Goal: Task Accomplishment & Management: Complete application form

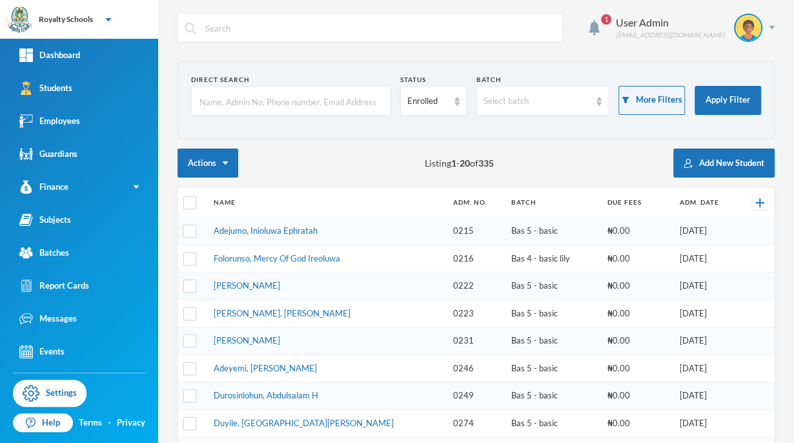
click at [375, 208] on th "Name" at bounding box center [326, 203] width 239 height 30
click at [57, 261] on link "Batches" at bounding box center [79, 252] width 158 height 33
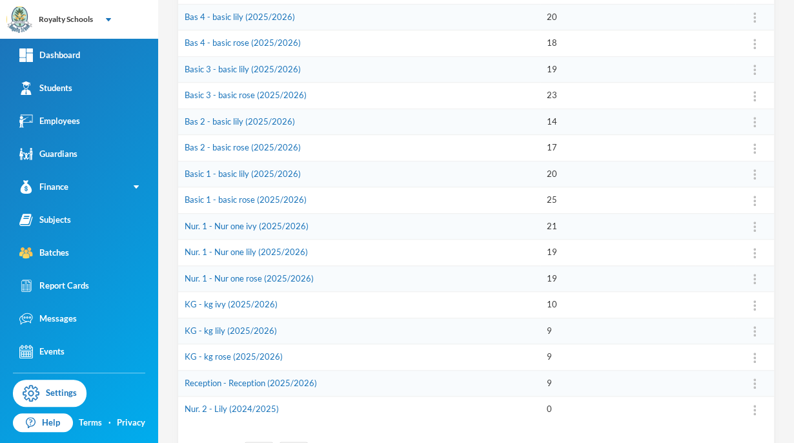
scroll to position [320, 0]
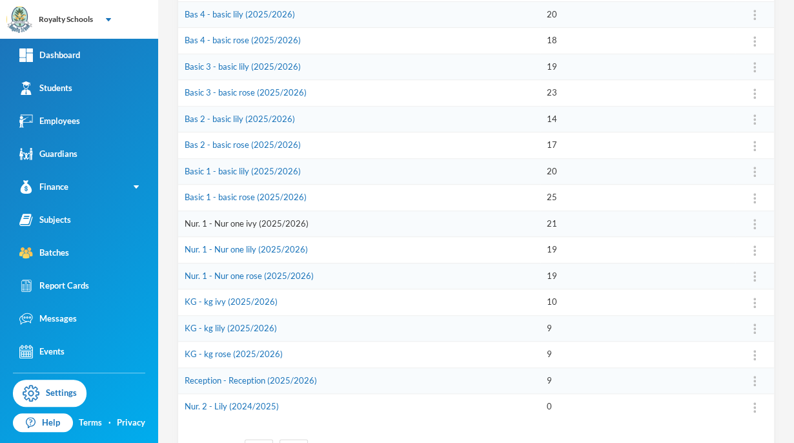
click at [276, 219] on link "Nur. 1 - Nur one ivy (2025/2026)" at bounding box center [247, 223] width 124 height 10
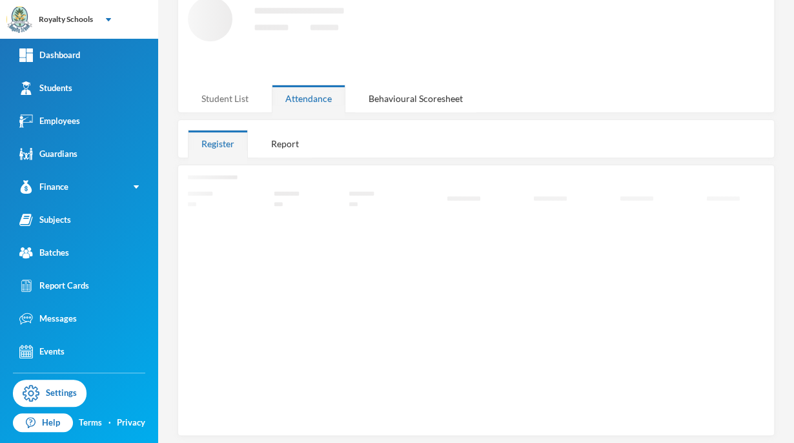
click at [235, 105] on div "Student List" at bounding box center [225, 99] width 74 height 28
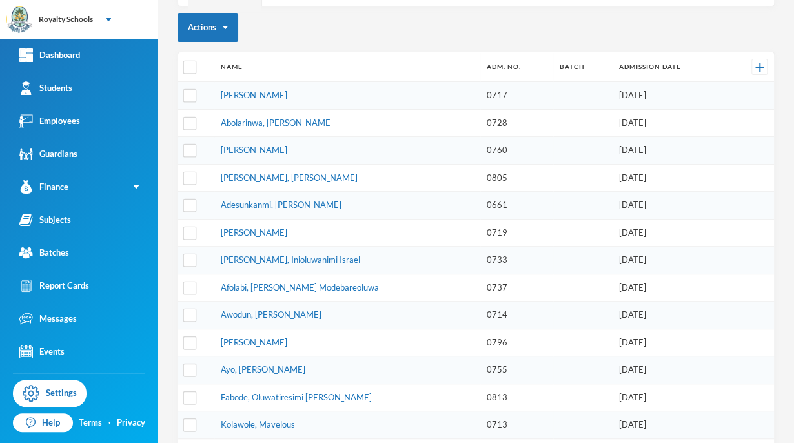
scroll to position [129, 0]
click at [193, 125] on input "checkbox" at bounding box center [190, 123] width 14 height 14
checkbox input "true"
click at [223, 29] on button "Actions" at bounding box center [207, 27] width 61 height 29
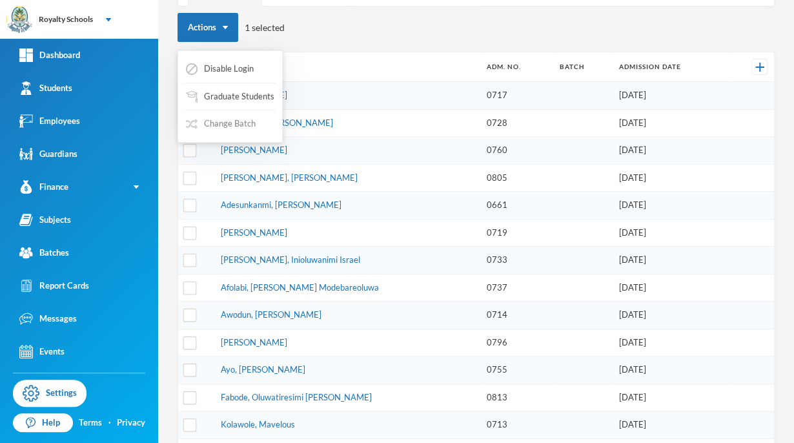
click at [212, 121] on button "Change Batch" at bounding box center [221, 123] width 72 height 23
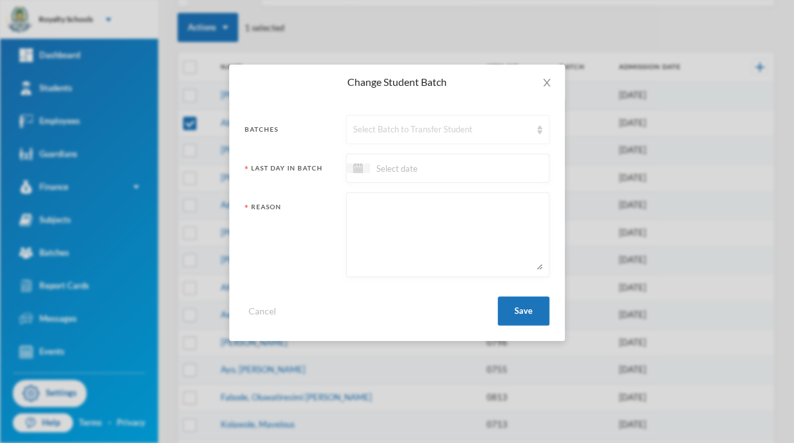
click at [431, 129] on div "Select Batch to Transfer Student" at bounding box center [441, 129] width 177 height 13
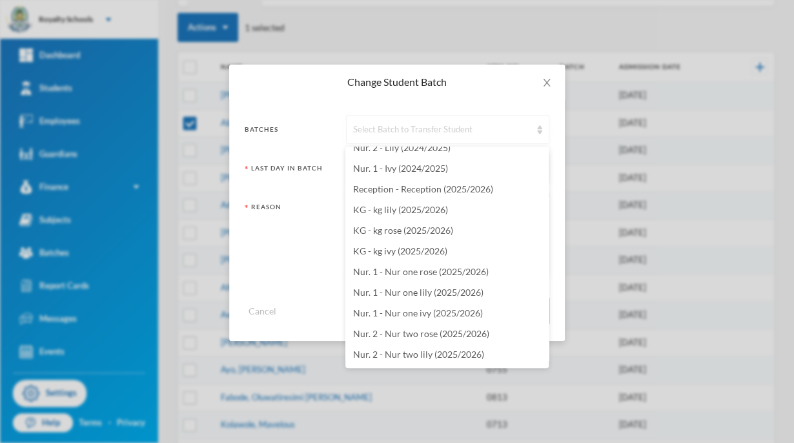
scroll to position [2566, 0]
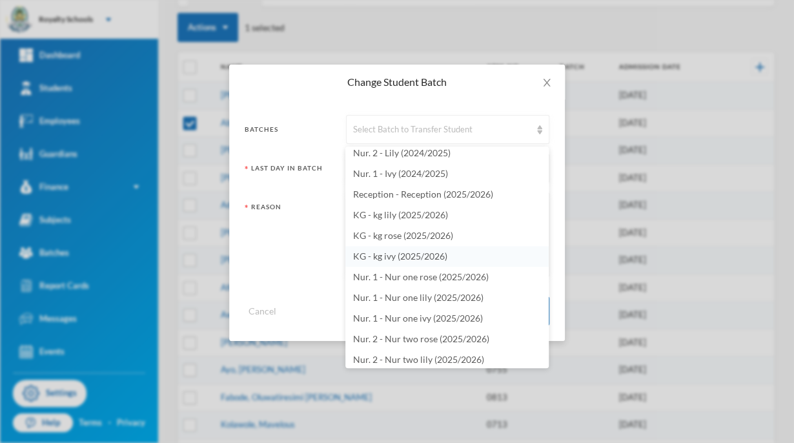
click at [444, 259] on span "KG - kg ivy (2025/2026)" at bounding box center [400, 255] width 94 height 11
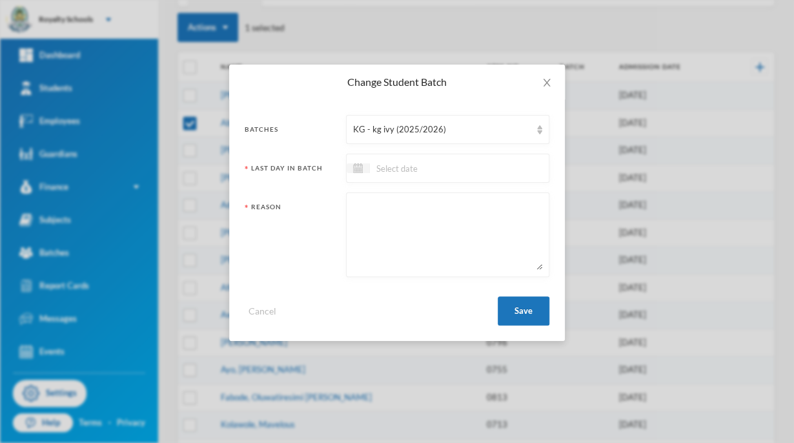
click at [472, 167] on input at bounding box center [424, 168] width 108 height 15
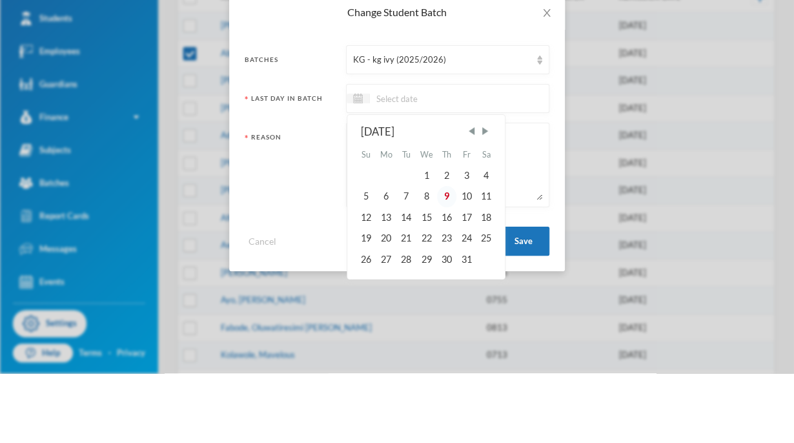
click at [446, 266] on div "9" at bounding box center [446, 265] width 19 height 21
type input "[DATE]"
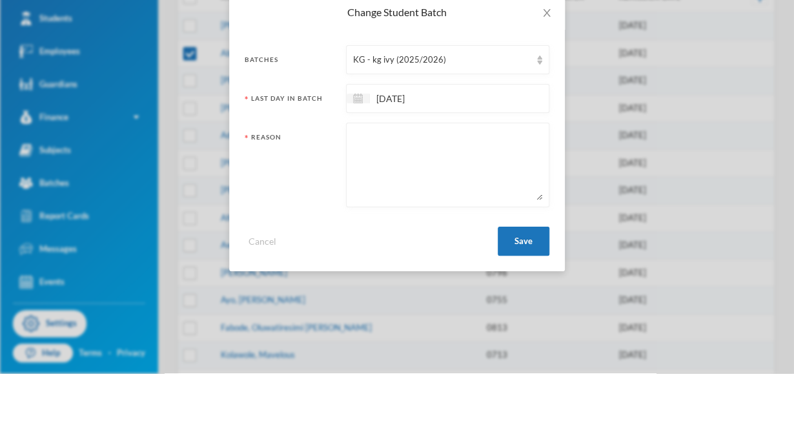
click at [451, 266] on textarea at bounding box center [447, 234] width 189 height 70
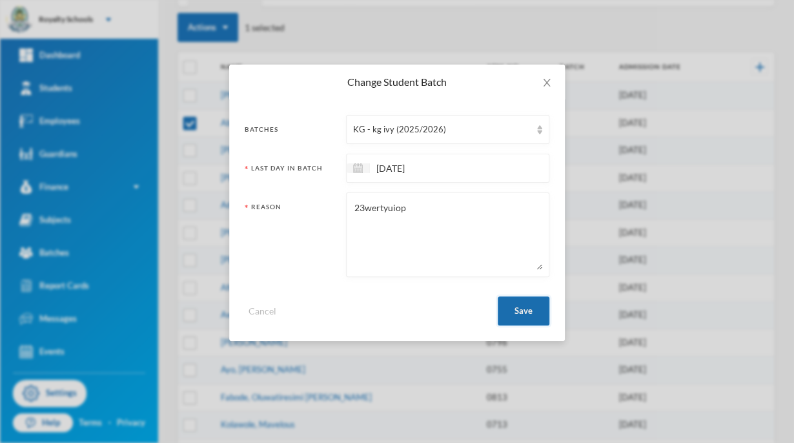
type textarea "23wertyuiop"
click at [524, 316] on button "Save" at bounding box center [523, 310] width 52 height 29
click at [529, 312] on button "Save" at bounding box center [523, 310] width 52 height 29
click at [523, 310] on button "Save" at bounding box center [523, 310] width 52 height 29
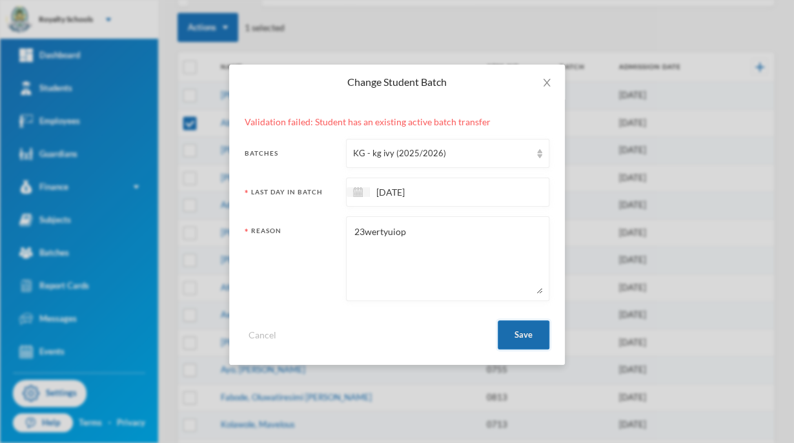
checkbox input "false"
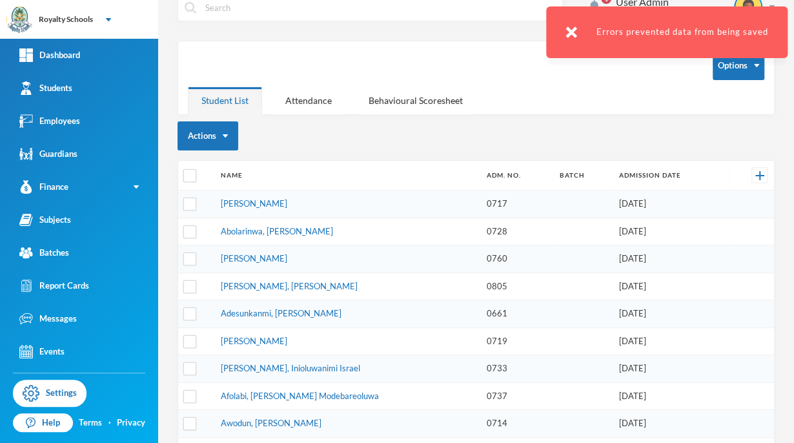
scroll to position [5, 0]
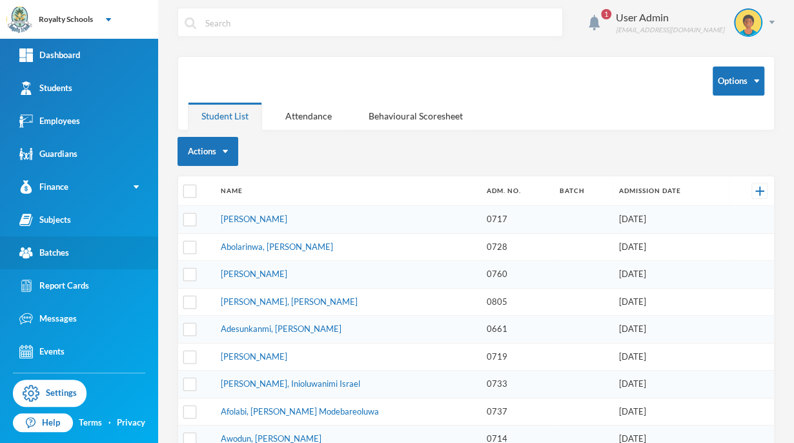
click at [84, 248] on link "Batches" at bounding box center [79, 252] width 158 height 33
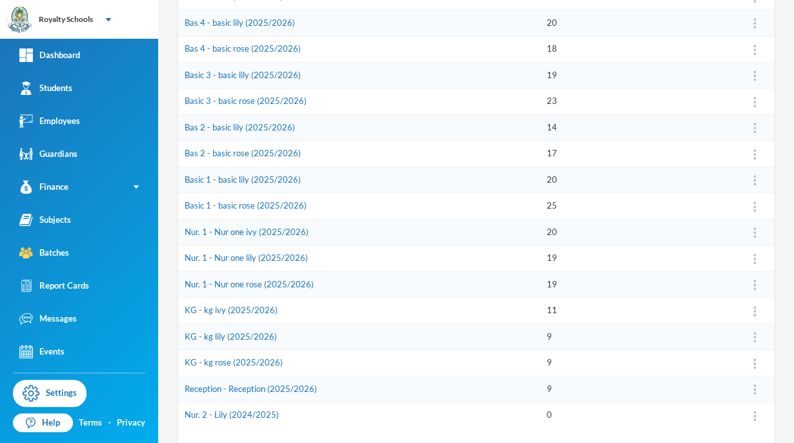
scroll to position [320, 0]
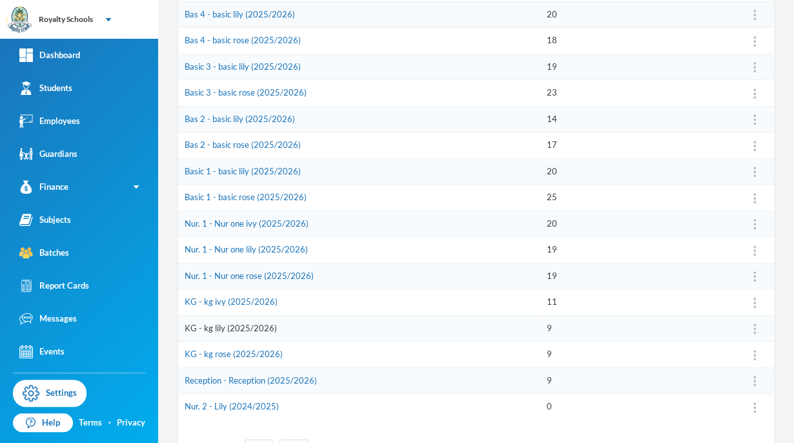
click at [237, 323] on link "KG - kg lily (2025/2026)" at bounding box center [231, 328] width 92 height 10
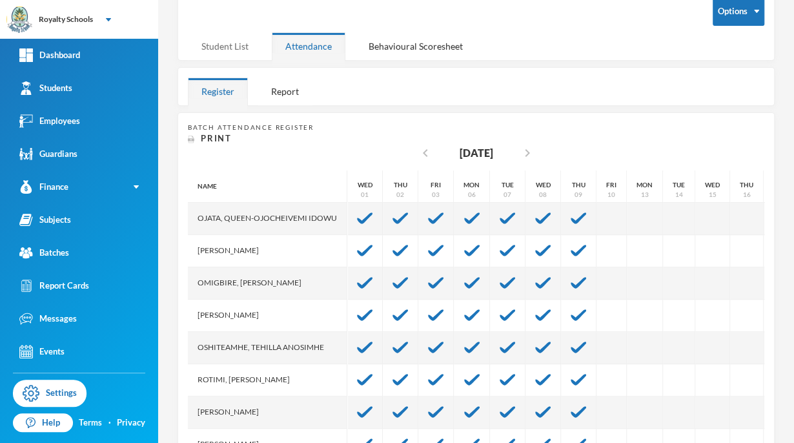
click at [219, 50] on div "Student List" at bounding box center [225, 46] width 74 height 28
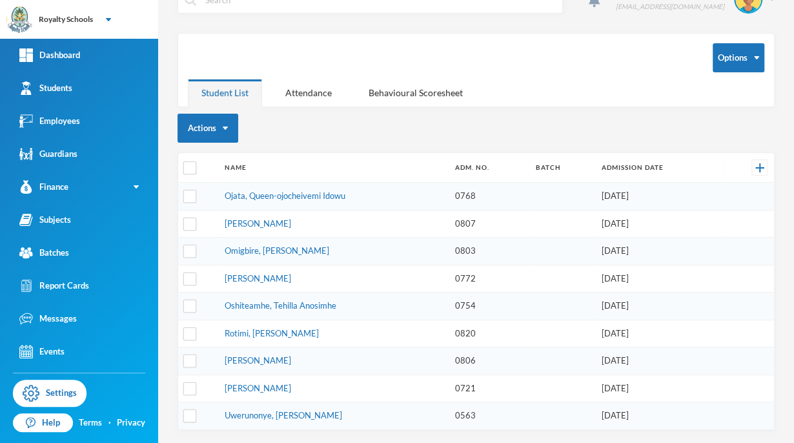
scroll to position [23, 0]
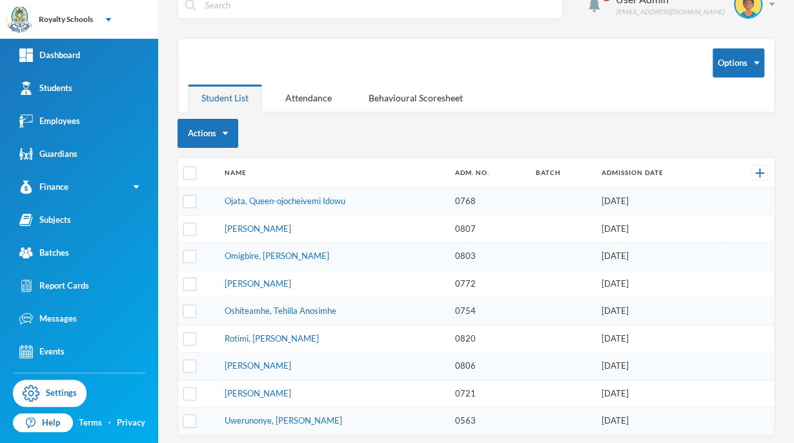
click at [529, 298] on td at bounding box center [562, 311] width 66 height 28
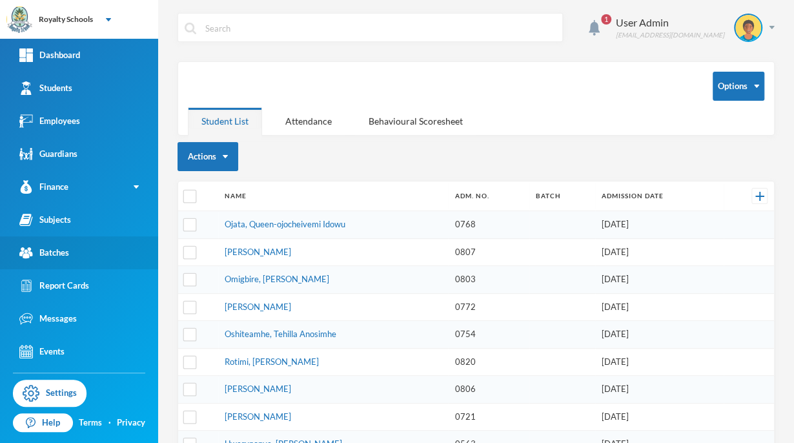
click at [63, 262] on link "Batches" at bounding box center [79, 252] width 158 height 33
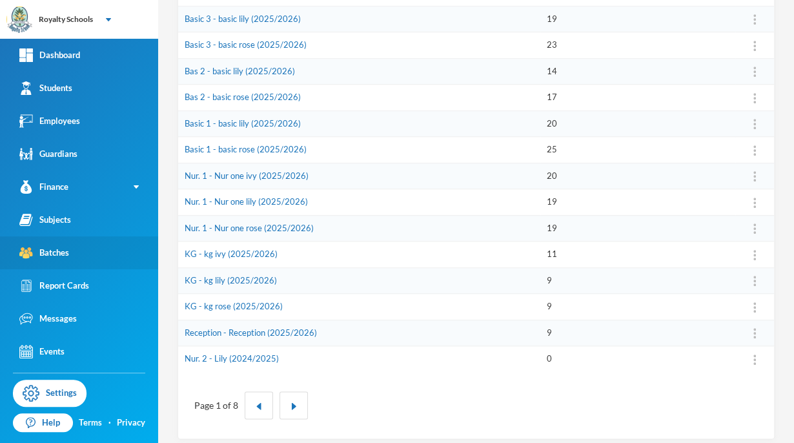
scroll to position [374, 0]
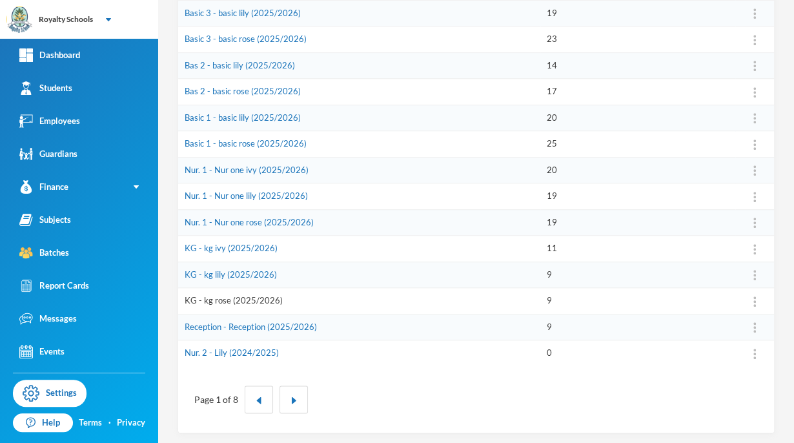
click at [248, 299] on link "KG - kg rose (2025/2026)" at bounding box center [234, 300] width 98 height 10
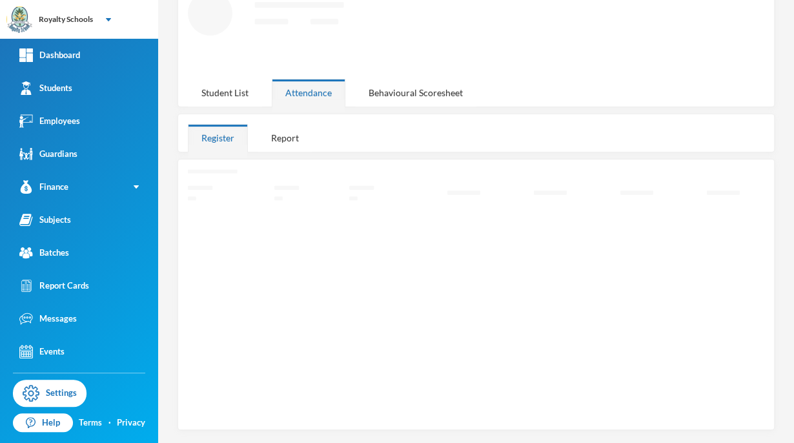
scroll to position [75, 0]
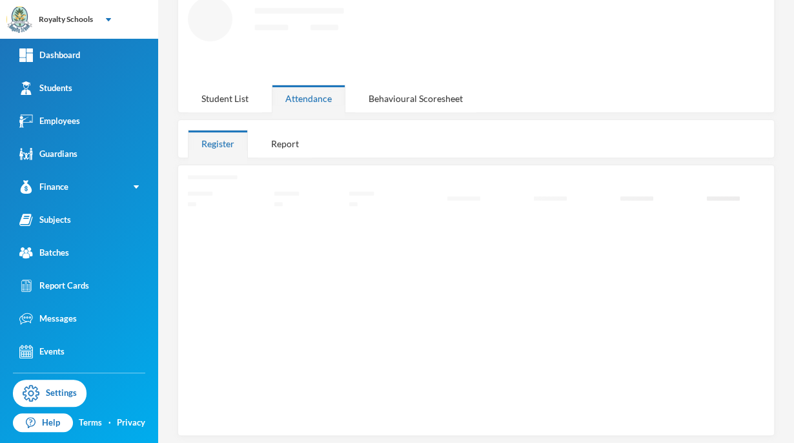
click at [232, 93] on div "Student List" at bounding box center [225, 99] width 74 height 28
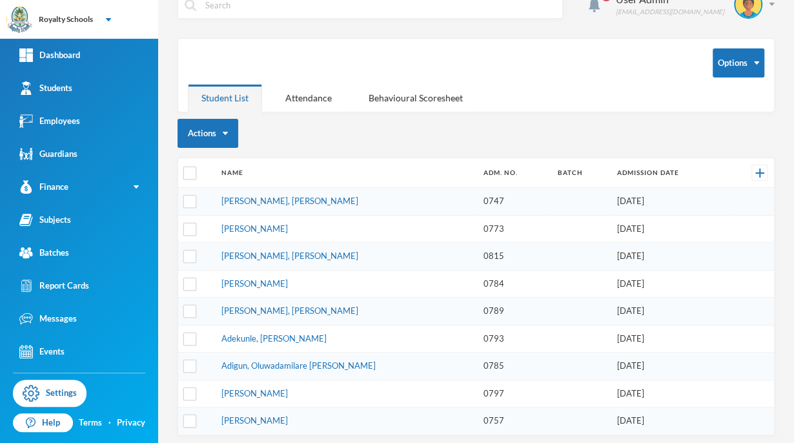
scroll to position [0, 0]
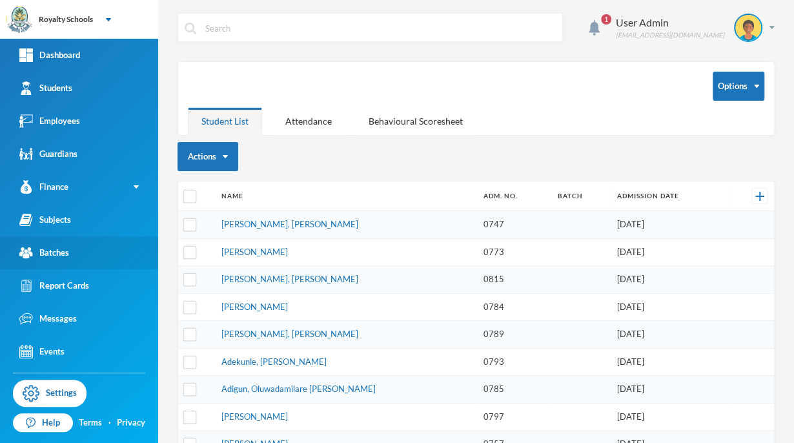
click at [81, 258] on link "Batches" at bounding box center [79, 252] width 158 height 33
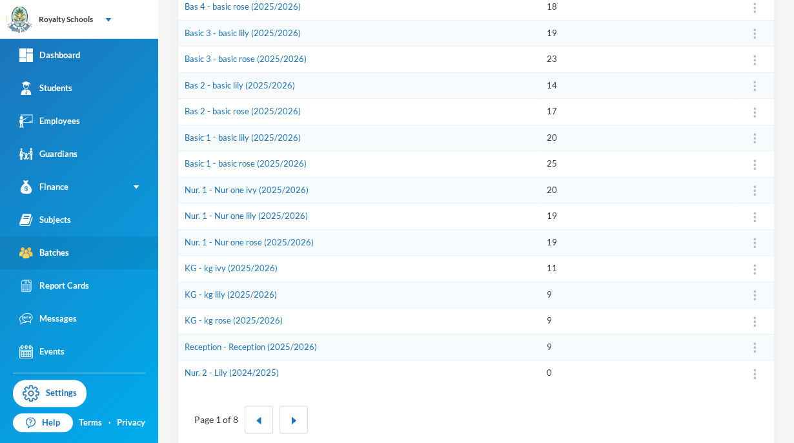
scroll to position [354, 0]
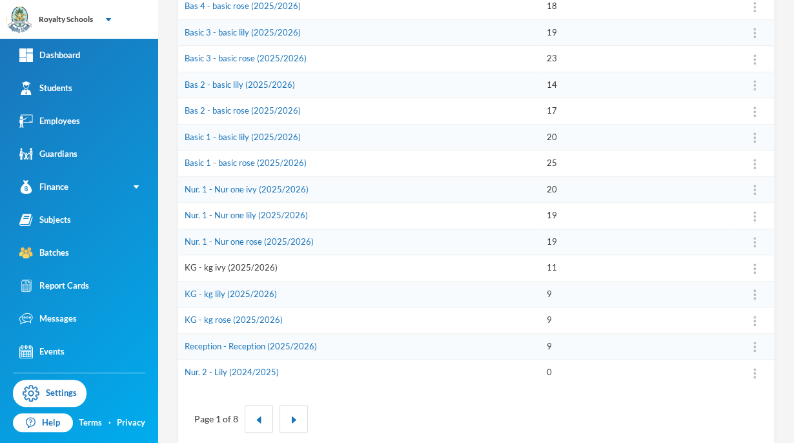
click at [254, 268] on link "KG - kg ivy (2025/2026)" at bounding box center [231, 267] width 93 height 10
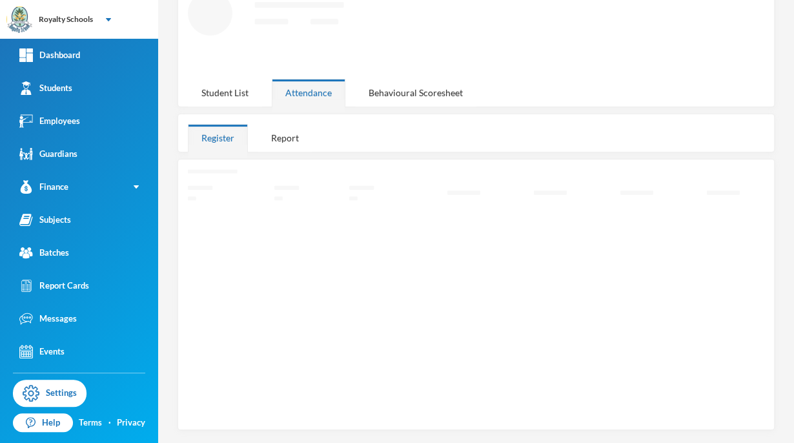
scroll to position [75, 0]
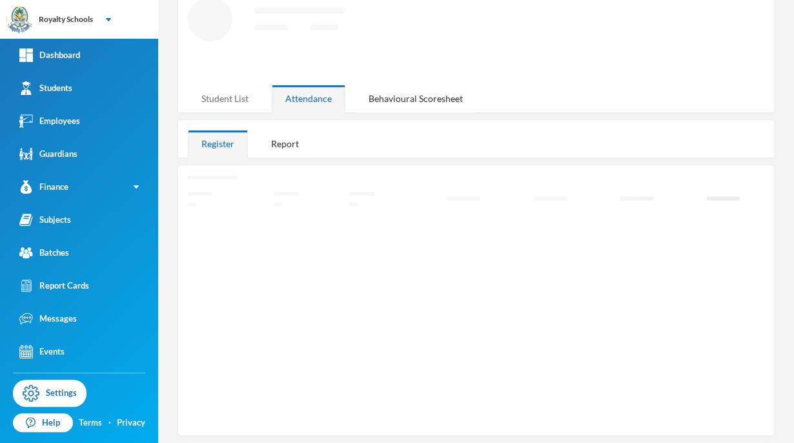
click at [226, 96] on div "Student List" at bounding box center [225, 99] width 74 height 28
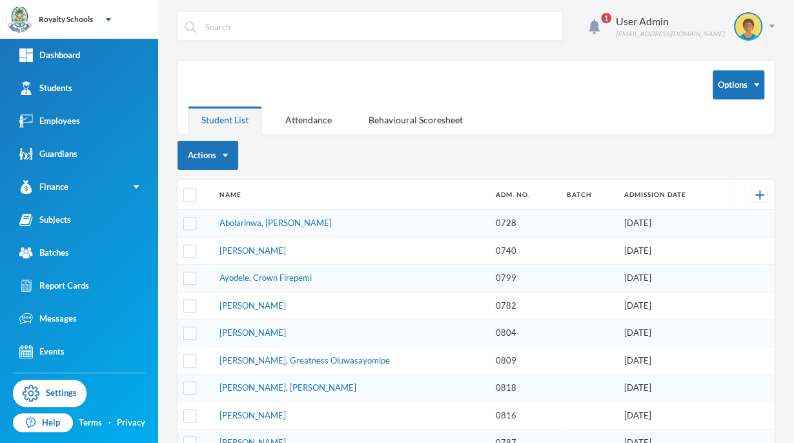
scroll to position [0, 0]
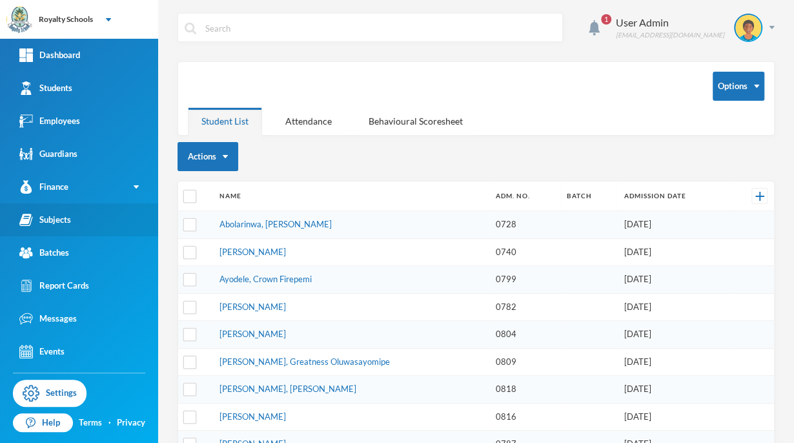
click at [108, 227] on link "Subjects" at bounding box center [79, 219] width 158 height 33
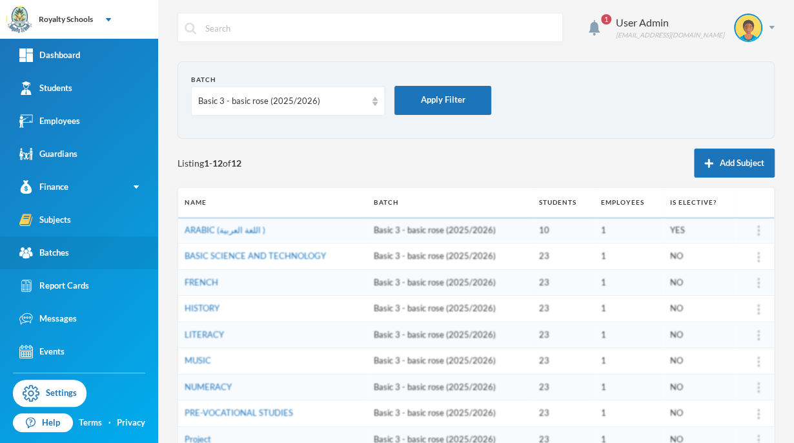
click at [82, 262] on link "Batches" at bounding box center [79, 252] width 158 height 33
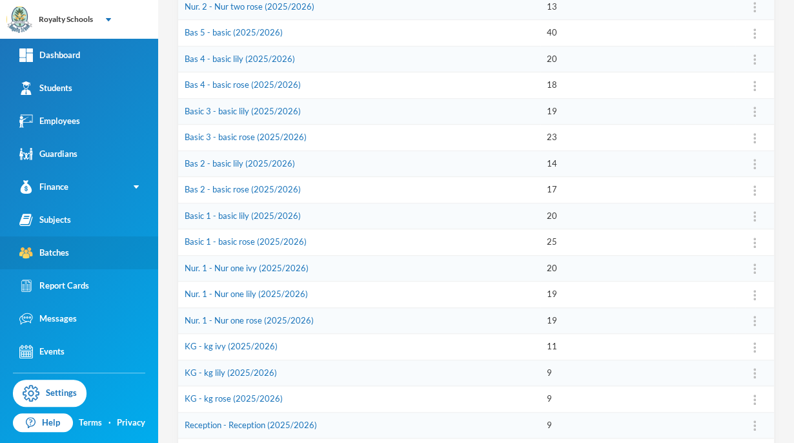
scroll to position [332, 0]
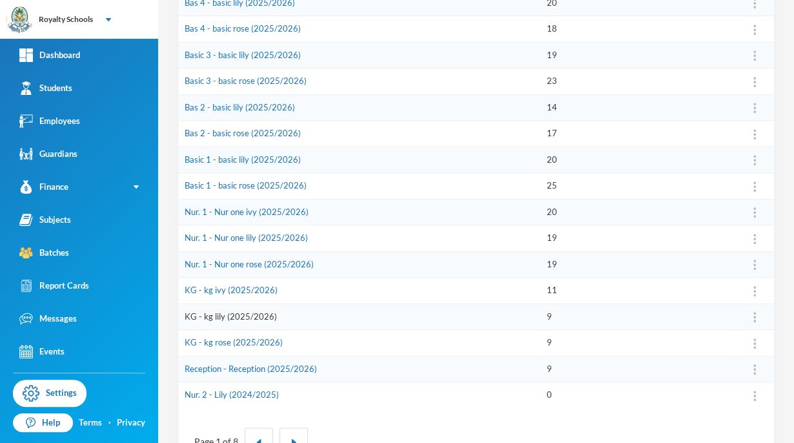
click at [237, 312] on link "KG - kg lily (2025/2026)" at bounding box center [231, 316] width 92 height 10
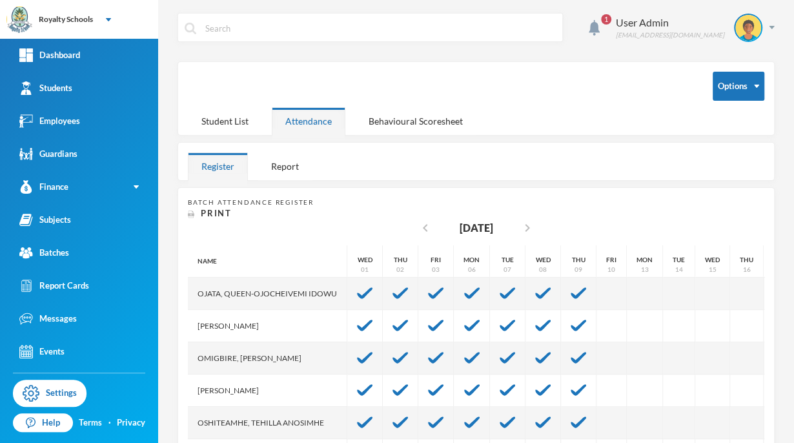
click at [234, 175] on div "Register" at bounding box center [218, 166] width 60 height 28
click at [239, 118] on div "Student List" at bounding box center [225, 121] width 74 height 28
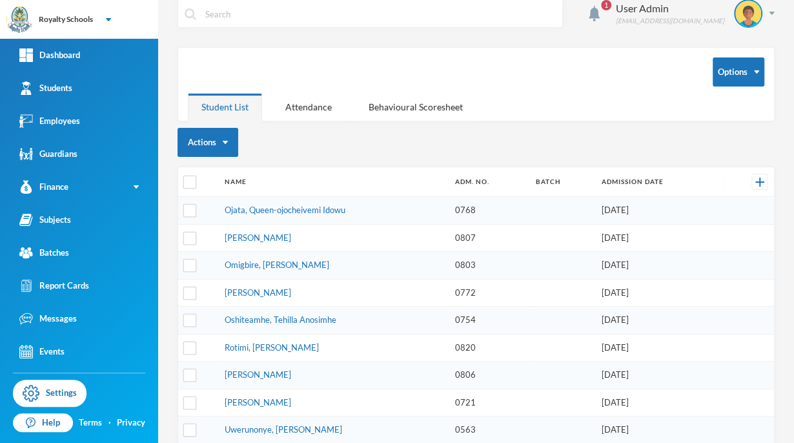
scroll to position [23, 0]
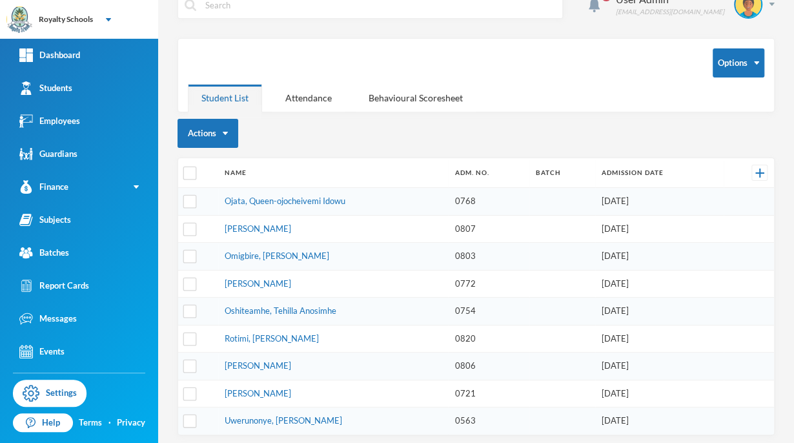
click at [271, 300] on td "Oshiteamhe, Tehilla Anosimhe" at bounding box center [333, 311] width 230 height 28
drag, startPoint x: 271, startPoint y: 300, endPoint x: 280, endPoint y: 303, distance: 9.4
click at [280, 303] on td "Oshiteamhe, Tehilla Anosimhe" at bounding box center [333, 311] width 230 height 28
drag, startPoint x: 245, startPoint y: 187, endPoint x: 417, endPoint y: 139, distance: 178.7
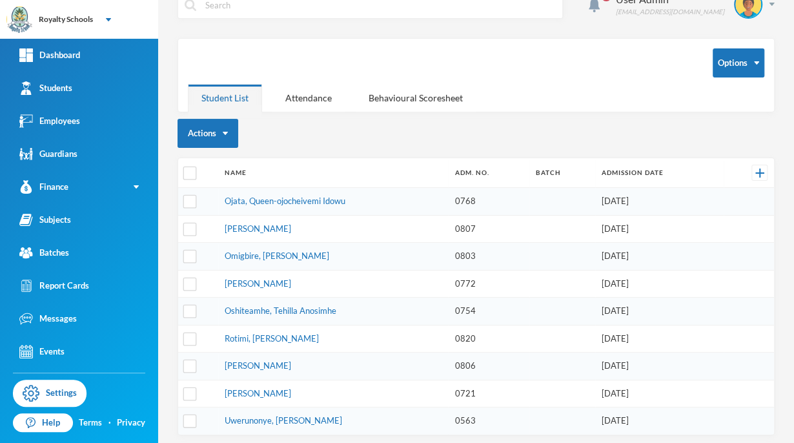
click at [417, 139] on div "Actions" at bounding box center [475, 133] width 597 height 29
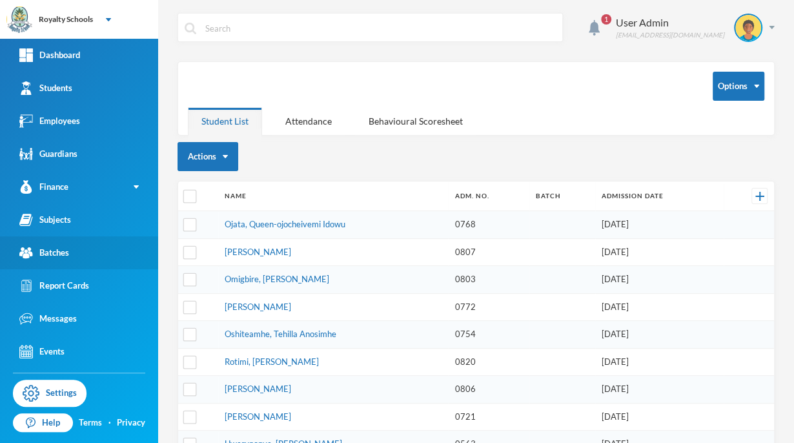
click at [115, 261] on link "Batches" at bounding box center [79, 252] width 158 height 33
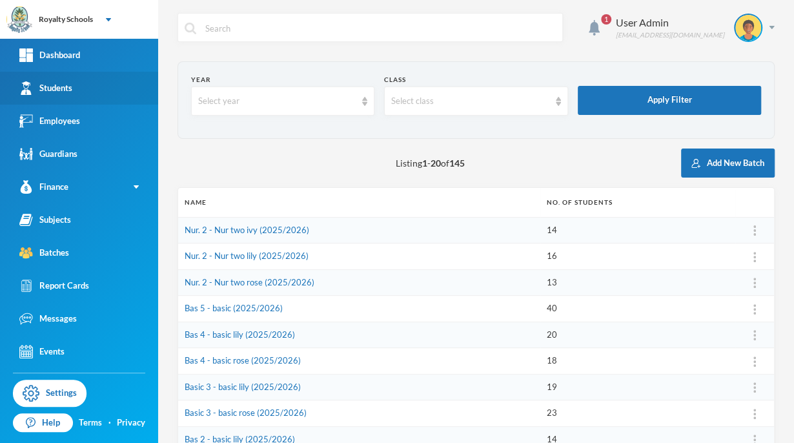
click at [114, 101] on link "Students" at bounding box center [79, 88] width 158 height 33
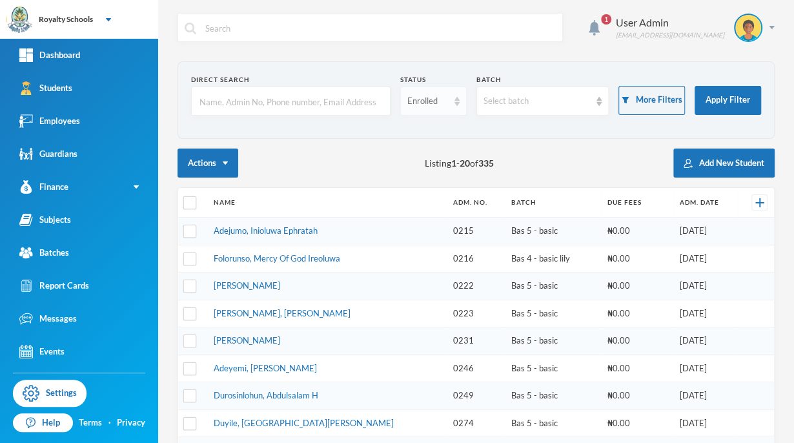
click at [431, 100] on div "Enrolled" at bounding box center [427, 101] width 41 height 13
click at [412, 173] on span "Dropped" at bounding box center [421, 171] width 36 height 11
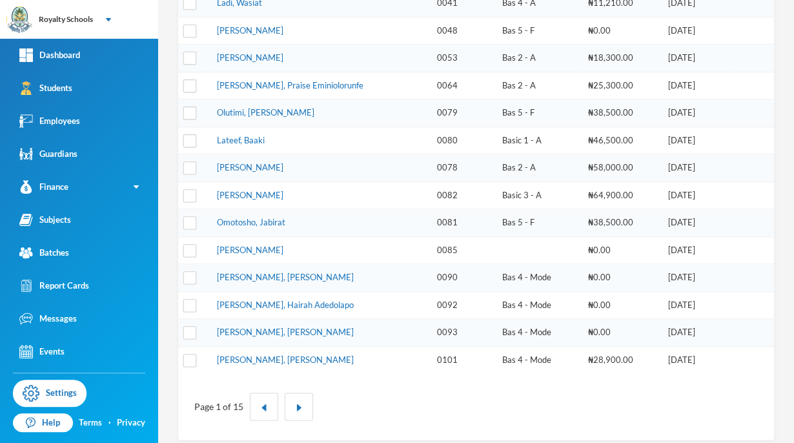
scroll to position [393, 0]
click at [297, 403] on img "button" at bounding box center [299, 407] width 8 height 8
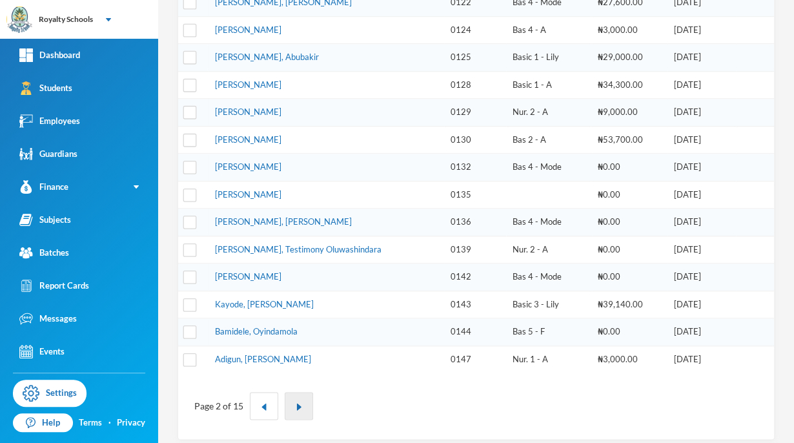
click at [285, 392] on button "button" at bounding box center [299, 406] width 28 height 28
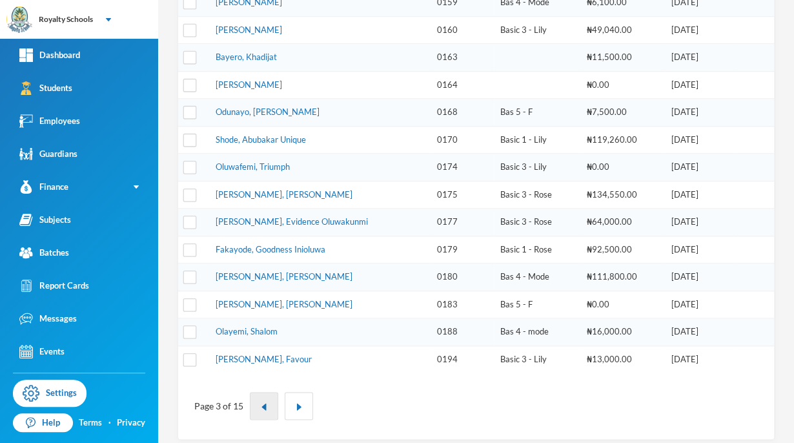
click at [263, 392] on button "button" at bounding box center [264, 406] width 28 height 28
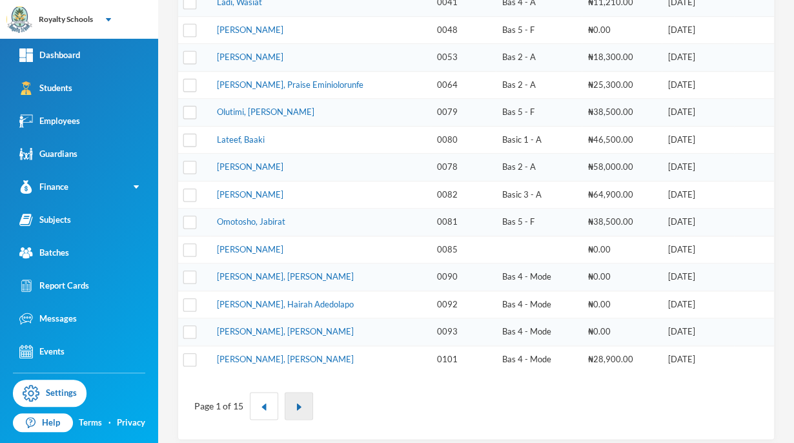
click at [297, 392] on button "button" at bounding box center [299, 406] width 28 height 28
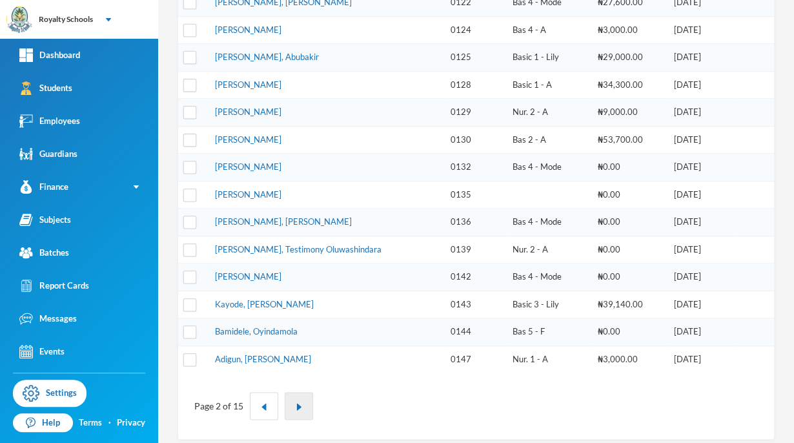
click at [308, 392] on button "button" at bounding box center [299, 406] width 28 height 28
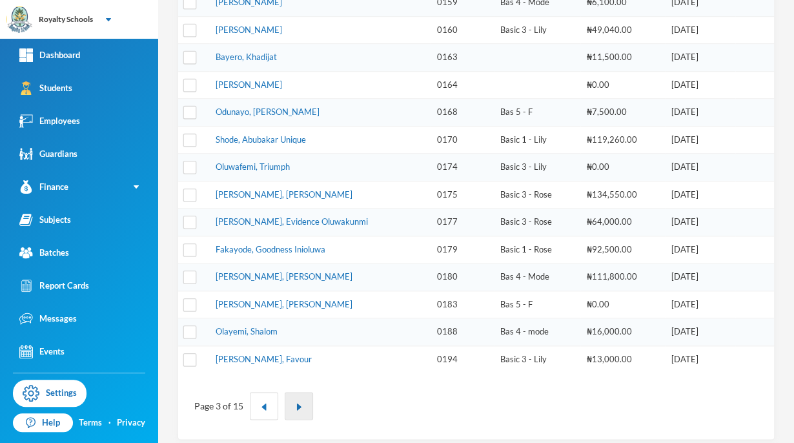
click at [306, 402] on button "button" at bounding box center [299, 406] width 28 height 28
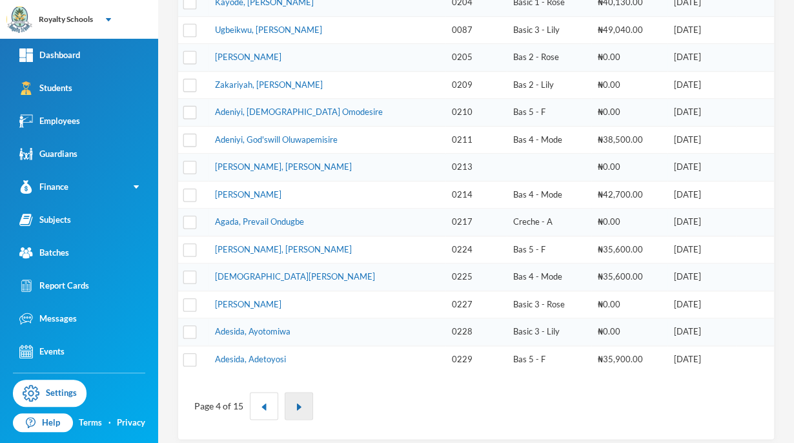
click at [299, 403] on img "button" at bounding box center [299, 407] width 8 height 8
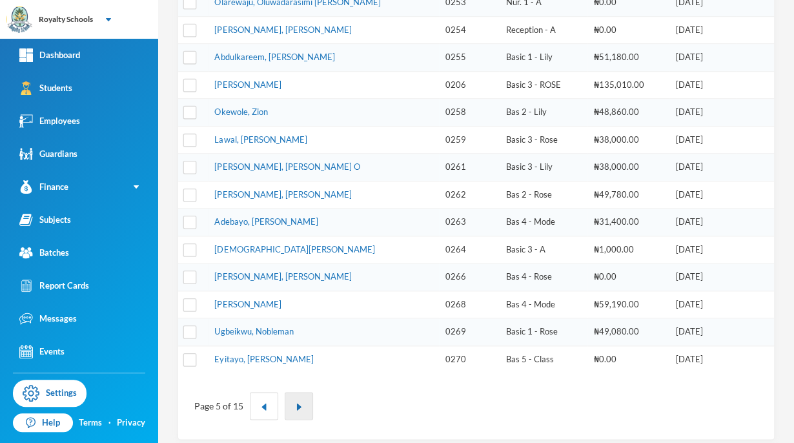
click at [306, 395] on button "button" at bounding box center [299, 406] width 28 height 28
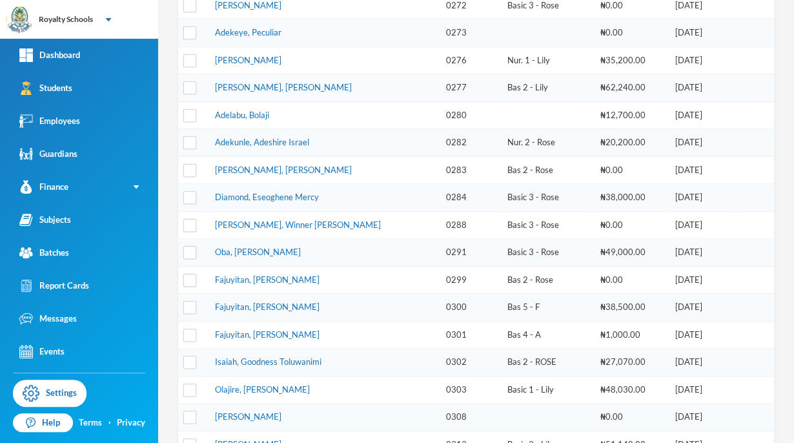
scroll to position [0, 0]
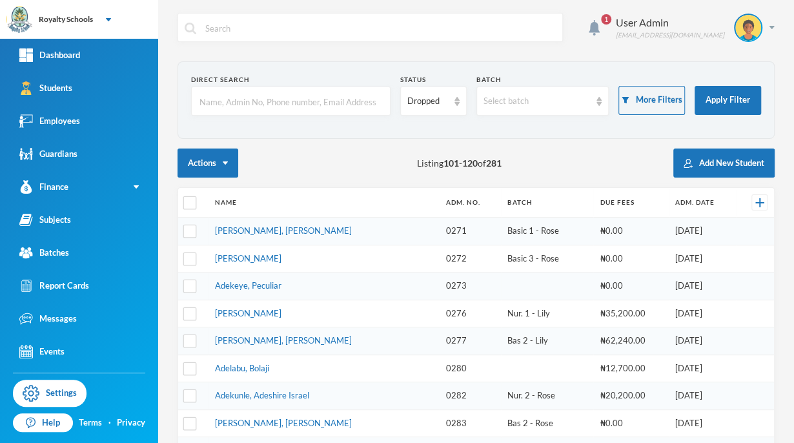
click at [341, 104] on input "text" at bounding box center [290, 101] width 185 height 29
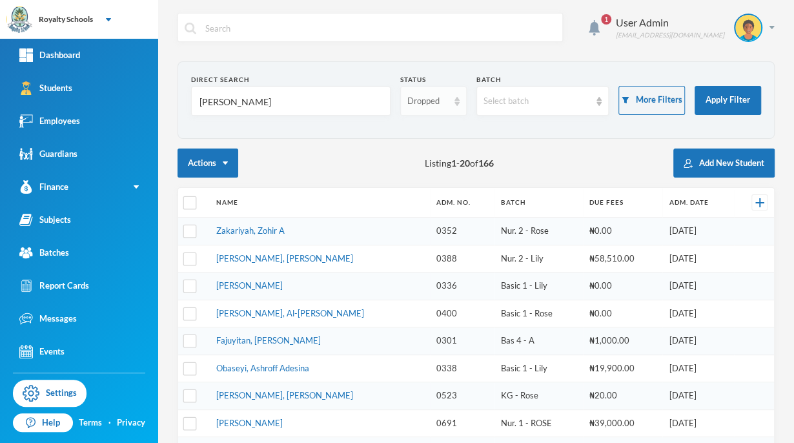
click at [428, 107] on div "Dropped" at bounding box center [433, 100] width 66 height 29
click at [516, 143] on div "Direct Search [PERSON_NAME] Status Dropped Batch Select batch More Filters Appl…" at bounding box center [475, 446] width 597 height 771
click at [432, 106] on div "Dropped" at bounding box center [427, 101] width 41 height 13
click at [444, 129] on li "Enrolled" at bounding box center [427, 130] width 65 height 21
click at [342, 95] on input "[PERSON_NAME]" at bounding box center [290, 101] width 185 height 29
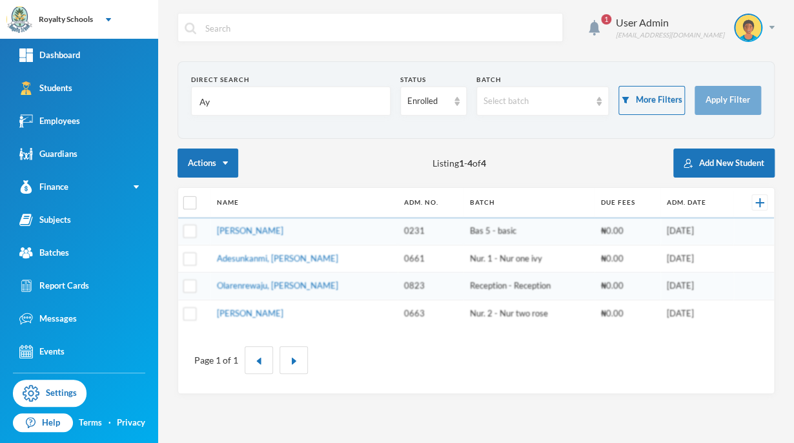
type input "A"
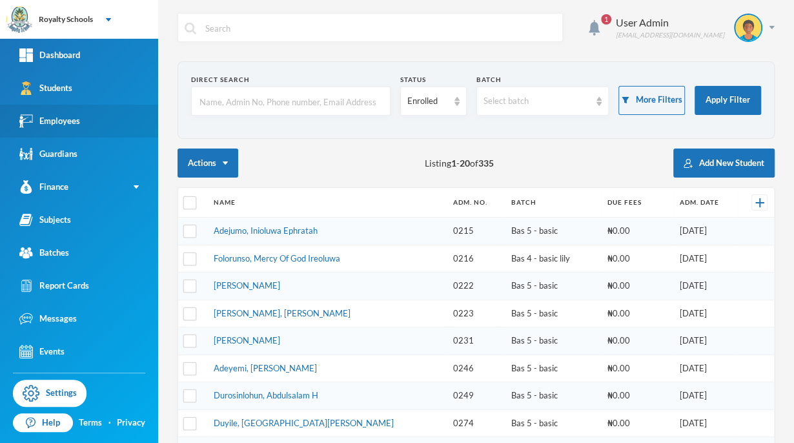
click at [39, 115] on div "Employees" at bounding box center [49, 121] width 61 height 14
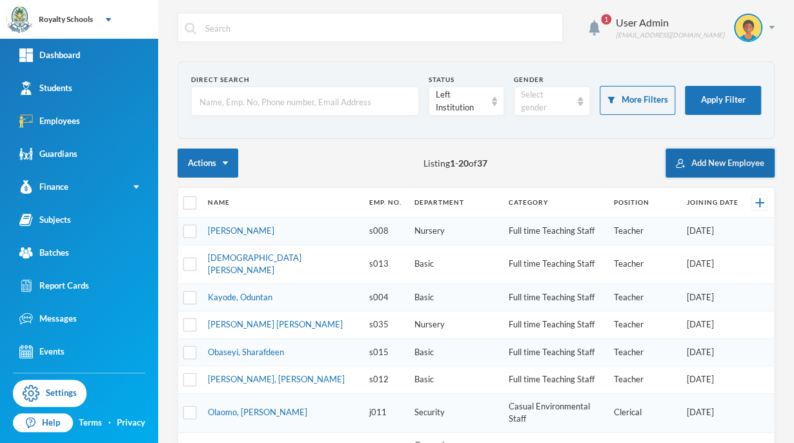
click at [723, 162] on button "Add New Employee" at bounding box center [719, 162] width 109 height 29
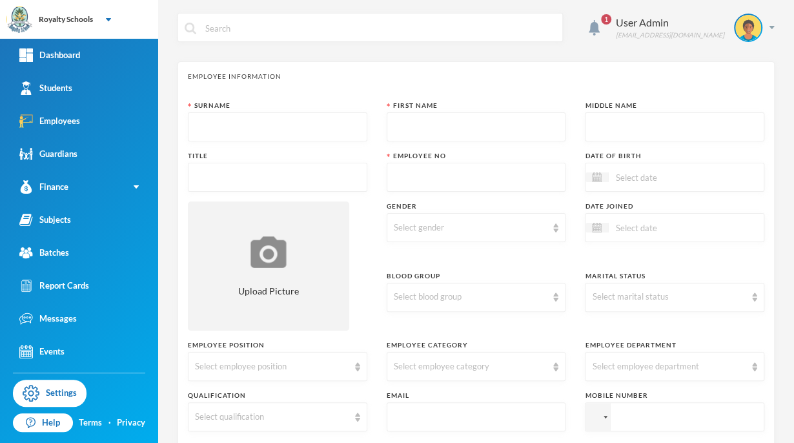
click at [292, 123] on input "text" at bounding box center [277, 127] width 165 height 29
drag, startPoint x: 203, startPoint y: 69, endPoint x: 255, endPoint y: 46, distance: 57.2
click at [255, 46] on div "1 User Admin [EMAIL_ADDRESS][DOMAIN_NAME]" at bounding box center [475, 37] width 597 height 48
click at [197, 134] on input "text" at bounding box center [277, 127] width 165 height 29
type input "i"
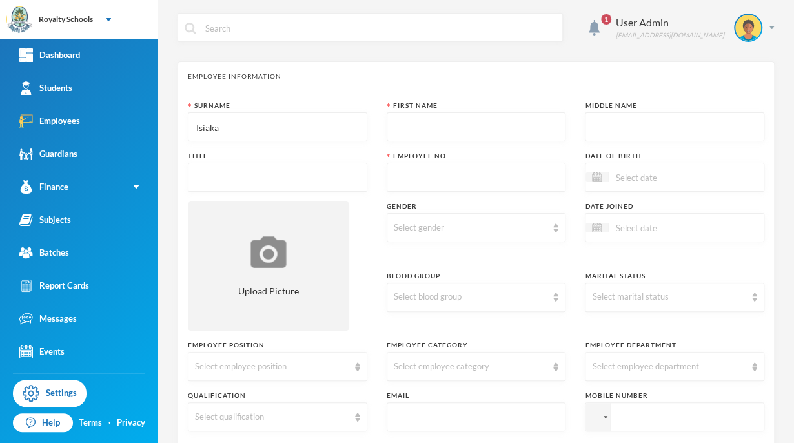
type input "Isiaka"
click at [470, 128] on input "text" at bounding box center [476, 127] width 165 height 29
type input "w"
type input "Wasiu"
click at [650, 128] on input "text" at bounding box center [674, 127] width 165 height 29
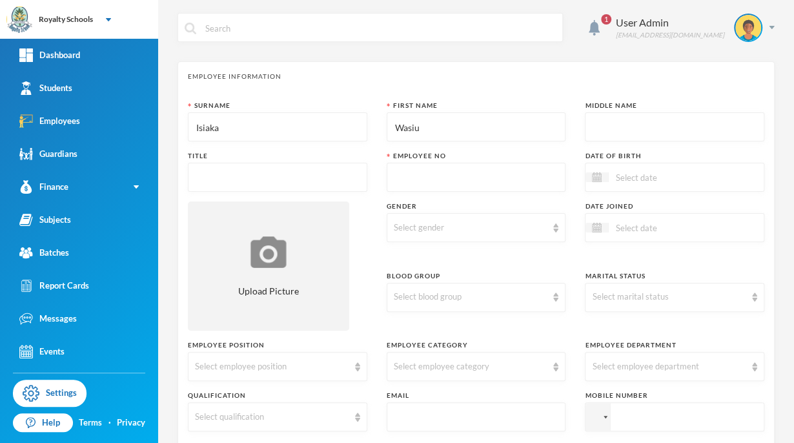
type input "o"
type input "Omotosho"
click at [285, 179] on input "text" at bounding box center [277, 177] width 165 height 29
type input "m"
type input "Mr."
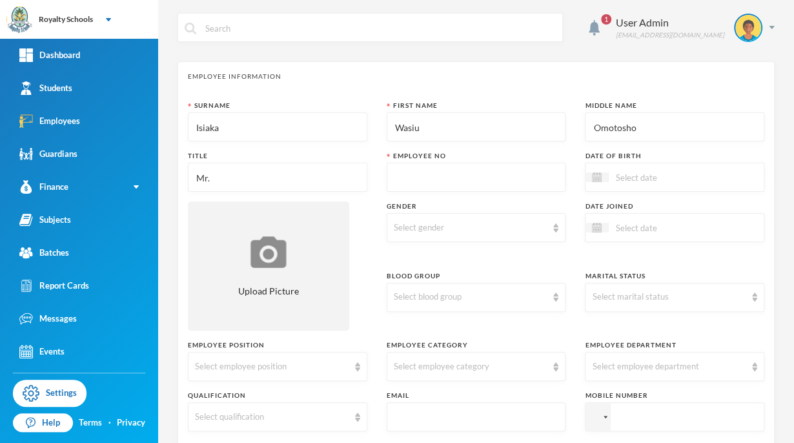
click at [653, 178] on input at bounding box center [662, 177] width 108 height 15
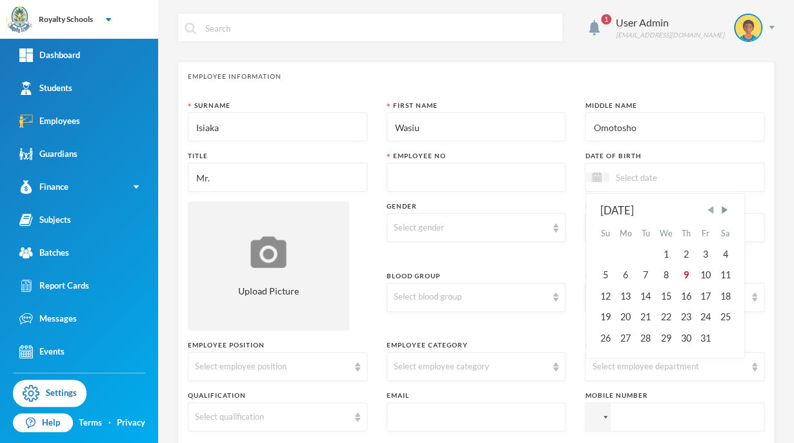
click at [704, 210] on span "Previous Month" at bounding box center [710, 210] width 12 height 12
click at [704, 209] on span "Previous Month" at bounding box center [710, 210] width 12 height 12
click at [704, 212] on span "Previous Month" at bounding box center [710, 210] width 12 height 12
click at [704, 210] on span "Previous Month" at bounding box center [710, 210] width 12 height 12
click at [704, 209] on span "Previous Month" at bounding box center [710, 210] width 12 height 12
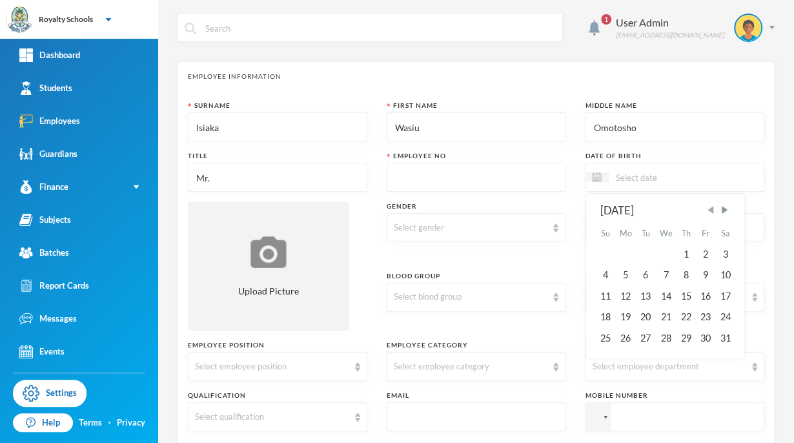
click at [704, 209] on span "Previous Month" at bounding box center [710, 210] width 12 height 12
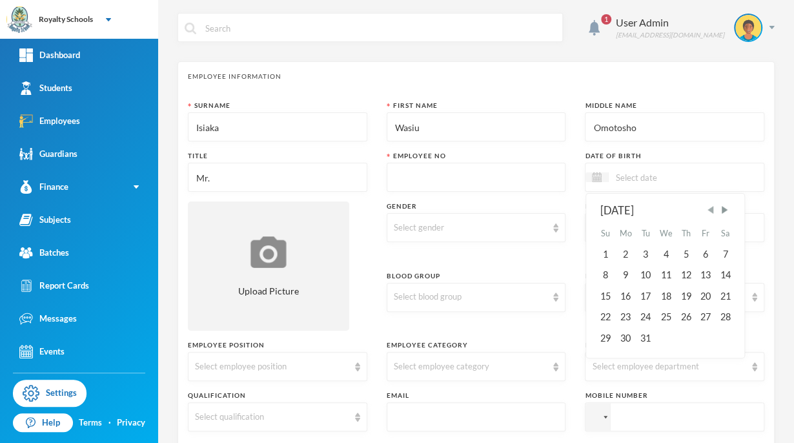
click at [704, 209] on span "Previous Month" at bounding box center [710, 210] width 12 height 12
click at [770, 206] on div "1 User Admin [EMAIL_ADDRESS][DOMAIN_NAME] Employee Information Surname [PERSON_…" at bounding box center [475, 221] width 635 height 443
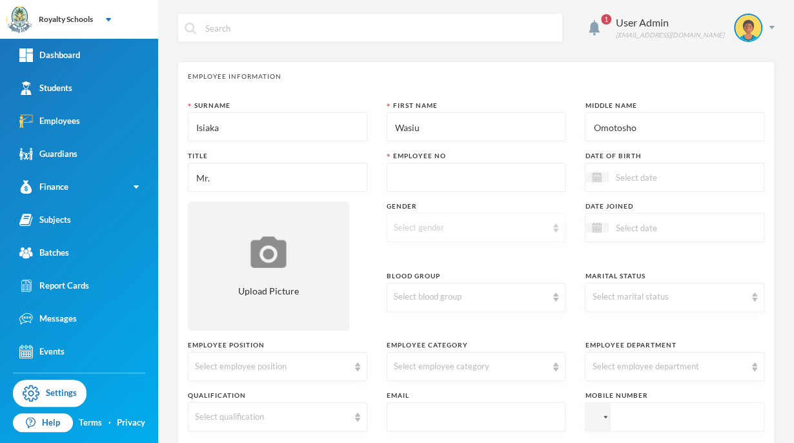
click at [505, 229] on div "Select gender" at bounding box center [471, 227] width 154 height 13
click at [442, 258] on li "[DEMOGRAPHIC_DATA]" at bounding box center [471, 256] width 176 height 21
click at [553, 297] on img at bounding box center [555, 296] width 5 height 9
click at [408, 126] on li "A+" at bounding box center [471, 122] width 176 height 21
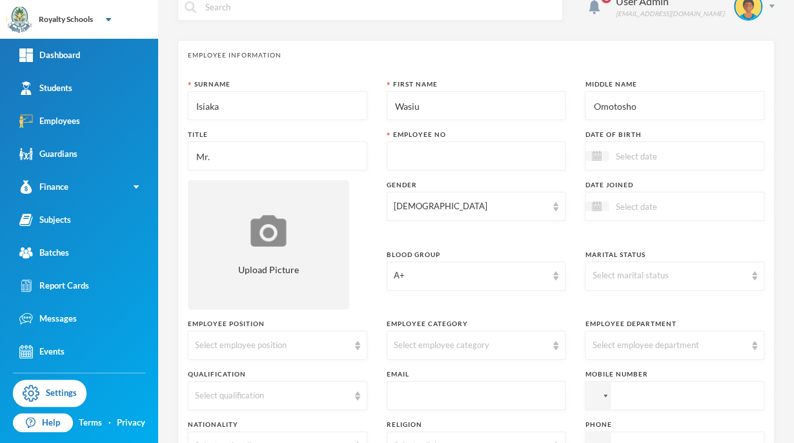
scroll to position [36, 0]
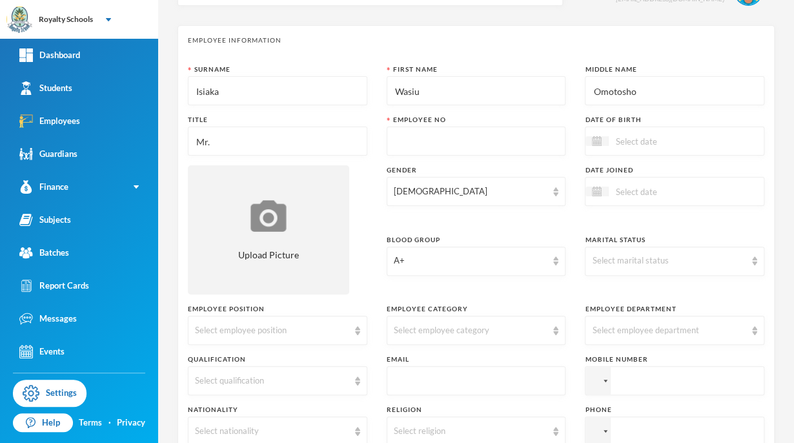
click at [650, 145] on input at bounding box center [662, 141] width 108 height 15
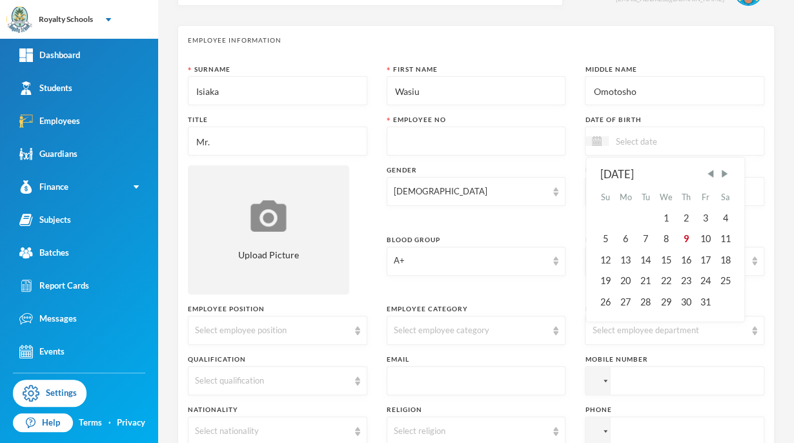
click at [633, 175] on div "[DATE]" at bounding box center [665, 174] width 130 height 16
click at [635, 173] on div "[DATE]" at bounding box center [665, 174] width 130 height 16
click at [617, 176] on div "[DATE]" at bounding box center [665, 174] width 130 height 16
click at [704, 173] on span "Previous Month" at bounding box center [710, 174] width 12 height 12
click at [704, 174] on span "Previous Month" at bounding box center [710, 174] width 12 height 12
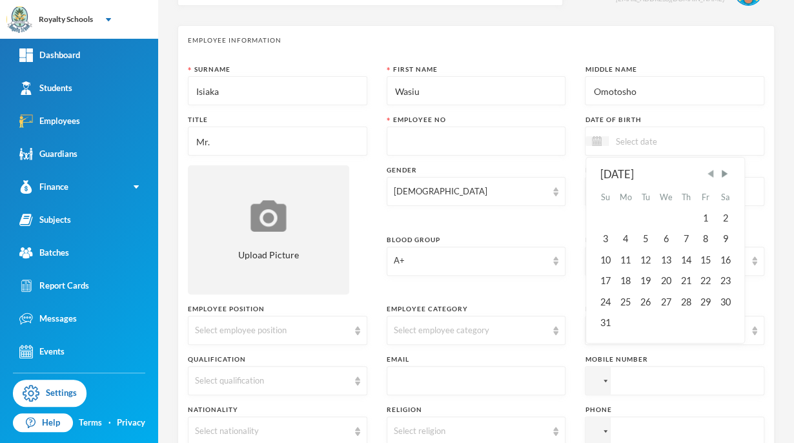
click at [704, 173] on span "Previous Month" at bounding box center [710, 174] width 12 height 12
click at [686, 177] on div "[DATE]" at bounding box center [665, 174] width 130 height 16
click at [704, 174] on span "Previous Month" at bounding box center [710, 174] width 12 height 12
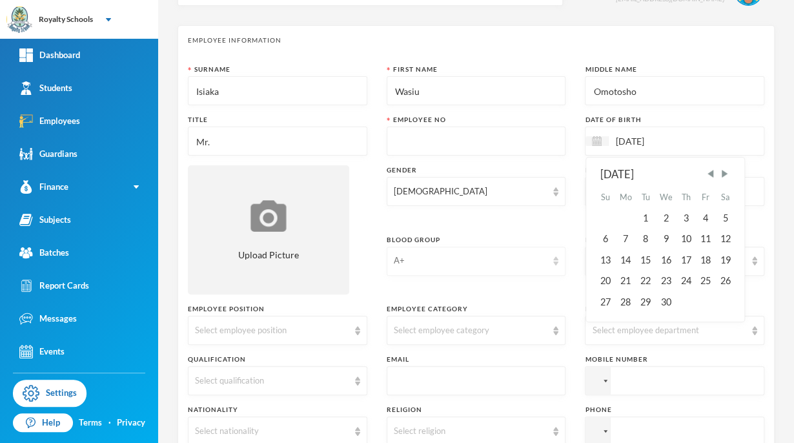
type input "[DATE]"
click at [470, 268] on div "A+" at bounding box center [475, 260] width 179 height 29
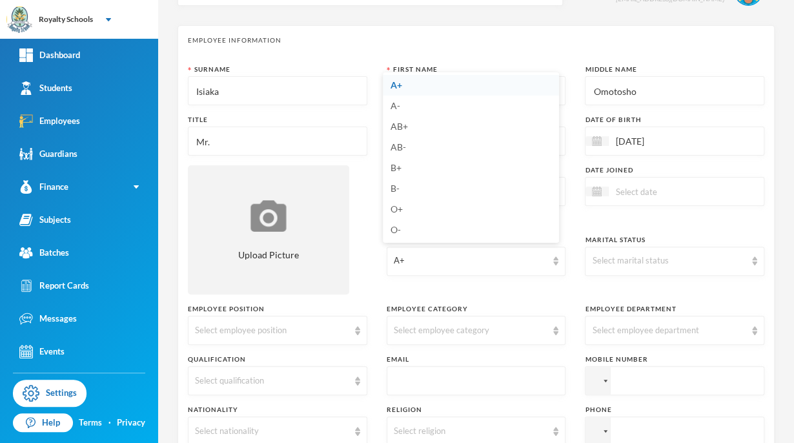
click at [673, 196] on input at bounding box center [662, 191] width 108 height 15
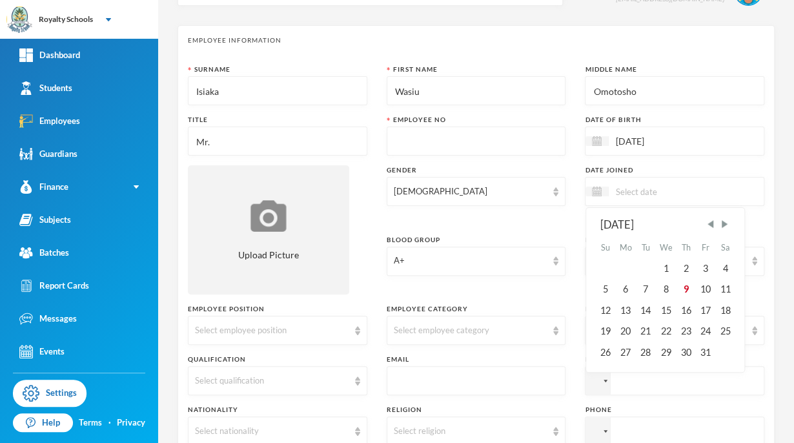
type input "2"
type input "[DATE]"
click at [482, 315] on div "Select employee category" at bounding box center [475, 329] width 179 height 29
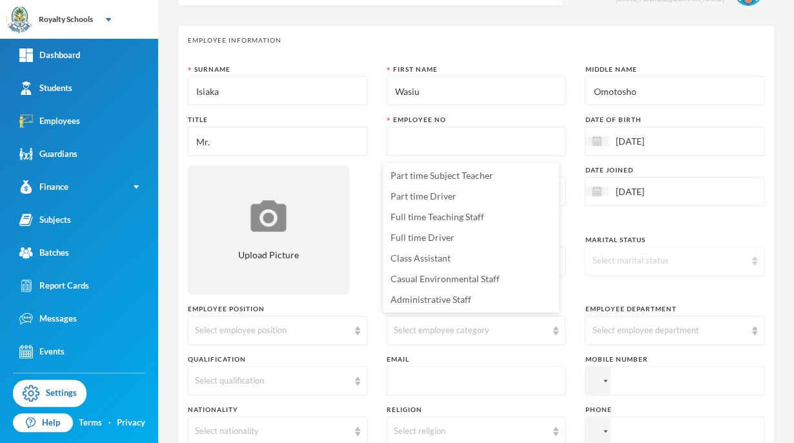
click at [609, 267] on div "Select marital status" at bounding box center [673, 260] width 179 height 29
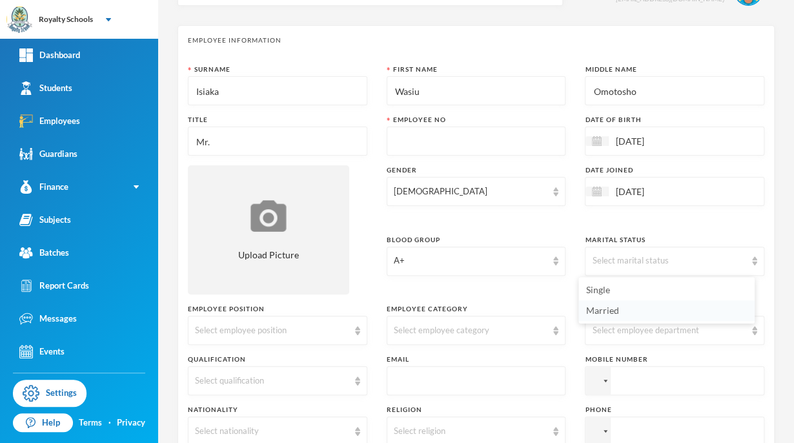
click at [624, 315] on li "Married" at bounding box center [666, 310] width 176 height 21
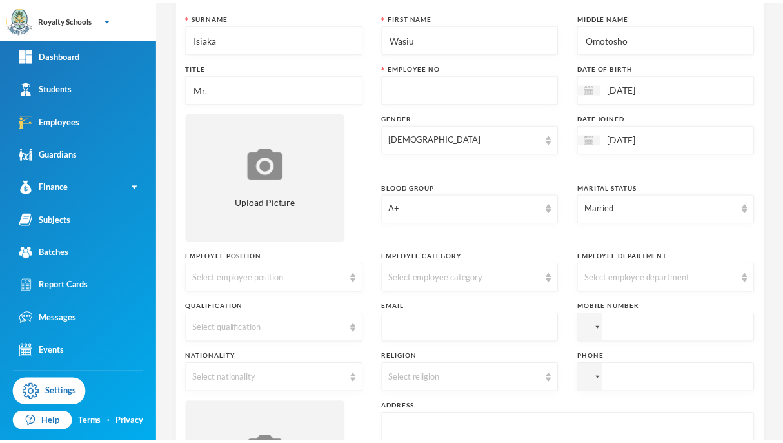
scroll to position [90, 0]
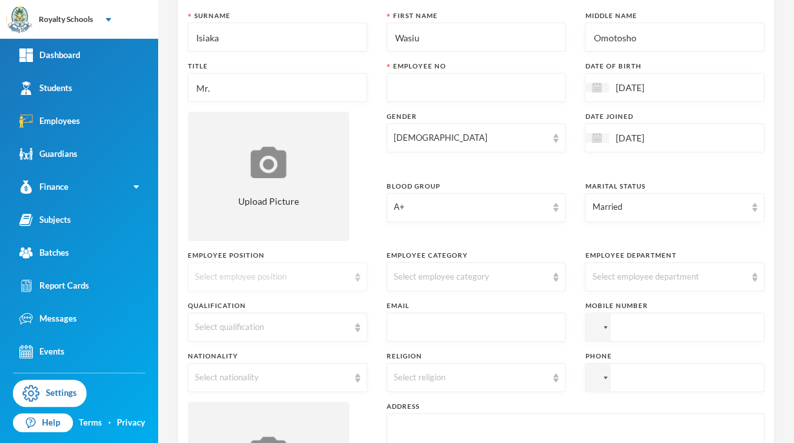
click at [335, 280] on div "Select employee position" at bounding box center [272, 276] width 154 height 13
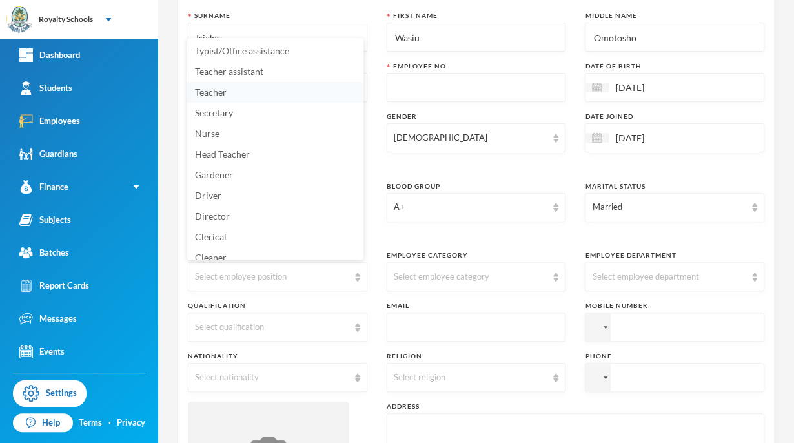
click at [221, 97] on span "Teacher" at bounding box center [211, 91] width 32 height 11
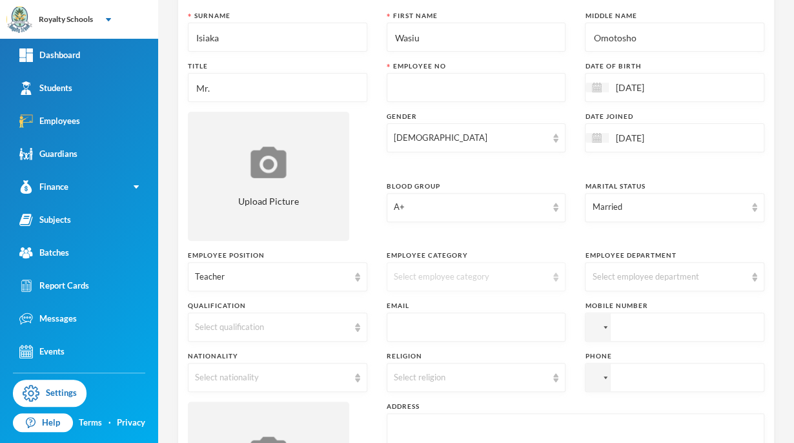
click at [508, 274] on div "Select employee category" at bounding box center [471, 276] width 154 height 13
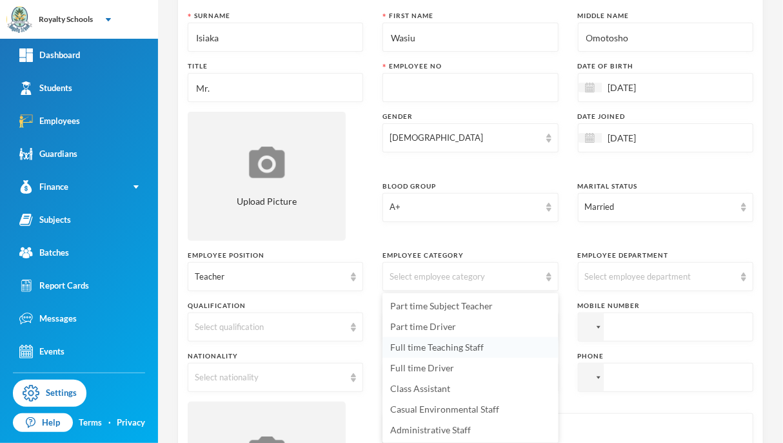
click at [459, 348] on span "Full time Teaching Staff" at bounding box center [437, 346] width 94 height 11
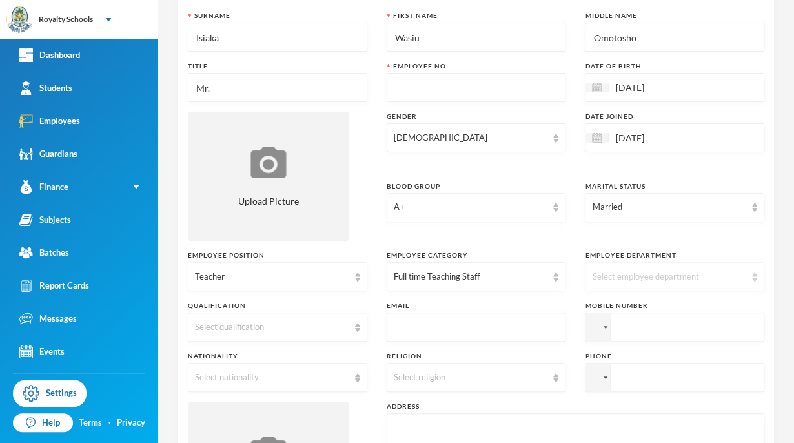
click at [728, 283] on div "Select employee department" at bounding box center [673, 276] width 179 height 29
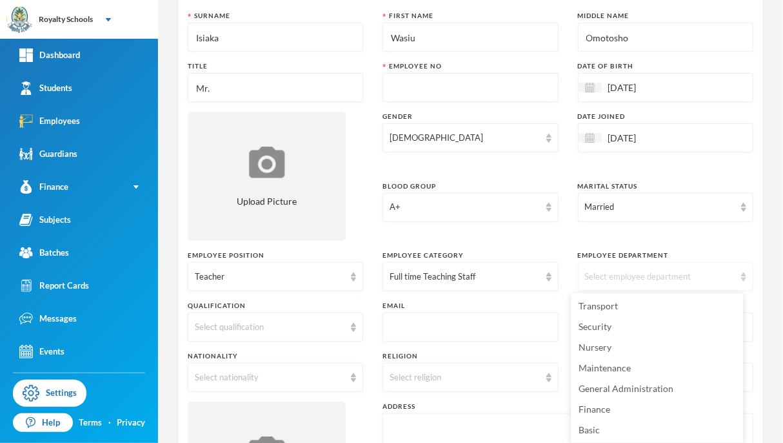
scroll to position [5, 0]
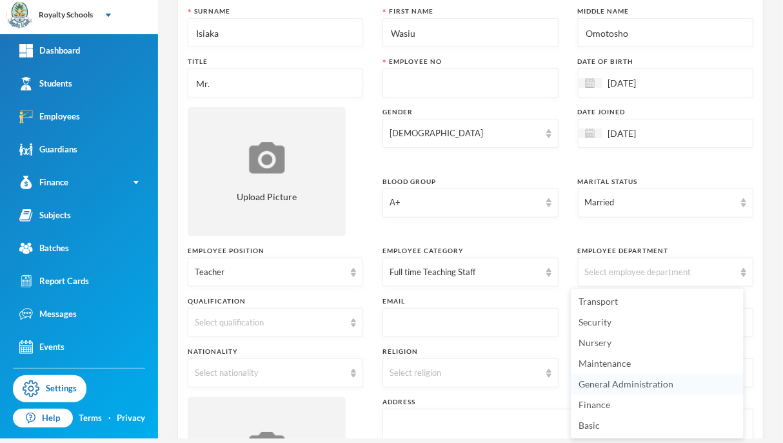
click at [654, 386] on span "General Administration" at bounding box center [626, 383] width 95 height 11
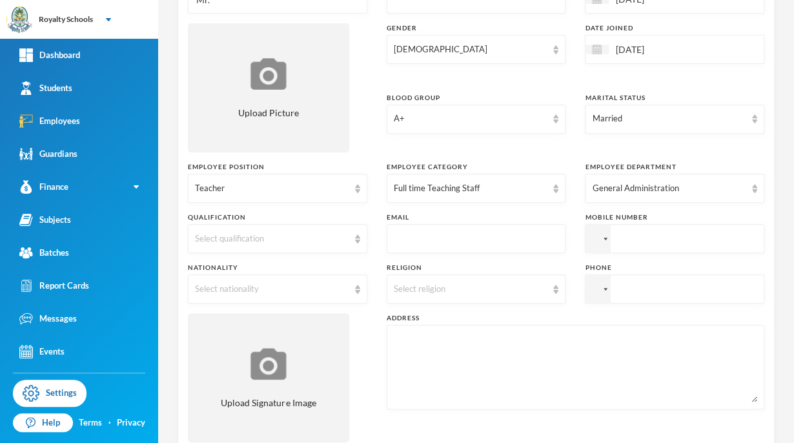
scroll to position [201, 0]
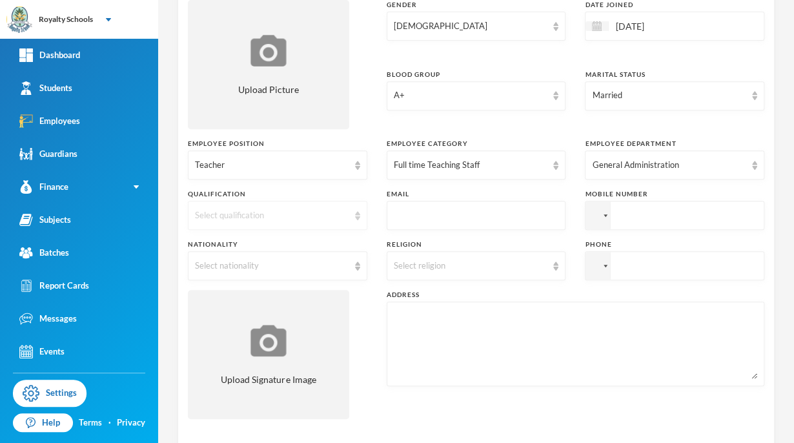
click at [334, 217] on div "Select qualification" at bounding box center [272, 215] width 154 height 13
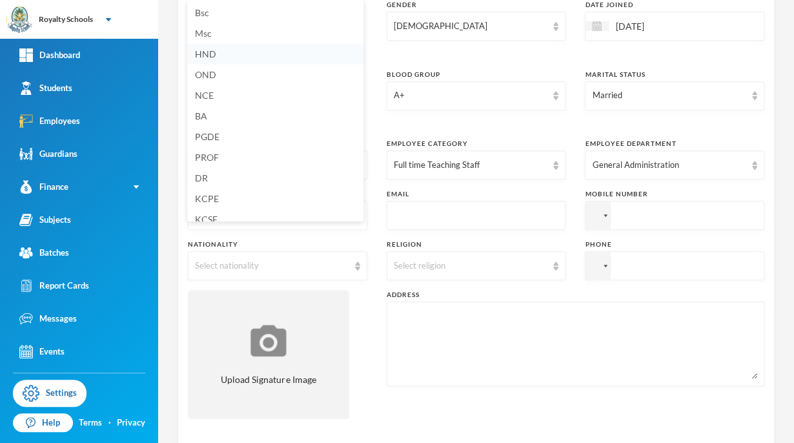
click at [218, 54] on li "HND" at bounding box center [275, 54] width 176 height 21
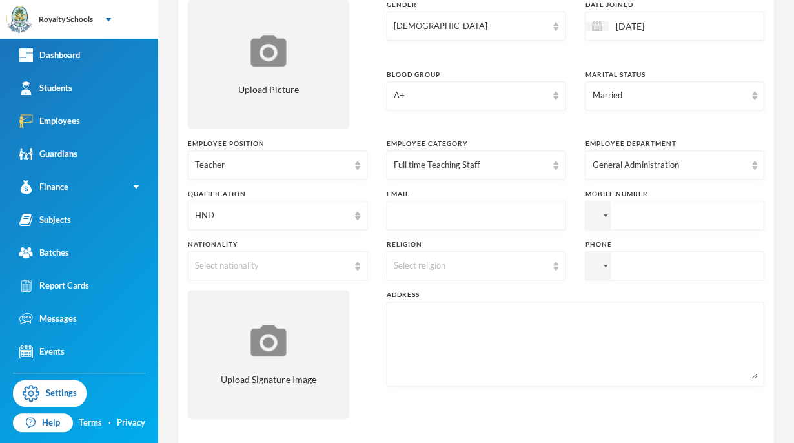
click at [502, 219] on input "text" at bounding box center [476, 215] width 165 height 29
type input "[EMAIL_ADDRESS][DOMAIN_NAME]"
click at [523, 271] on div "Select religion" at bounding box center [471, 265] width 154 height 13
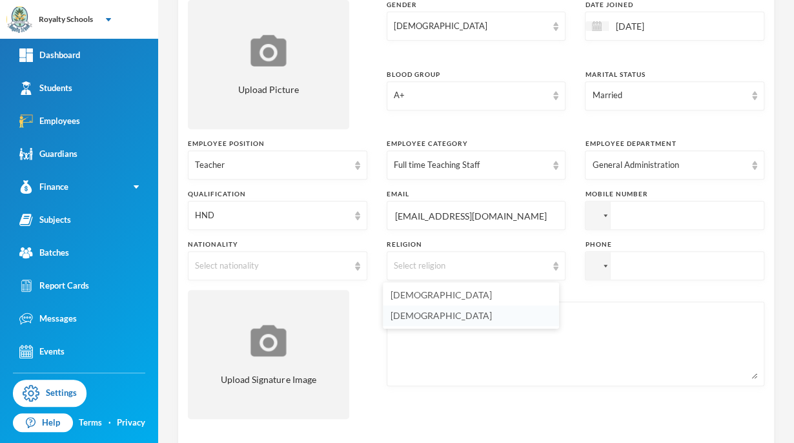
click at [434, 318] on li "[DEMOGRAPHIC_DATA]" at bounding box center [471, 315] width 176 height 21
click at [315, 272] on div "Select nationality" at bounding box center [277, 265] width 179 height 29
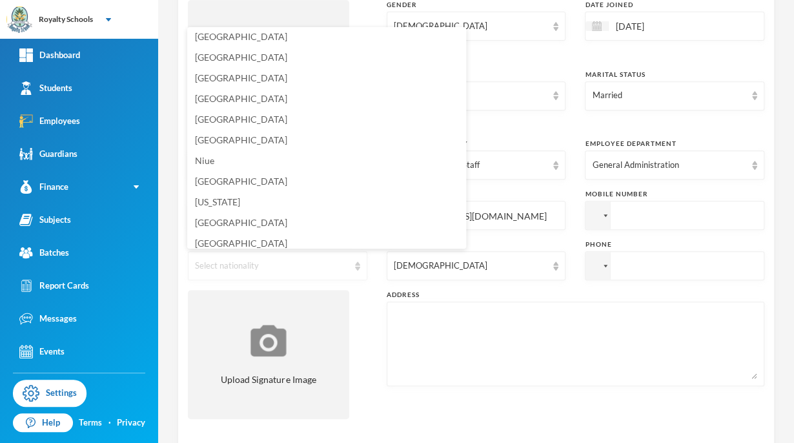
scroll to position [3187, 0]
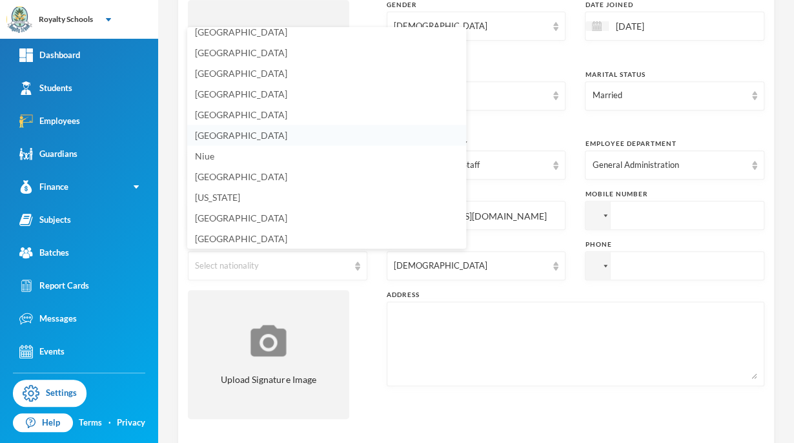
click at [235, 140] on li "[GEOGRAPHIC_DATA]" at bounding box center [326, 135] width 279 height 21
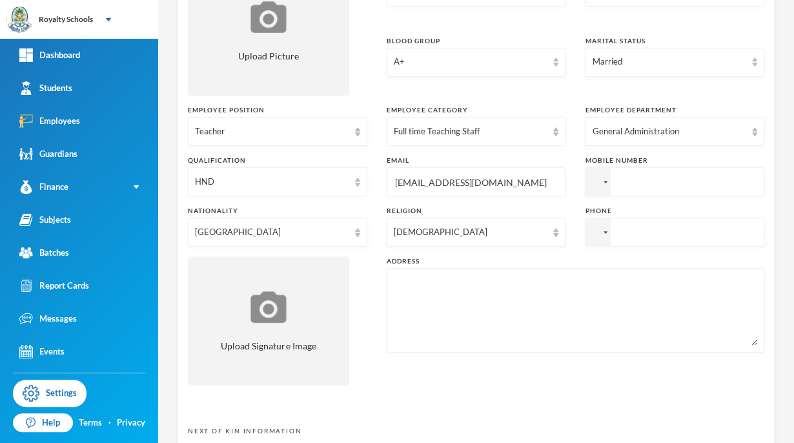
scroll to position [236, 0]
click at [646, 182] on input "tel" at bounding box center [673, 180] width 179 height 29
type input "[PHONE_NUMBER]"
click at [639, 232] on input "tel" at bounding box center [673, 230] width 179 height 29
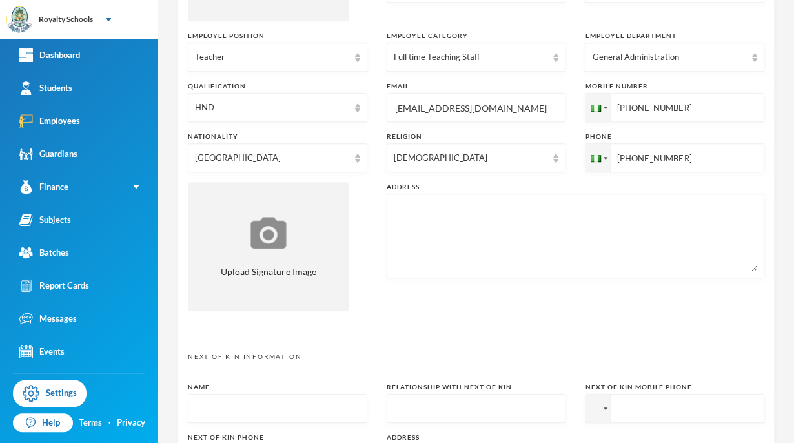
scroll to position [323, 0]
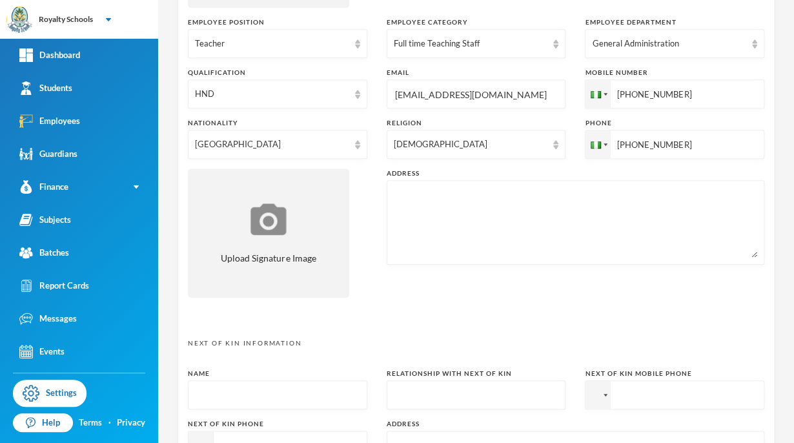
type input "[PHONE_NUMBER]"
click at [577, 217] on textarea at bounding box center [575, 222] width 363 height 70
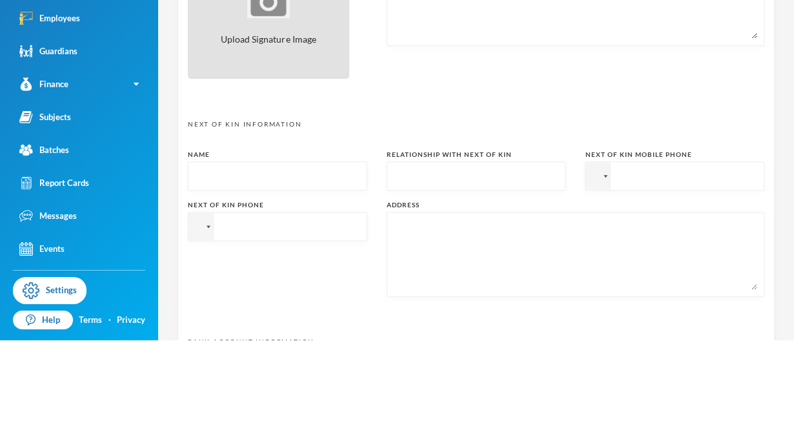
scroll to position [452, 0]
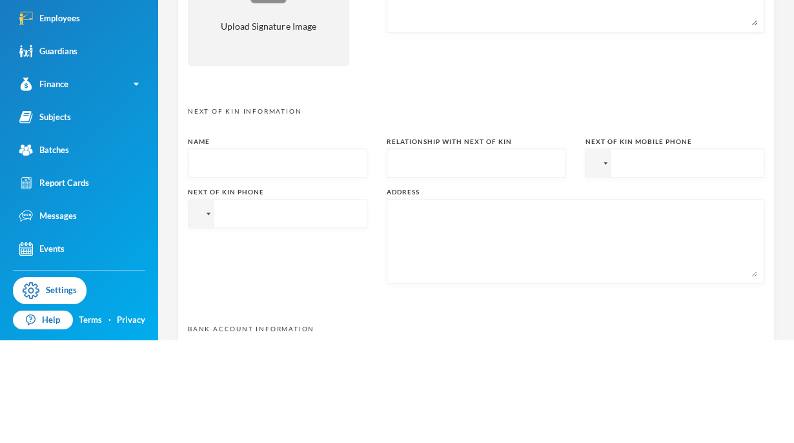
click at [292, 261] on input "text" at bounding box center [277, 266] width 165 height 29
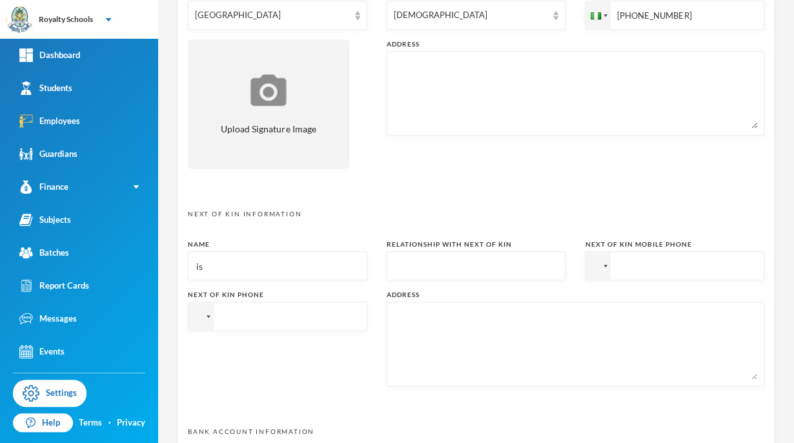
type input "i"
type input "Isiaq Lateef"
click at [499, 265] on input "text" at bounding box center [476, 266] width 165 height 29
type input "brother"
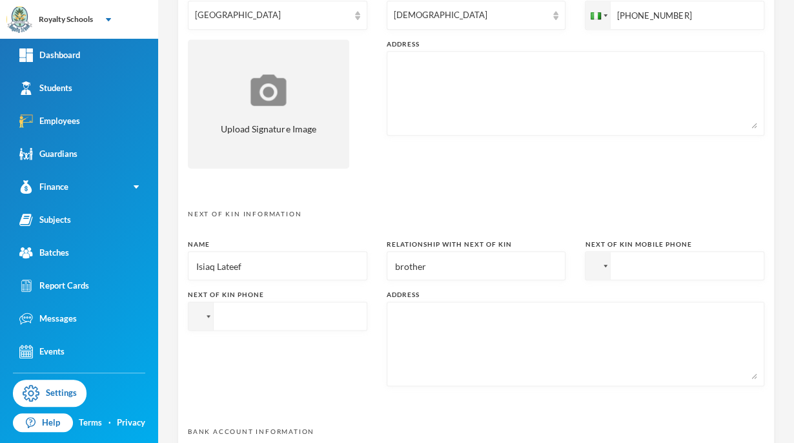
click at [672, 261] on input "tel" at bounding box center [673, 265] width 179 height 29
type input "[PHONE_NUMBER]"
click at [312, 311] on input "tel" at bounding box center [277, 315] width 179 height 29
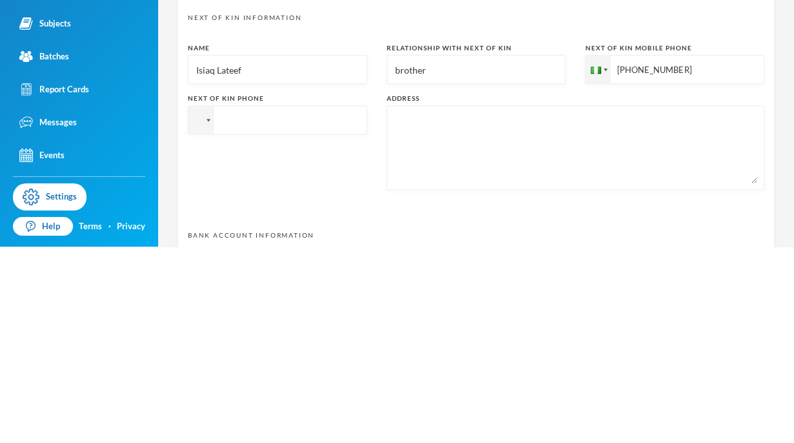
click at [686, 268] on input "[PHONE_NUMBER]" at bounding box center [673, 265] width 179 height 29
click at [666, 266] on input "[PHONE_NUMBER]" at bounding box center [673, 265] width 179 height 29
click at [302, 320] on input "tel" at bounding box center [277, 315] width 179 height 29
paste input "[PHONE_NUMBER]"
type input "[PHONE_NUMBER]"
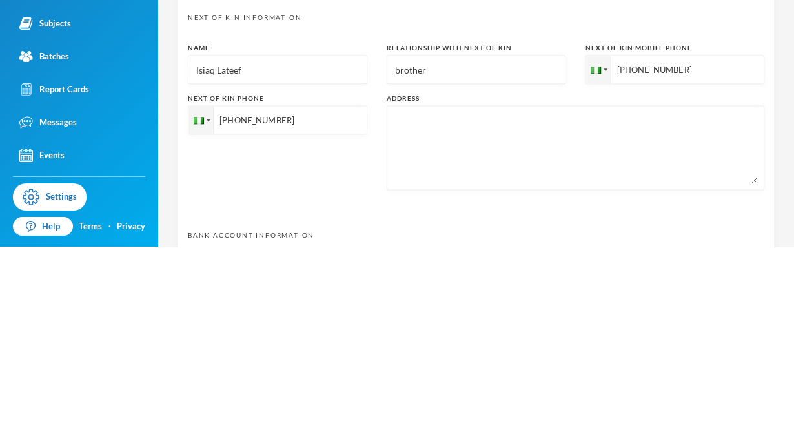
click at [452, 323] on textarea at bounding box center [575, 343] width 363 height 70
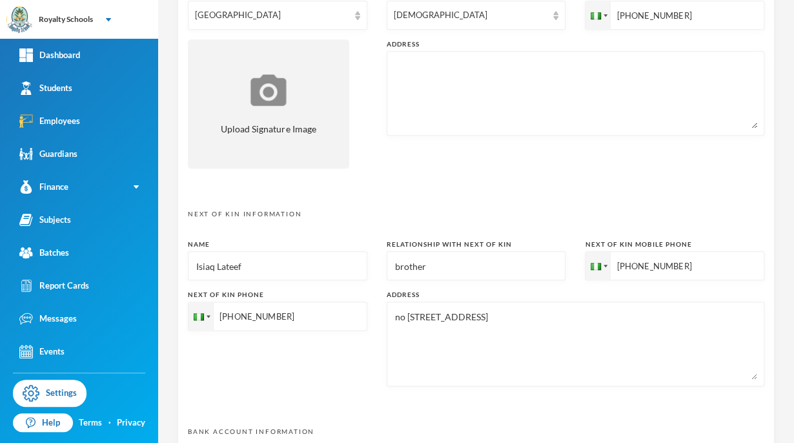
click at [395, 319] on textarea "no [STREET_ADDRESS]" at bounding box center [575, 343] width 363 height 70
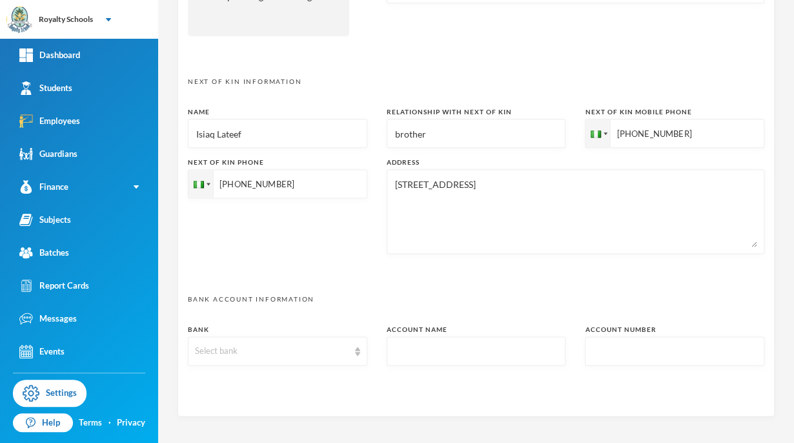
scroll to position [637, 0]
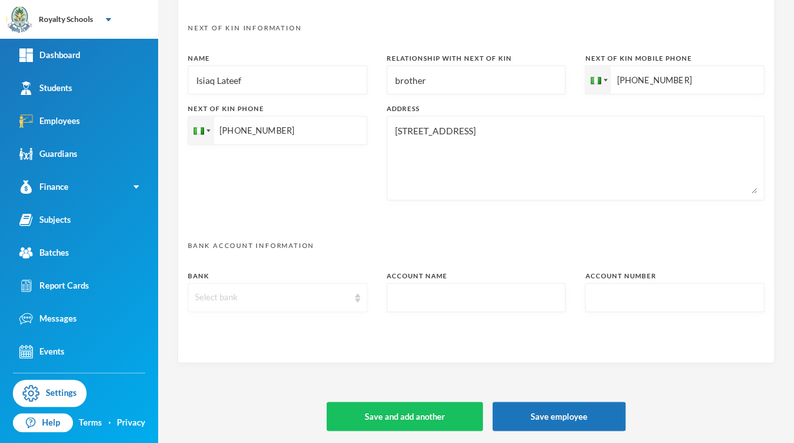
type textarea "[STREET_ADDRESS]"
click at [323, 297] on div "Select bank" at bounding box center [272, 297] width 154 height 13
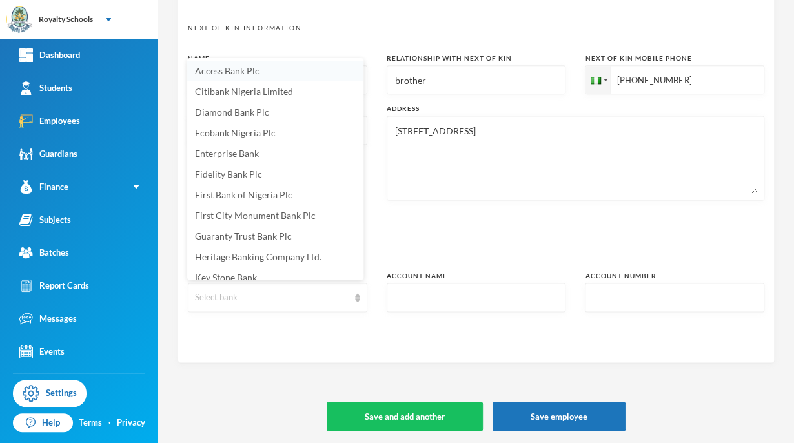
click at [274, 64] on li "Access Bank Plc" at bounding box center [275, 71] width 176 height 21
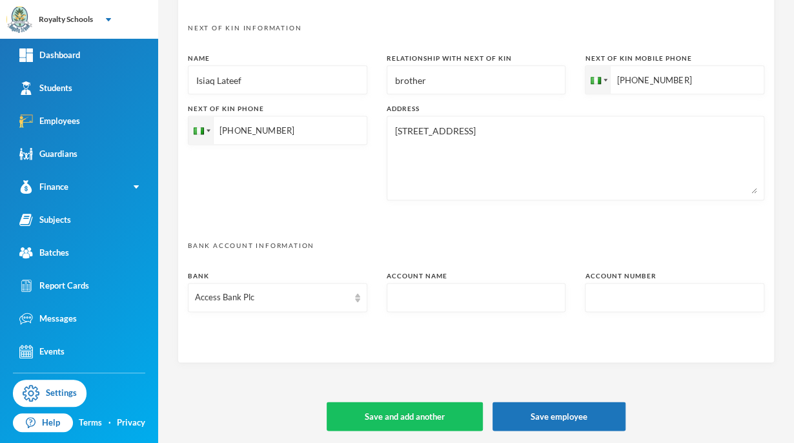
click at [465, 293] on input "text" at bounding box center [476, 297] width 165 height 29
type input "0045924056"
click at [629, 294] on input "text" at bounding box center [674, 297] width 165 height 29
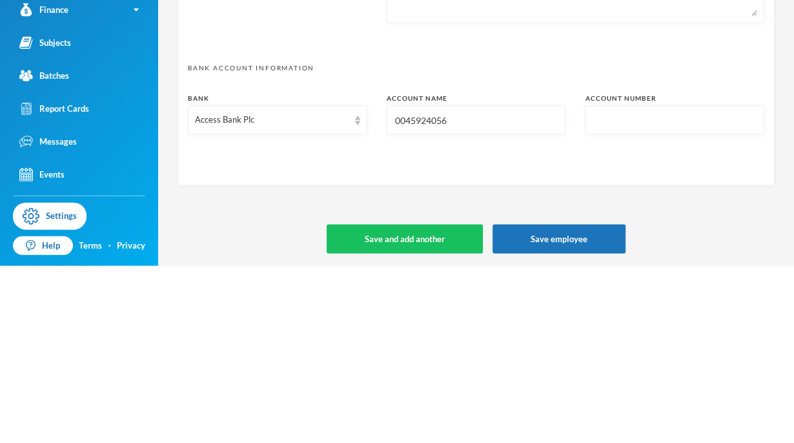
click at [434, 297] on input "0045924056" at bounding box center [476, 297] width 165 height 29
click at [439, 294] on input "0045924056" at bounding box center [476, 297] width 165 height 29
click at [419, 300] on input "0045924056" at bounding box center [476, 297] width 165 height 29
click at [418, 302] on input "0045924056" at bounding box center [476, 297] width 165 height 29
click at [604, 299] on input "text" at bounding box center [674, 297] width 165 height 29
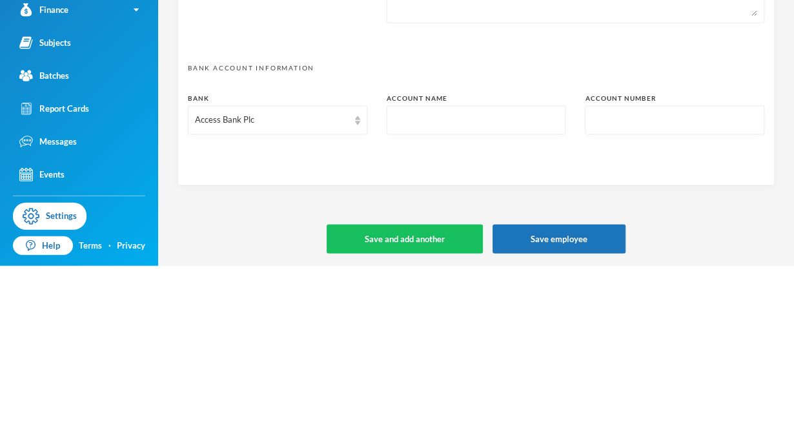
click at [606, 299] on input "text" at bounding box center [674, 297] width 165 height 29
paste input "0045924056"
type input "0045924056"
click at [437, 299] on input "text" at bounding box center [476, 297] width 165 height 29
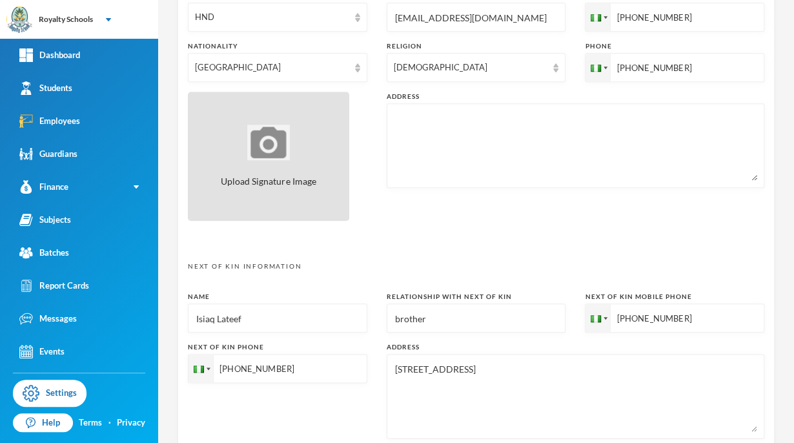
scroll to position [436, 0]
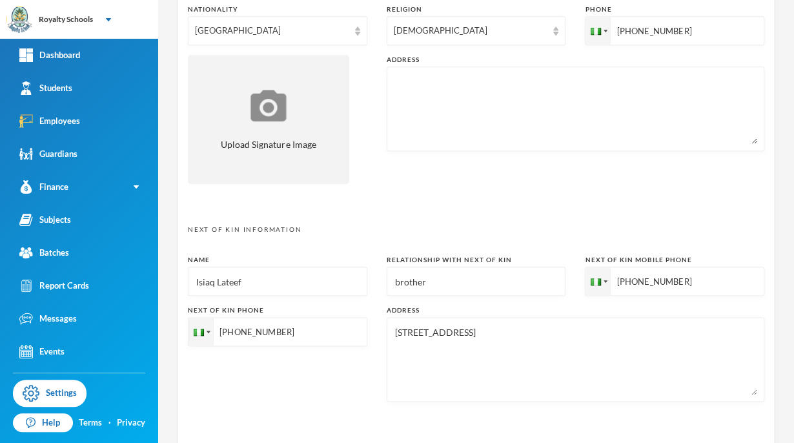
type input "[PERSON_NAME] wasiu"
click at [515, 325] on textarea "[STREET_ADDRESS]" at bounding box center [575, 359] width 363 height 70
click at [514, 334] on textarea "[STREET_ADDRESS]" at bounding box center [575, 359] width 363 height 70
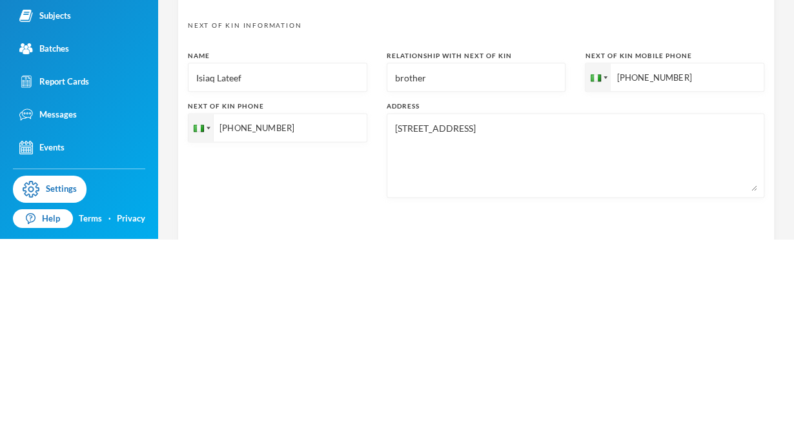
click at [537, 334] on textarea "[STREET_ADDRESS]" at bounding box center [575, 359] width 363 height 70
click at [539, 334] on textarea "[STREET_ADDRESS]" at bounding box center [575, 359] width 363 height 70
click at [528, 332] on textarea "[STREET_ADDRESS]" at bounding box center [575, 359] width 363 height 70
click at [530, 333] on textarea "[STREET_ADDRESS]" at bounding box center [575, 359] width 363 height 70
click at [520, 332] on textarea "[STREET_ADDRESS]" at bounding box center [575, 359] width 363 height 70
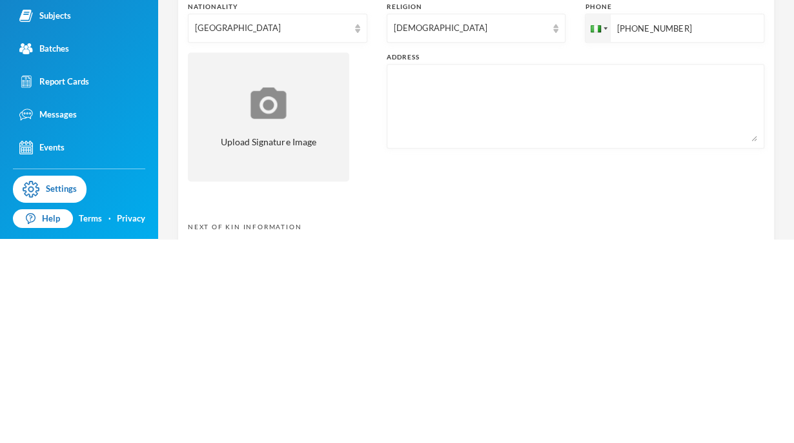
scroll to position [227, 0]
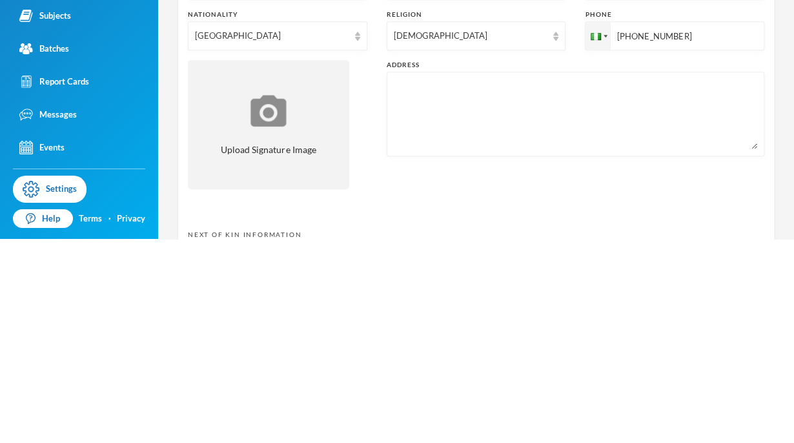
click at [464, 294] on textarea at bounding box center [575, 318] width 363 height 70
paste textarea "[STREET_ADDRESS]"
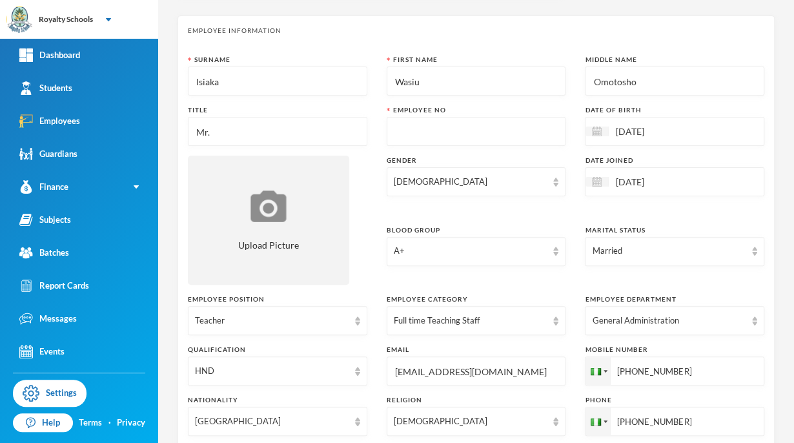
scroll to position [46, 0]
type textarea "[STREET_ADDRESS]."
click at [632, 178] on input "[DATE]" at bounding box center [662, 181] width 108 height 15
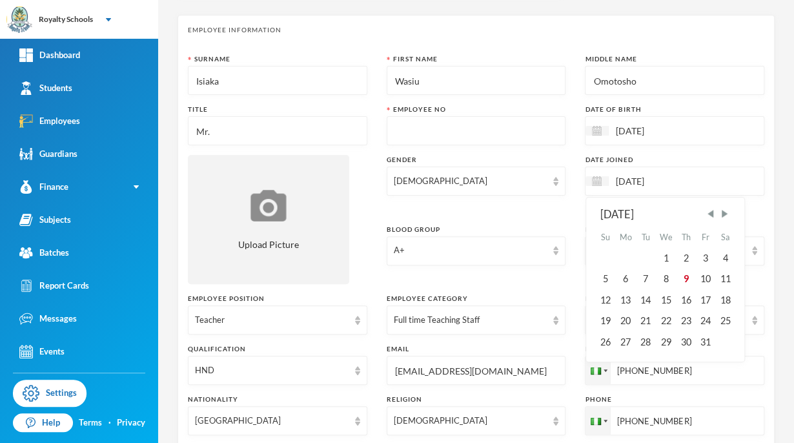
type input "[DATE]"
click at [544, 211] on div "Gender [DEMOGRAPHIC_DATA]" at bounding box center [475, 185] width 179 height 60
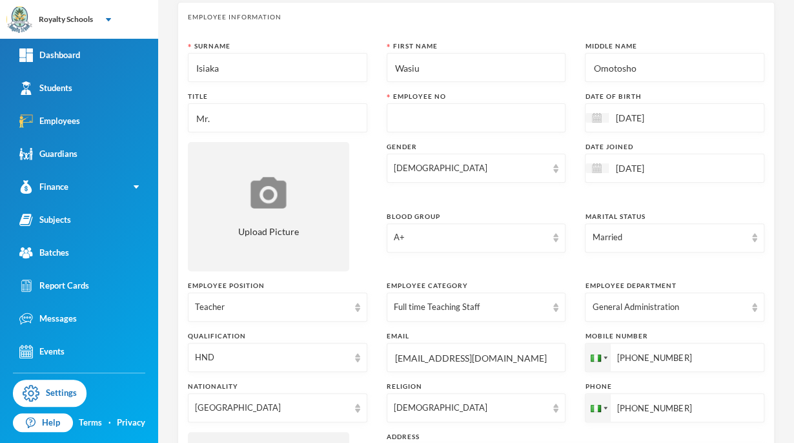
scroll to position [57, 0]
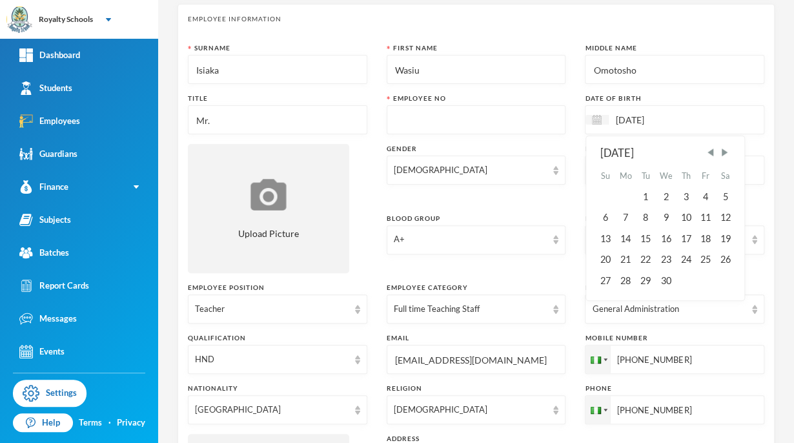
click at [638, 119] on input "[DATE]" at bounding box center [662, 119] width 108 height 15
click at [637, 117] on input "[DATE]" at bounding box center [662, 119] width 108 height 15
click at [622, 117] on input "05-12/1993" at bounding box center [662, 119] width 108 height 15
type input "[DATE]"
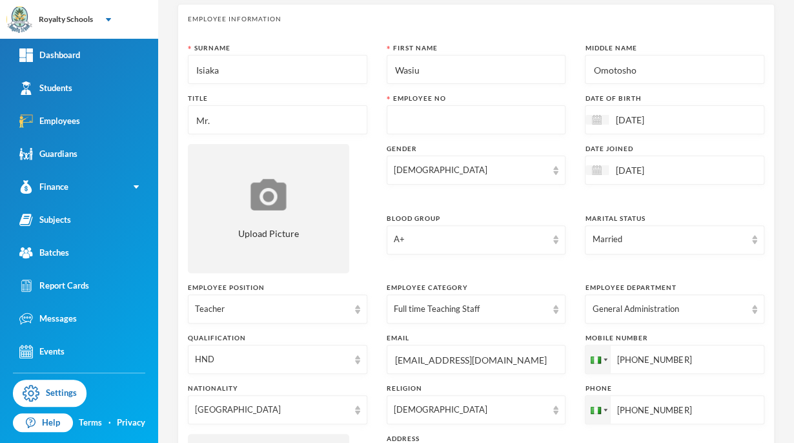
click at [493, 128] on input "text" at bounding box center [476, 120] width 165 height 29
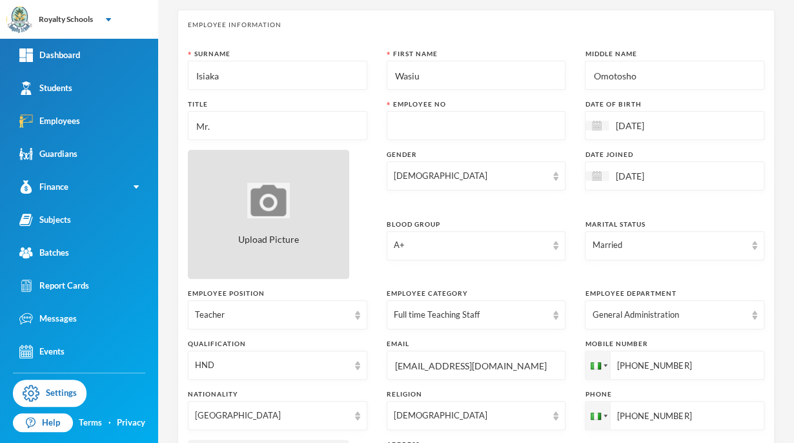
scroll to position [45, 0]
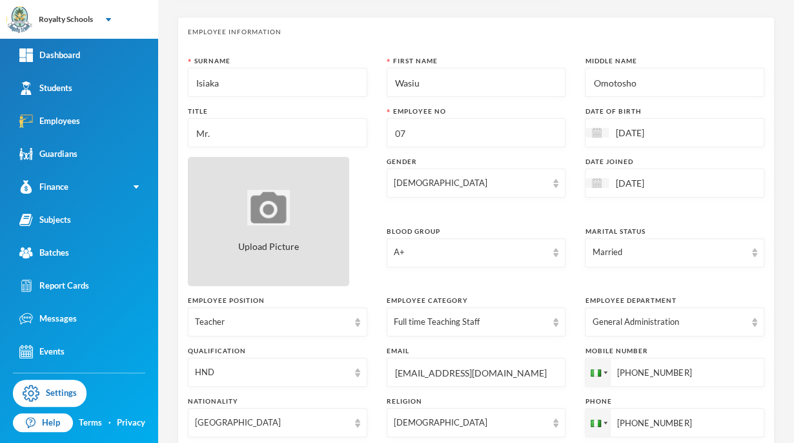
type input "0"
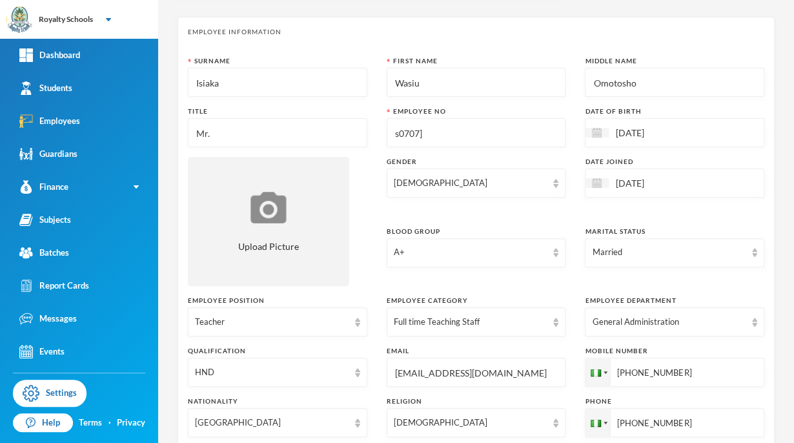
type input "s0707]"
click at [363, 259] on div "Surname [PERSON_NAME] First Name Wasiu Middle Name [PERSON_NAME] Title Mr. Empl…" at bounding box center [476, 320] width 576 height 529
click at [274, 130] on input "Mr." at bounding box center [277, 133] width 165 height 29
type input "Mr"
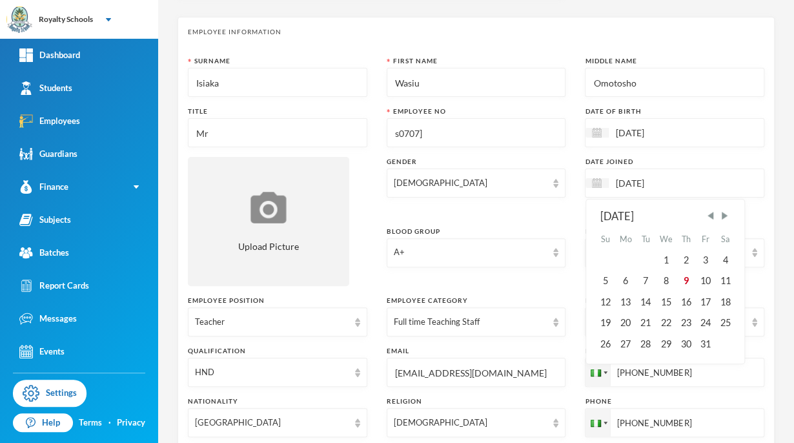
click at [637, 182] on input "[DATE]" at bounding box center [662, 182] width 108 height 15
click at [622, 183] on input "21-08/2025" at bounding box center [662, 182] width 108 height 15
type input "[DATE]"
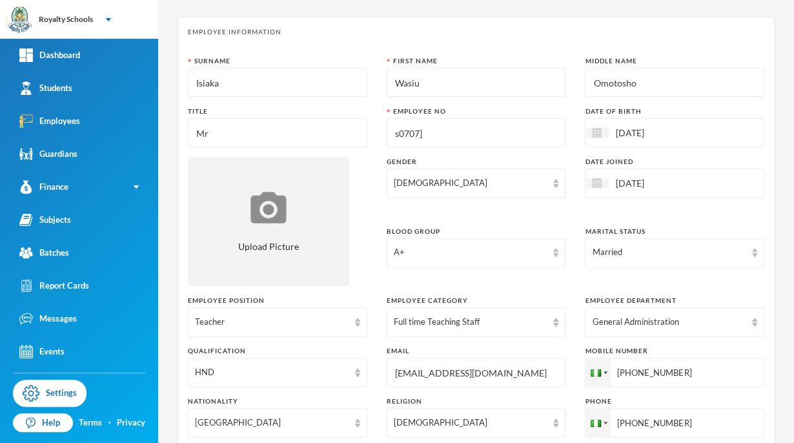
click at [565, 208] on div "Surname [PERSON_NAME] First Name Wasiu Middle Name [PERSON_NAME] Title Mr [PERS…" at bounding box center [476, 320] width 576 height 529
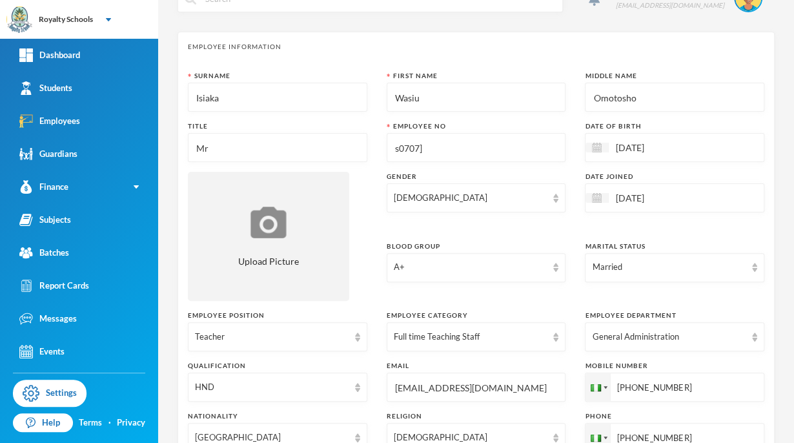
scroll to position [0, 0]
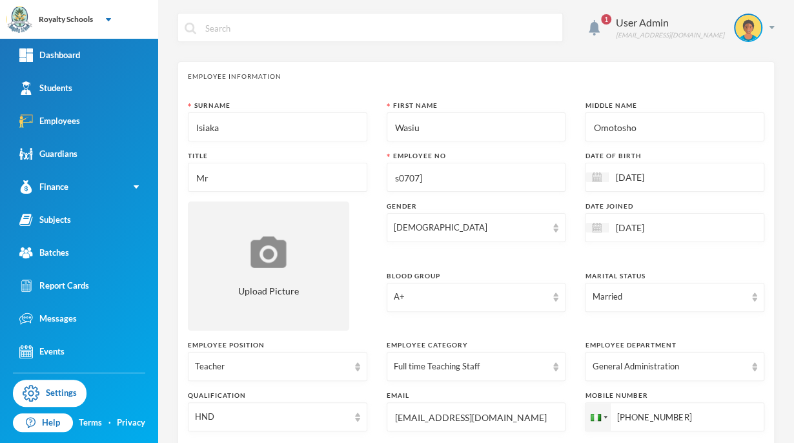
click at [516, 174] on input "s0707]" at bounding box center [476, 177] width 165 height 29
type input "s0707"
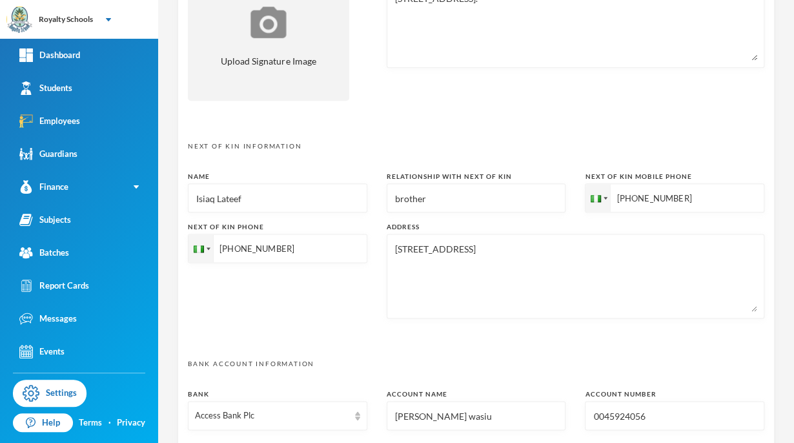
scroll to position [637, 0]
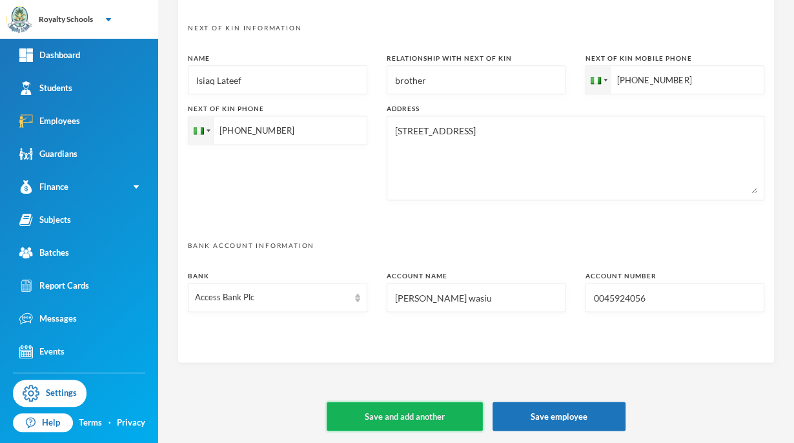
click at [432, 421] on button "Save and add another" at bounding box center [404, 415] width 156 height 29
click at [434, 413] on button "Save and add another" at bounding box center [404, 415] width 156 height 29
type input "+234"
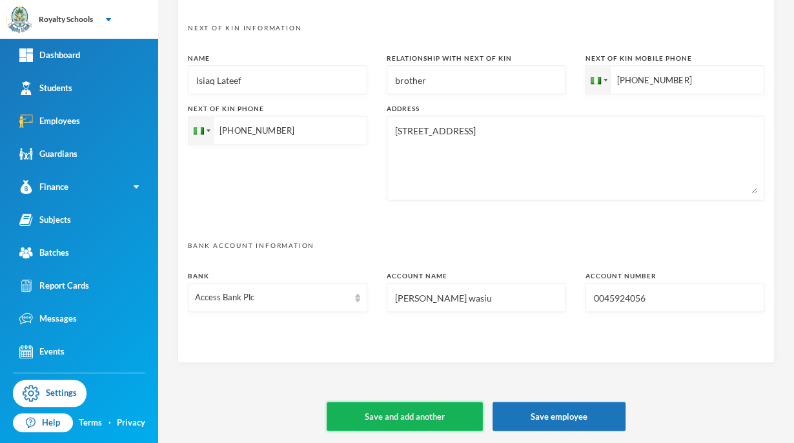
type input "+234"
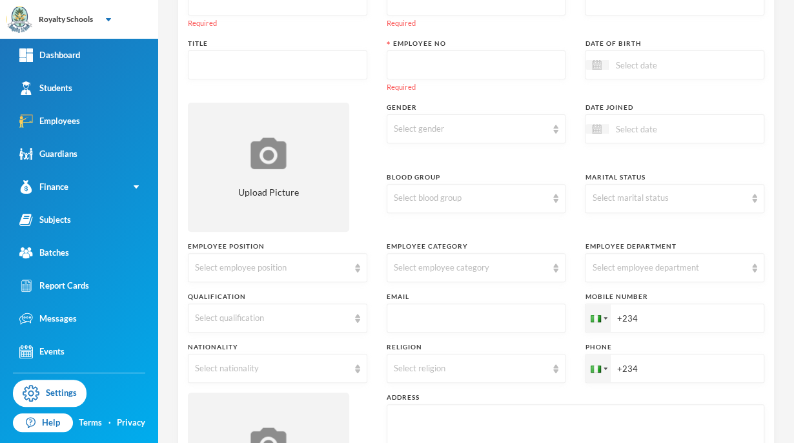
scroll to position [0, 0]
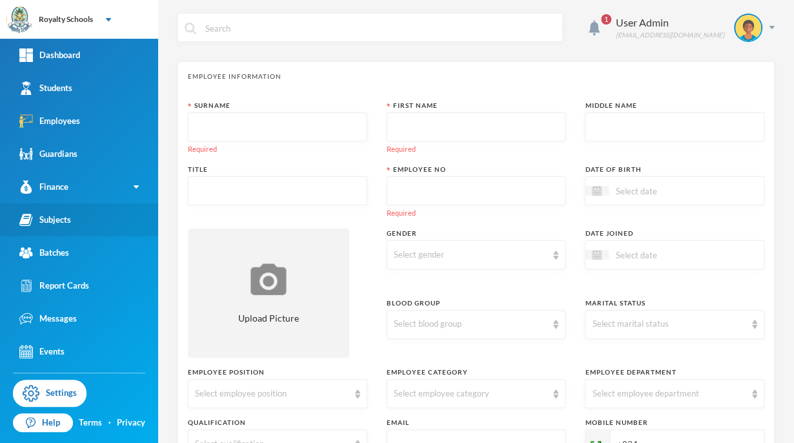
click at [54, 215] on div "Subjects" at bounding box center [45, 220] width 52 height 14
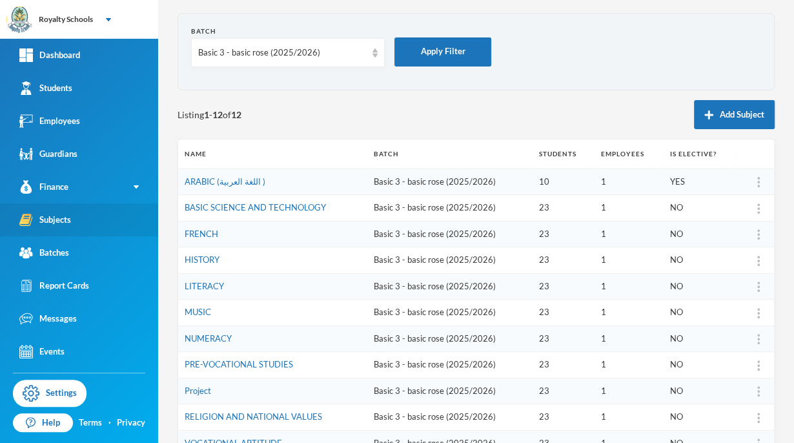
scroll to position [51, 0]
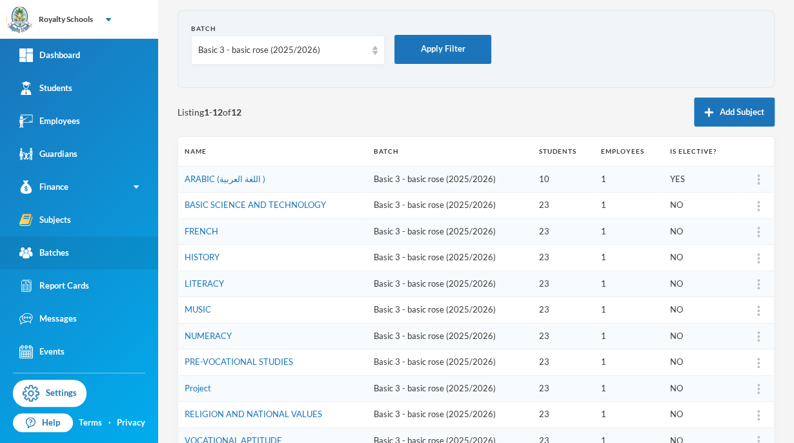
click at [55, 253] on div "Batches" at bounding box center [44, 253] width 50 height 14
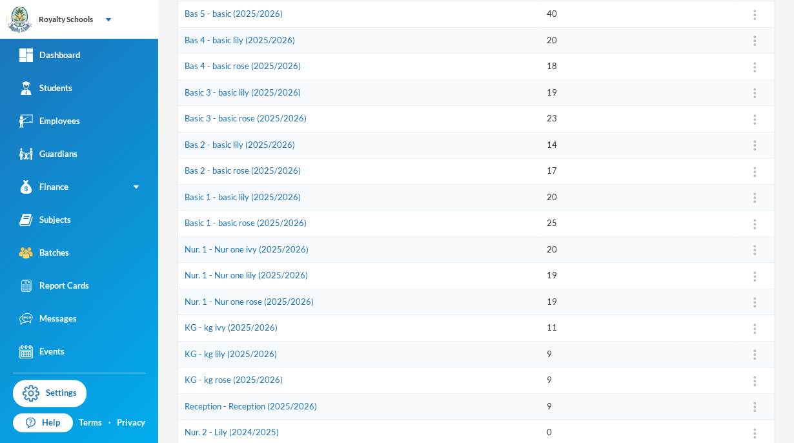
scroll to position [295, 0]
click at [723, 201] on button "Assign Employee" at bounding box center [718, 201] width 66 height 23
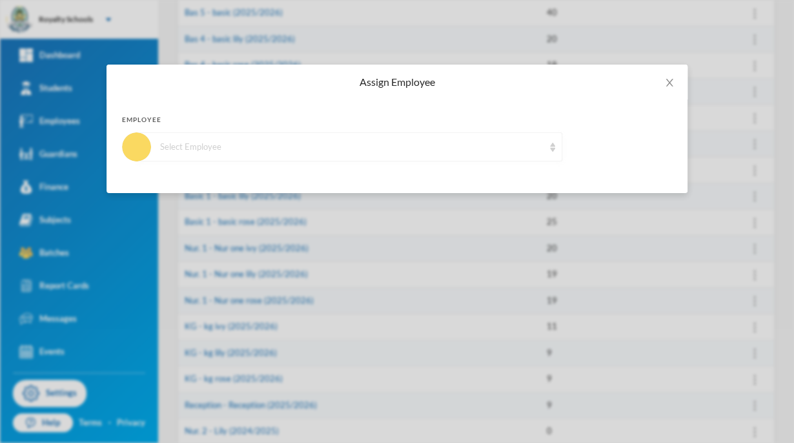
click at [476, 141] on div "Select Employee" at bounding box center [351, 147] width 383 height 13
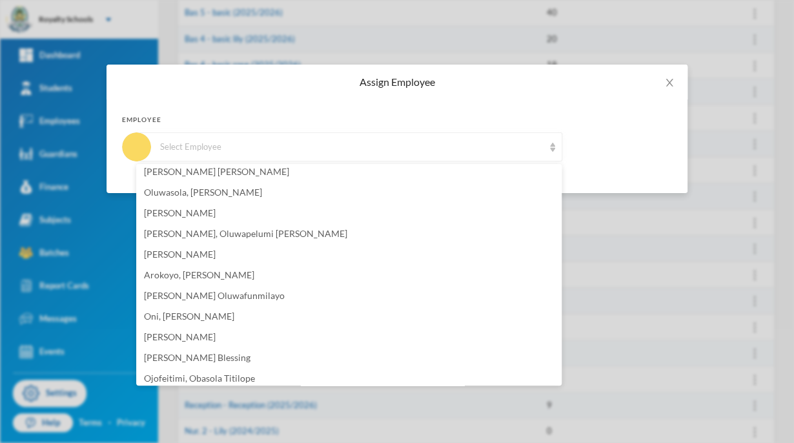
scroll to position [237, 0]
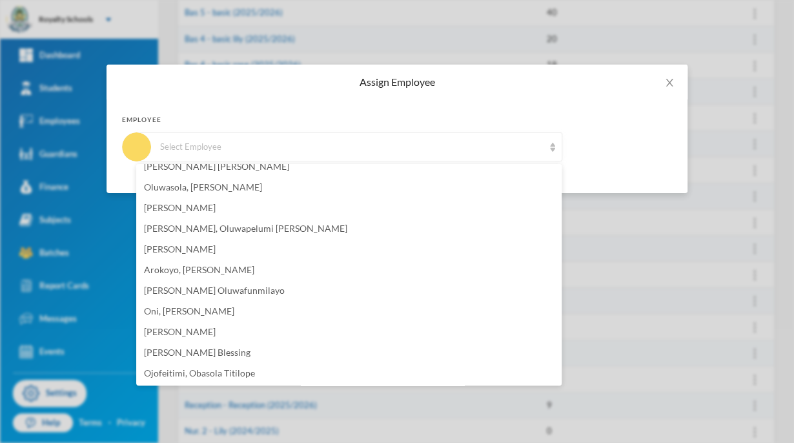
click at [106, 259] on div "Assign Employee Employee Select Employee" at bounding box center [397, 221] width 794 height 443
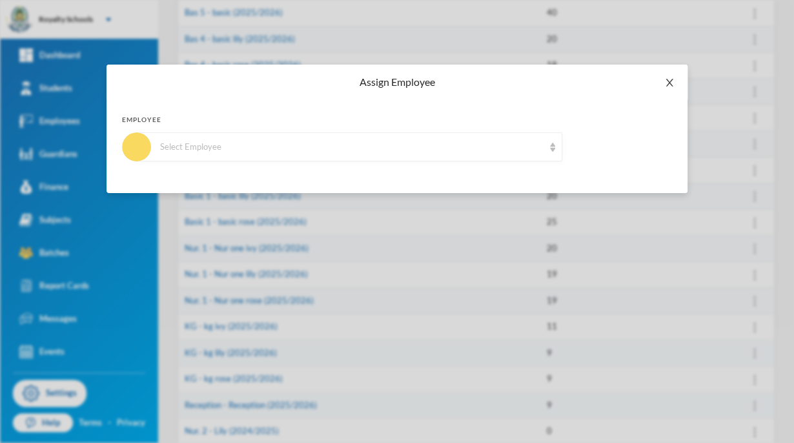
click at [684, 84] on span "Close" at bounding box center [669, 83] width 36 height 36
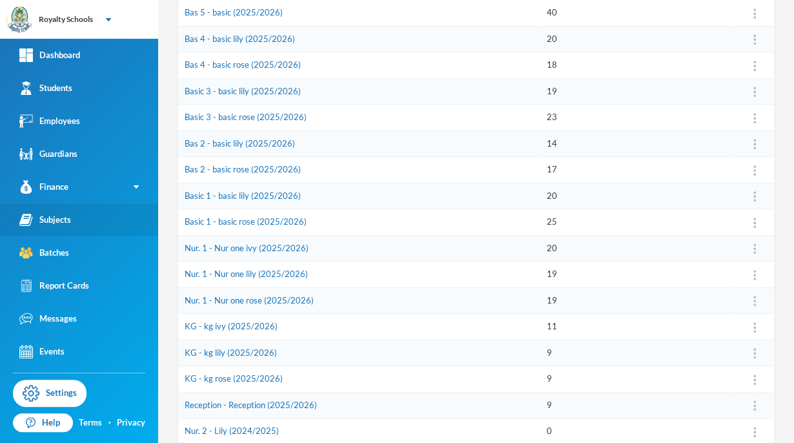
click at [46, 221] on div "Subjects" at bounding box center [45, 220] width 52 height 14
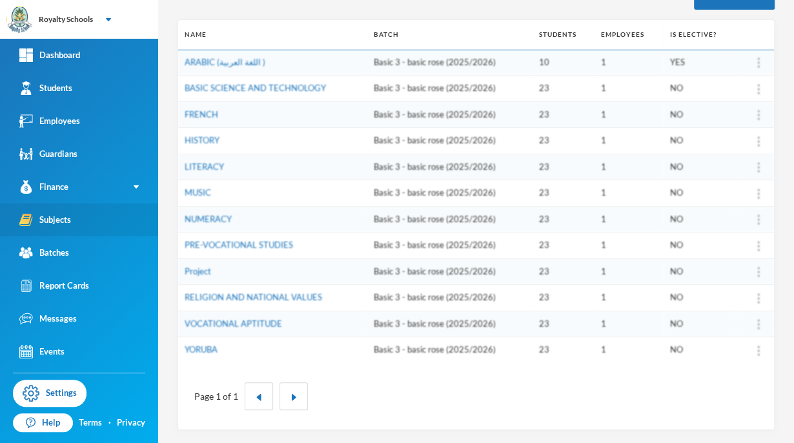
scroll to position [165, 0]
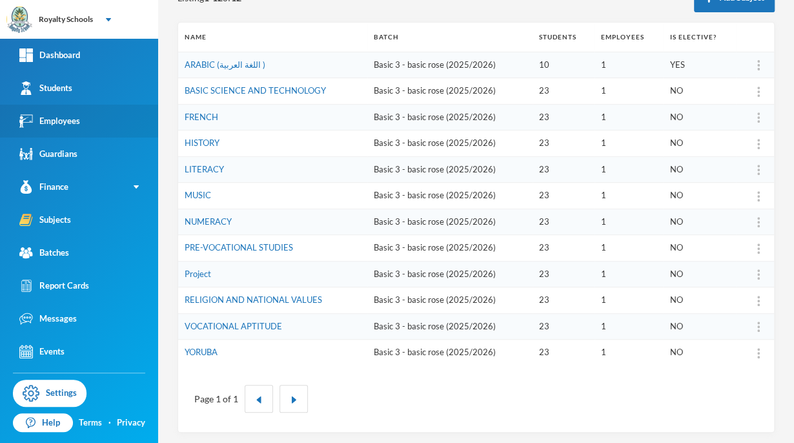
click at [57, 128] on link "Employees" at bounding box center [79, 121] width 158 height 33
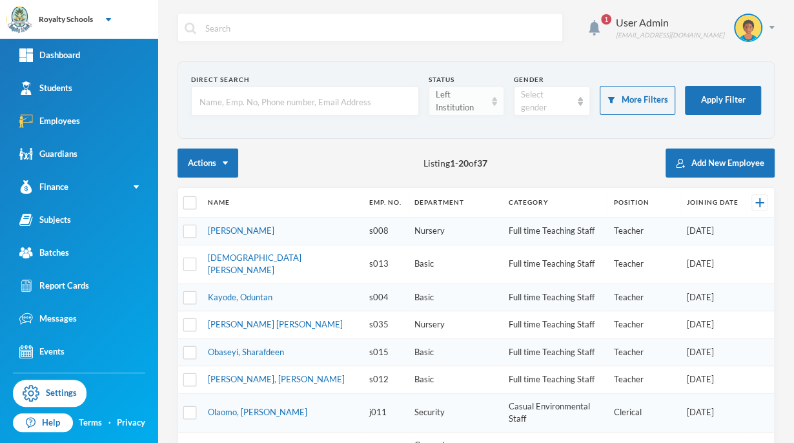
click at [450, 108] on div "Left Institution" at bounding box center [460, 100] width 50 height 25
click at [436, 134] on span "Active" at bounding box center [445, 130] width 26 height 11
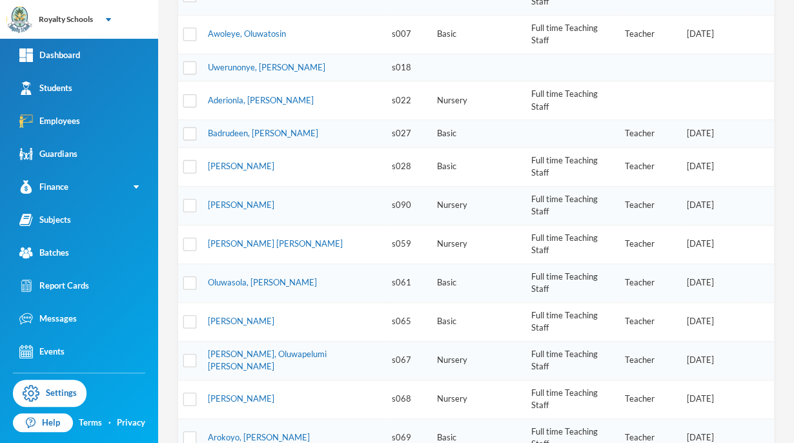
scroll to position [393, 0]
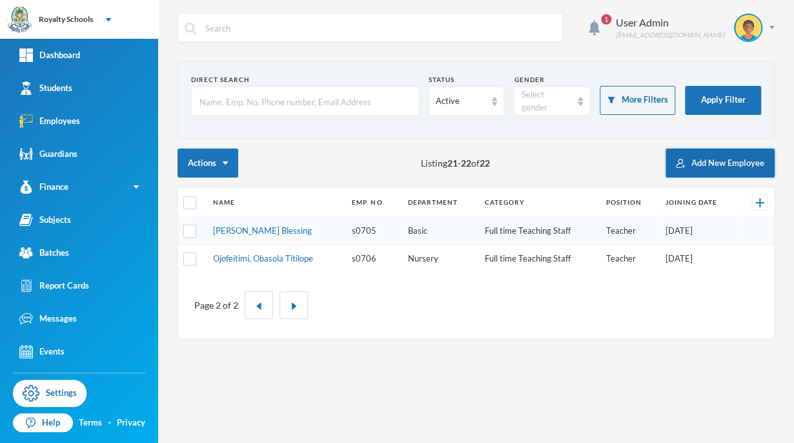
click at [697, 165] on button "Add New Employee" at bounding box center [719, 162] width 109 height 29
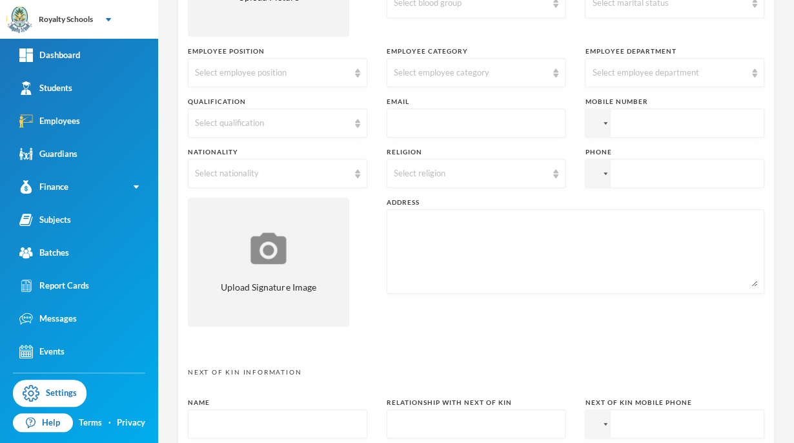
scroll to position [297, 0]
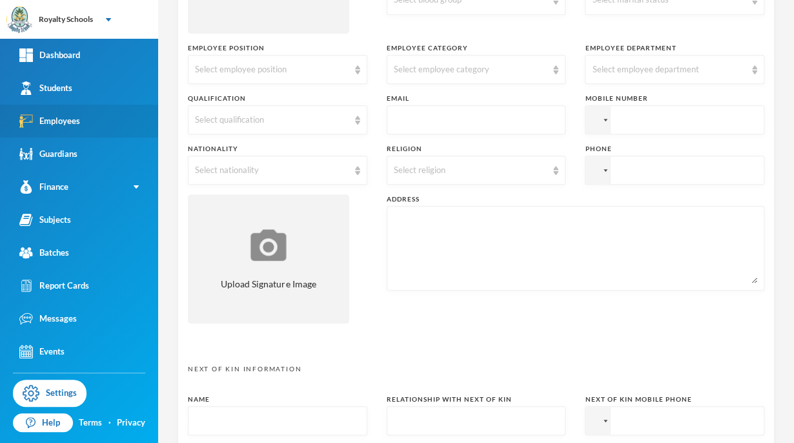
click at [61, 128] on link "Employees" at bounding box center [79, 121] width 158 height 33
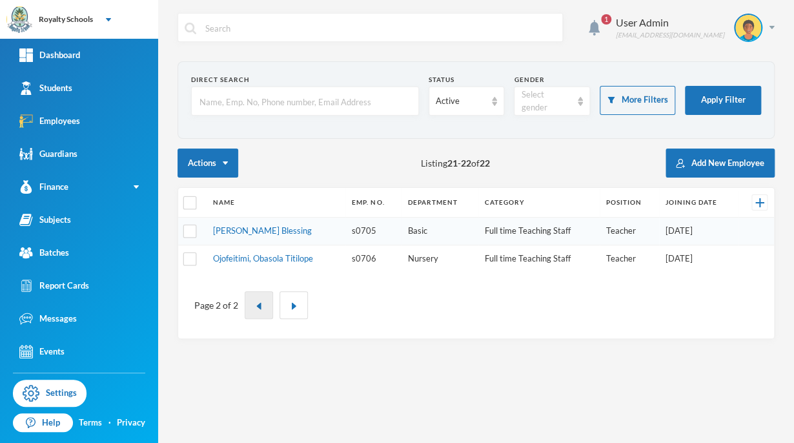
click at [255, 304] on img "button" at bounding box center [259, 306] width 8 height 8
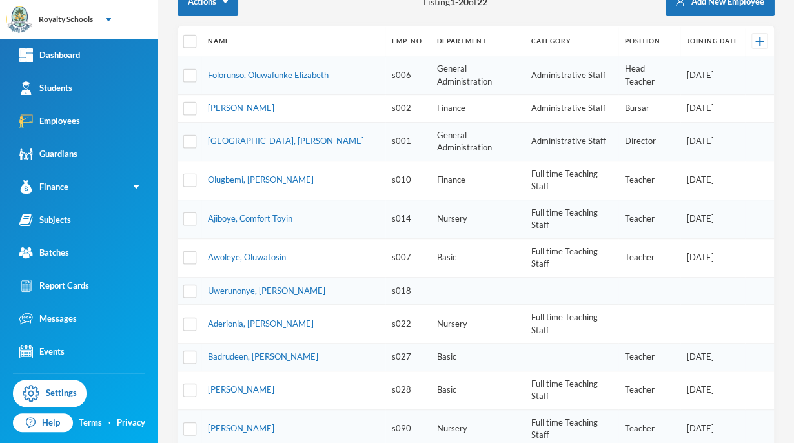
scroll to position [165, 0]
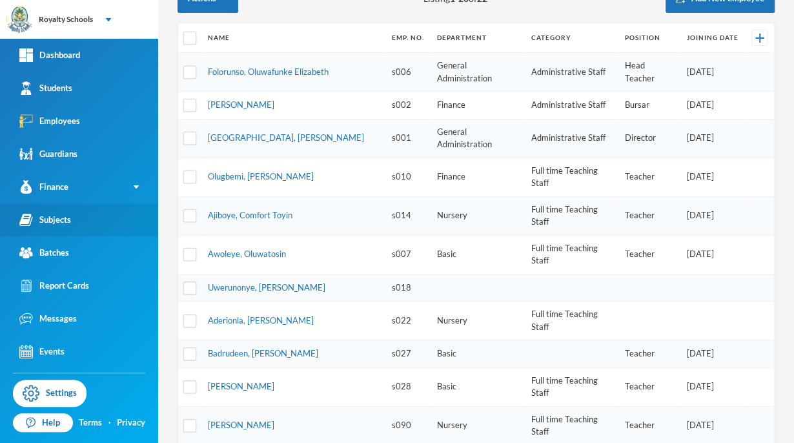
click at [48, 227] on link "Subjects" at bounding box center [79, 219] width 158 height 33
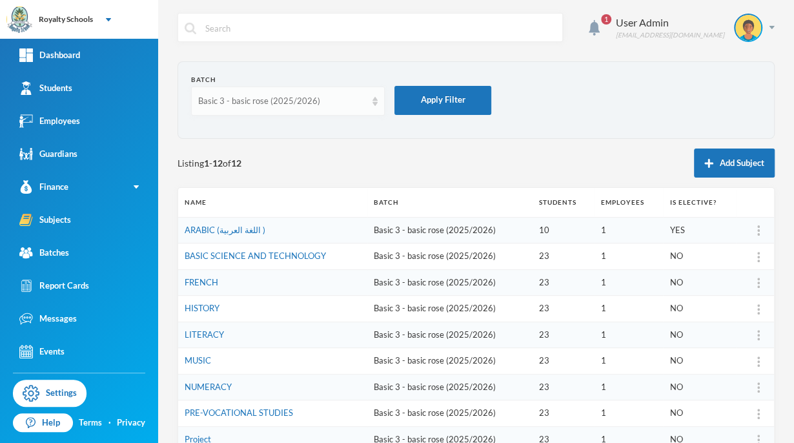
click at [205, 107] on div "Basic 3 - basic rose (2025/2026)" at bounding box center [288, 100] width 194 height 29
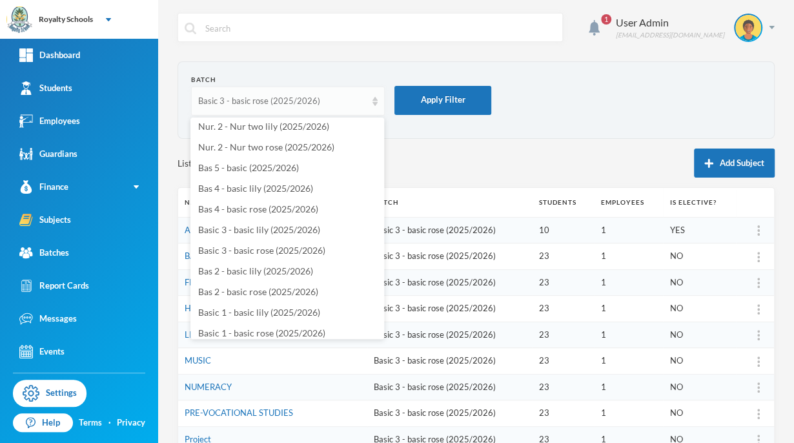
scroll to position [53, 0]
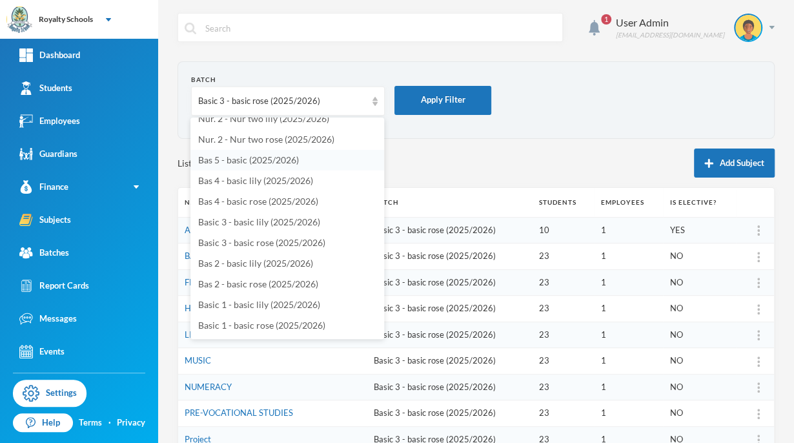
click at [205, 160] on span "Bas 5 - basic (2025/2026)" at bounding box center [248, 159] width 101 height 11
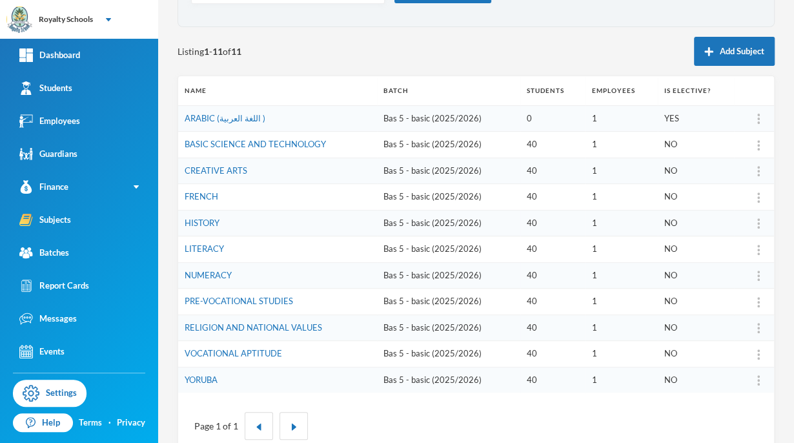
scroll to position [114, 0]
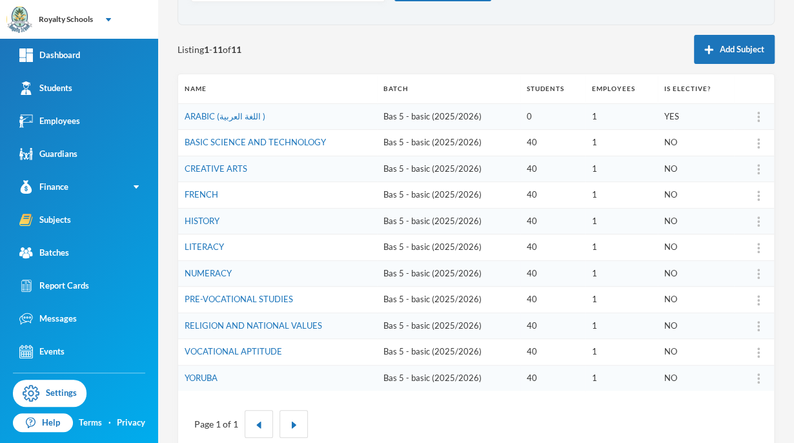
click at [757, 142] on img at bounding box center [758, 143] width 3 height 10
click at [717, 233] on div "Delete" at bounding box center [716, 227] width 70 height 25
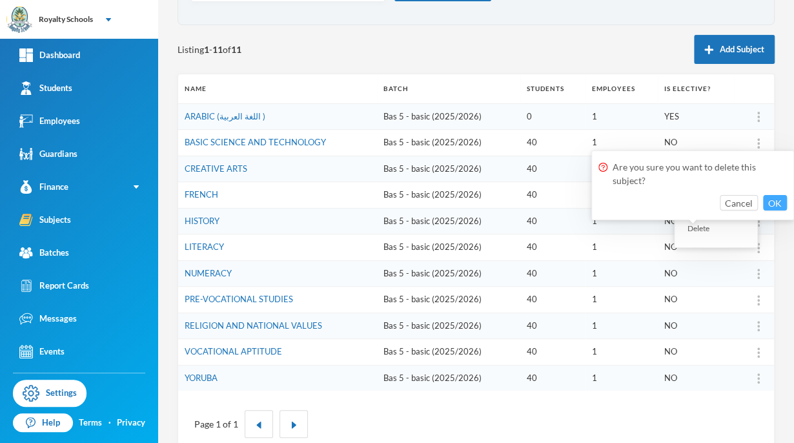
click at [775, 209] on button "OK" at bounding box center [775, 202] width 24 height 15
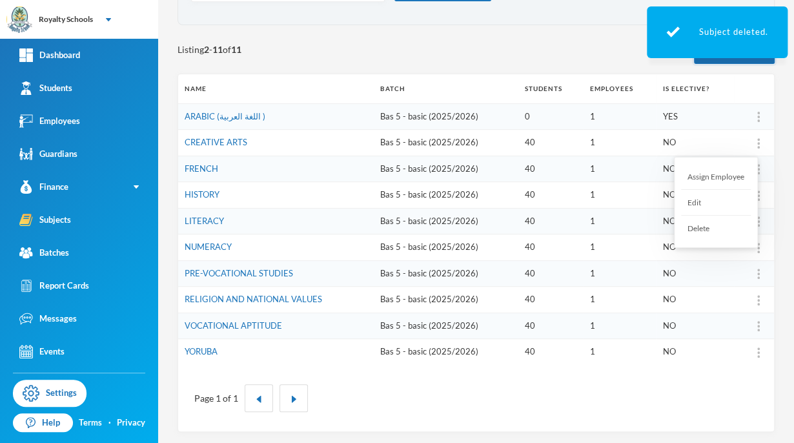
click at [750, 59] on button "Add Subject" at bounding box center [734, 49] width 81 height 29
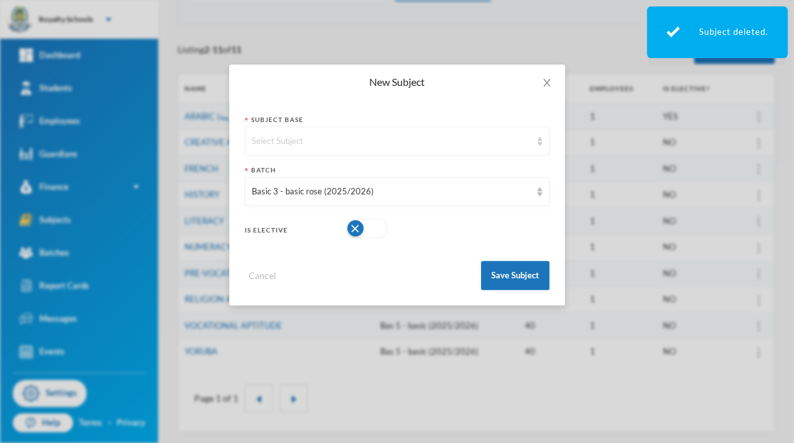
click at [519, 136] on div "Select Subject" at bounding box center [391, 141] width 279 height 13
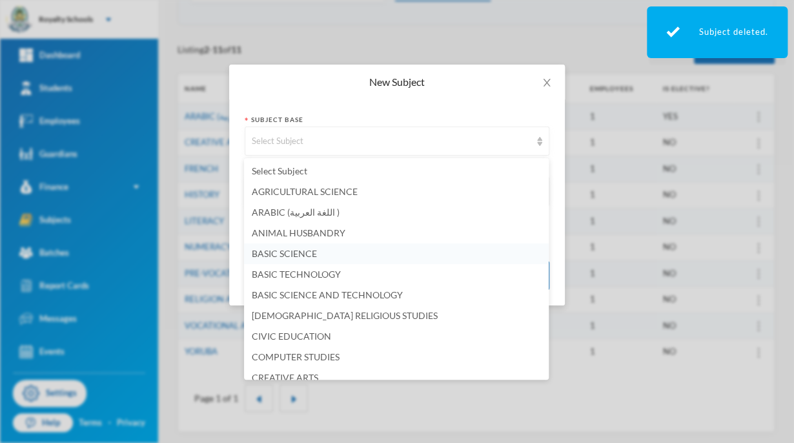
click at [310, 261] on li "BASIC SCIENCE" at bounding box center [396, 253] width 305 height 21
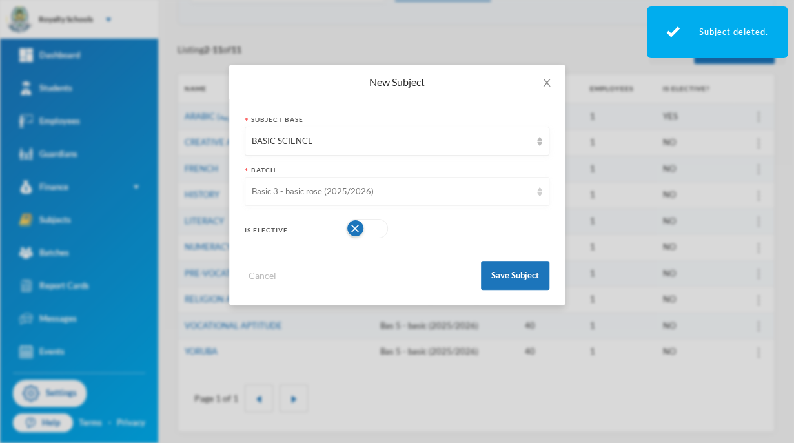
click at [452, 186] on div "Basic 3 - basic rose (2025/2026)" at bounding box center [391, 191] width 279 height 13
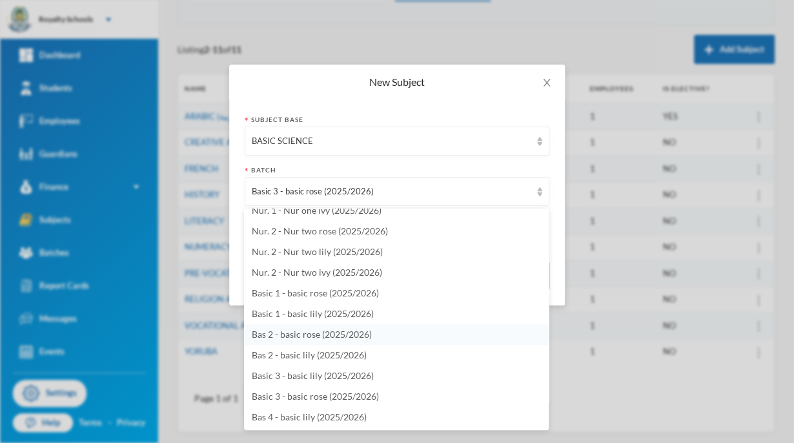
scroll to position [2797, 0]
click at [340, 417] on span "Bas 5 - basic (2025/2026)" at bounding box center [302, 417] width 101 height 11
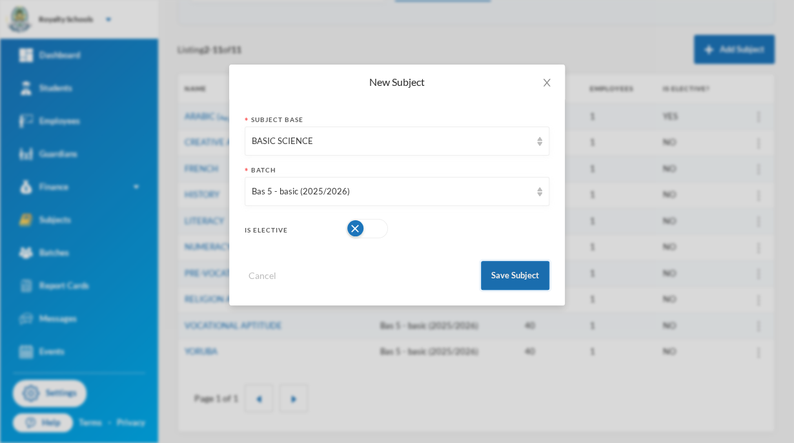
click at [516, 281] on button "Save Subject" at bounding box center [515, 275] width 68 height 29
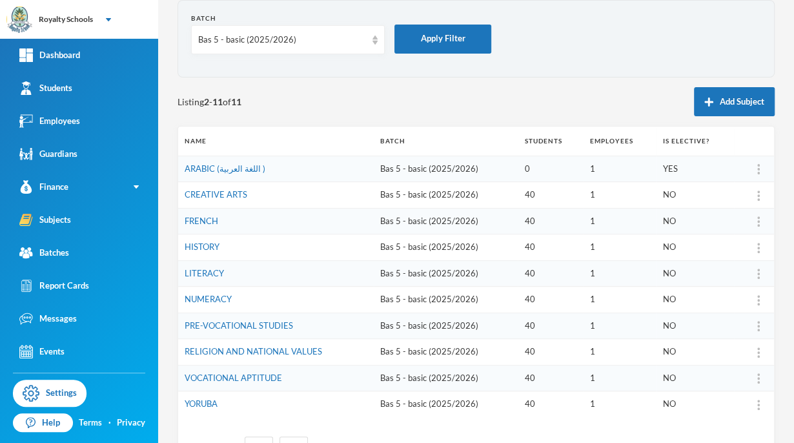
scroll to position [114, 0]
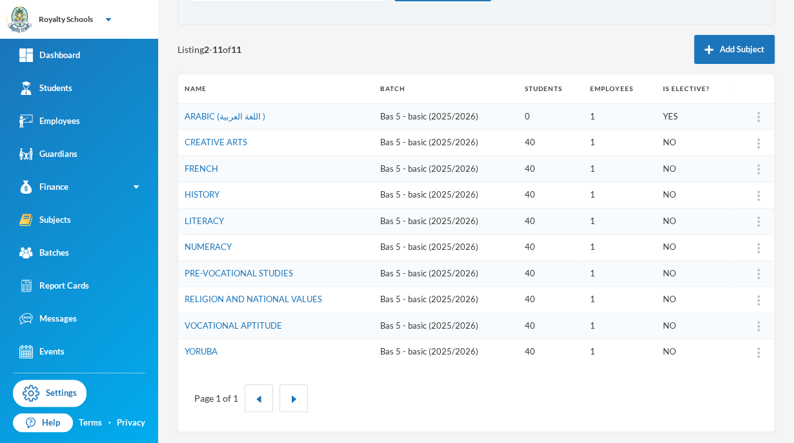
click at [757, 298] on img at bounding box center [758, 300] width 3 height 10
click at [707, 381] on div "Delete" at bounding box center [716, 383] width 70 height 25
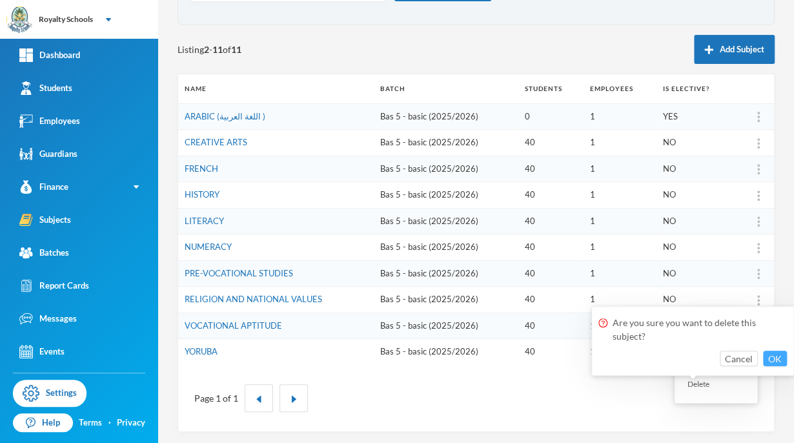
click at [777, 358] on button "OK" at bounding box center [775, 357] width 24 height 15
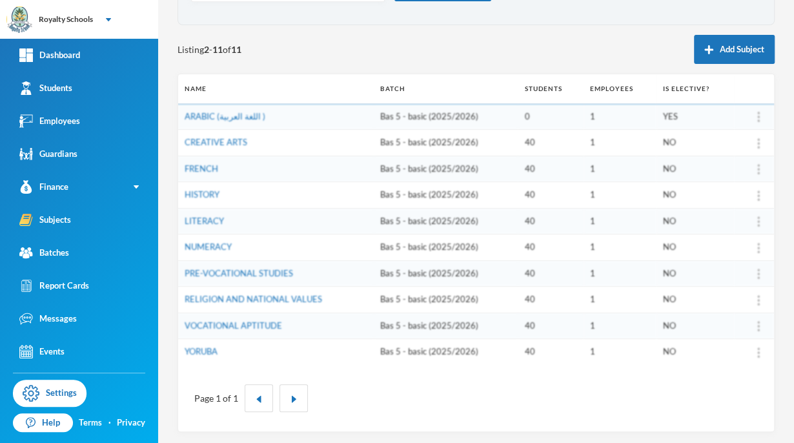
scroll to position [87, 0]
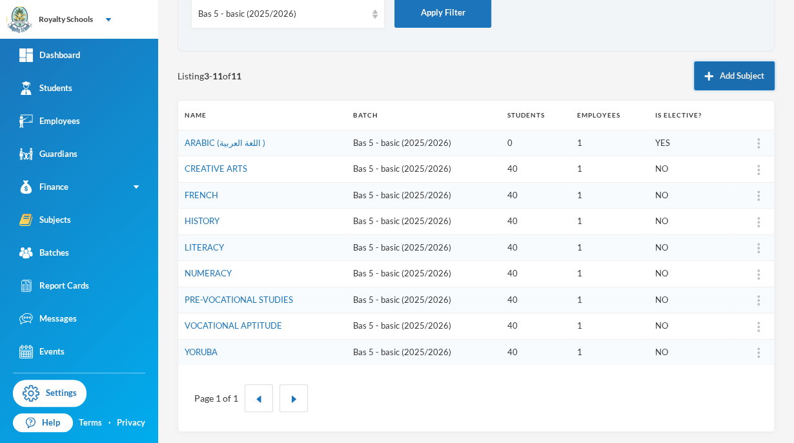
click at [733, 69] on button "Add Subject" at bounding box center [734, 75] width 81 height 29
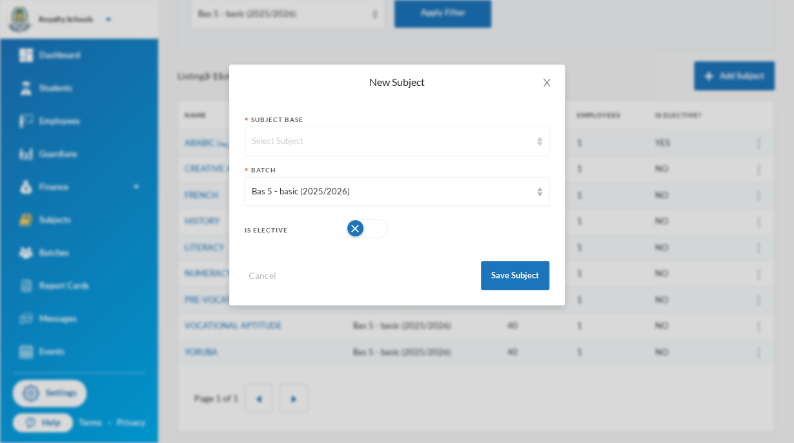
click at [314, 147] on div "Select Subject" at bounding box center [391, 141] width 279 height 13
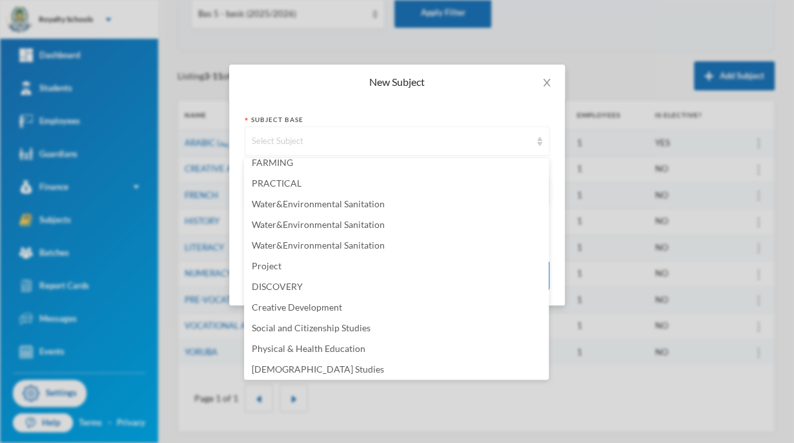
scroll to position [1022, 0]
click at [264, 366] on span "[DEMOGRAPHIC_DATA] Studies" at bounding box center [318, 366] width 132 height 11
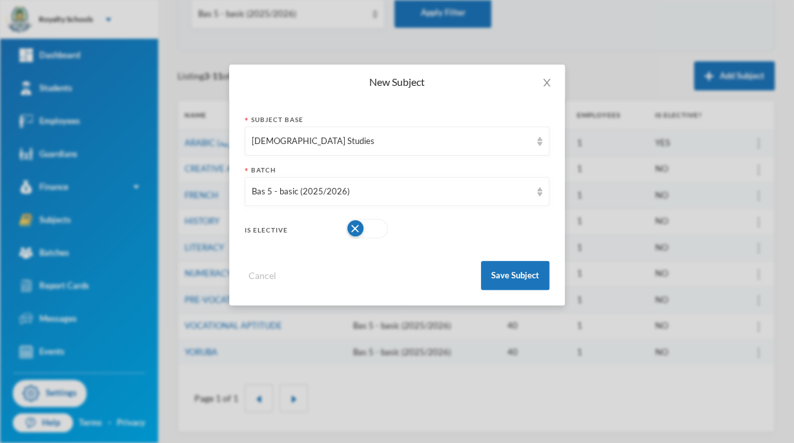
click at [352, 230] on button "button" at bounding box center [367, 228] width 42 height 19
click at [495, 270] on button "Save Subject" at bounding box center [515, 275] width 68 height 29
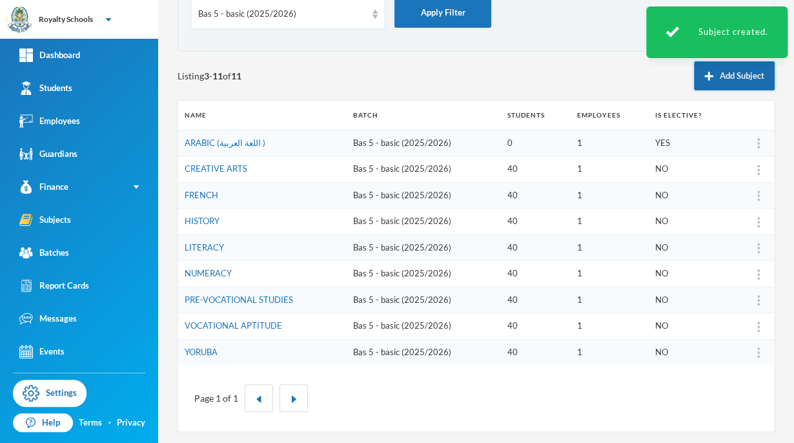
click at [717, 86] on button "Add Subject" at bounding box center [734, 75] width 81 height 29
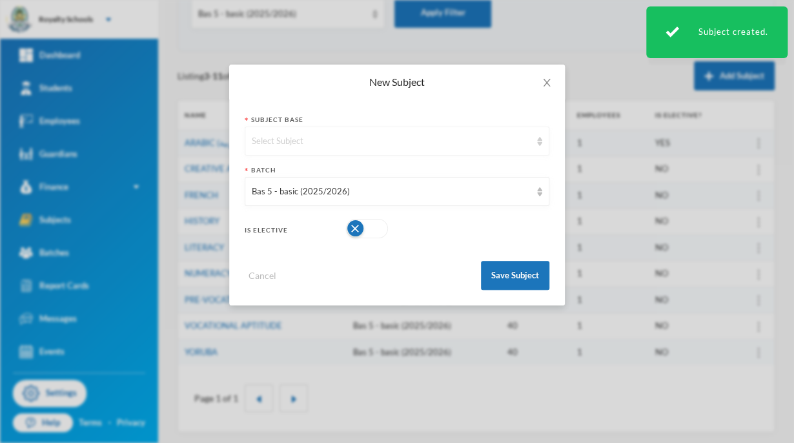
click at [482, 141] on div "Select Subject" at bounding box center [391, 141] width 279 height 13
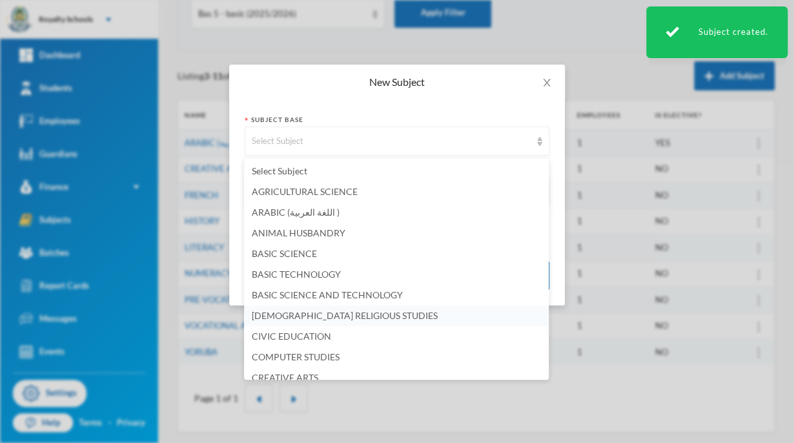
click at [499, 313] on li "[DEMOGRAPHIC_DATA] RELIGIOUS STUDIES" at bounding box center [396, 315] width 305 height 21
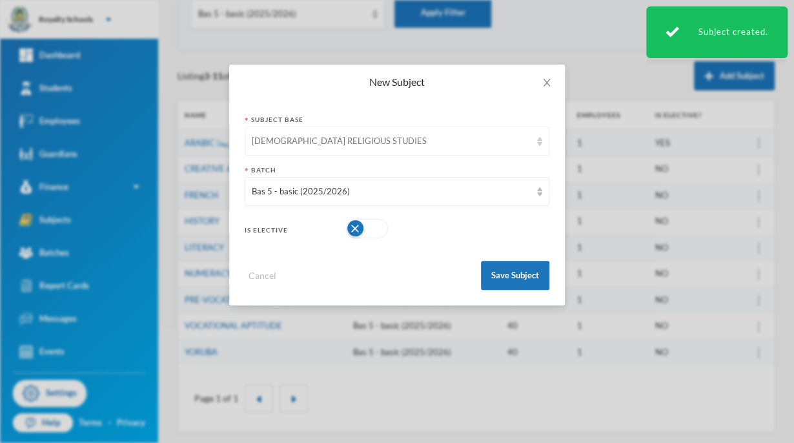
click at [504, 137] on div "[DEMOGRAPHIC_DATA] RELIGIOUS STUDIES" at bounding box center [391, 141] width 279 height 13
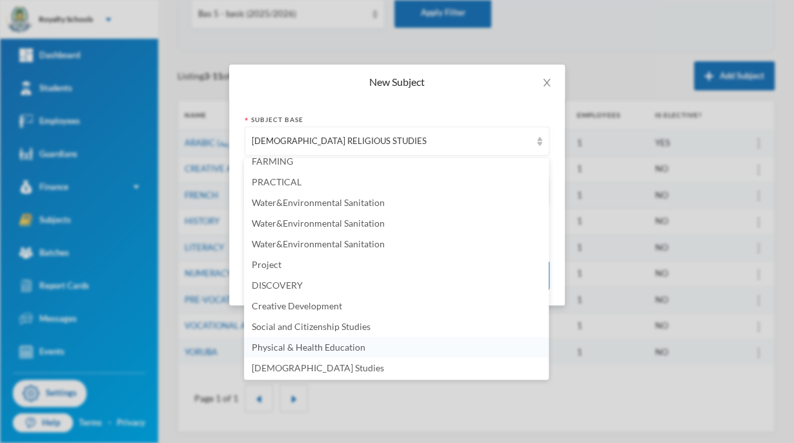
click at [285, 343] on span "Physical & Health Education" at bounding box center [309, 346] width 114 height 11
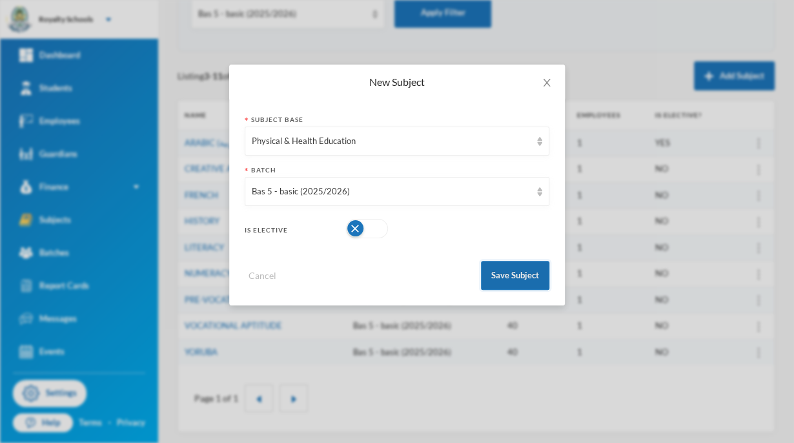
click at [506, 281] on button "Save Subject" at bounding box center [515, 275] width 68 height 29
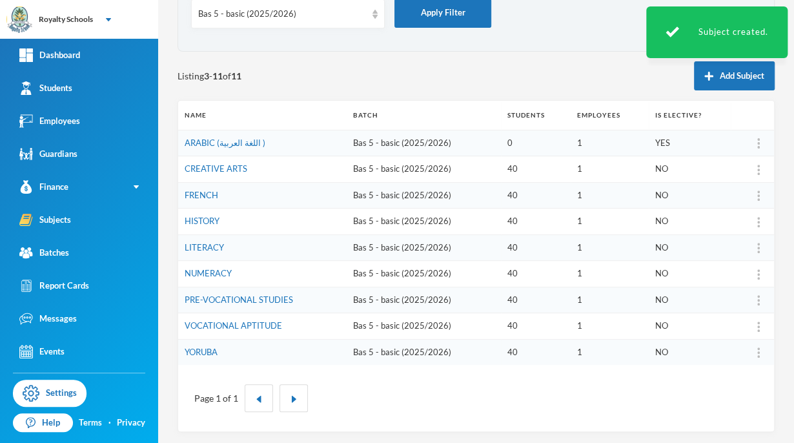
click at [703, 84] on button "Add Subject" at bounding box center [734, 75] width 81 height 29
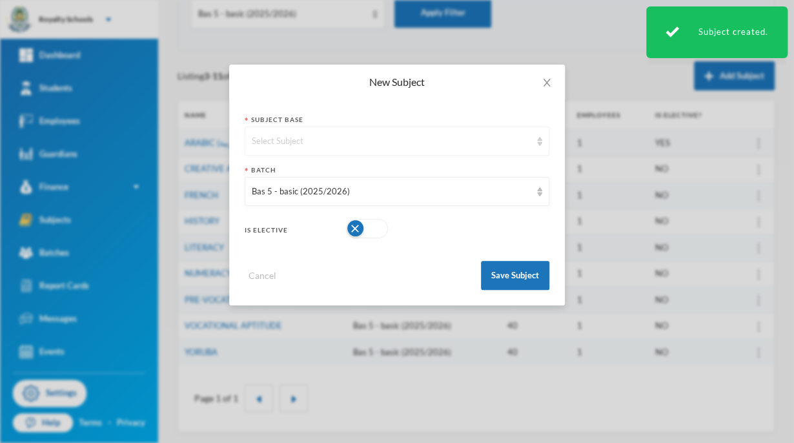
click at [271, 139] on div "Select Subject" at bounding box center [391, 141] width 279 height 13
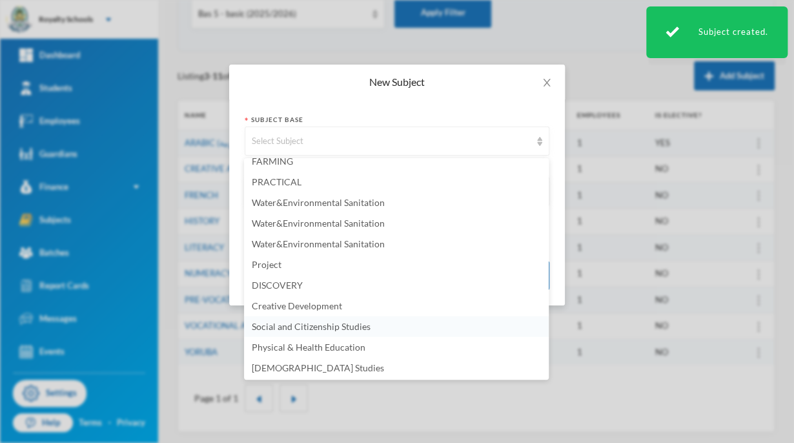
click at [279, 326] on span "Social and Citizenship Studies" at bounding box center [311, 325] width 119 height 11
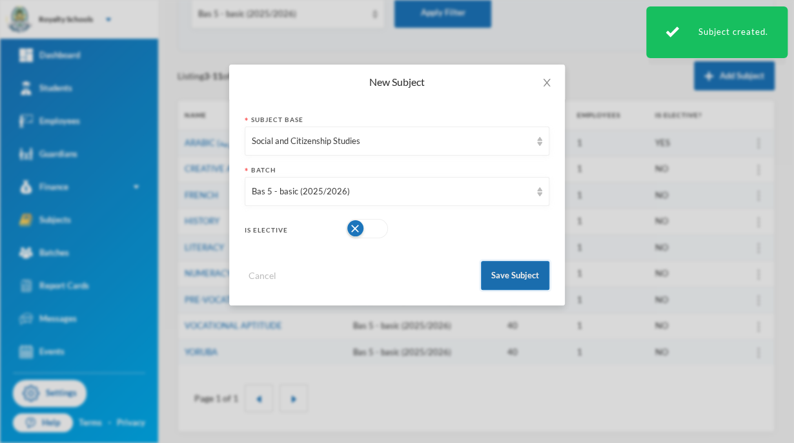
click at [488, 286] on button "Save Subject" at bounding box center [515, 275] width 68 height 29
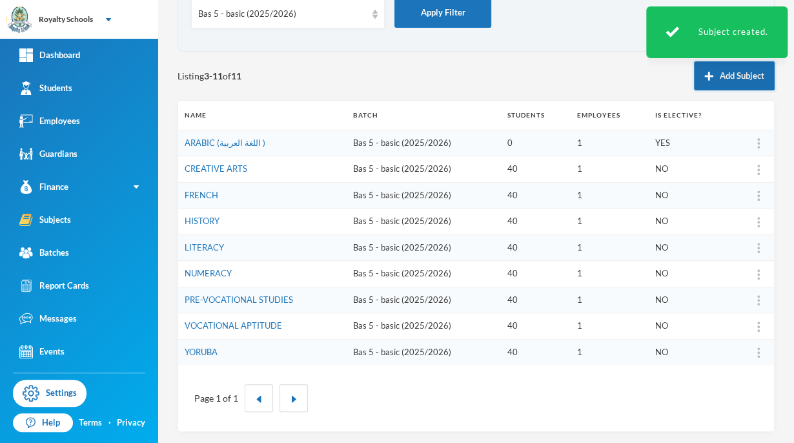
click at [701, 68] on button "Add Subject" at bounding box center [734, 75] width 81 height 29
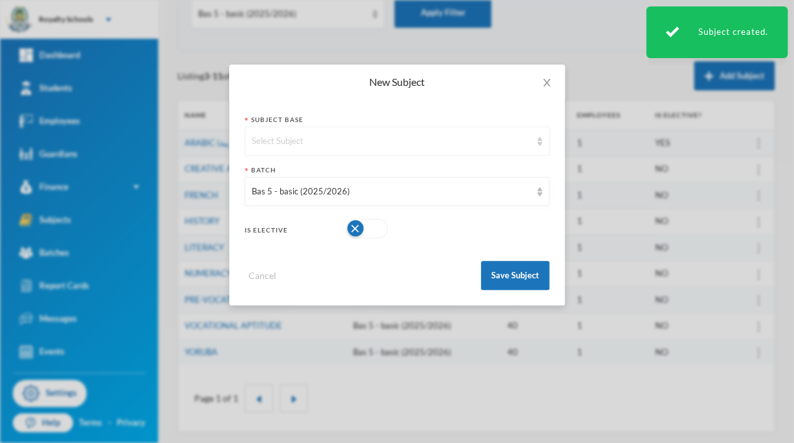
click at [453, 135] on div "Select Subject" at bounding box center [391, 141] width 279 height 13
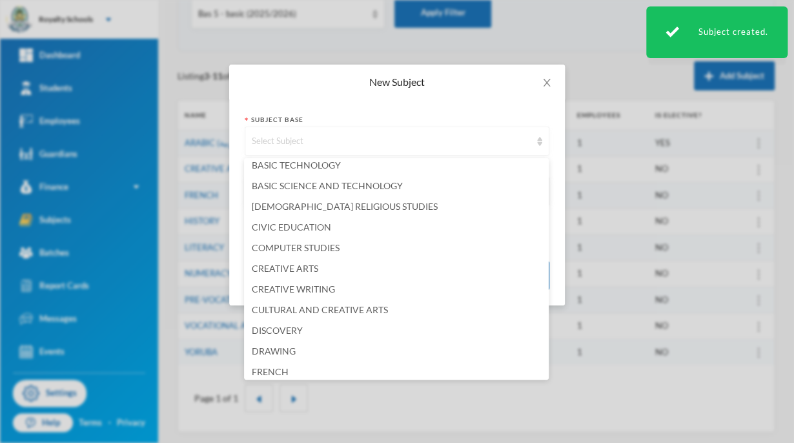
scroll to position [106, 0]
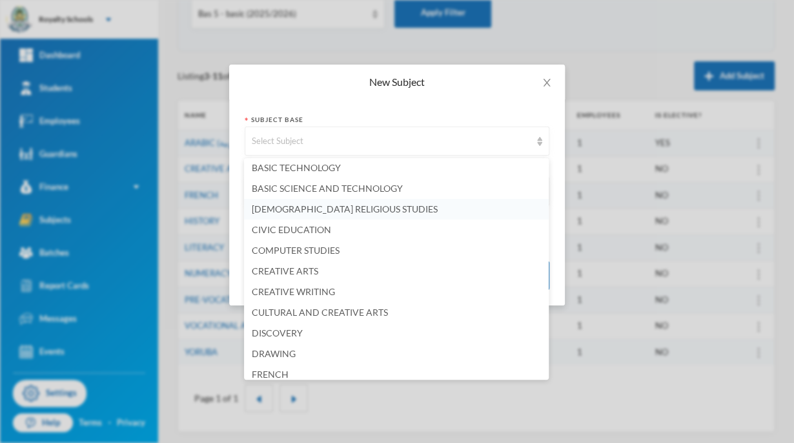
click at [263, 211] on span "[DEMOGRAPHIC_DATA] RELIGIOUS STUDIES" at bounding box center [345, 208] width 186 height 11
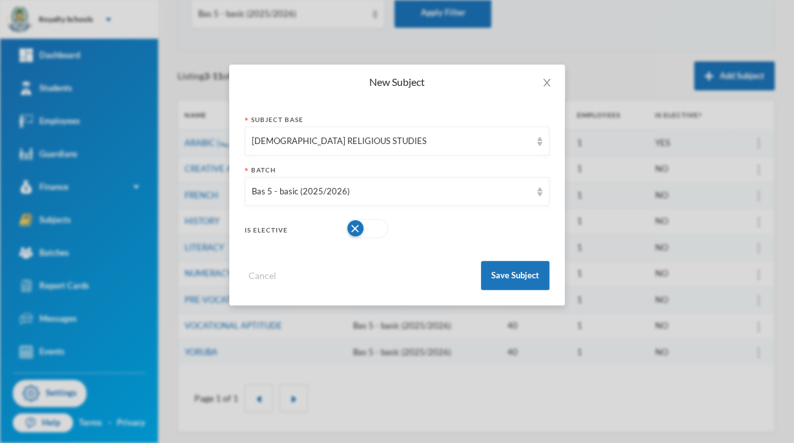
click at [348, 221] on button "button" at bounding box center [367, 228] width 42 height 19
click at [494, 279] on button "Save Subject" at bounding box center [515, 275] width 68 height 29
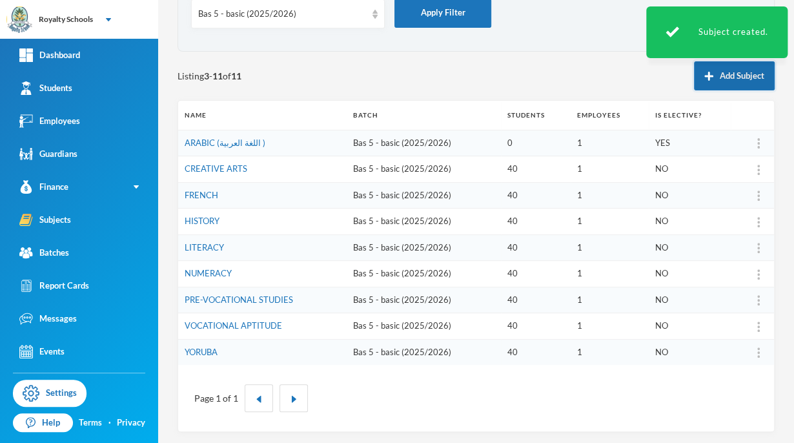
click at [706, 80] on button "Add Subject" at bounding box center [734, 75] width 81 height 29
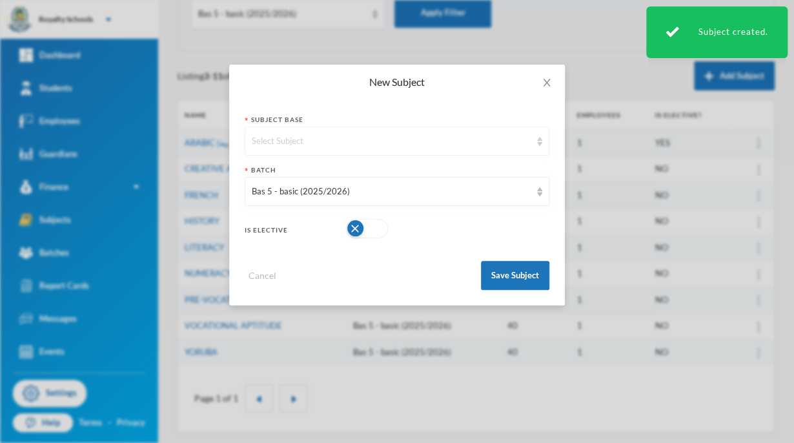
click at [470, 145] on div "Select Subject" at bounding box center [391, 141] width 279 height 13
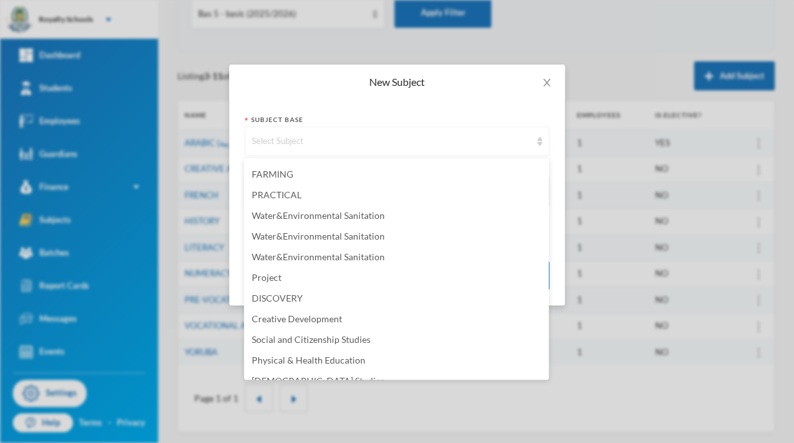
scroll to position [1022, 0]
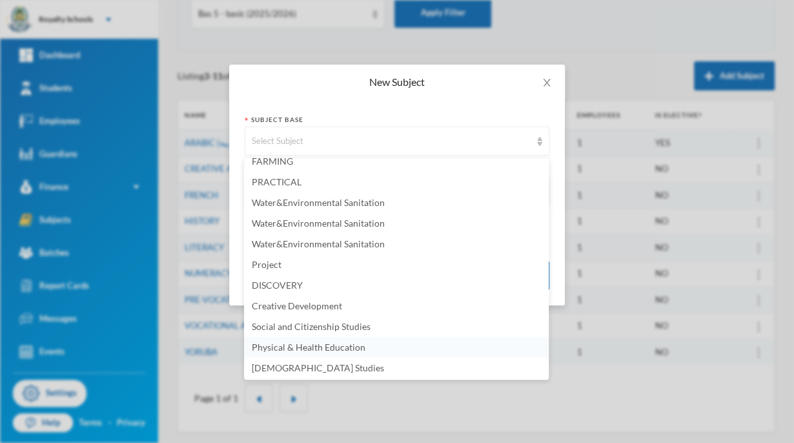
click at [352, 350] on span "Physical & Health Education" at bounding box center [309, 346] width 114 height 11
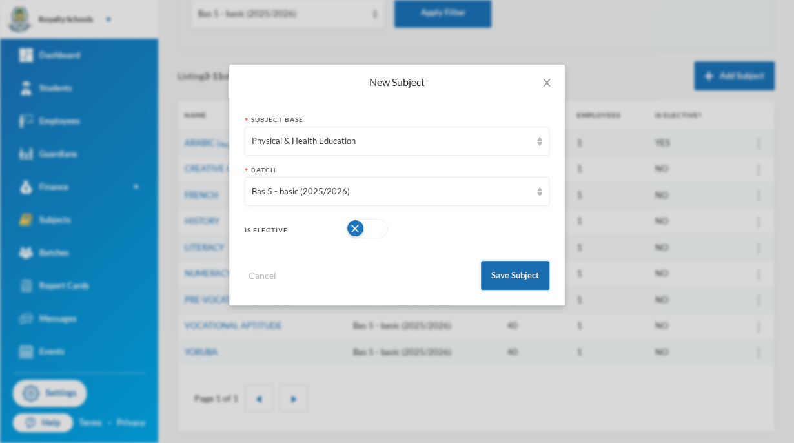
click at [534, 283] on button "Save Subject" at bounding box center [515, 275] width 68 height 29
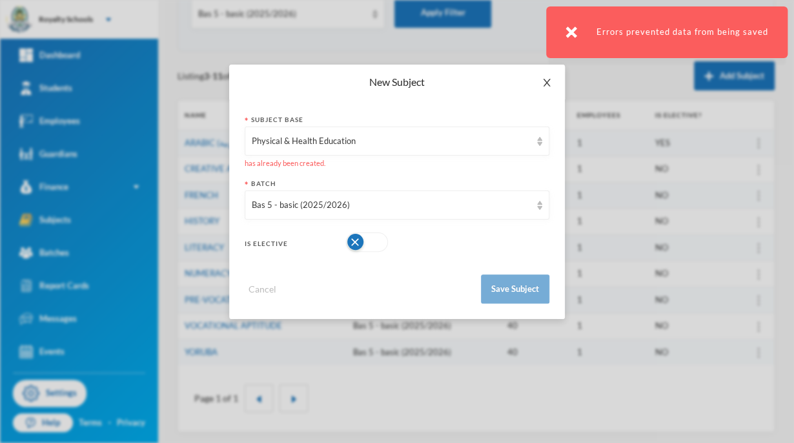
click at [550, 83] on icon "icon: close" at bounding box center [546, 82] width 10 height 10
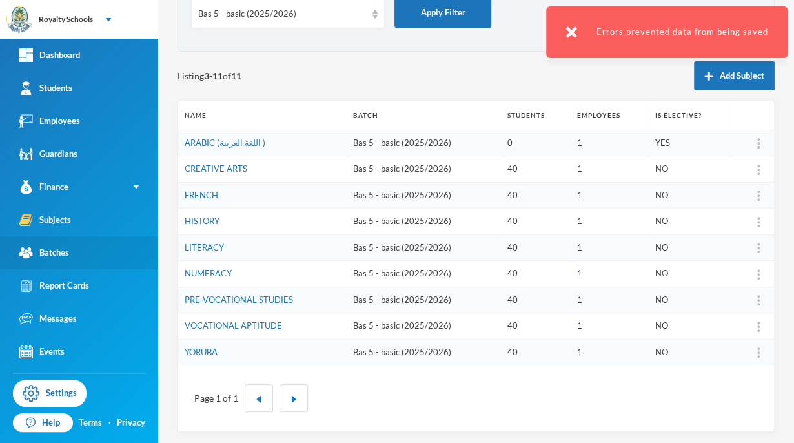
click at [59, 252] on div "Batches" at bounding box center [44, 253] width 50 height 14
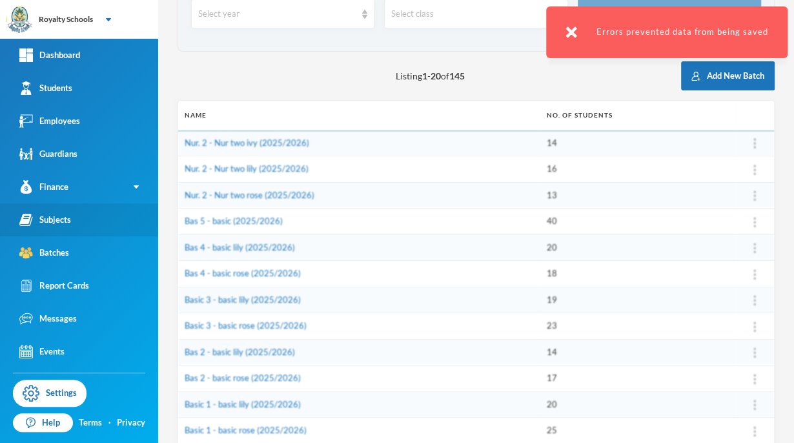
click at [77, 212] on link "Subjects" at bounding box center [79, 219] width 158 height 33
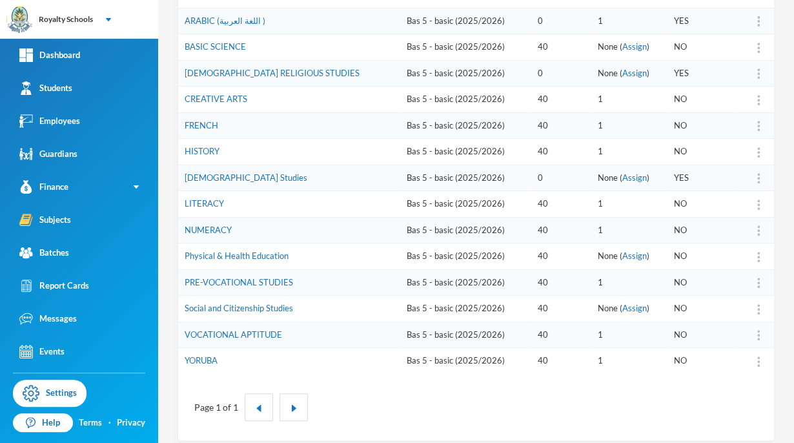
scroll to position [217, 0]
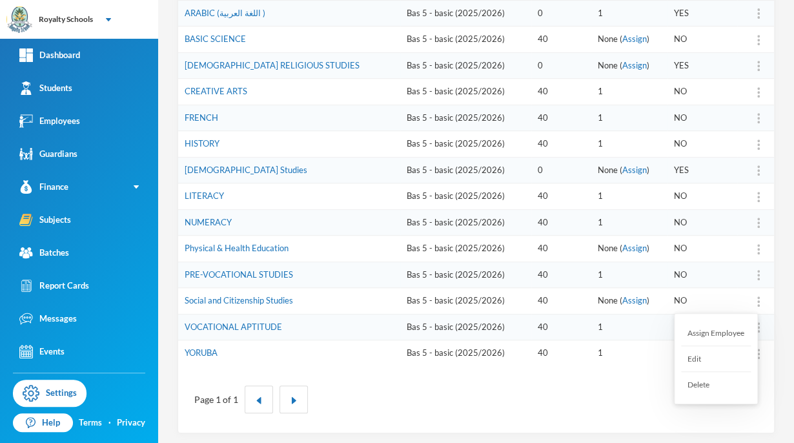
click at [730, 332] on div "Assign Employee" at bounding box center [716, 333] width 70 height 26
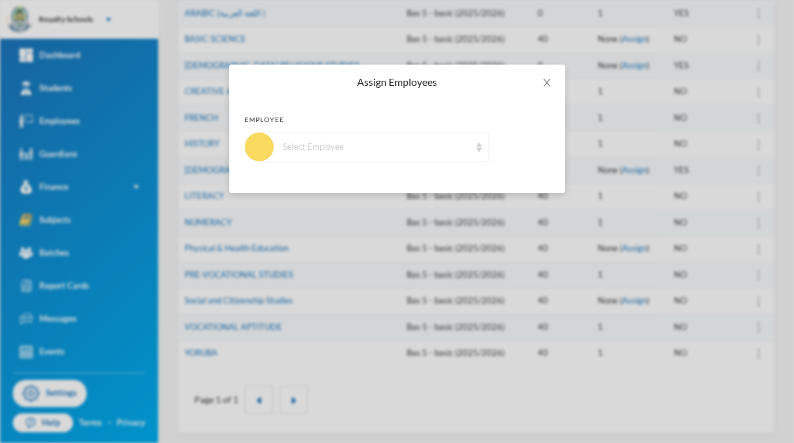
click at [390, 146] on div "Select Employee" at bounding box center [376, 147] width 187 height 13
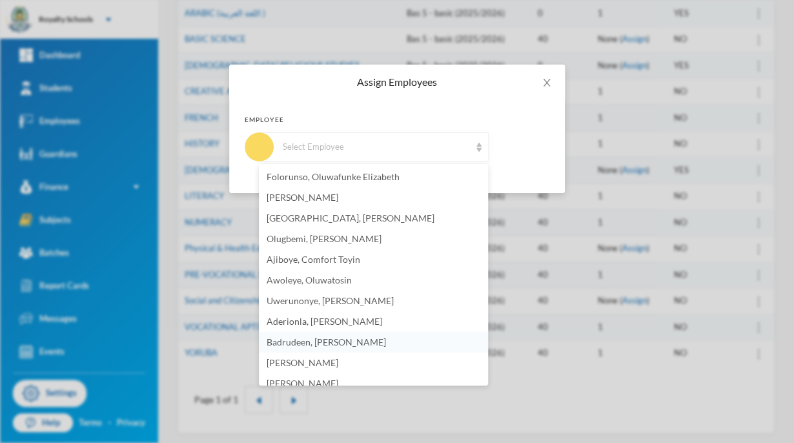
click at [386, 341] on span "Badrudeen, [PERSON_NAME]" at bounding box center [325, 341] width 119 height 11
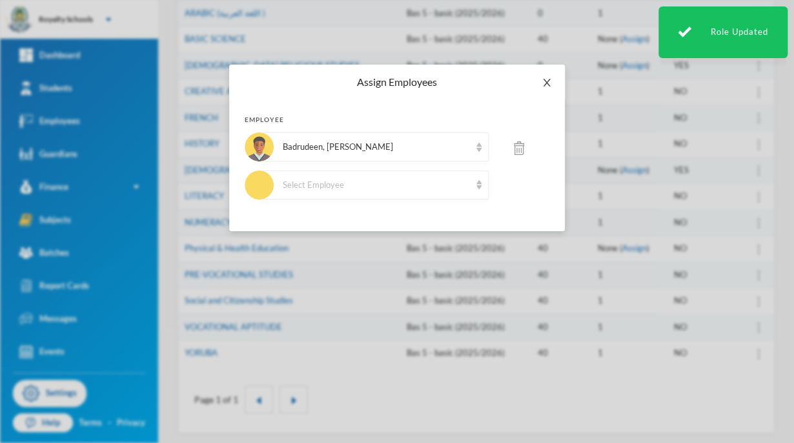
click at [541, 83] on icon "icon: close" at bounding box center [546, 82] width 10 height 10
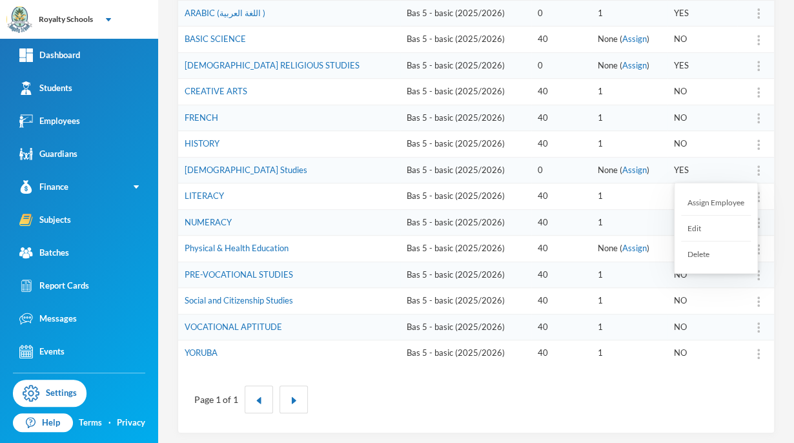
click at [722, 199] on div "Assign Employee" at bounding box center [716, 203] width 70 height 26
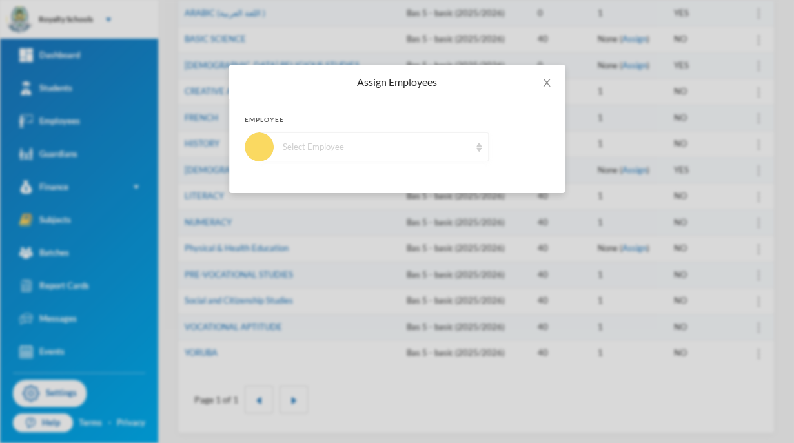
click at [391, 141] on div "Select Employee" at bounding box center [376, 147] width 187 height 13
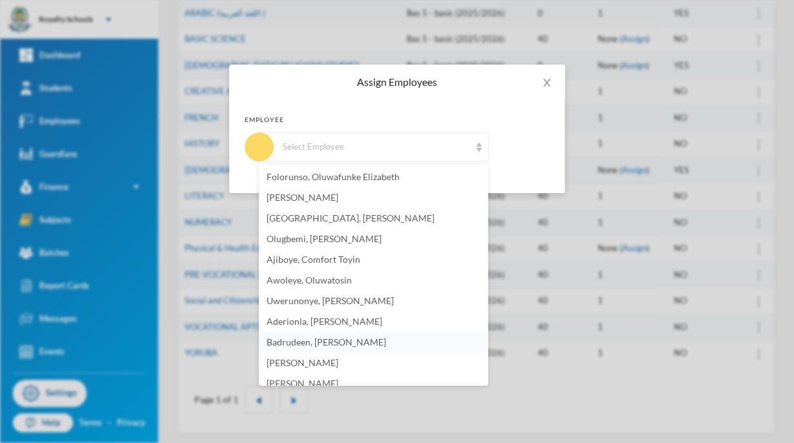
click at [384, 341] on span "Badrudeen, [PERSON_NAME]" at bounding box center [325, 341] width 119 height 11
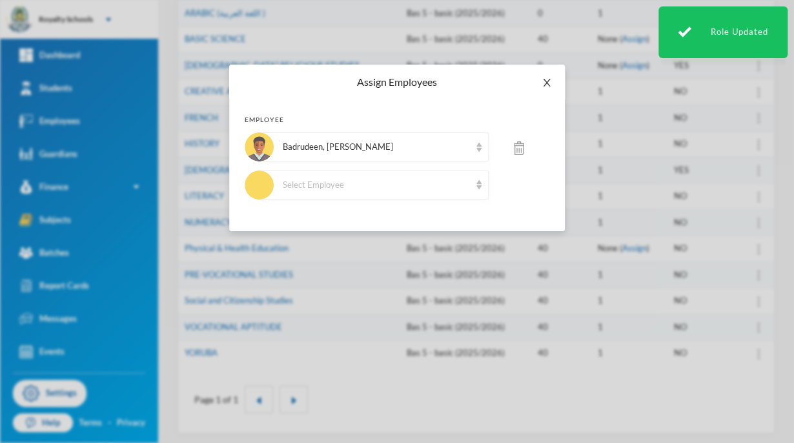
click at [546, 85] on icon "icon: close" at bounding box center [546, 82] width 10 height 10
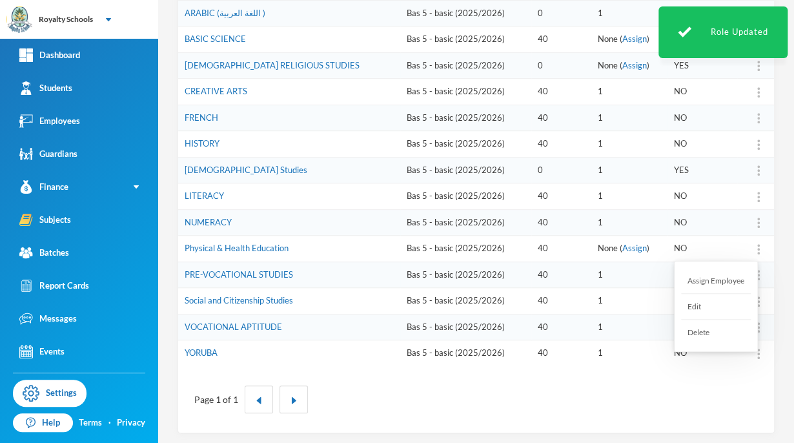
click at [732, 281] on div "Assign Employee" at bounding box center [716, 281] width 70 height 26
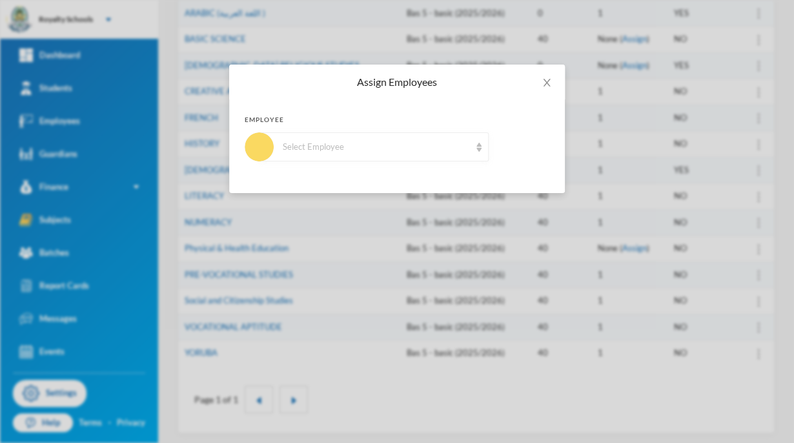
click at [429, 144] on div "Select Employee" at bounding box center [376, 147] width 187 height 13
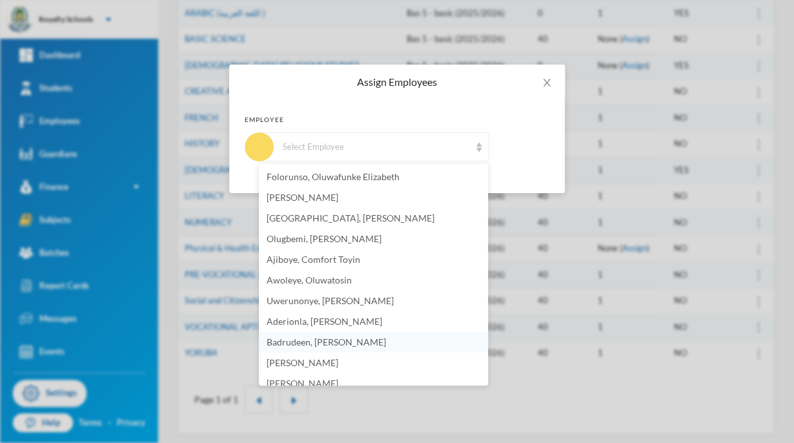
click at [348, 341] on span "Badrudeen, [PERSON_NAME]" at bounding box center [325, 341] width 119 height 11
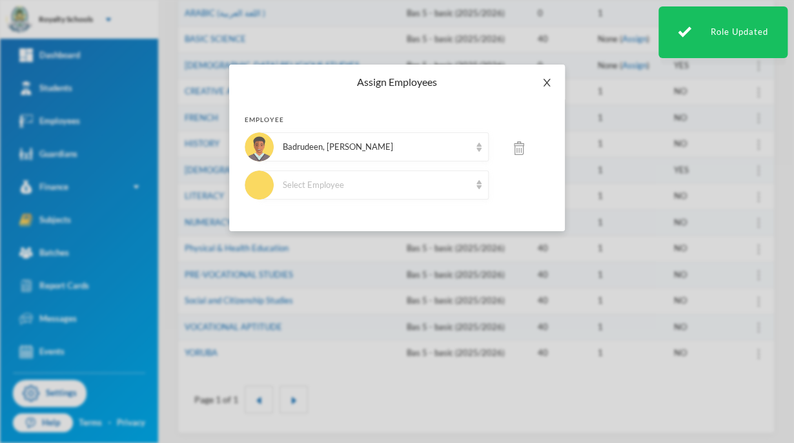
click at [544, 83] on icon "icon: close" at bounding box center [546, 82] width 10 height 10
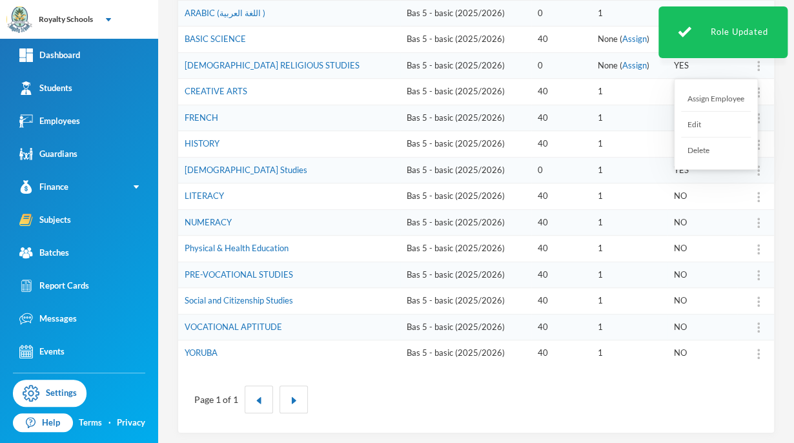
click at [726, 94] on div "Assign Employee" at bounding box center [716, 99] width 70 height 26
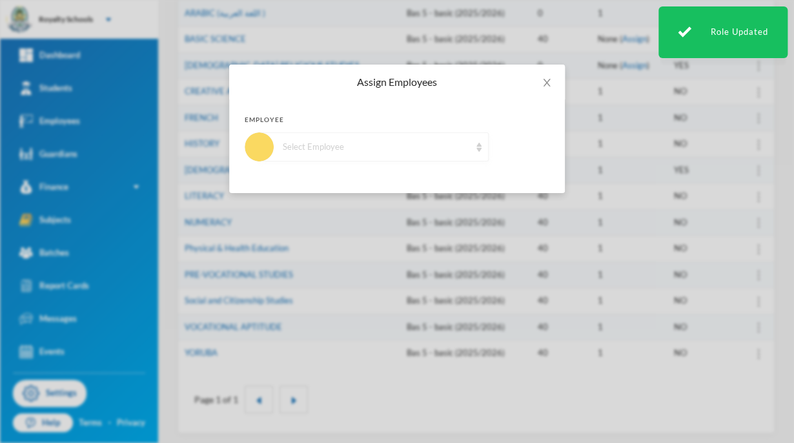
click at [419, 146] on div "Select Employee" at bounding box center [376, 147] width 187 height 13
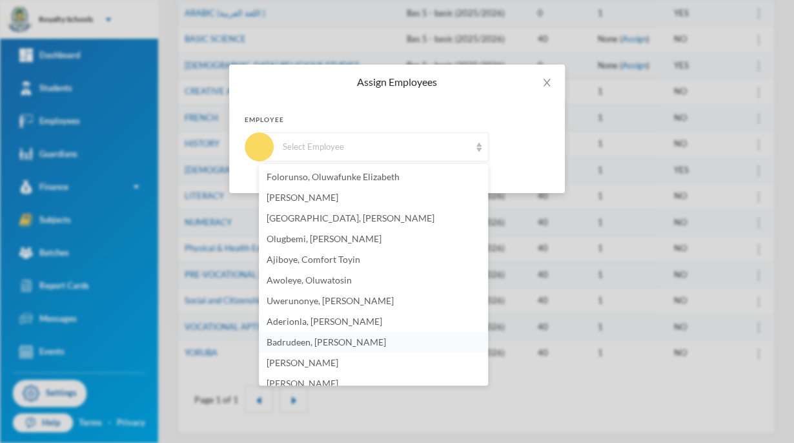
click at [351, 348] on li "Badrudeen, [PERSON_NAME]" at bounding box center [373, 342] width 229 height 21
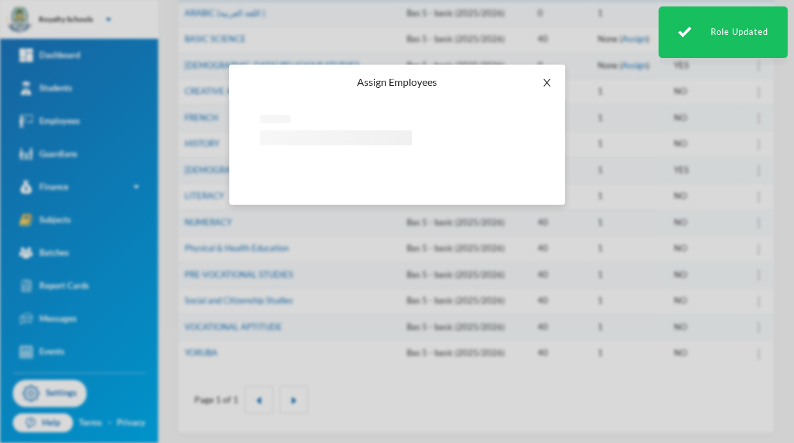
click at [543, 85] on icon "icon: close" at bounding box center [546, 82] width 10 height 10
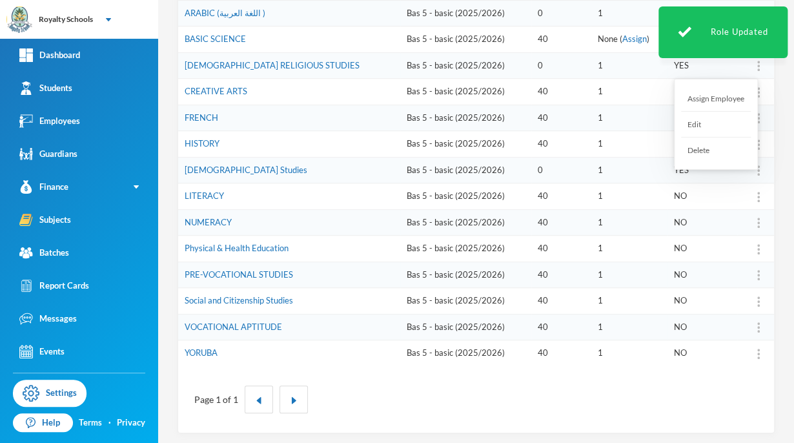
click at [725, 94] on div "Assign Employee" at bounding box center [716, 99] width 70 height 26
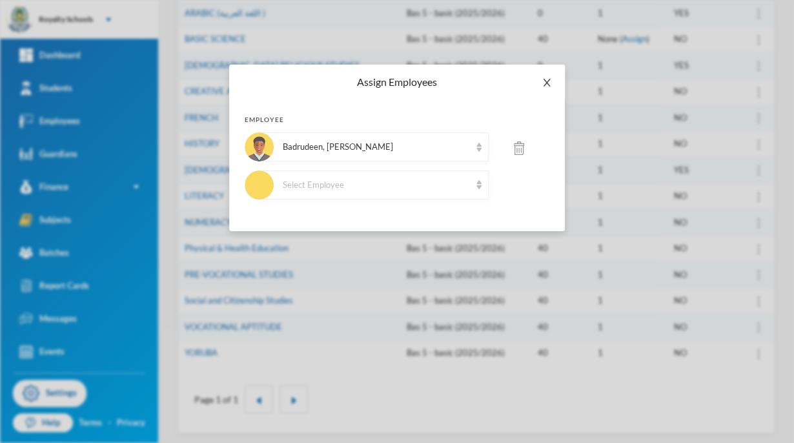
click at [546, 86] on icon "icon: close" at bounding box center [546, 82] width 10 height 10
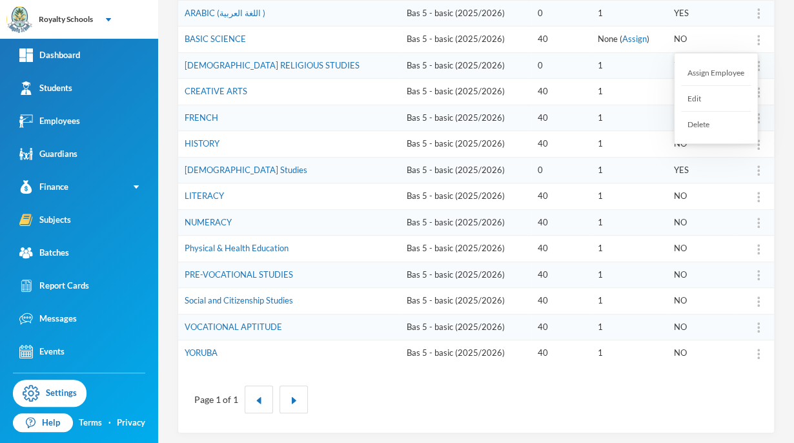
click at [711, 70] on div "Assign Employee" at bounding box center [716, 73] width 70 height 26
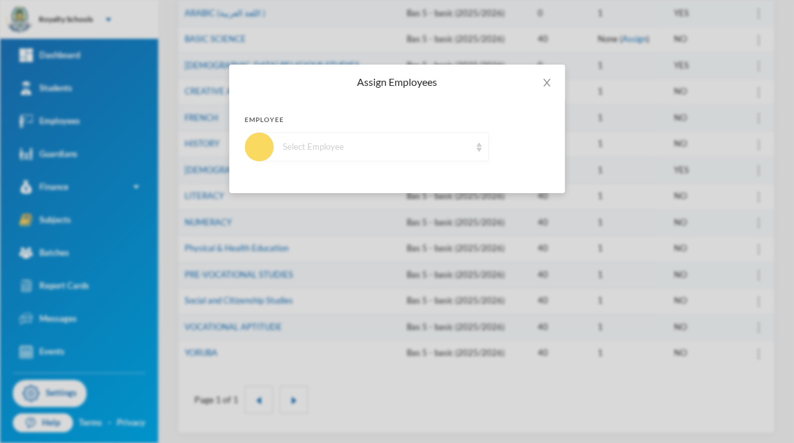
click at [424, 146] on div "Select Employee" at bounding box center [376, 147] width 187 height 13
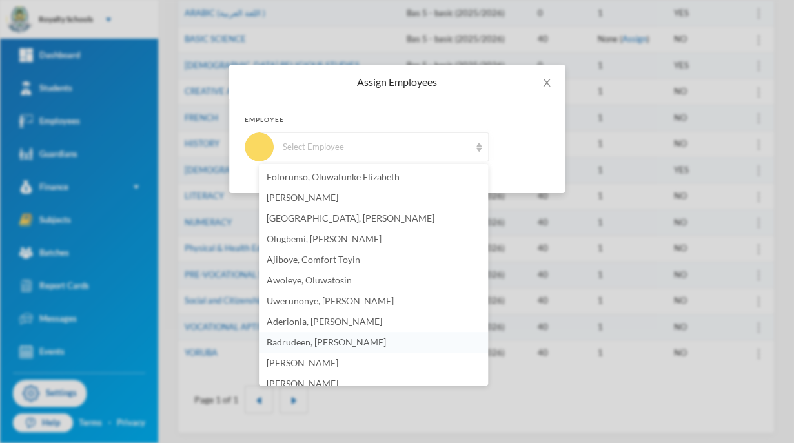
click at [321, 346] on span "Badrudeen, [PERSON_NAME]" at bounding box center [325, 341] width 119 height 11
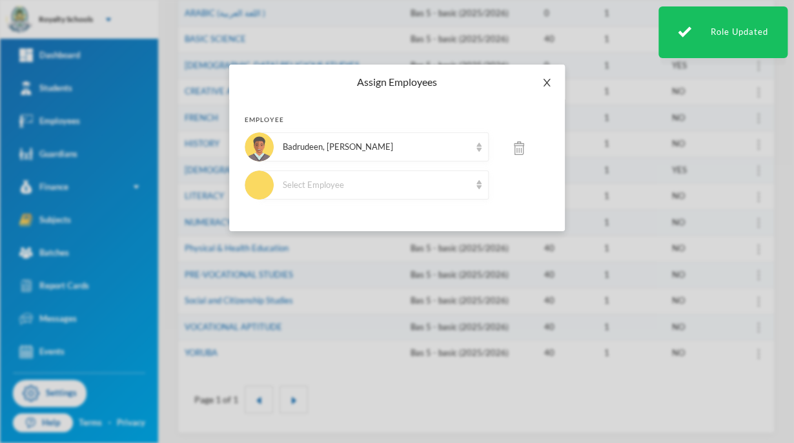
click at [543, 78] on icon "icon: close" at bounding box center [546, 82] width 10 height 10
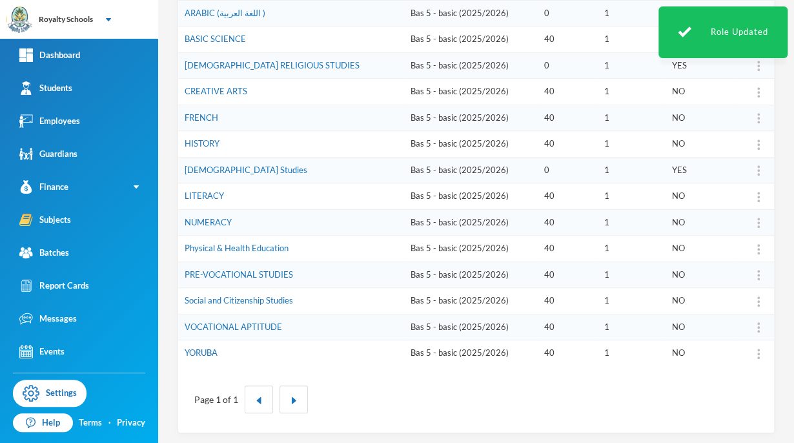
scroll to position [0, 0]
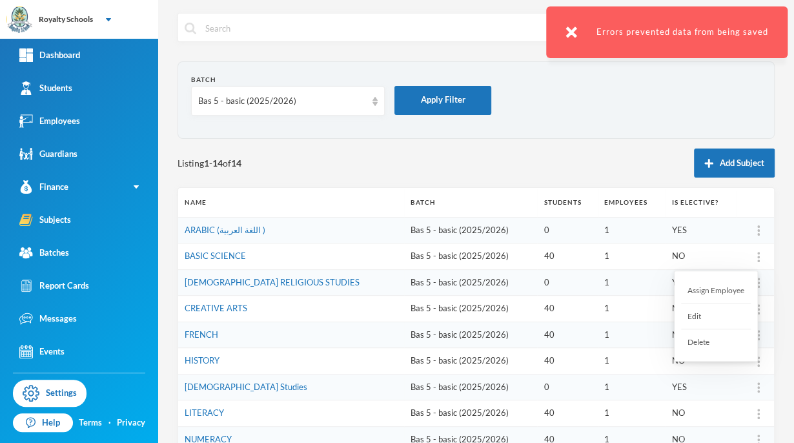
click at [701, 343] on div "Delete" at bounding box center [716, 341] width 70 height 25
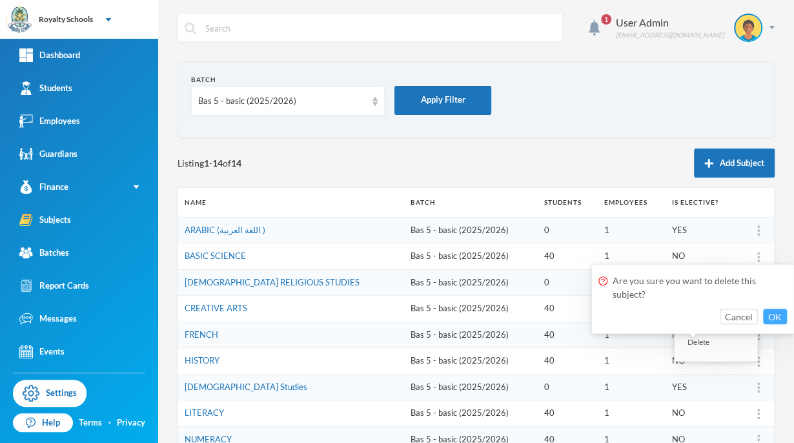
click at [774, 316] on button "OK" at bounding box center [775, 315] width 24 height 15
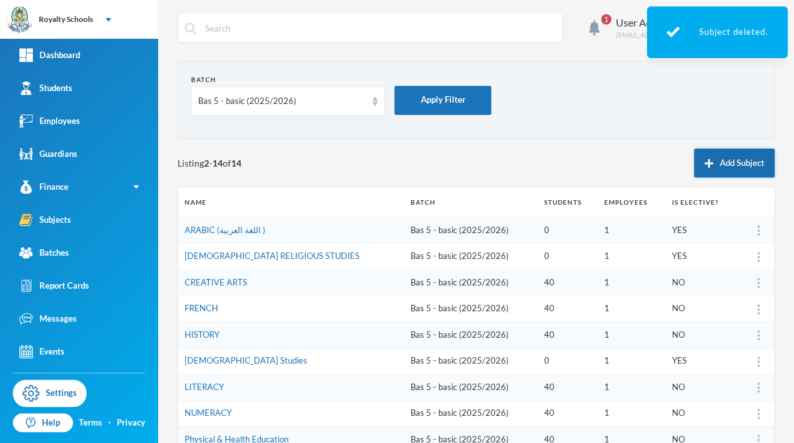
click at [717, 150] on button "Add Subject" at bounding box center [734, 162] width 81 height 29
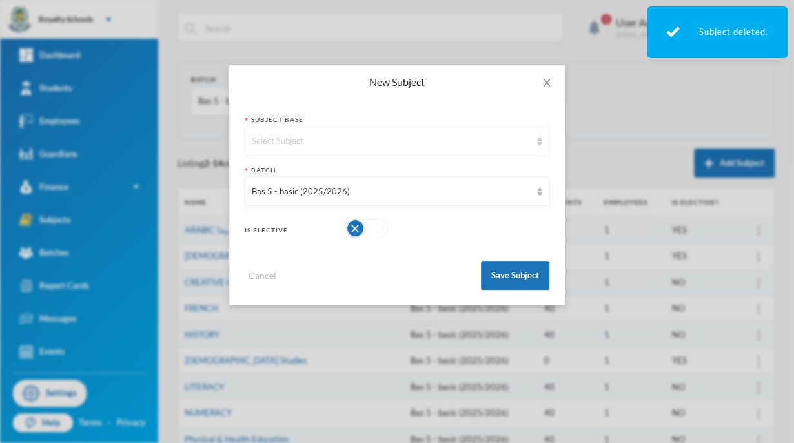
click at [397, 134] on div "Select Subject" at bounding box center [397, 140] width 305 height 29
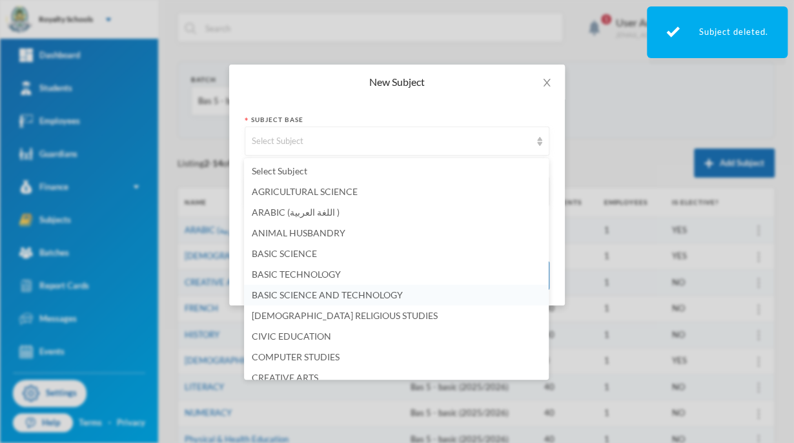
click at [334, 295] on span "BASIC SCIENCE AND TECHNOLOGY" at bounding box center [327, 294] width 151 height 11
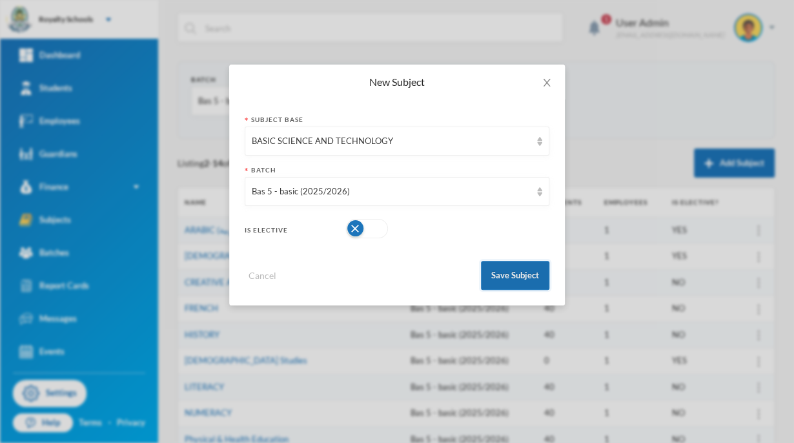
click at [495, 270] on button "Save Subject" at bounding box center [515, 275] width 68 height 29
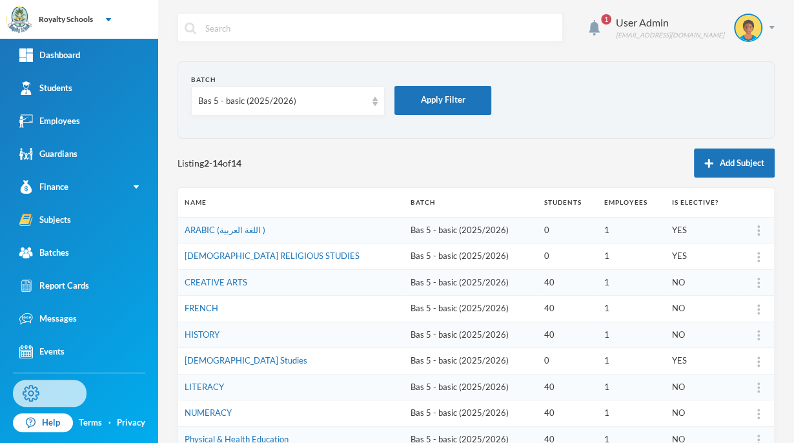
click at [30, 385] on img at bounding box center [31, 393] width 17 height 17
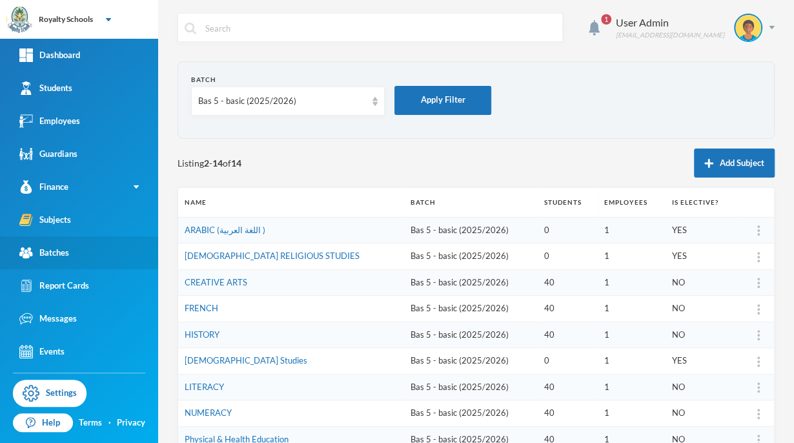
click at [93, 255] on link "Batches" at bounding box center [79, 252] width 158 height 33
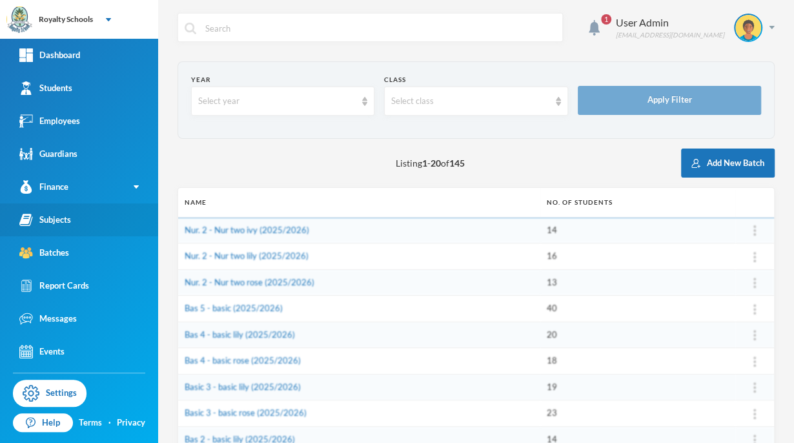
click at [74, 225] on link "Subjects" at bounding box center [79, 219] width 158 height 33
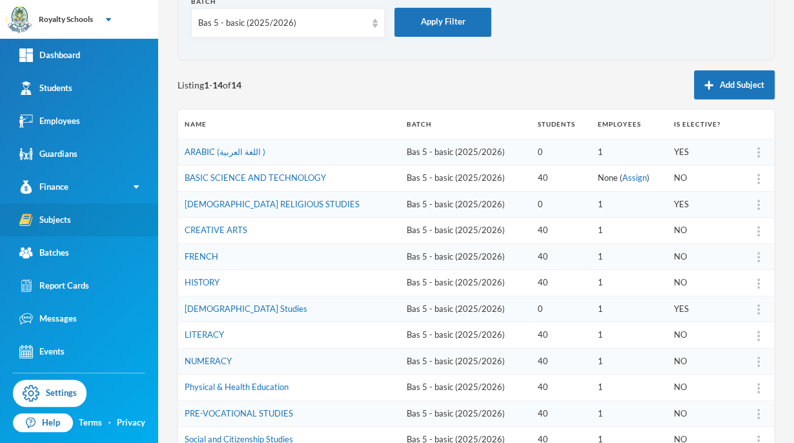
scroll to position [77, 0]
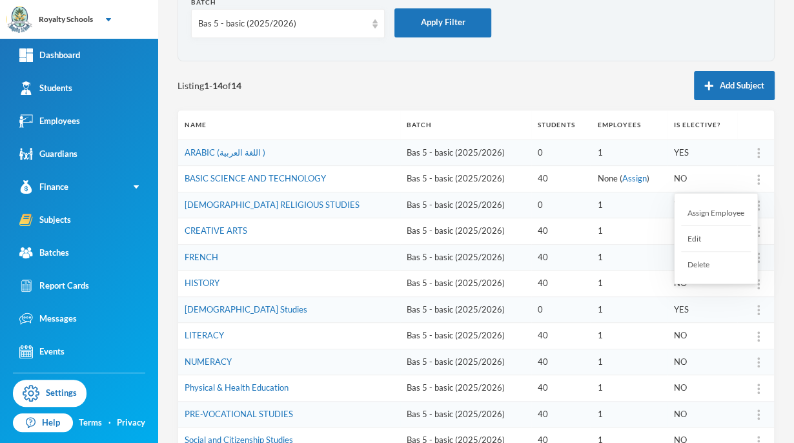
click at [731, 212] on div "Assign Employee" at bounding box center [716, 213] width 70 height 26
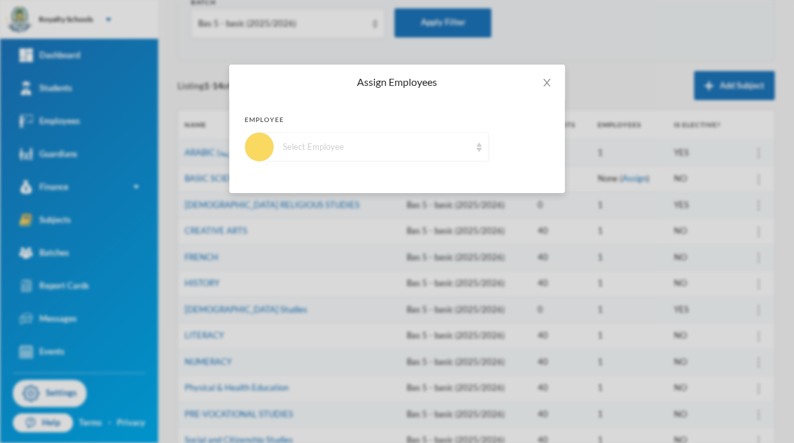
click at [401, 155] on div "Select Employee" at bounding box center [373, 146] width 229 height 29
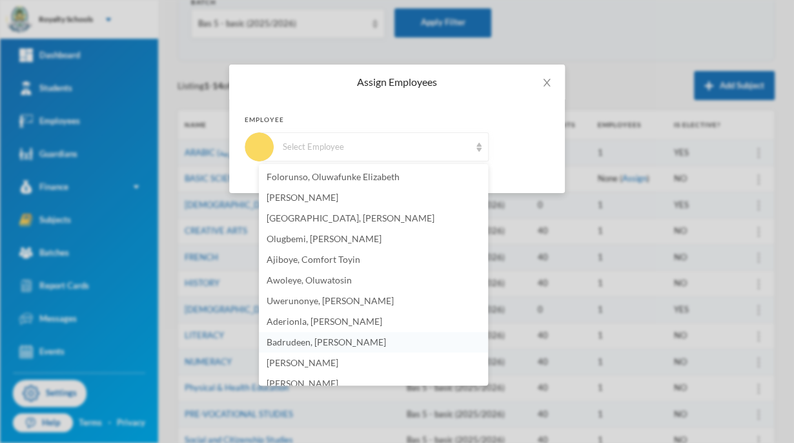
click at [310, 338] on span "Badrudeen, [PERSON_NAME]" at bounding box center [325, 341] width 119 height 11
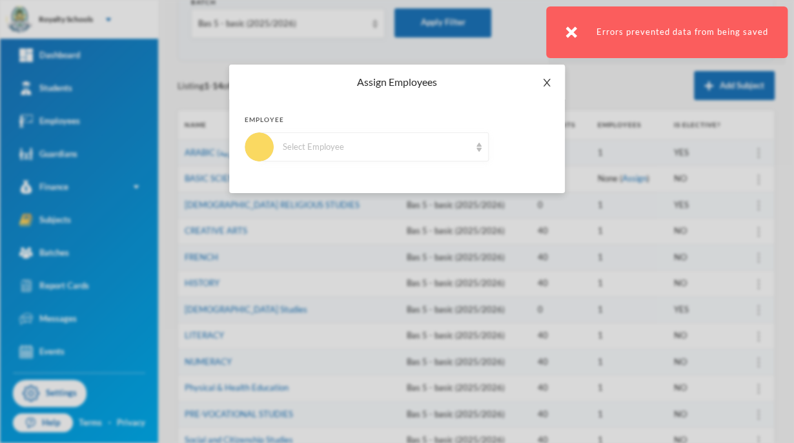
click at [550, 84] on icon "icon: close" at bounding box center [546, 82] width 10 height 10
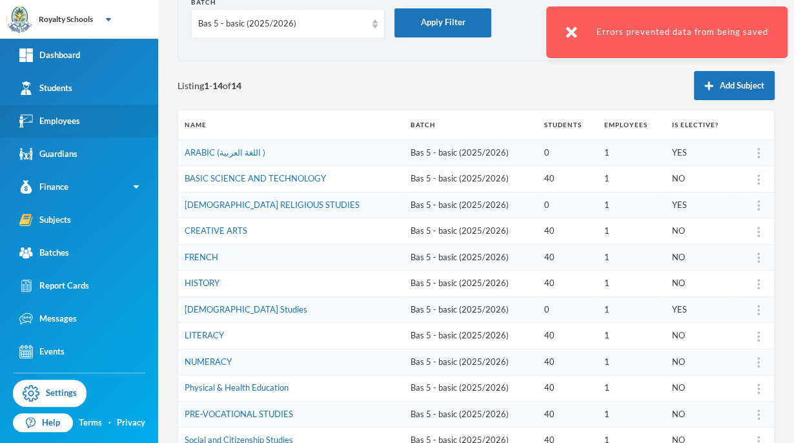
click at [71, 117] on div "Employees" at bounding box center [49, 121] width 61 height 14
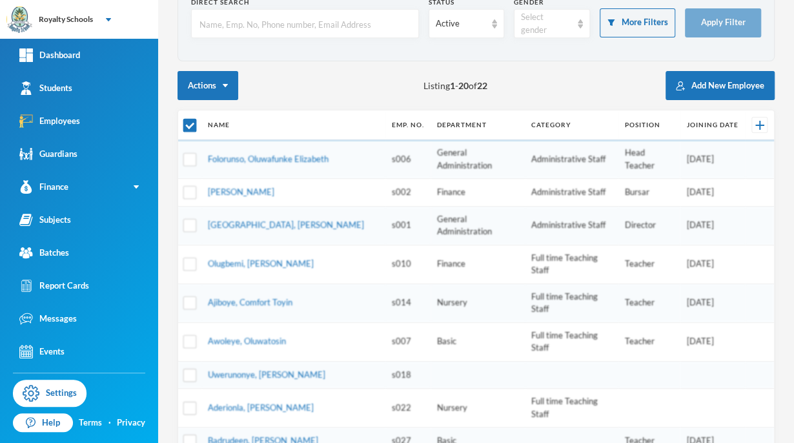
checkbox input "false"
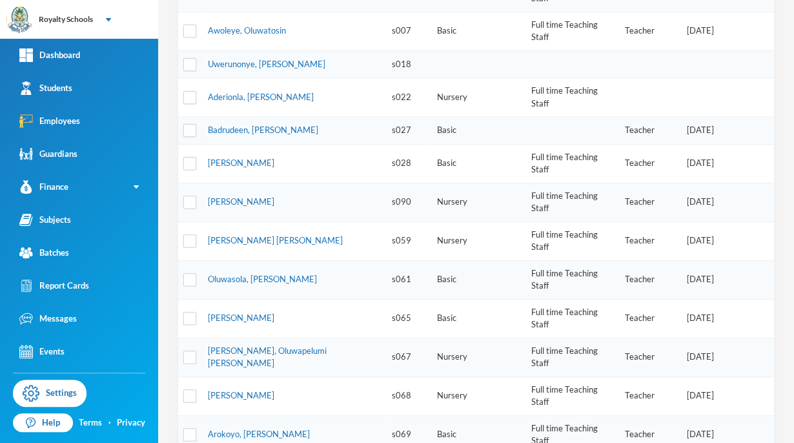
scroll to position [393, 0]
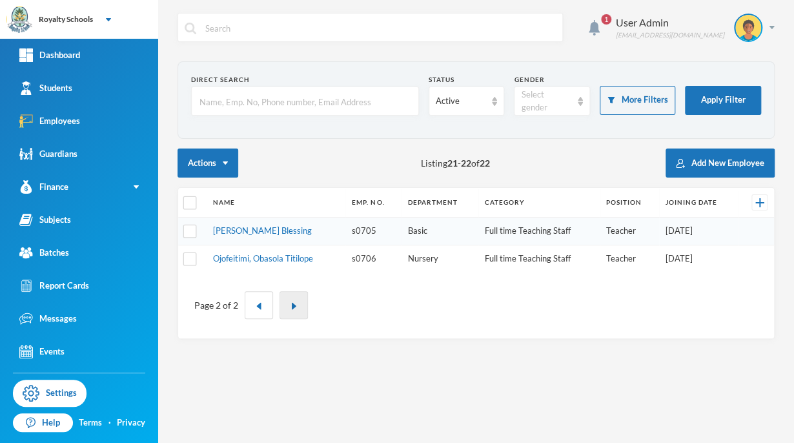
scroll to position [0, 0]
click at [257, 304] on img "button" at bounding box center [259, 306] width 8 height 8
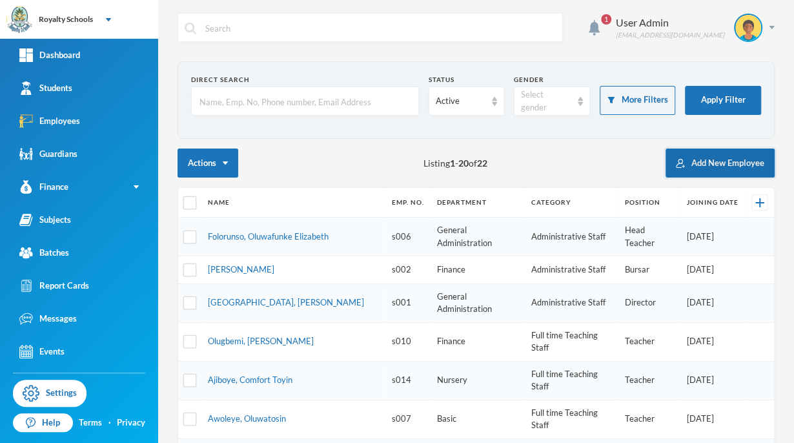
click at [715, 165] on button "Add New Employee" at bounding box center [719, 162] width 109 height 29
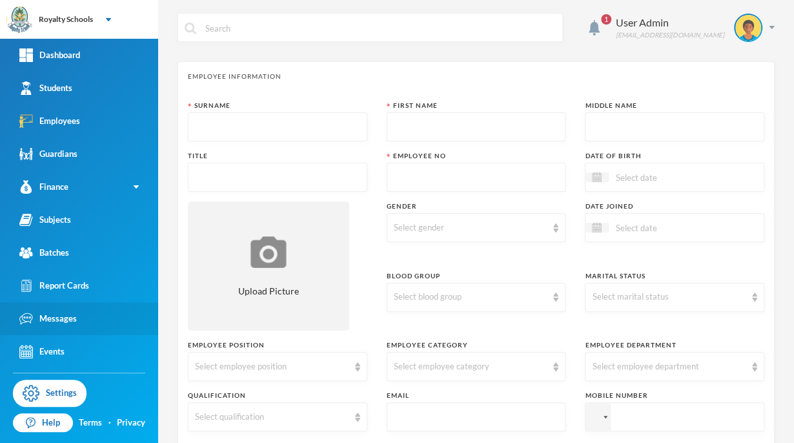
click at [3, 356] on link "Events" at bounding box center [79, 351] width 158 height 33
click at [2, 329] on link "Messages" at bounding box center [79, 318] width 158 height 33
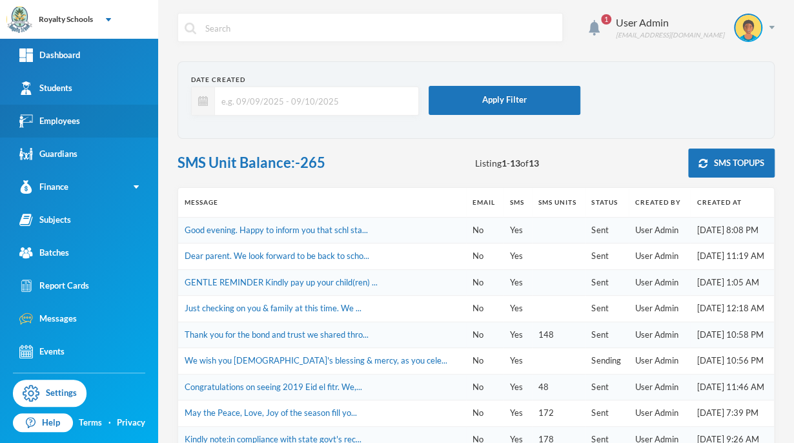
click at [24, 130] on link "Employees" at bounding box center [79, 121] width 158 height 33
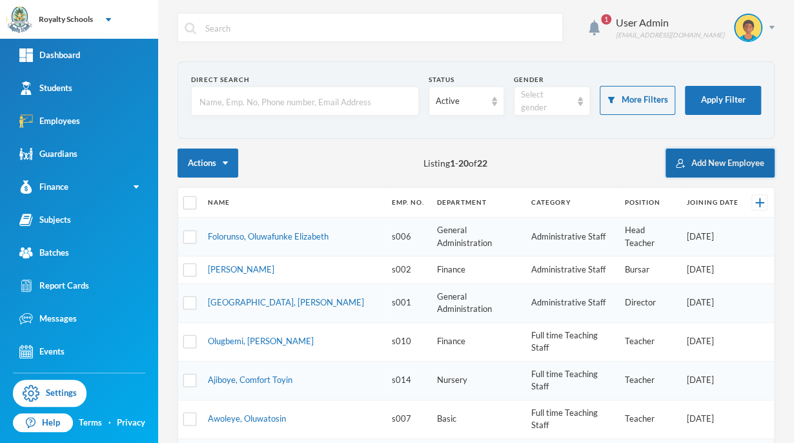
click at [705, 163] on button "Add New Employee" at bounding box center [719, 162] width 109 height 29
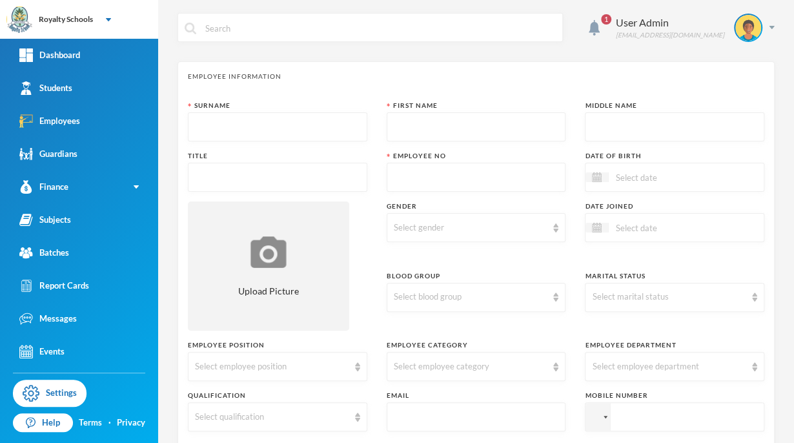
click at [266, 126] on input "text" at bounding box center [277, 127] width 165 height 29
click at [299, 123] on input "text" at bounding box center [277, 127] width 165 height 29
type input "Isiaka"
click at [454, 125] on input "text" at bounding box center [476, 127] width 165 height 29
type input "Wasiu"
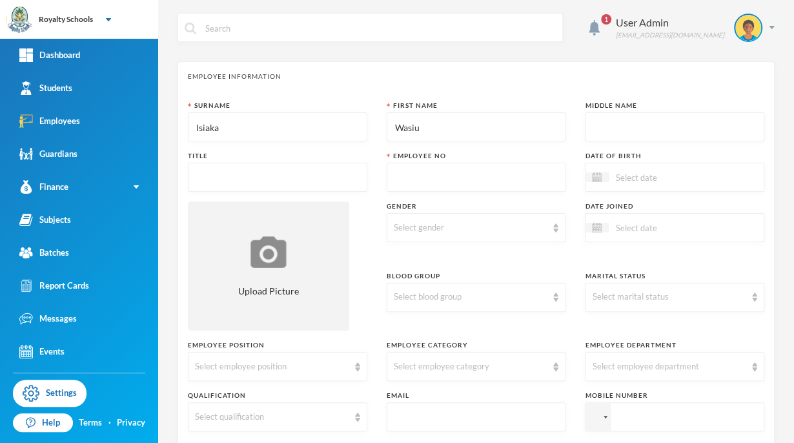
click at [626, 124] on input "text" at bounding box center [674, 127] width 165 height 29
type input "Omotosho"
click at [319, 177] on input "text" at bounding box center [277, 177] width 165 height 29
type input "Mr."
click at [447, 176] on input "text" at bounding box center [476, 177] width 165 height 29
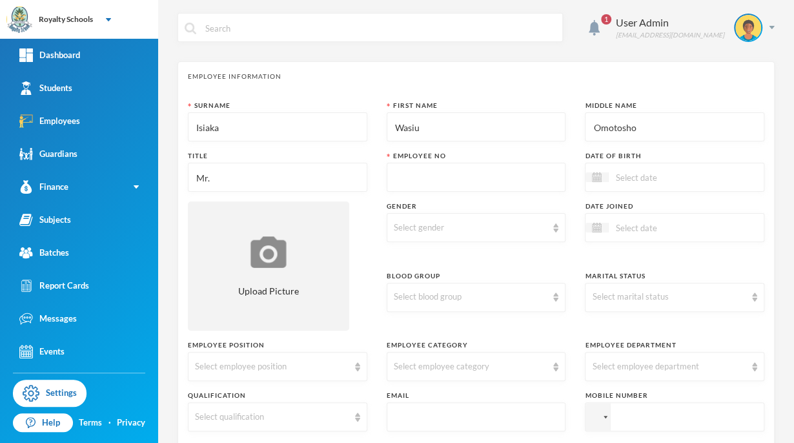
click at [655, 176] on input at bounding box center [662, 177] width 108 height 15
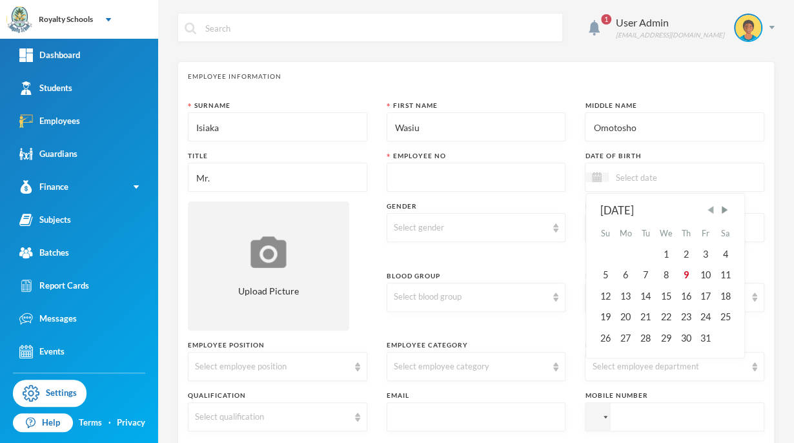
click at [704, 208] on span "Previous Month" at bounding box center [710, 210] width 12 height 12
click at [704, 206] on span "Previous Month" at bounding box center [710, 210] width 12 height 12
click at [704, 209] on span "Previous Month" at bounding box center [710, 210] width 12 height 12
click at [705, 208] on span "Previous Month" at bounding box center [710, 210] width 12 height 12
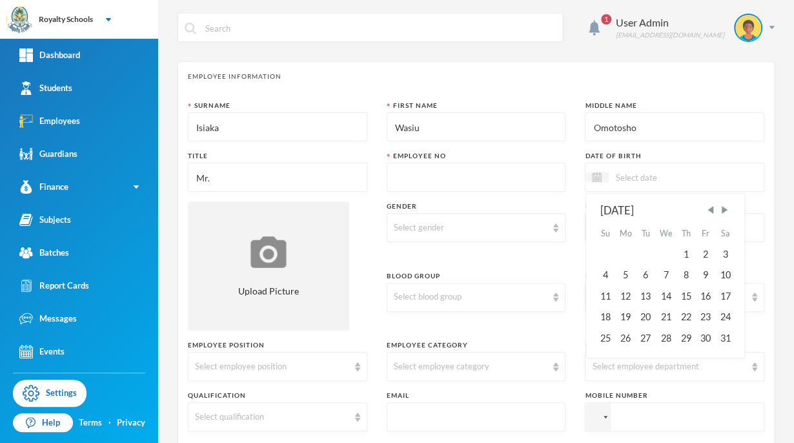
click at [671, 173] on input at bounding box center [662, 177] width 108 height 15
type input "[DATE]"
click at [431, 227] on div "Select gender" at bounding box center [471, 227] width 154 height 13
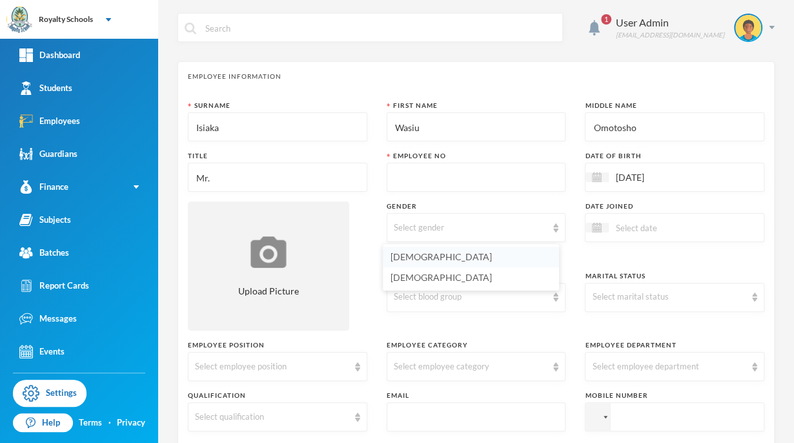
click at [434, 257] on li "[DEMOGRAPHIC_DATA]" at bounding box center [471, 256] width 176 height 21
click at [675, 232] on input at bounding box center [662, 227] width 108 height 15
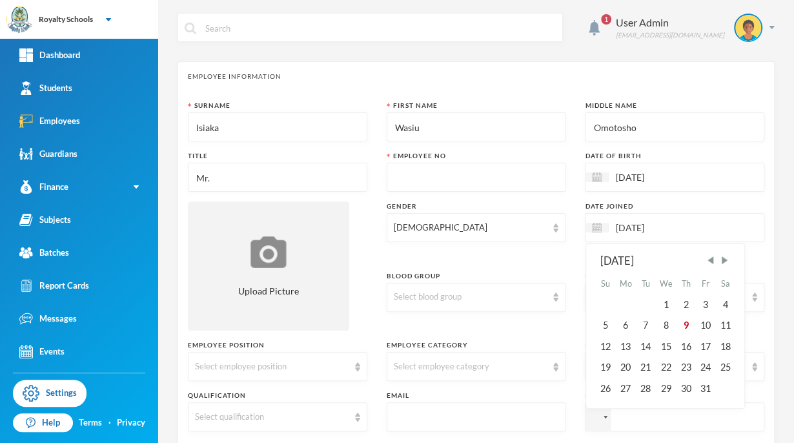
click at [684, 228] on input "[DATE]" at bounding box center [662, 227] width 108 height 15
type input "[DATE]"
click at [485, 176] on input "text" at bounding box center [476, 177] width 165 height 29
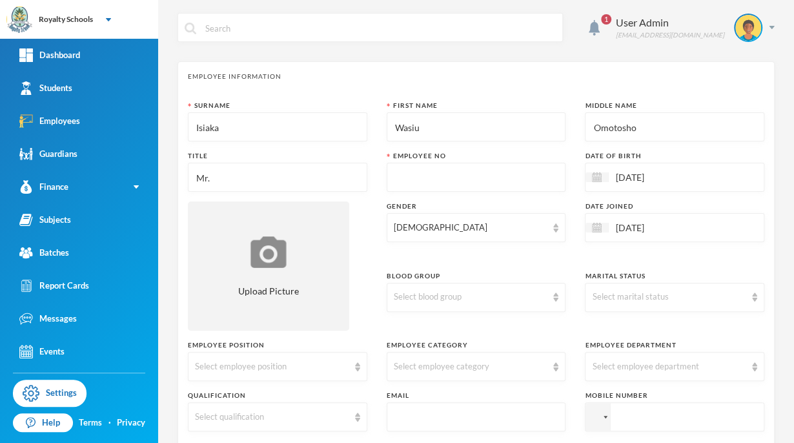
click at [699, 214] on div "[DATE]" at bounding box center [673, 227] width 179 height 29
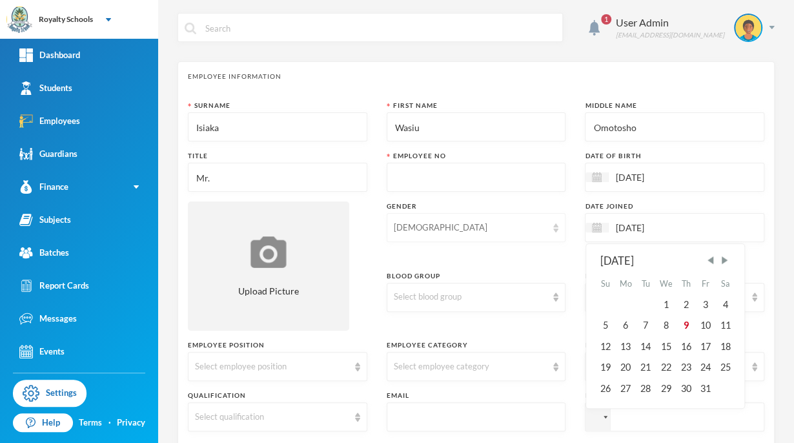
click at [506, 214] on div "[DEMOGRAPHIC_DATA]" at bounding box center [475, 227] width 179 height 29
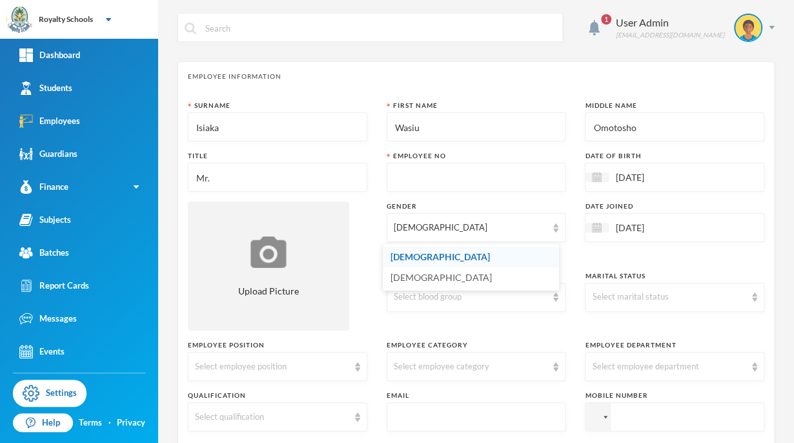
click at [448, 259] on li "[DEMOGRAPHIC_DATA]" at bounding box center [471, 256] width 176 height 21
click at [480, 294] on div "Select blood group" at bounding box center [471, 296] width 154 height 13
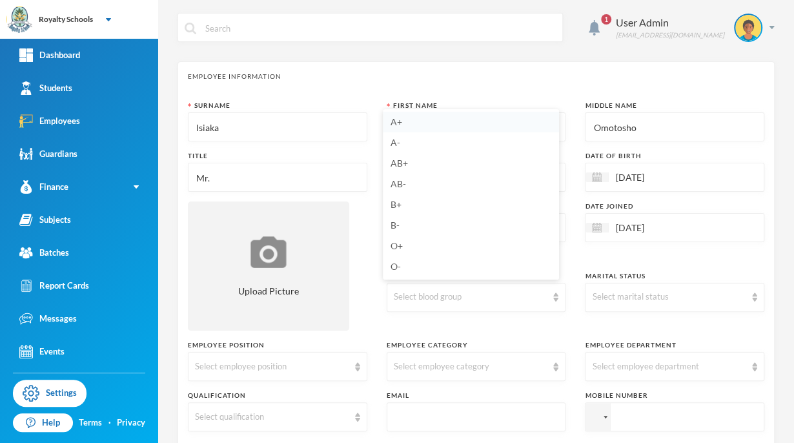
click at [423, 124] on li "A+" at bounding box center [471, 122] width 176 height 21
click at [681, 297] on div "Select marital status" at bounding box center [669, 296] width 154 height 13
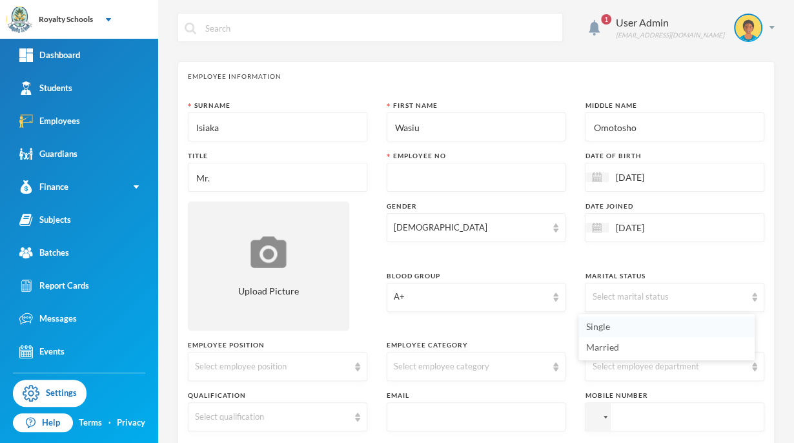
click at [629, 323] on li "Single" at bounding box center [666, 326] width 176 height 21
click at [668, 292] on div "Single" at bounding box center [669, 296] width 154 height 13
click at [637, 345] on li "Married" at bounding box center [666, 347] width 176 height 21
click at [306, 360] on div "Select employee position" at bounding box center [272, 366] width 154 height 13
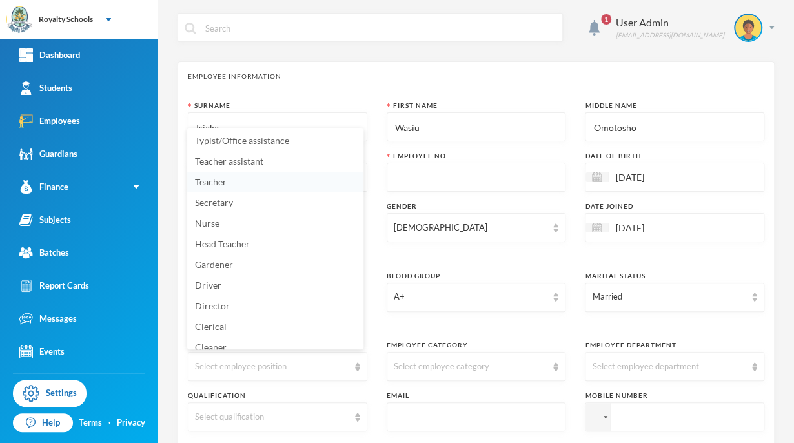
click at [246, 183] on li "Teacher" at bounding box center [275, 182] width 176 height 21
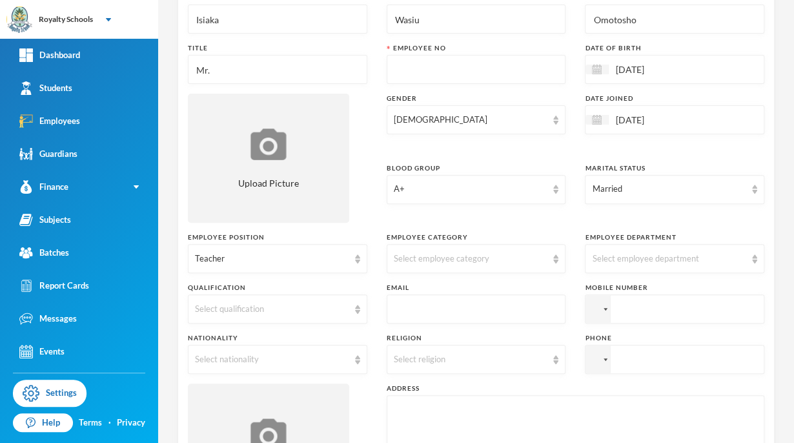
scroll to position [126, 0]
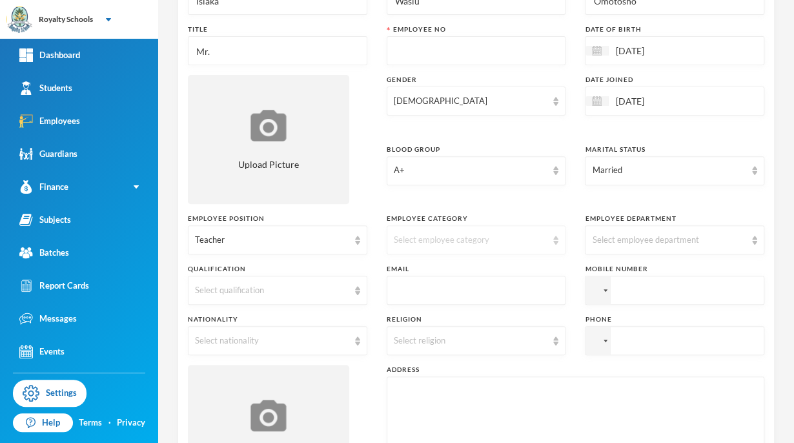
click at [508, 244] on div "Select employee category" at bounding box center [471, 240] width 154 height 13
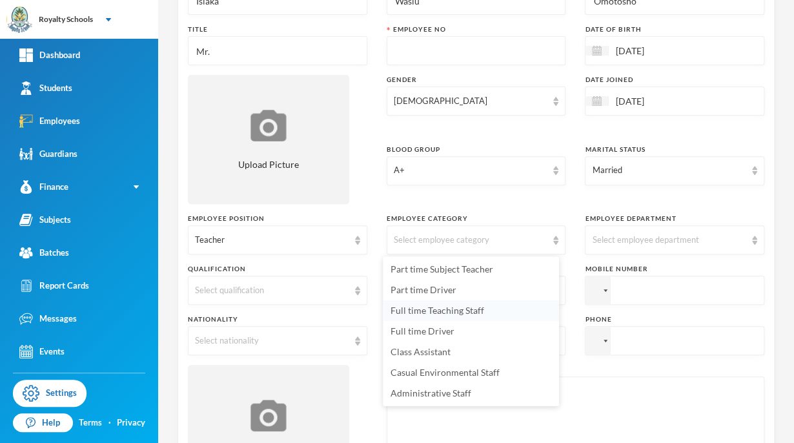
click at [463, 307] on span "Full time Teaching Staff" at bounding box center [437, 310] width 94 height 11
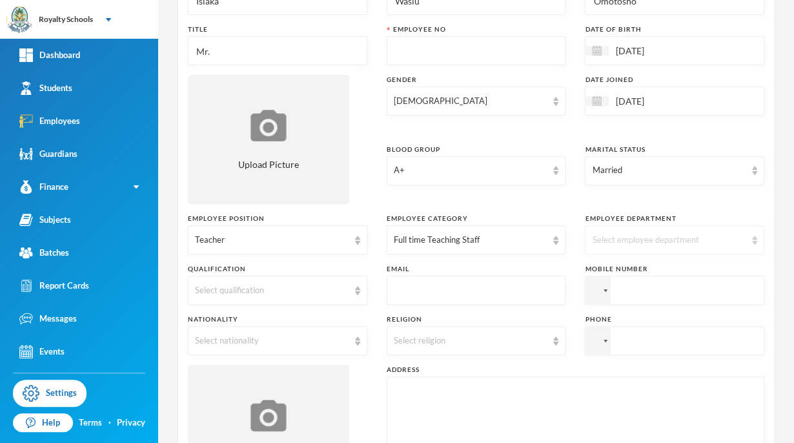
click at [723, 239] on div "Select employee department" at bounding box center [669, 240] width 154 height 13
click at [617, 392] on li "Basic" at bounding box center [666, 393] width 176 height 21
click at [276, 297] on div "Select qualification" at bounding box center [277, 289] width 179 height 29
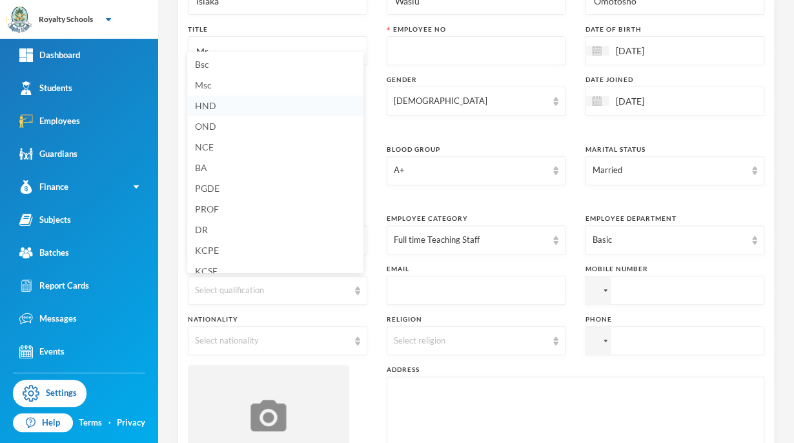
click at [237, 107] on li "HND" at bounding box center [275, 105] width 176 height 21
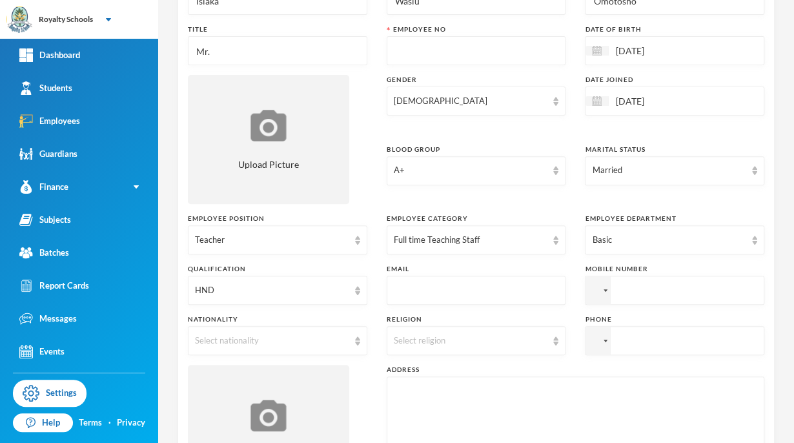
click at [505, 290] on input "text" at bounding box center [476, 290] width 165 height 29
type input "[EMAIL_ADDRESS][DOMAIN_NAME]"
click at [286, 336] on div "Select nationality" at bounding box center [272, 340] width 154 height 13
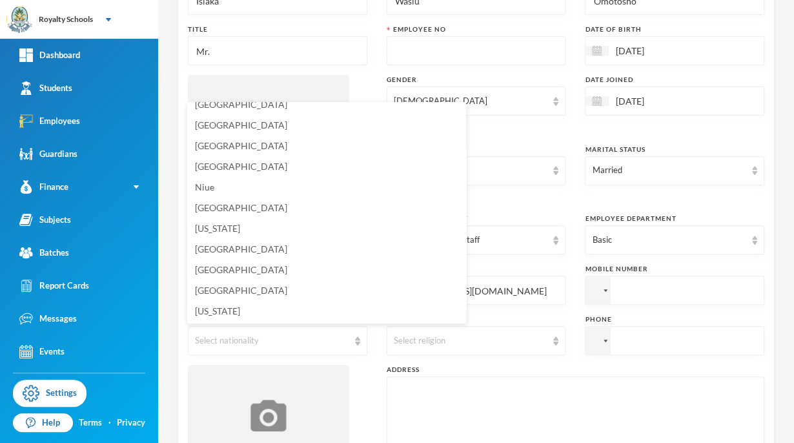
scroll to position [3224, 0]
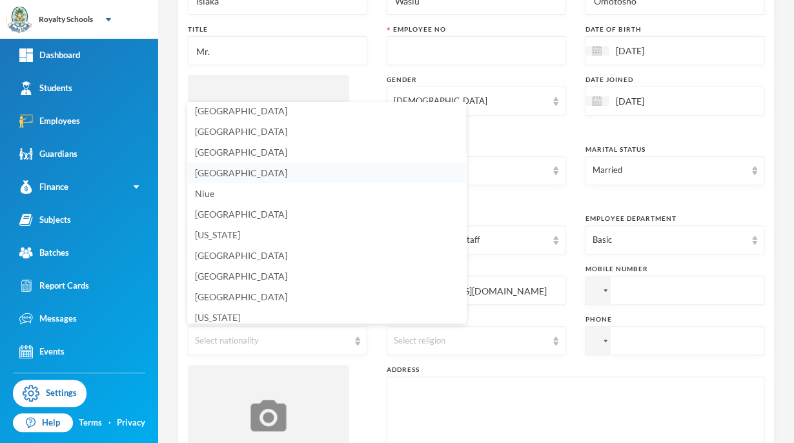
click at [241, 175] on li "[GEOGRAPHIC_DATA]" at bounding box center [326, 173] width 279 height 21
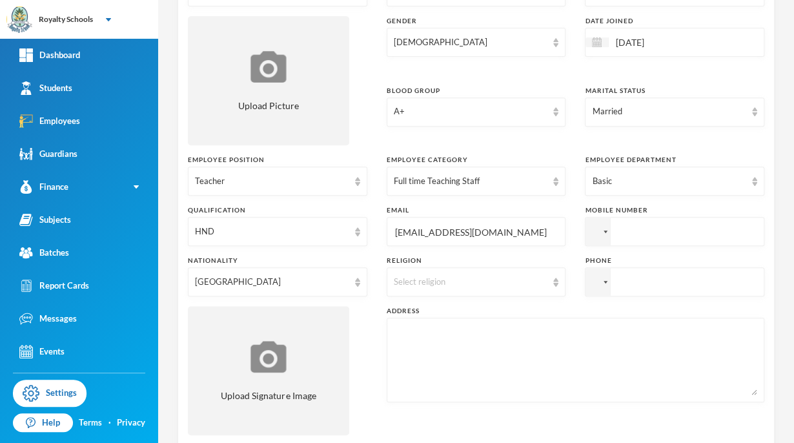
scroll to position [195, 0]
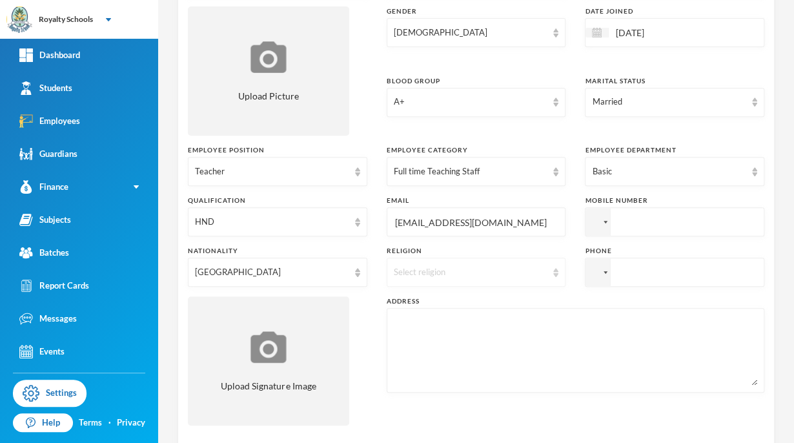
click at [538, 272] on div "Select religion" at bounding box center [471, 272] width 154 height 13
click at [430, 321] on li "[DEMOGRAPHIC_DATA]" at bounding box center [471, 322] width 176 height 21
click at [663, 225] on input "tel" at bounding box center [673, 221] width 179 height 29
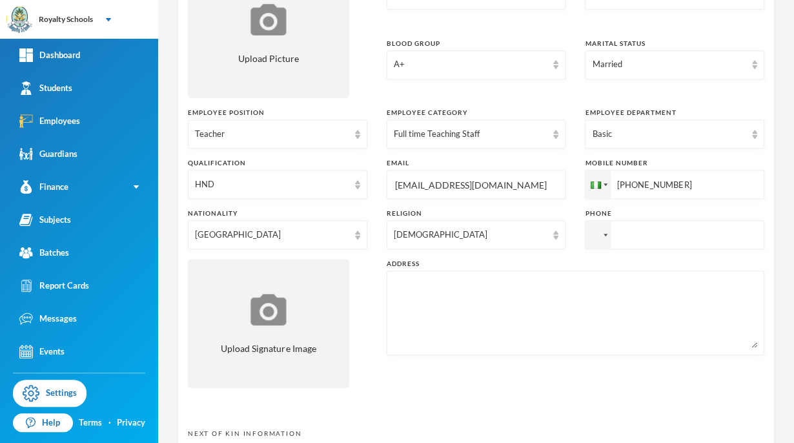
scroll to position [250, 0]
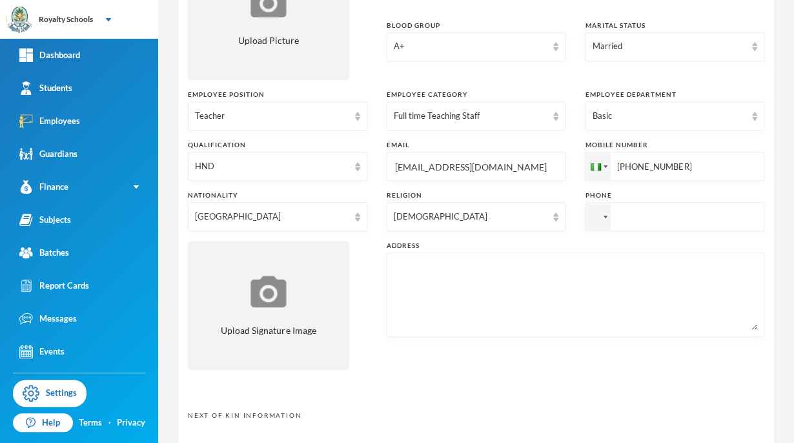
type input "[PHONE_NUMBER]"
click at [663, 221] on input "tel" at bounding box center [673, 216] width 179 height 29
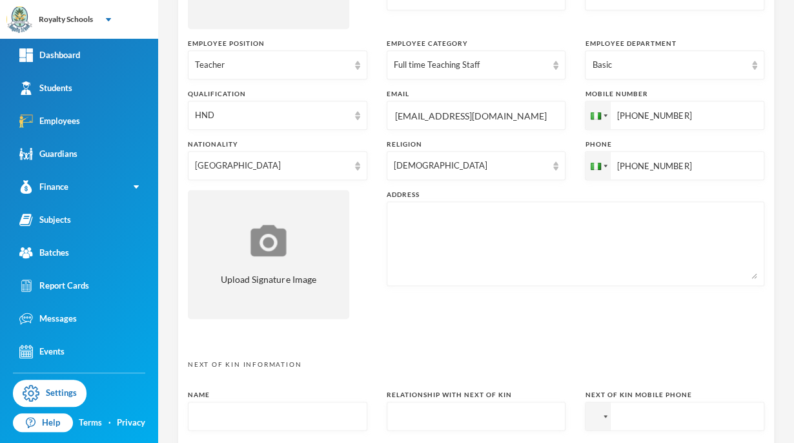
scroll to position [304, 0]
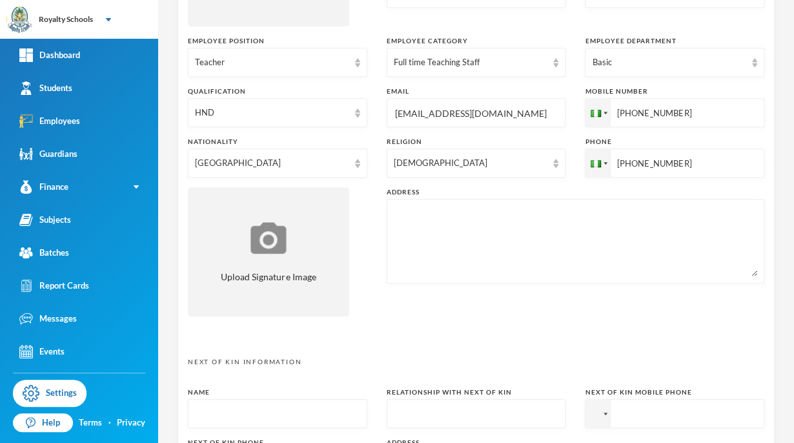
type input "[PHONE_NUMBER]"
click at [559, 245] on textarea at bounding box center [575, 241] width 363 height 70
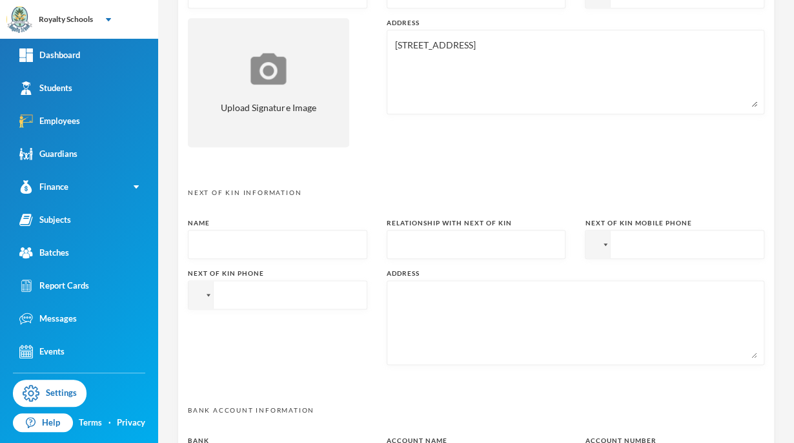
scroll to position [496, 0]
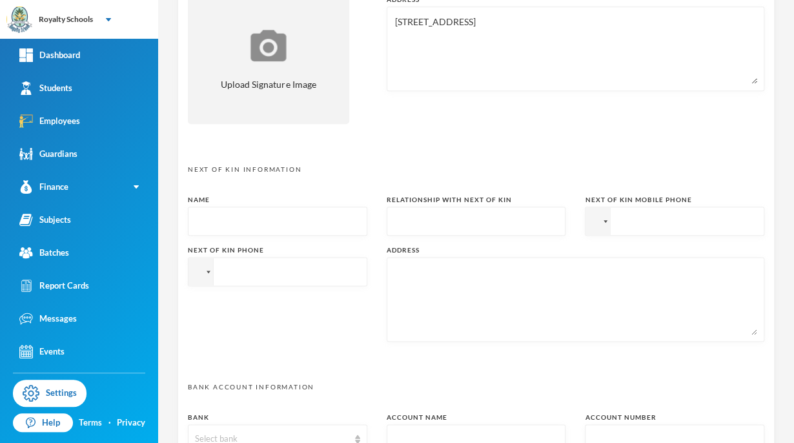
type textarea "[STREET_ADDRESS]"
click at [315, 208] on input "text" at bounding box center [277, 221] width 165 height 29
type input "i"
type input "Isiaq Lateef"
click at [488, 223] on input "text" at bounding box center [476, 221] width 165 height 29
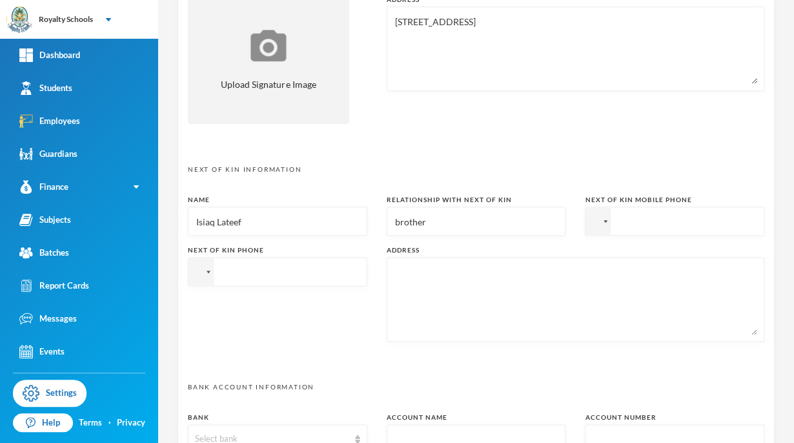
type input "brother"
click at [675, 220] on input "tel" at bounding box center [673, 220] width 179 height 29
type input "[PHONE_NUMBER]"
click at [297, 269] on input "tel" at bounding box center [277, 271] width 179 height 29
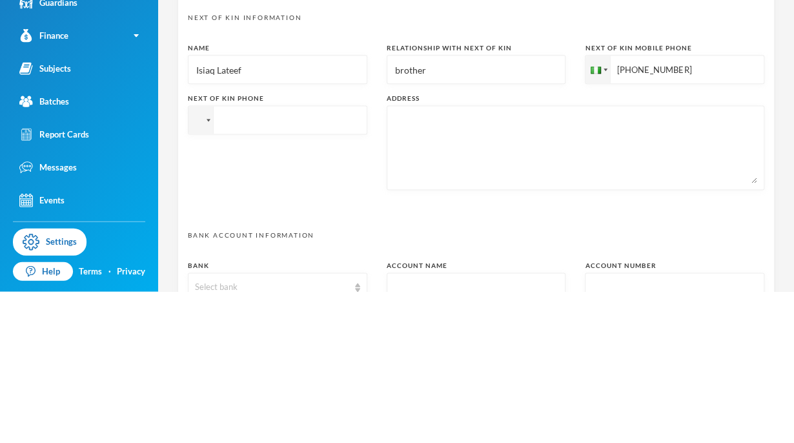
click at [689, 223] on input "[PHONE_NUMBER]" at bounding box center [673, 220] width 179 height 29
click at [677, 223] on input "[PHONE_NUMBER]" at bounding box center [673, 220] width 179 height 29
click at [663, 220] on input "[PHONE_NUMBER]" at bounding box center [673, 220] width 179 height 29
click at [661, 223] on input "[PHONE_NUMBER]" at bounding box center [673, 220] width 179 height 29
click at [290, 272] on input "tel" at bounding box center [277, 271] width 179 height 29
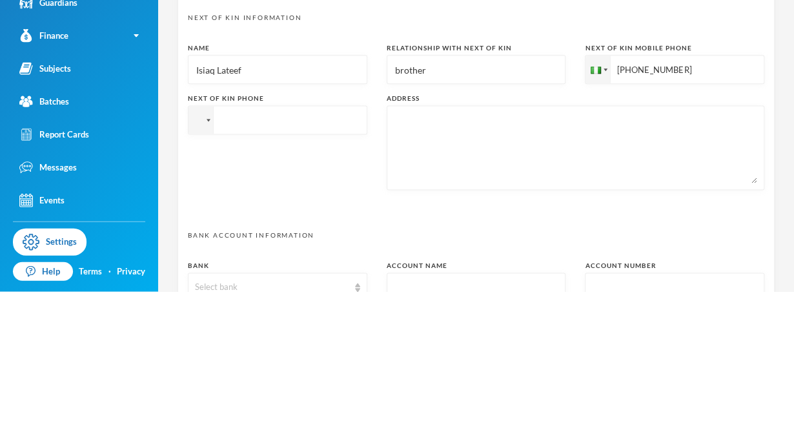
click at [270, 273] on input "tel" at bounding box center [277, 271] width 179 height 29
click at [251, 271] on input "tel" at bounding box center [277, 271] width 179 height 29
click at [249, 272] on input "tel" at bounding box center [277, 271] width 179 height 29
paste input "[PHONE_NUMBER]"
type input "[PHONE_NUMBER]"
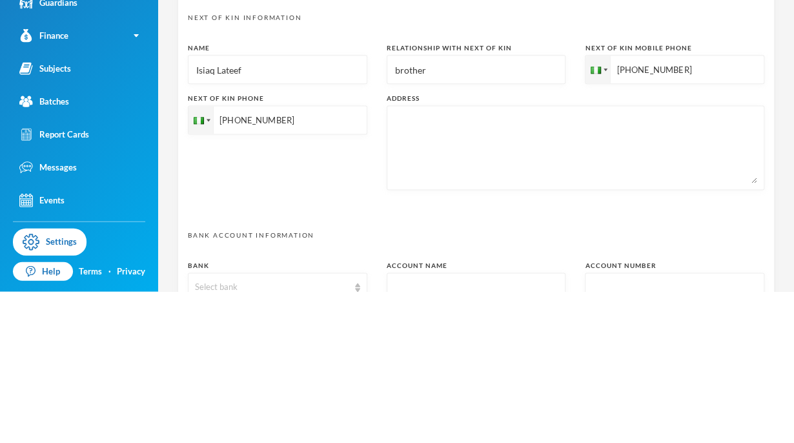
click at [444, 272] on textarea at bounding box center [575, 299] width 363 height 70
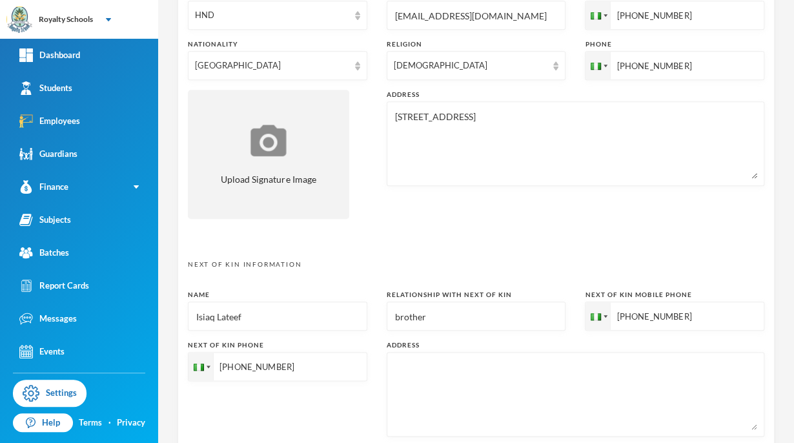
scroll to position [395, 0]
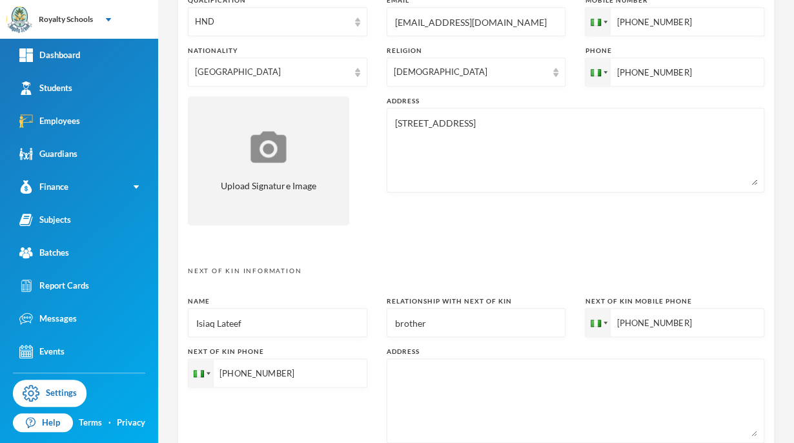
click at [529, 121] on textarea "[STREET_ADDRESS]" at bounding box center [575, 150] width 363 height 70
click at [527, 124] on textarea "[STREET_ADDRESS]" at bounding box center [575, 150] width 363 height 70
click at [529, 117] on textarea "[STREET_ADDRESS]." at bounding box center [575, 150] width 363 height 70
click at [521, 127] on textarea "[STREET_ADDRESS]." at bounding box center [575, 150] width 363 height 70
click at [508, 125] on textarea "[STREET_ADDRESS]." at bounding box center [575, 150] width 363 height 70
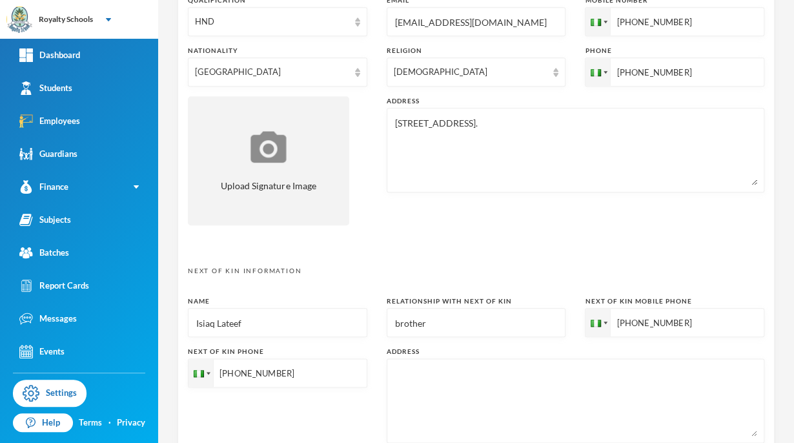
click at [510, 124] on textarea "[STREET_ADDRESS]." at bounding box center [575, 150] width 363 height 70
click at [500, 127] on textarea "[STREET_ADDRESS]." at bounding box center [575, 150] width 363 height 70
click at [495, 125] on textarea "[STREET_ADDRESS]." at bounding box center [575, 150] width 363 height 70
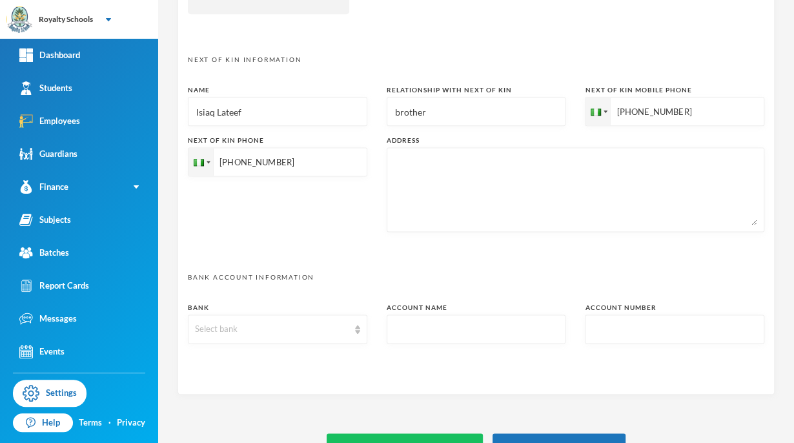
scroll to position [608, 0]
type textarea "[STREET_ADDRESS]."
click at [459, 158] on textarea at bounding box center [575, 187] width 363 height 70
paste textarea "[STREET_ADDRESS]."
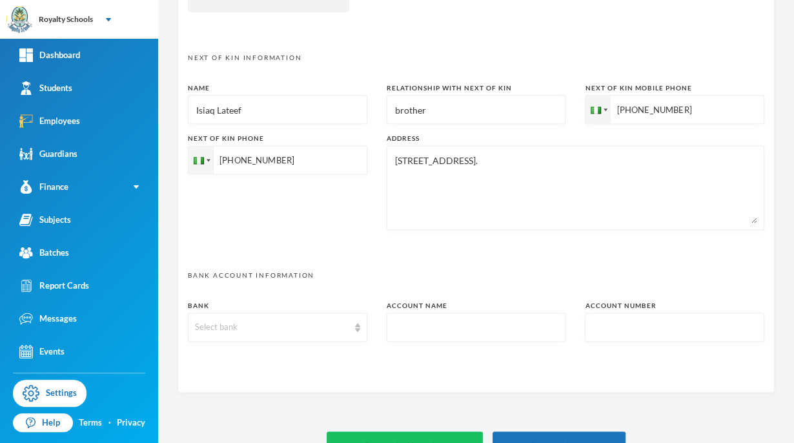
scroll to position [637, 0]
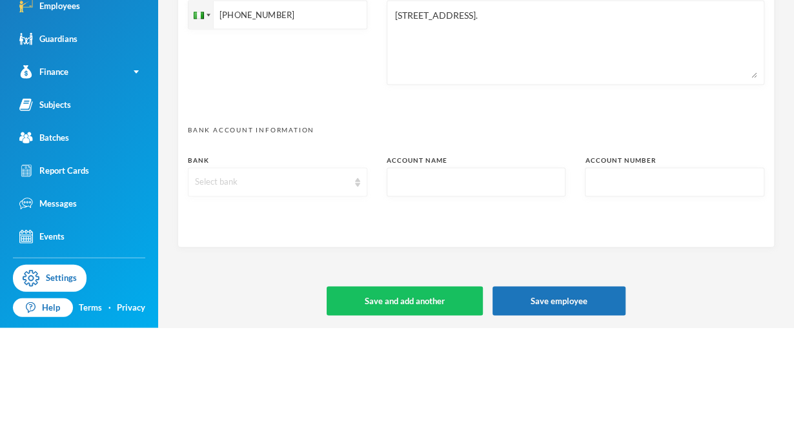
type textarea "[STREET_ADDRESS]."
click at [332, 302] on div "Select bank" at bounding box center [272, 297] width 154 height 13
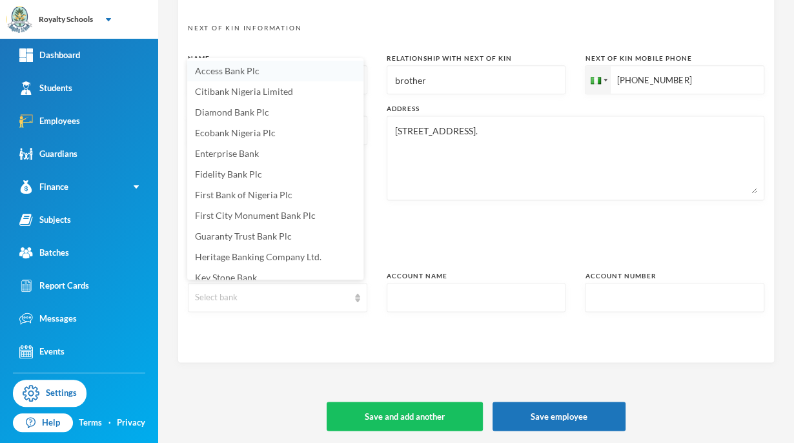
click at [263, 72] on li "Access Bank Plc" at bounding box center [275, 71] width 176 height 21
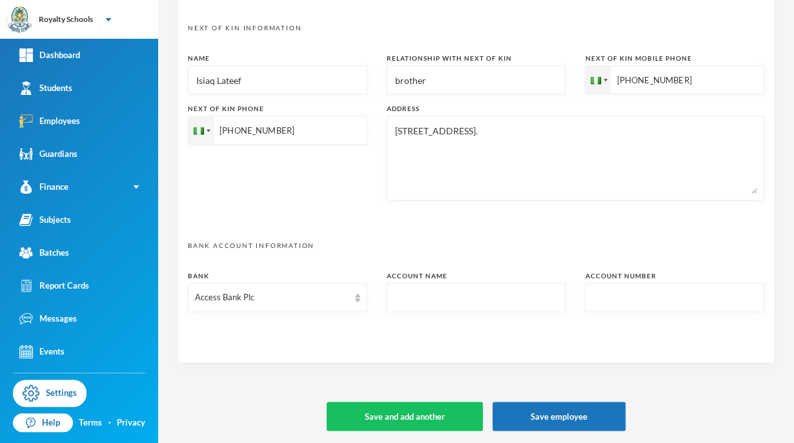
click at [483, 299] on input "text" at bounding box center [476, 297] width 165 height 29
type input "0045924056"
click at [632, 295] on input "text" at bounding box center [674, 297] width 165 height 29
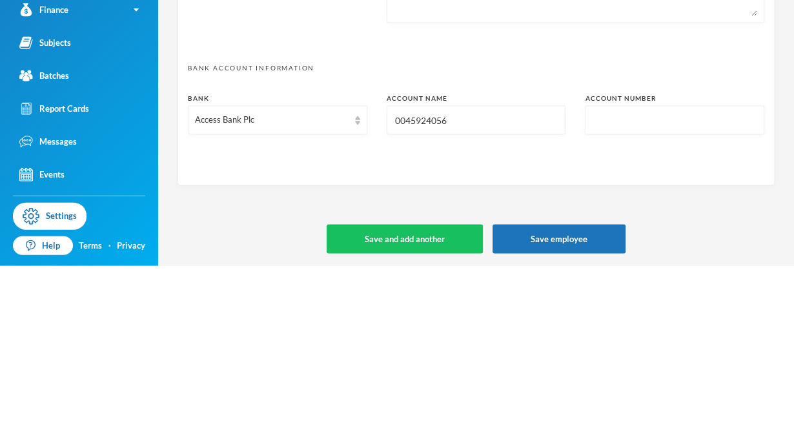
click at [444, 294] on input "0045924056" at bounding box center [476, 297] width 165 height 29
click at [441, 298] on input "0045924056" at bounding box center [476, 297] width 165 height 29
click at [442, 294] on input "0045924056" at bounding box center [476, 297] width 165 height 29
click at [604, 299] on input "text" at bounding box center [674, 297] width 165 height 29
paste input "0045924056"
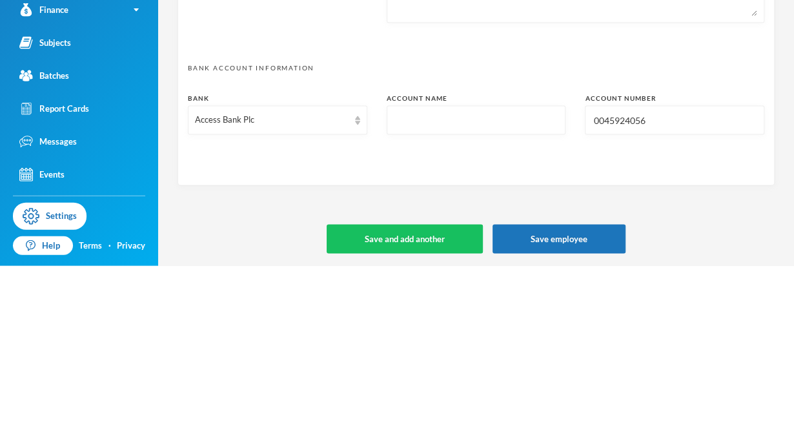
type input "0045924056"
click at [488, 302] on input "text" at bounding box center [476, 297] width 165 height 29
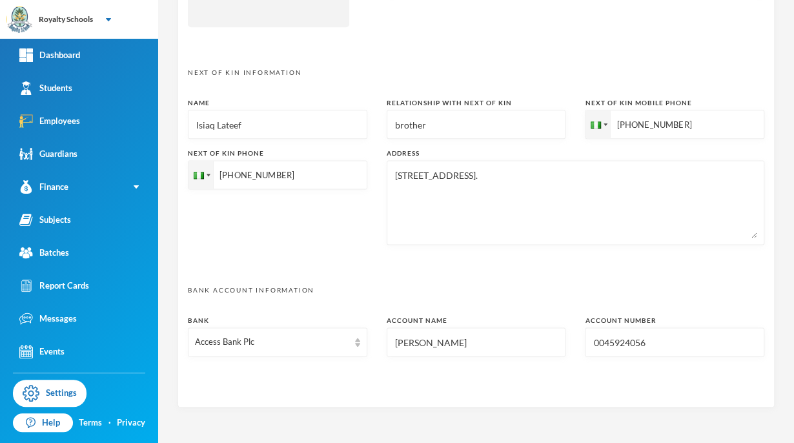
scroll to position [612, 0]
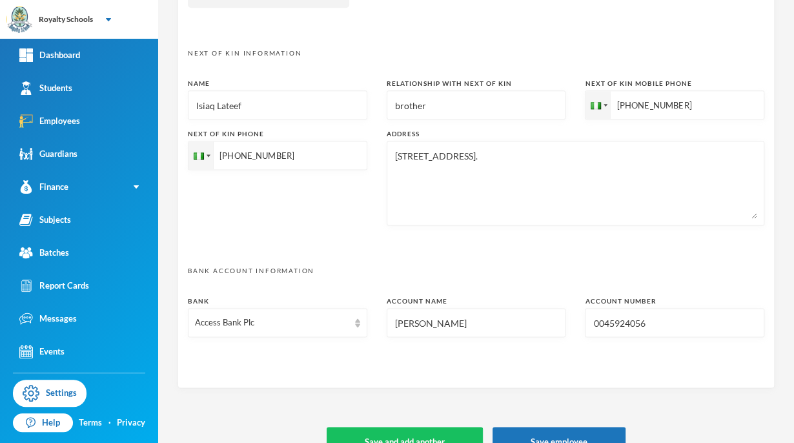
type input "[PERSON_NAME]"
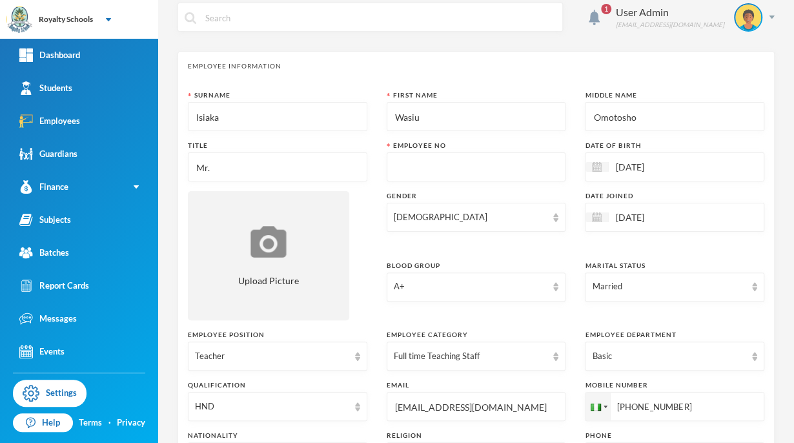
scroll to position [0, 0]
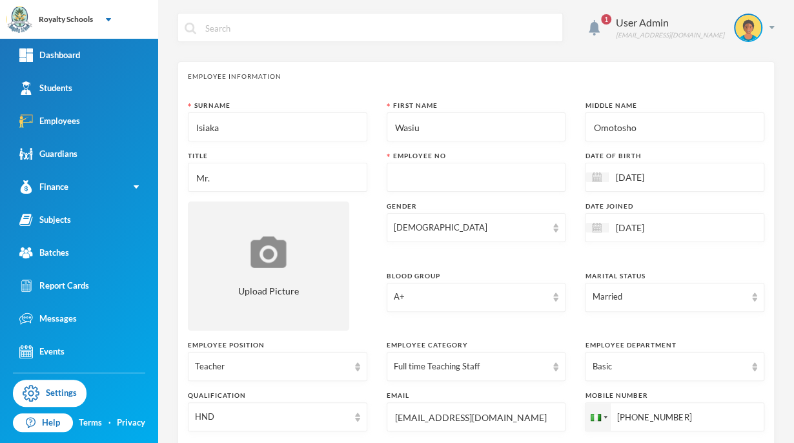
click at [486, 175] on input "text" at bounding box center [476, 177] width 165 height 29
type input "s0707"
click at [729, 371] on div "Basic" at bounding box center [669, 366] width 154 height 13
click at [552, 337] on div "Surname [PERSON_NAME] First Name Wasiu Middle Name [PERSON_NAME] Title Mr. Empl…" at bounding box center [476, 365] width 576 height 529
click at [637, 224] on input "[DATE]" at bounding box center [662, 227] width 108 height 15
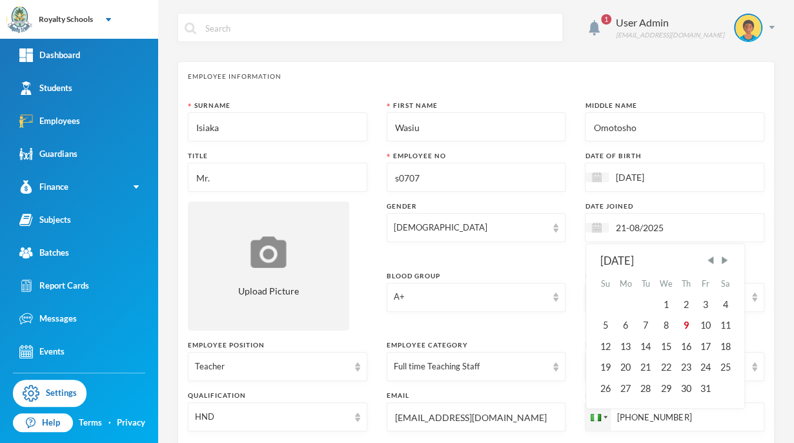
click at [620, 225] on input "21-08/2025" at bounding box center [662, 227] width 108 height 15
type input "[DATE]"
click at [635, 177] on input "[DATE]" at bounding box center [662, 177] width 108 height 15
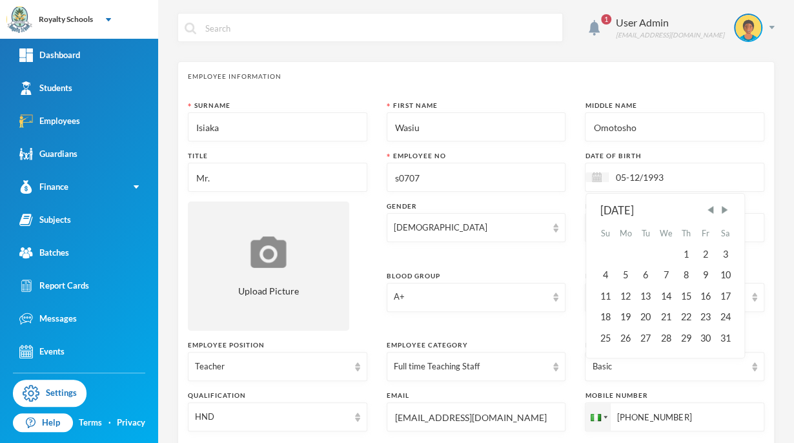
click at [622, 175] on input "05-12/1993" at bounding box center [662, 177] width 108 height 15
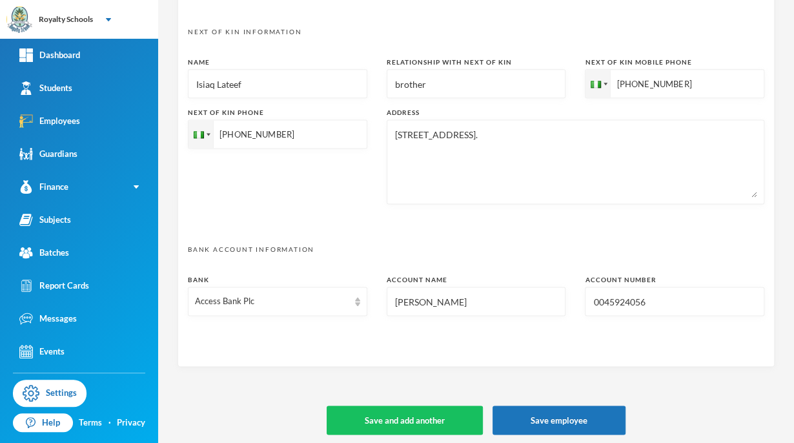
scroll to position [637, 0]
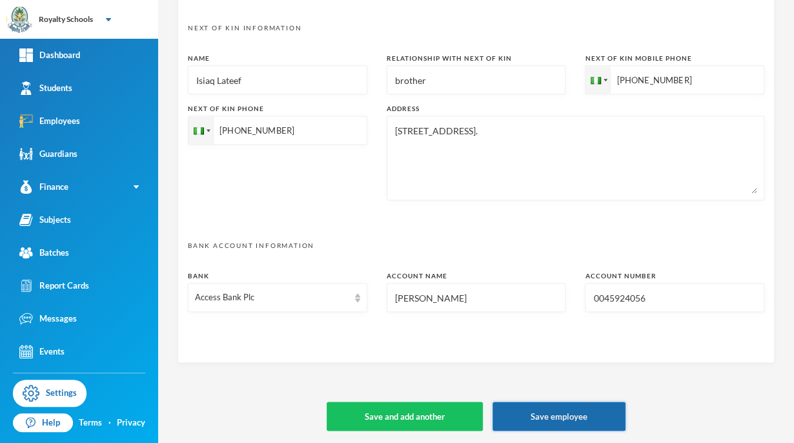
type input "[DATE]"
click at [523, 423] on button "Save employee" at bounding box center [558, 415] width 133 height 29
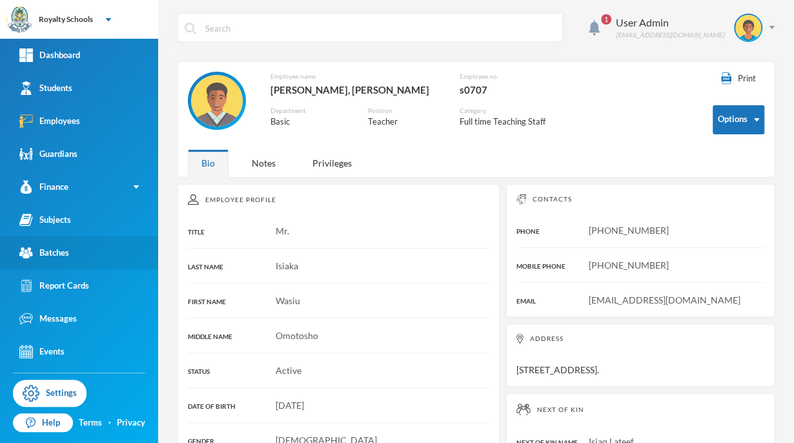
click at [81, 249] on link "Batches" at bounding box center [79, 252] width 158 height 33
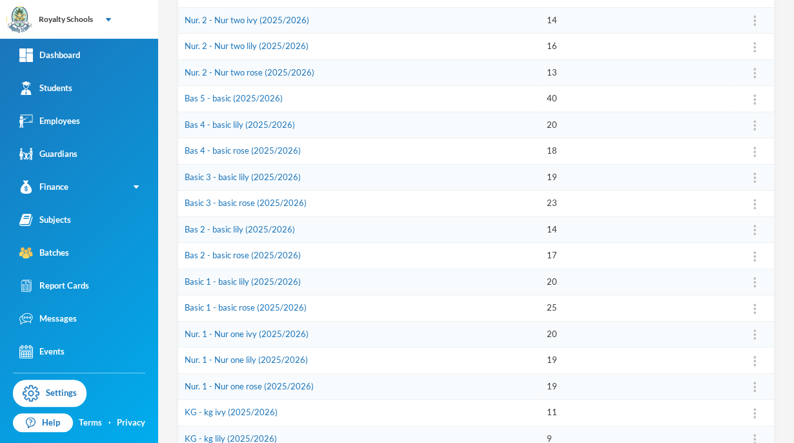
scroll to position [209, 0]
click at [740, 289] on button "Assign Employee" at bounding box center [718, 286] width 66 height 23
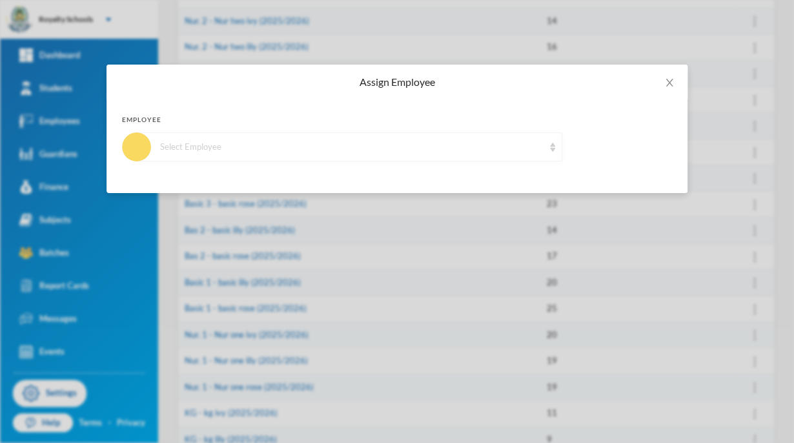
click at [305, 158] on div "Select Employee" at bounding box center [349, 146] width 425 height 29
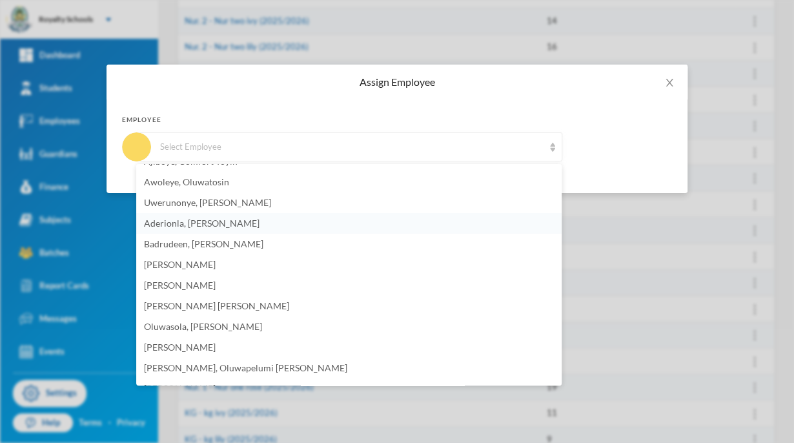
scroll to position [258, 0]
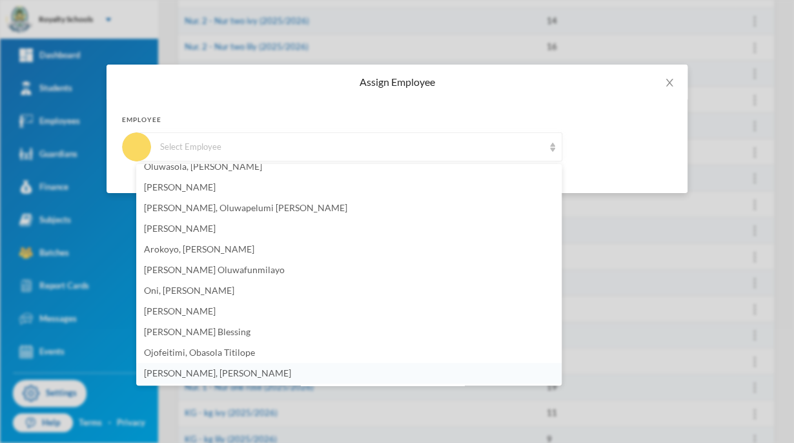
click at [206, 372] on span "[PERSON_NAME], [PERSON_NAME]" at bounding box center [217, 372] width 147 height 11
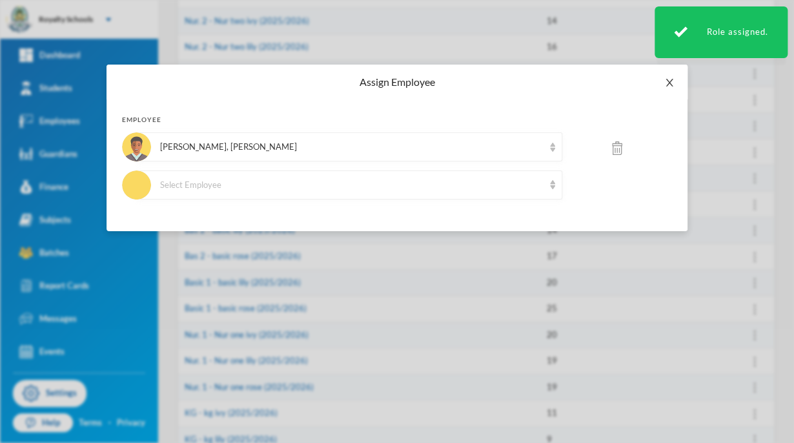
click at [670, 84] on icon "icon: close" at bounding box center [668, 83] width 7 height 8
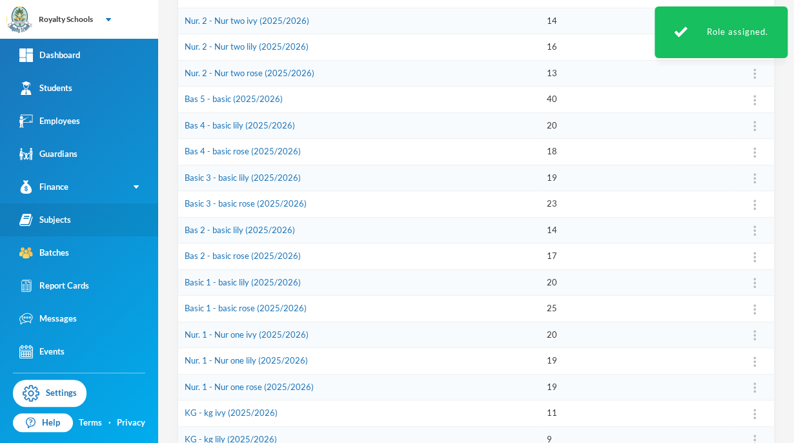
click at [85, 217] on link "Subjects" at bounding box center [79, 219] width 158 height 33
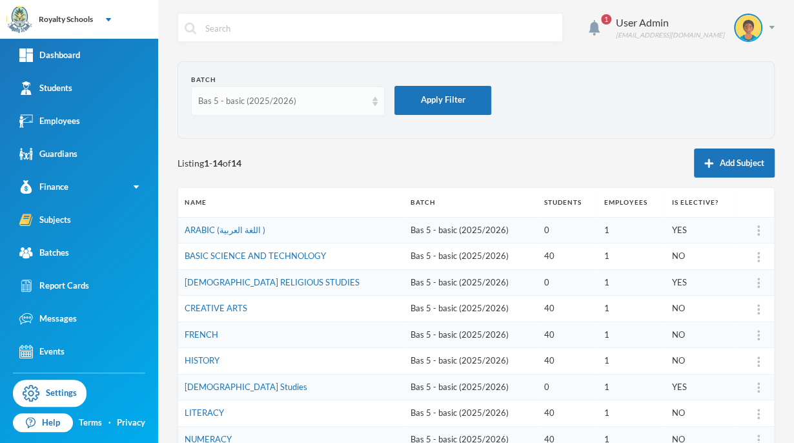
click at [294, 103] on div "Bas 5 - basic (2025/2026)" at bounding box center [282, 101] width 168 height 13
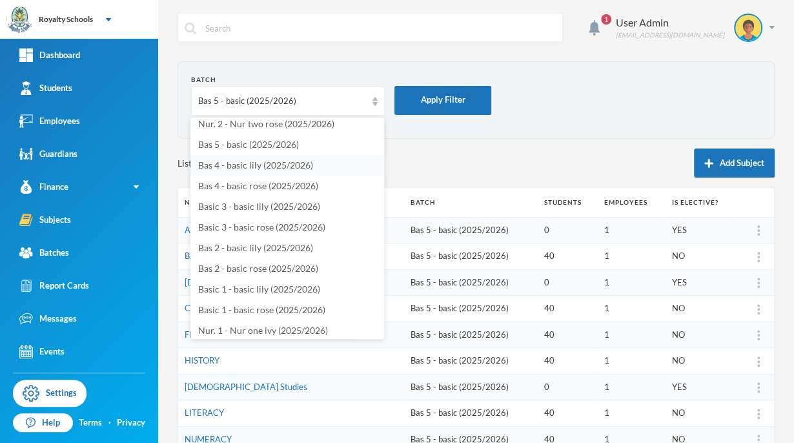
scroll to position [65, 0]
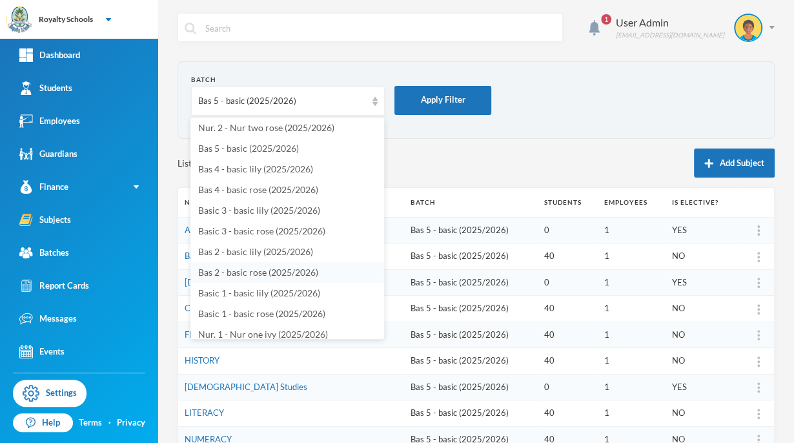
click at [246, 272] on span "Bas 2 - basic rose (2025/2026)" at bounding box center [258, 271] width 120 height 11
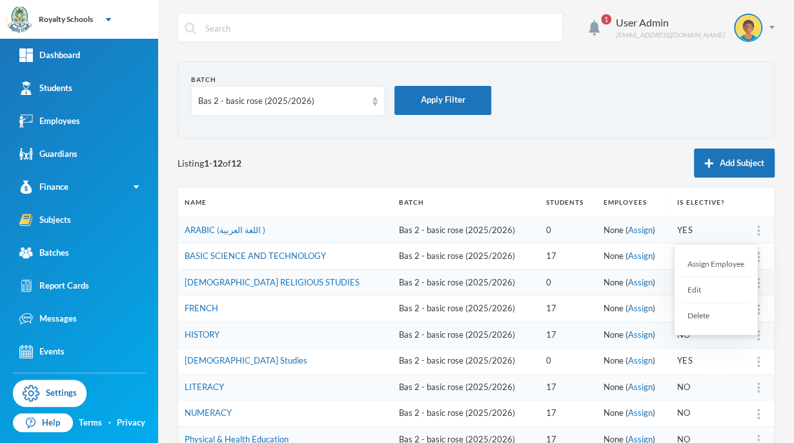
click at [729, 265] on div "Assign Employee" at bounding box center [716, 264] width 70 height 26
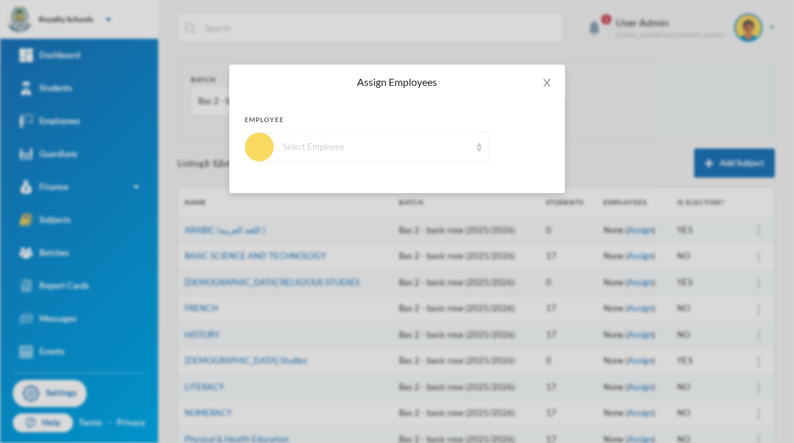
click at [409, 146] on div "Select Employee" at bounding box center [376, 147] width 187 height 13
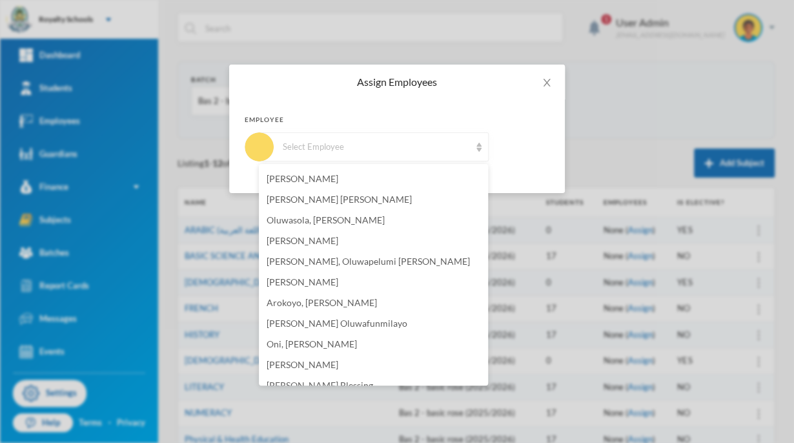
scroll to position [258, 0]
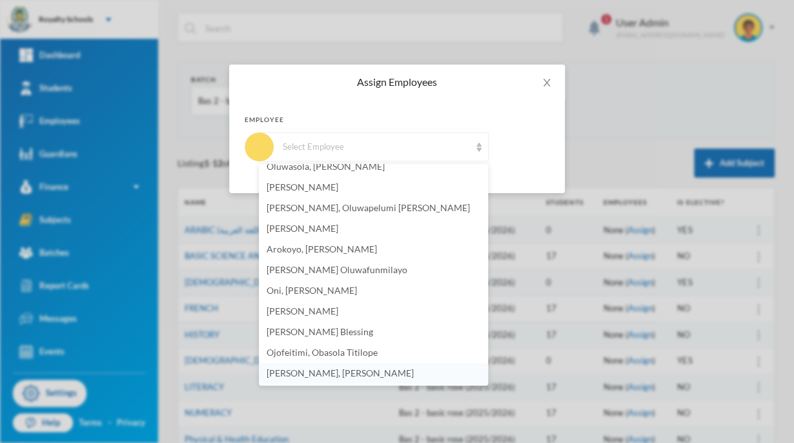
click at [275, 374] on span "[PERSON_NAME], [PERSON_NAME]" at bounding box center [339, 372] width 147 height 11
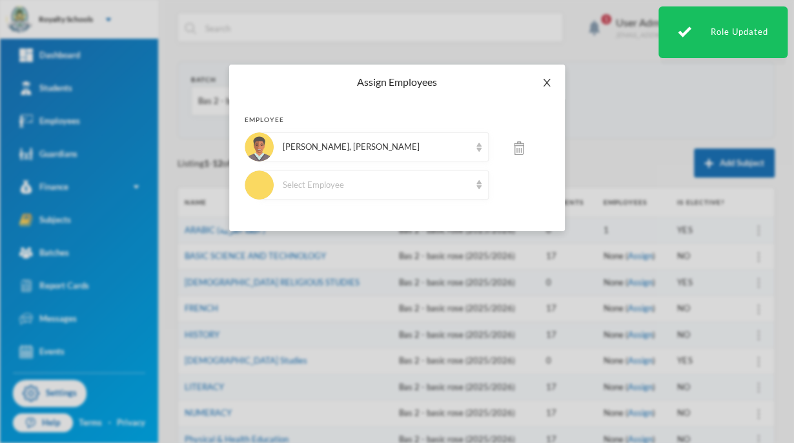
click at [546, 94] on span "Close" at bounding box center [546, 83] width 36 height 36
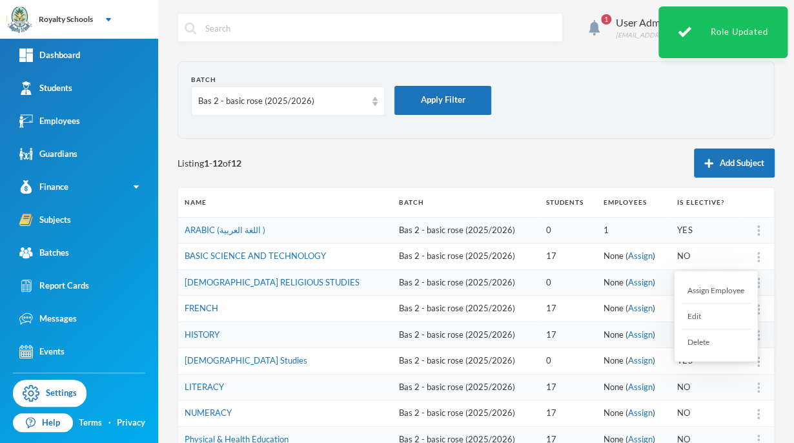
click at [732, 293] on div "Assign Employee" at bounding box center [716, 290] width 70 height 26
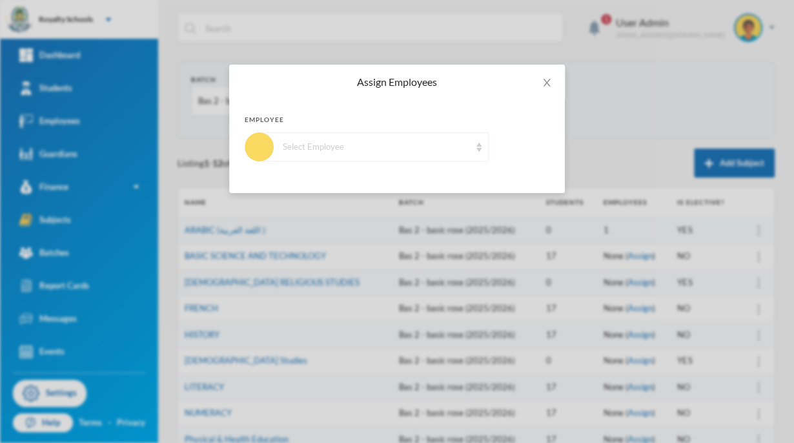
click at [381, 149] on div "Select Employee" at bounding box center [376, 147] width 187 height 13
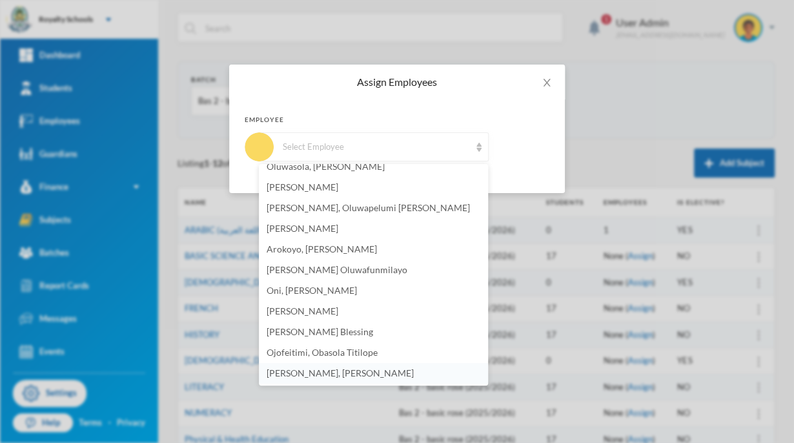
click at [292, 377] on span "[PERSON_NAME], [PERSON_NAME]" at bounding box center [339, 372] width 147 height 11
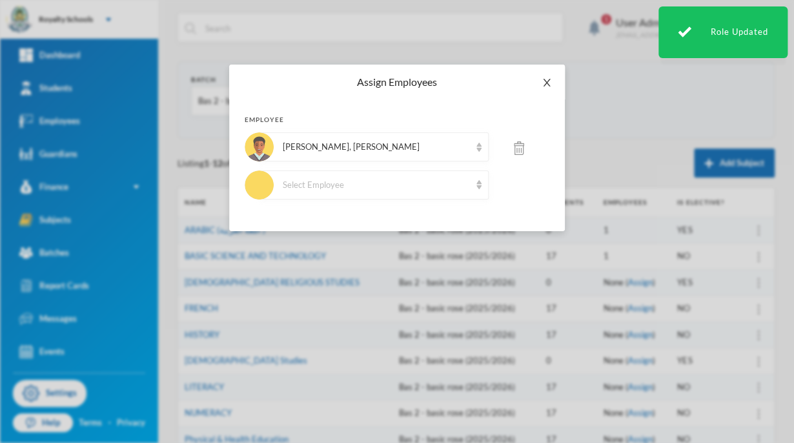
click at [546, 83] on icon "icon: close" at bounding box center [546, 83] width 7 height 8
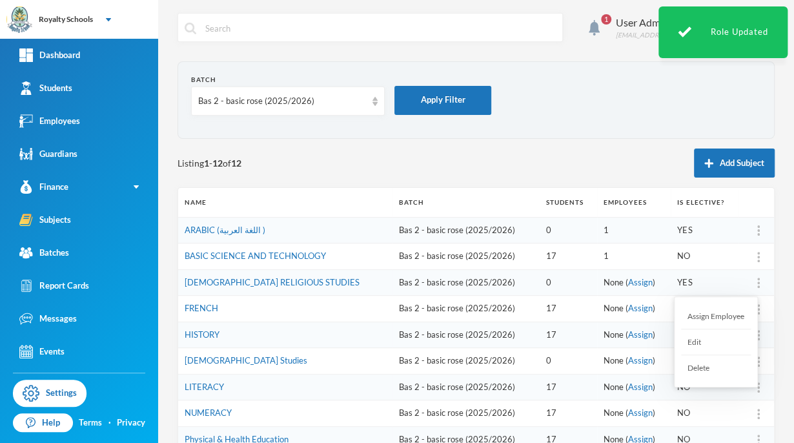
click at [730, 322] on div "Assign Employee" at bounding box center [716, 316] width 70 height 26
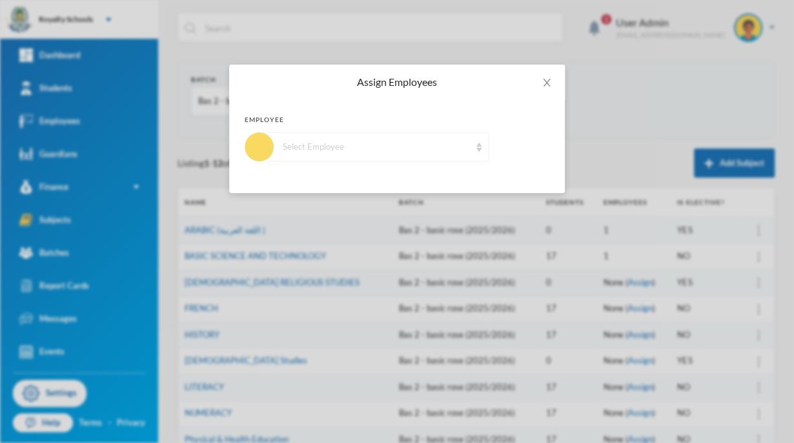
click at [315, 155] on div "Select Employee" at bounding box center [373, 146] width 229 height 29
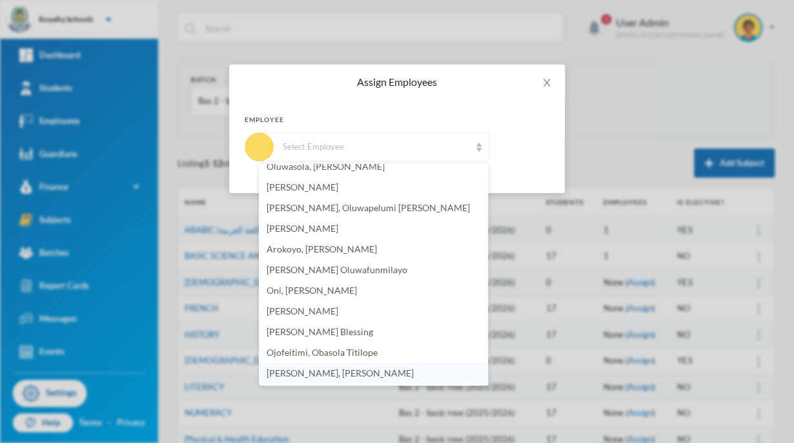
click at [299, 372] on span "[PERSON_NAME], [PERSON_NAME]" at bounding box center [339, 372] width 147 height 11
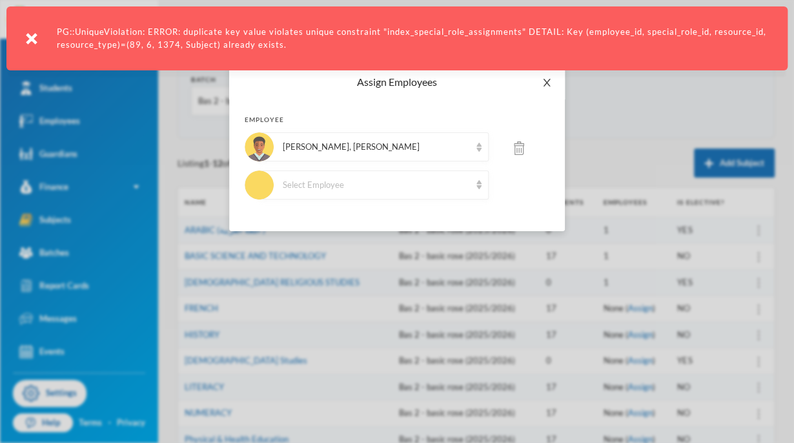
click at [544, 93] on span "Close" at bounding box center [546, 83] width 36 height 36
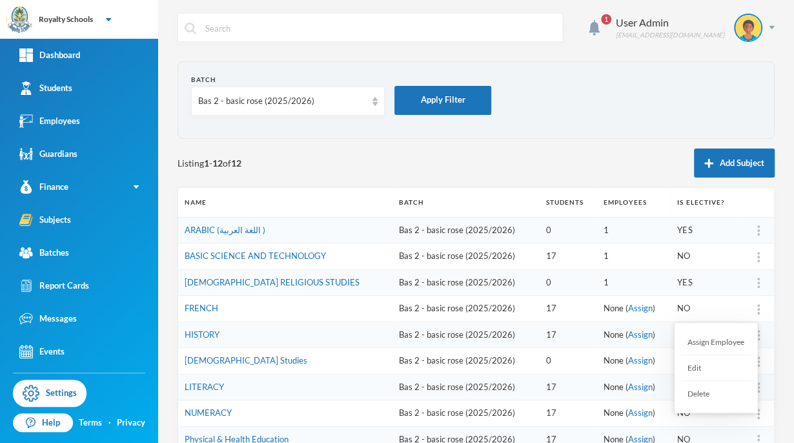
click at [735, 348] on div "Assign Employee" at bounding box center [716, 342] width 70 height 26
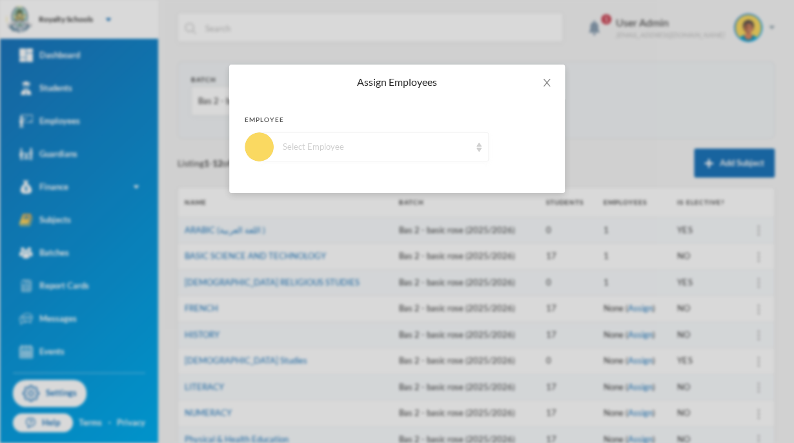
click at [466, 159] on div "Select Employee" at bounding box center [373, 146] width 229 height 29
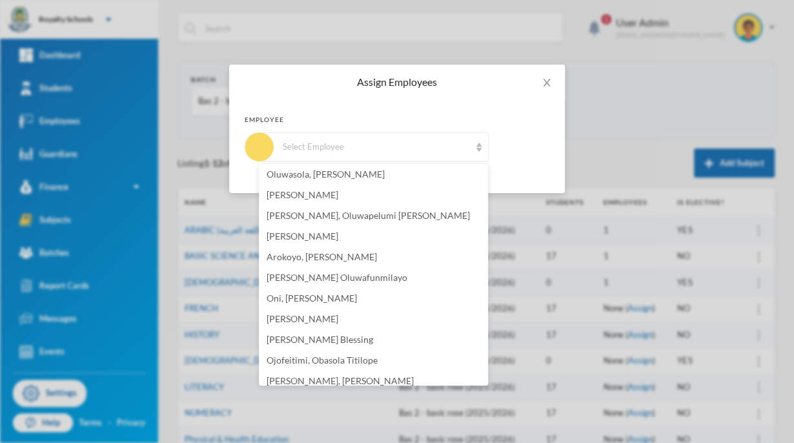
scroll to position [255, 0]
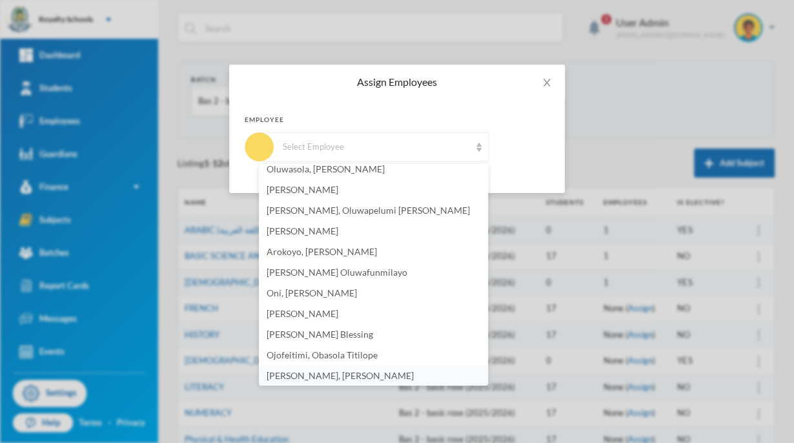
click at [314, 370] on span "[PERSON_NAME], [PERSON_NAME]" at bounding box center [339, 375] width 147 height 11
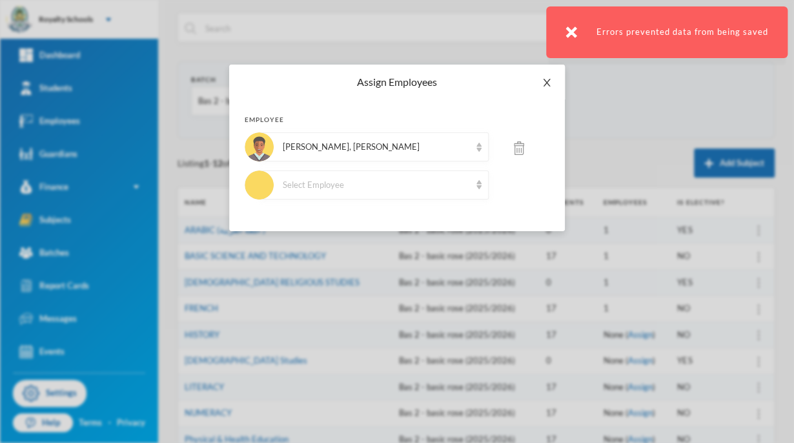
click at [559, 99] on span "Close" at bounding box center [546, 83] width 36 height 36
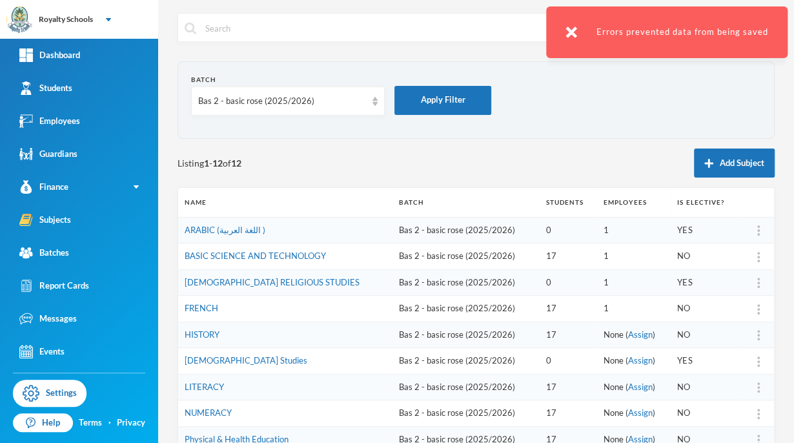
click at [757, 334] on img at bounding box center [758, 335] width 3 height 10
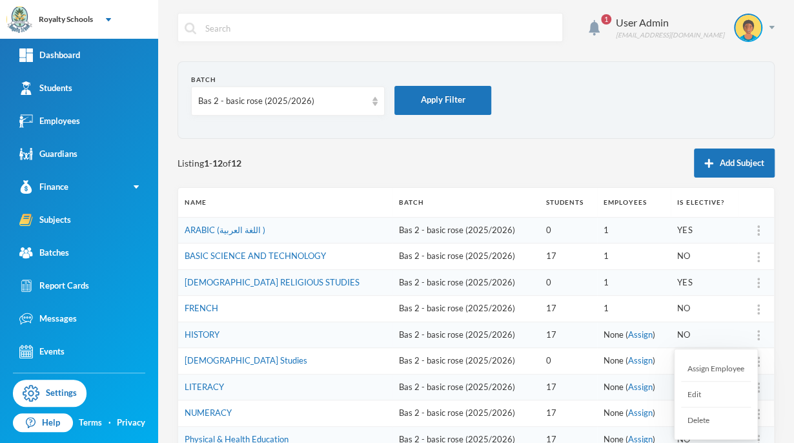
click at [725, 362] on div "Assign Employee" at bounding box center [716, 368] width 70 height 26
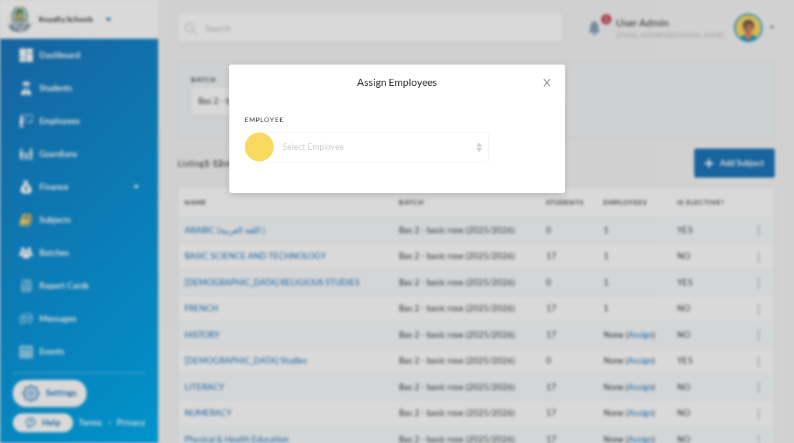
click at [406, 148] on div "Select Employee" at bounding box center [376, 147] width 187 height 13
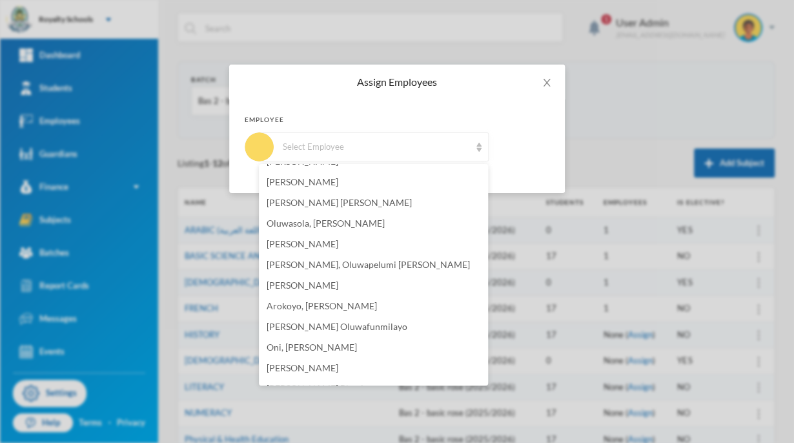
scroll to position [258, 0]
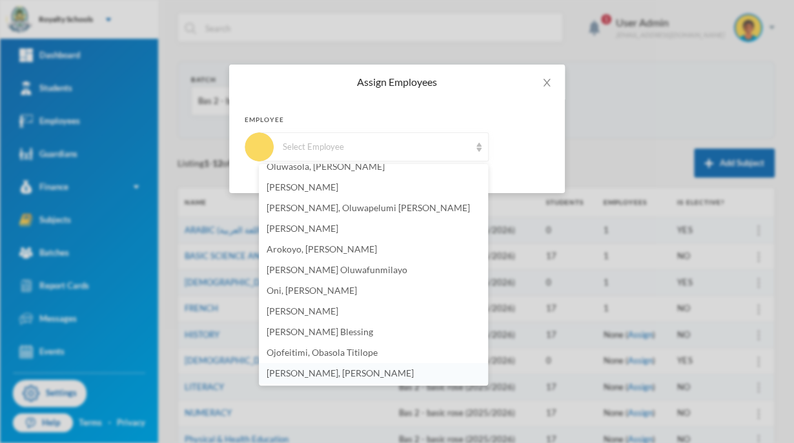
click at [353, 373] on span "[PERSON_NAME], [PERSON_NAME]" at bounding box center [339, 372] width 147 height 11
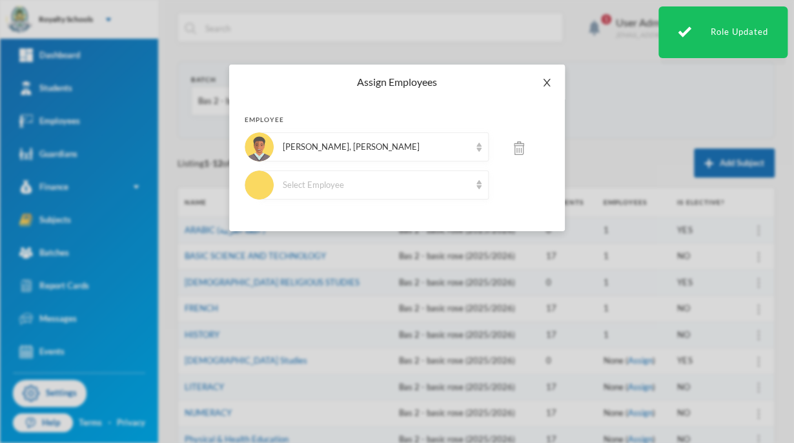
click at [542, 80] on icon "icon: close" at bounding box center [546, 82] width 10 height 10
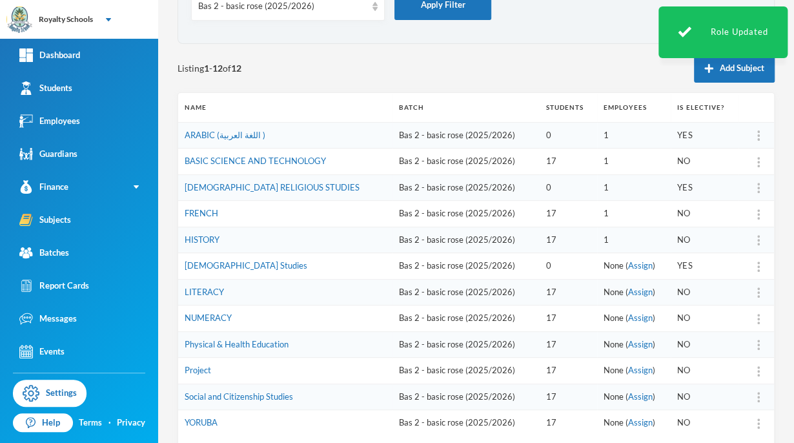
scroll to position [146, 0]
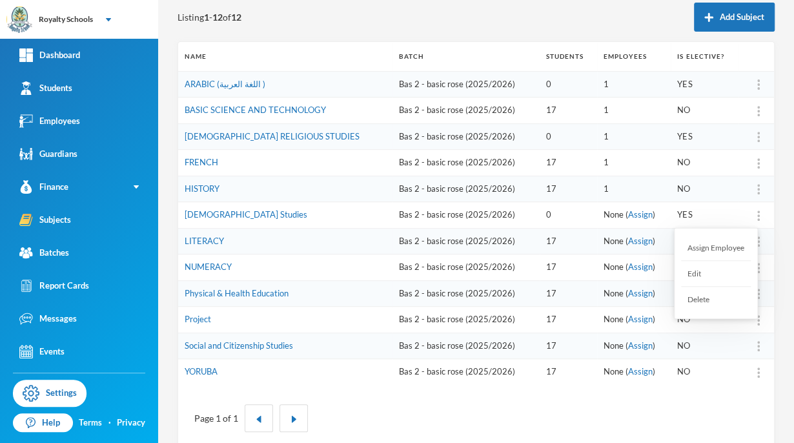
click at [733, 241] on div "Assign Employee" at bounding box center [716, 248] width 70 height 26
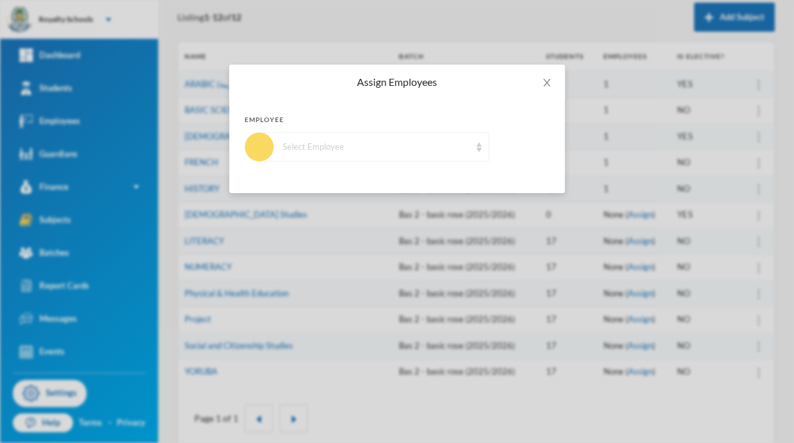
click at [476, 143] on img at bounding box center [478, 147] width 5 height 9
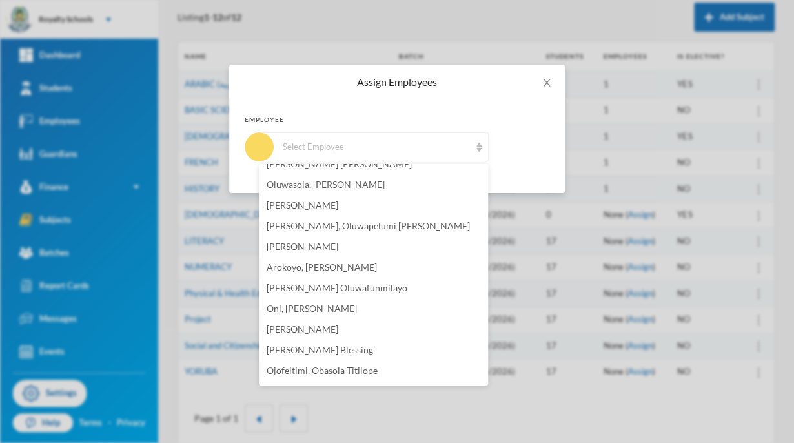
scroll to position [258, 0]
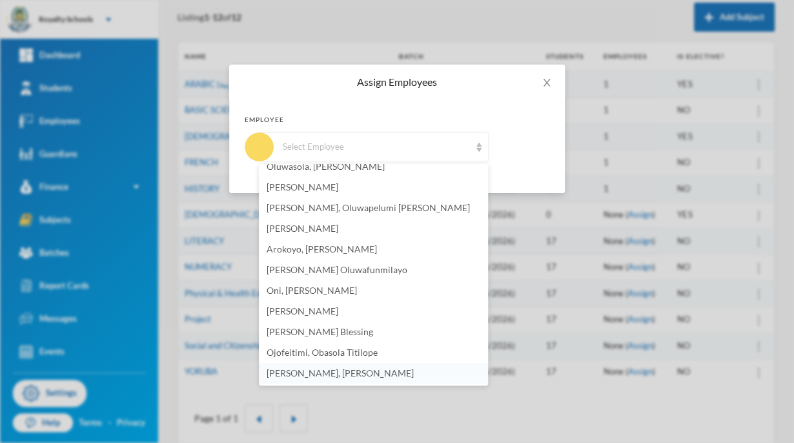
click at [363, 375] on li "[PERSON_NAME], [PERSON_NAME]" at bounding box center [373, 373] width 229 height 21
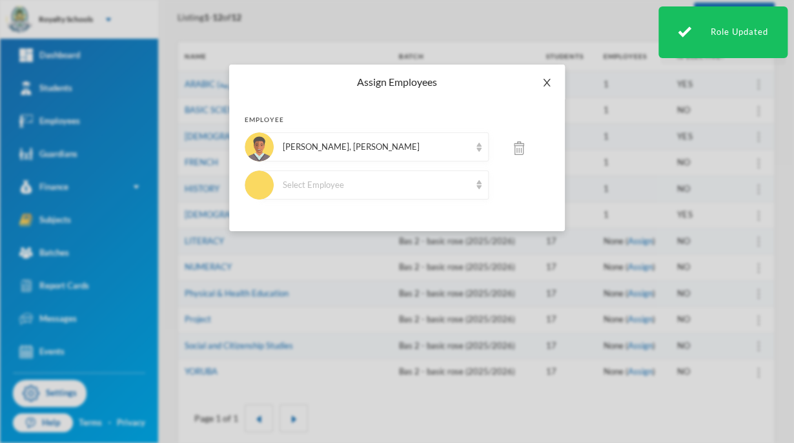
click at [541, 81] on icon "icon: close" at bounding box center [546, 82] width 10 height 10
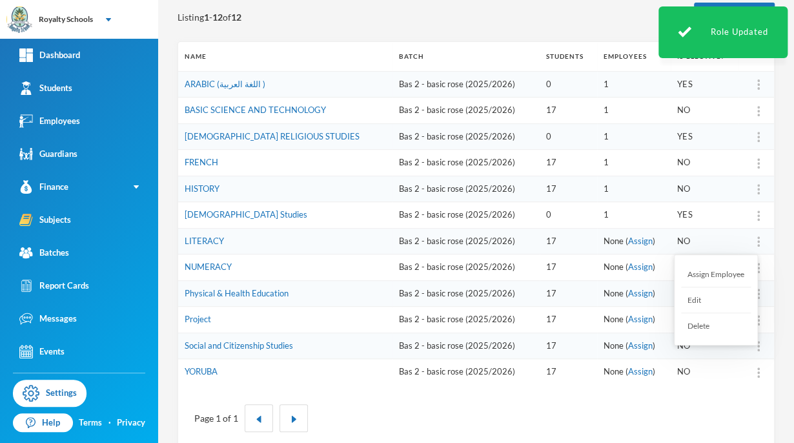
click at [723, 273] on div "Assign Employee" at bounding box center [716, 274] width 70 height 26
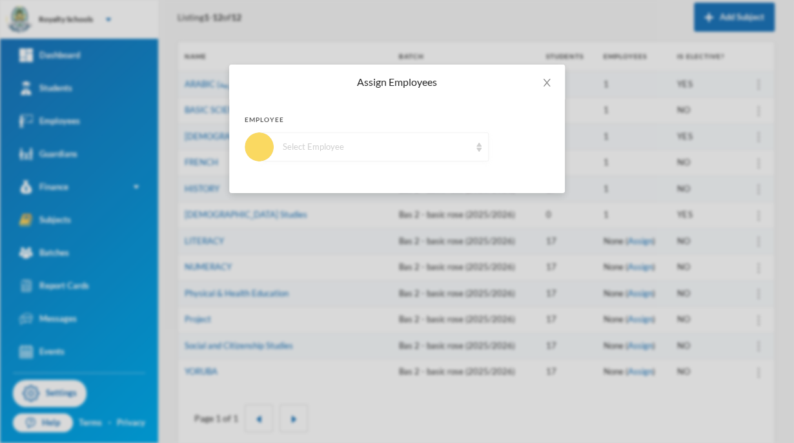
click at [477, 152] on div "Select Employee" at bounding box center [373, 146] width 229 height 29
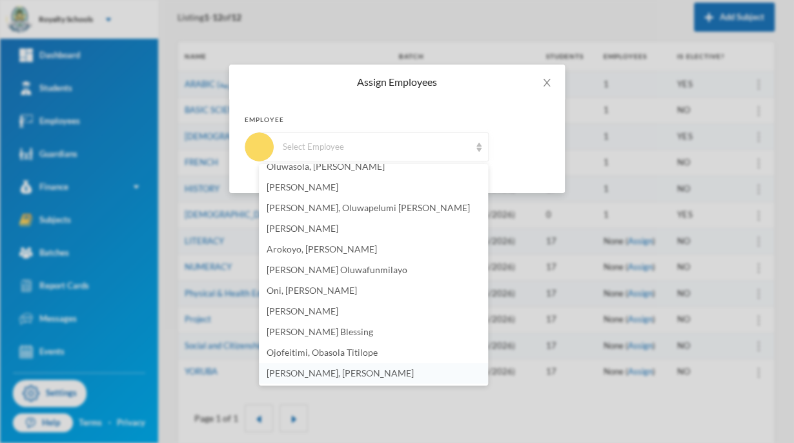
click at [347, 375] on span "[PERSON_NAME], [PERSON_NAME]" at bounding box center [339, 372] width 147 height 11
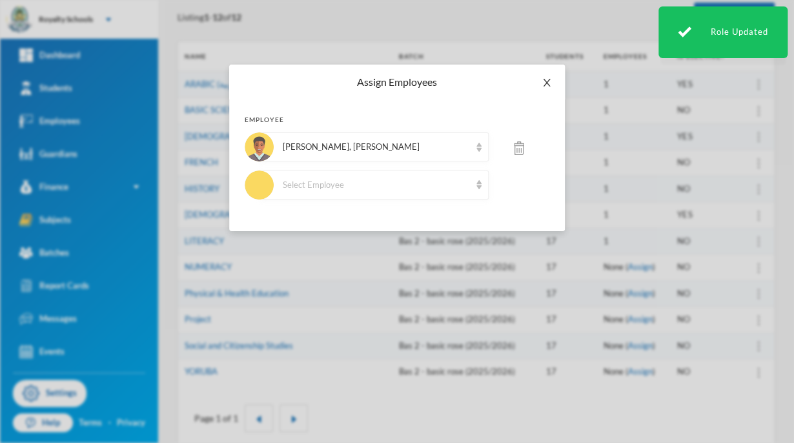
click at [545, 76] on span "Close" at bounding box center [546, 83] width 36 height 36
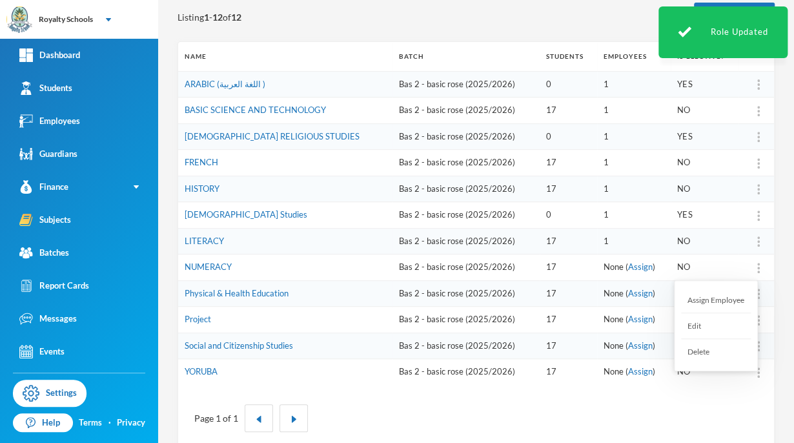
click at [724, 300] on div "Assign Employee" at bounding box center [716, 300] width 70 height 26
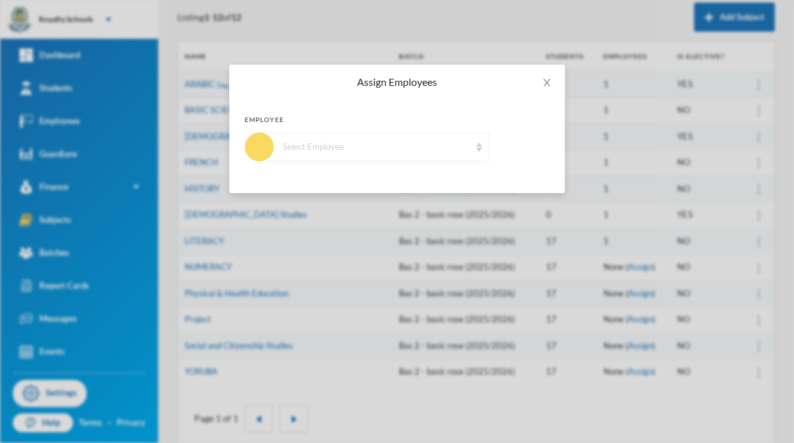
click at [476, 148] on img at bounding box center [478, 147] width 5 height 9
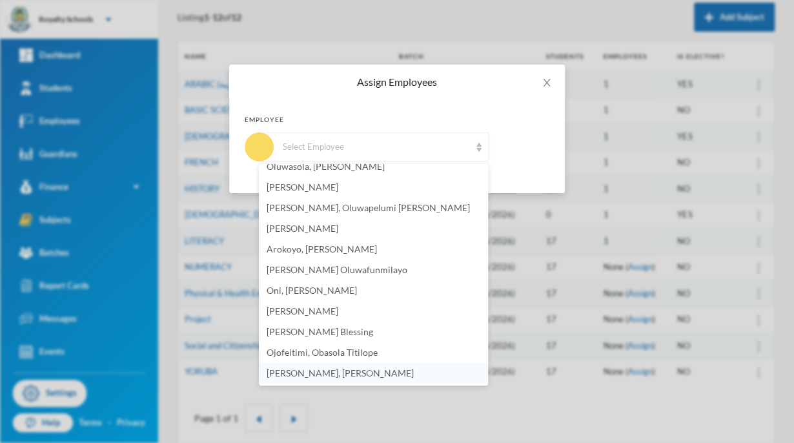
click at [369, 377] on li "[PERSON_NAME], [PERSON_NAME]" at bounding box center [373, 373] width 229 height 21
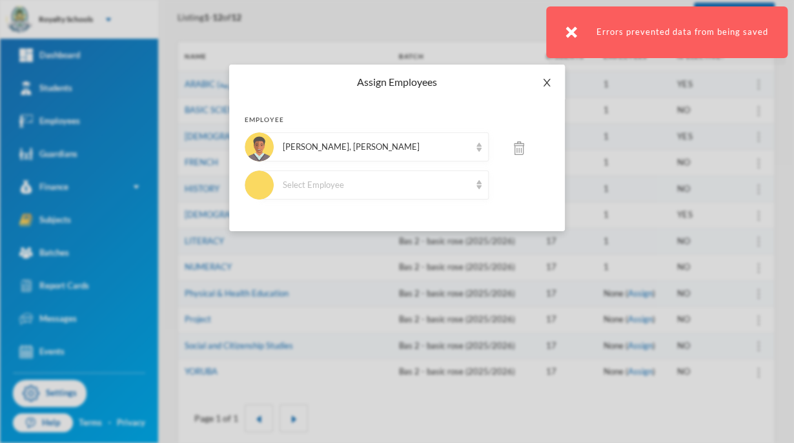
click at [545, 83] on icon "icon: close" at bounding box center [546, 83] width 7 height 8
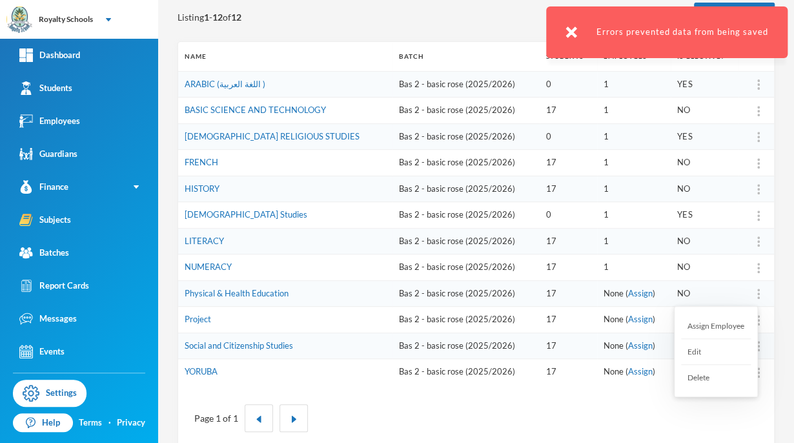
click at [727, 326] on div "Assign Employee" at bounding box center [716, 326] width 70 height 26
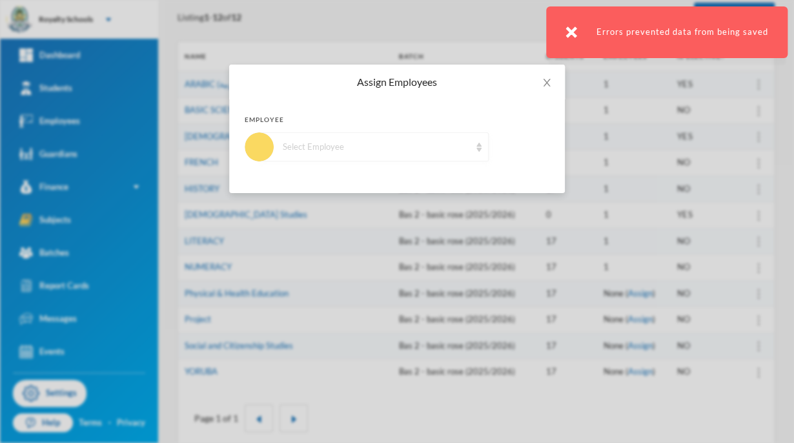
click at [476, 145] on img at bounding box center [478, 147] width 5 height 9
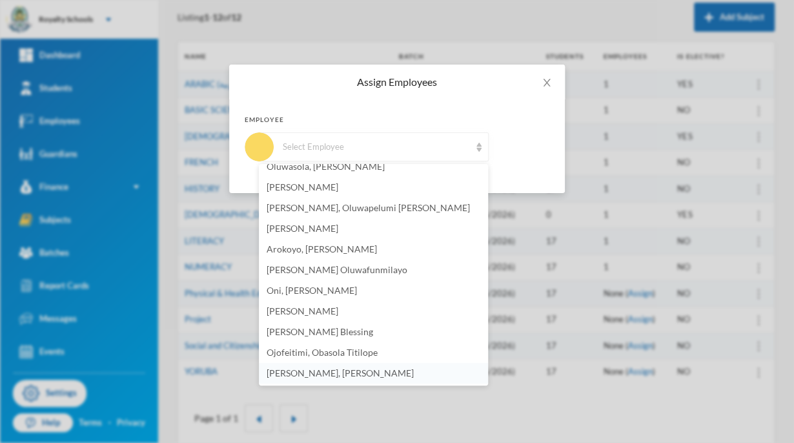
click at [352, 373] on span "[PERSON_NAME], [PERSON_NAME]" at bounding box center [339, 372] width 147 height 11
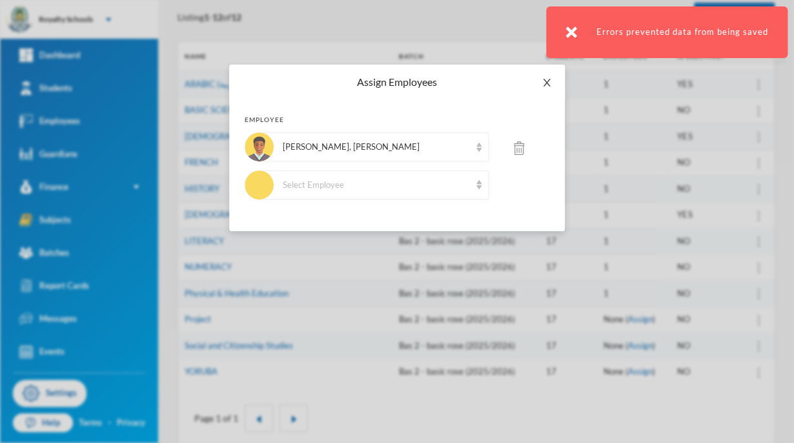
click at [546, 88] on span "Close" at bounding box center [546, 83] width 36 height 36
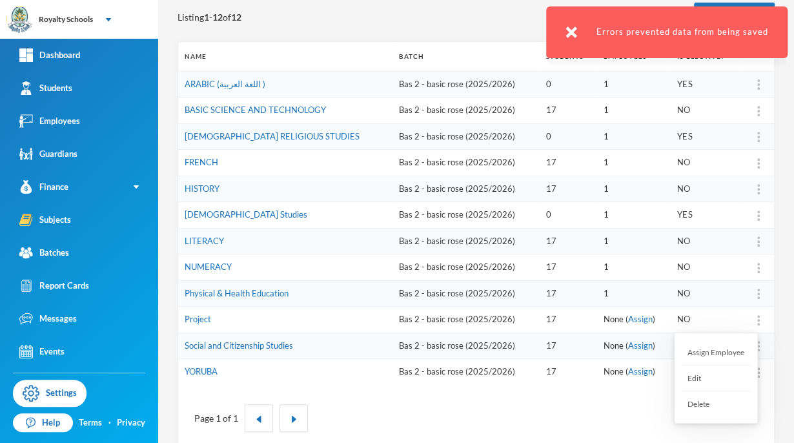
click at [733, 353] on div "Assign Employee" at bounding box center [716, 352] width 70 height 26
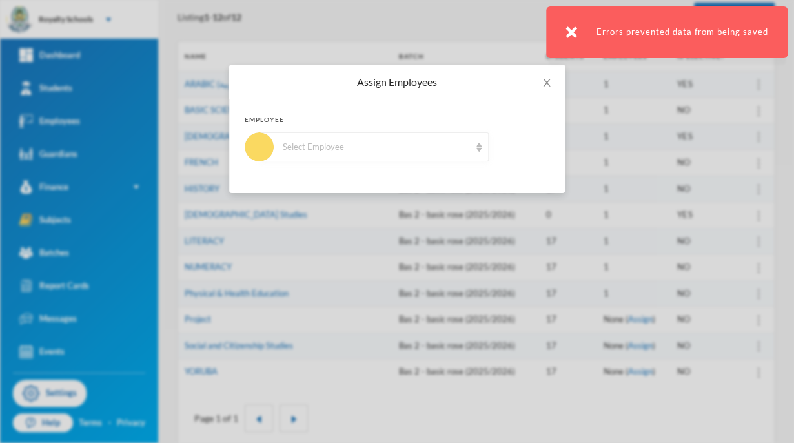
click at [476, 162] on div "Employee Select Employee" at bounding box center [396, 146] width 335 height 94
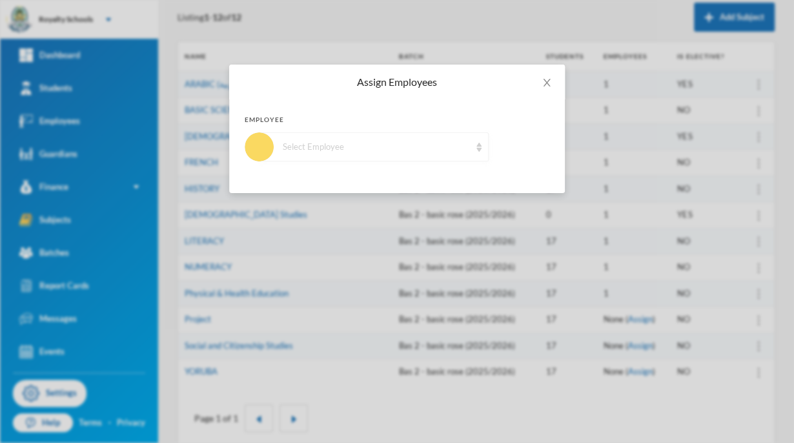
click at [476, 145] on img at bounding box center [478, 147] width 5 height 9
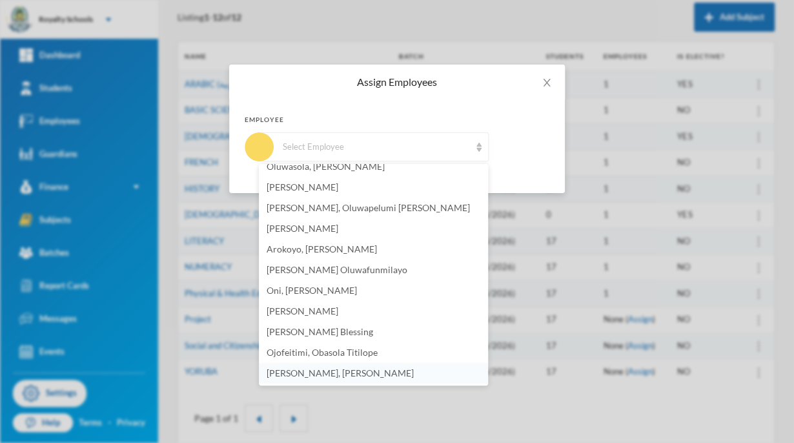
click at [385, 370] on li "[PERSON_NAME], [PERSON_NAME]" at bounding box center [373, 373] width 229 height 21
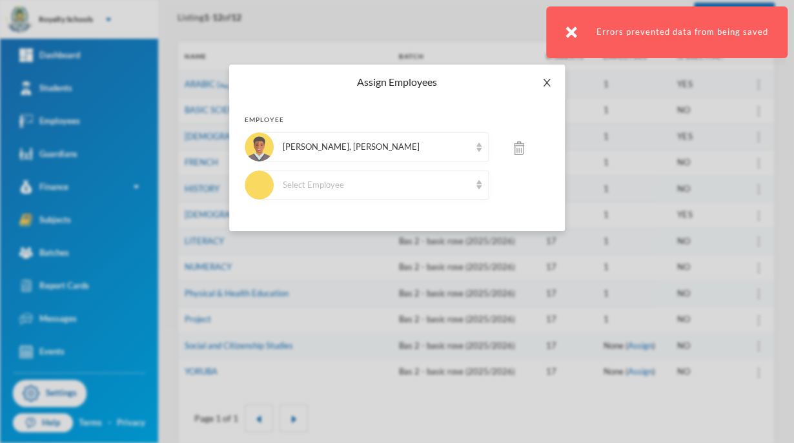
click at [548, 85] on icon "icon: close" at bounding box center [546, 83] width 7 height 8
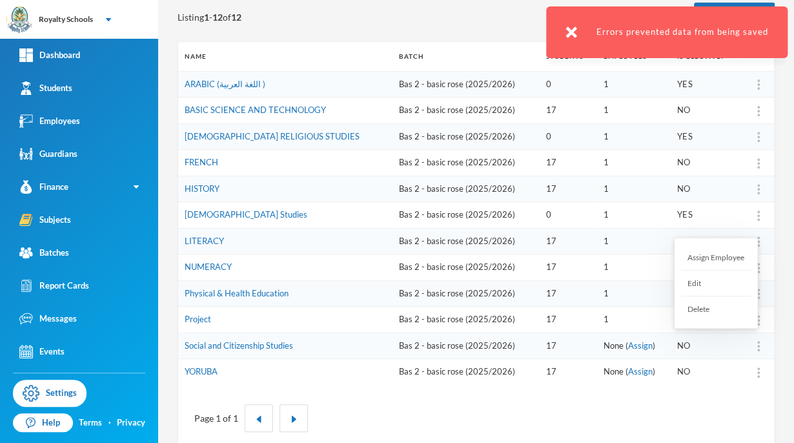
click at [752, 344] on div at bounding box center [758, 345] width 18 height 13
click at [679, 410] on div "Page 1 of 1" at bounding box center [476, 417] width 576 height 47
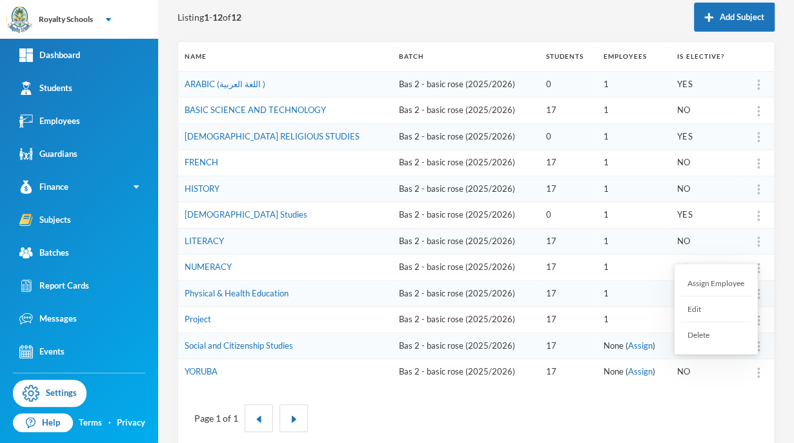
click at [722, 292] on div "Assign Employee" at bounding box center [716, 283] width 70 height 26
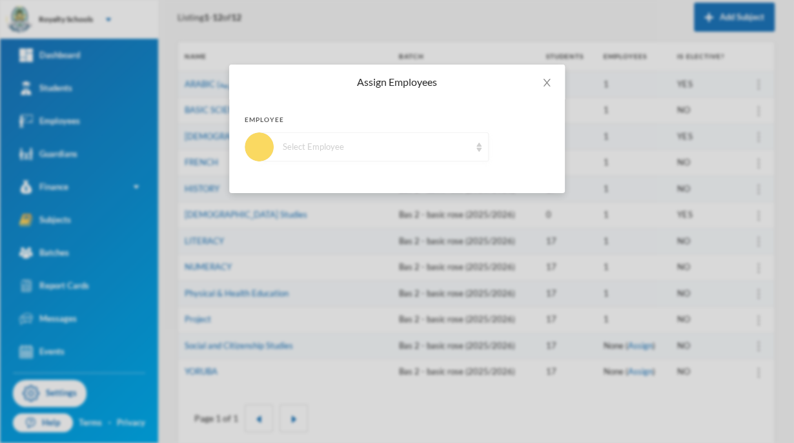
click at [434, 144] on div "Select Employee" at bounding box center [376, 147] width 187 height 13
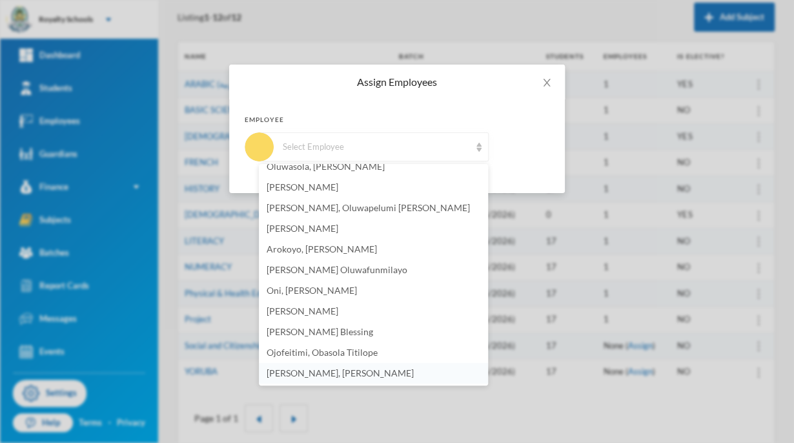
click at [395, 379] on li "[PERSON_NAME], [PERSON_NAME]" at bounding box center [373, 373] width 229 height 21
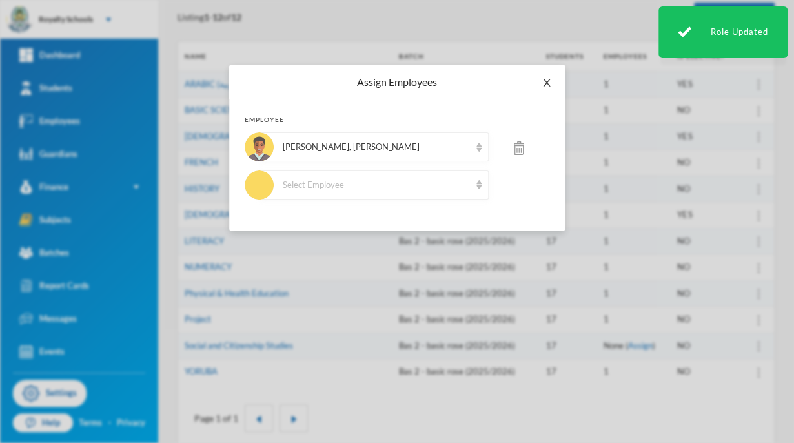
click at [548, 83] on icon "icon: close" at bounding box center [546, 82] width 10 height 10
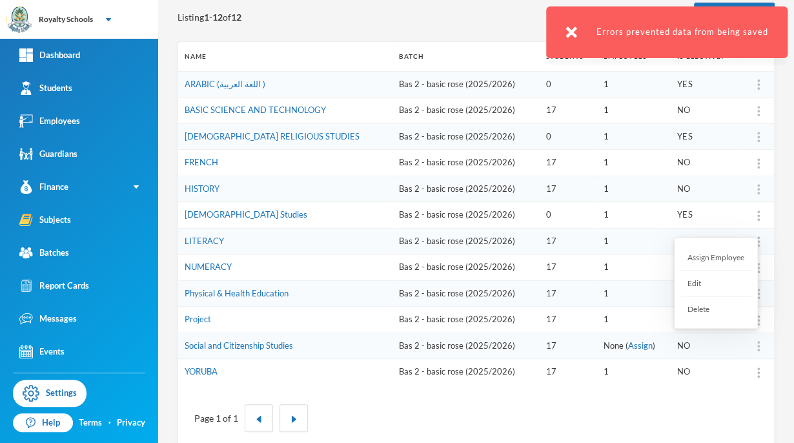
click at [706, 264] on div "Assign Employee" at bounding box center [716, 258] width 70 height 26
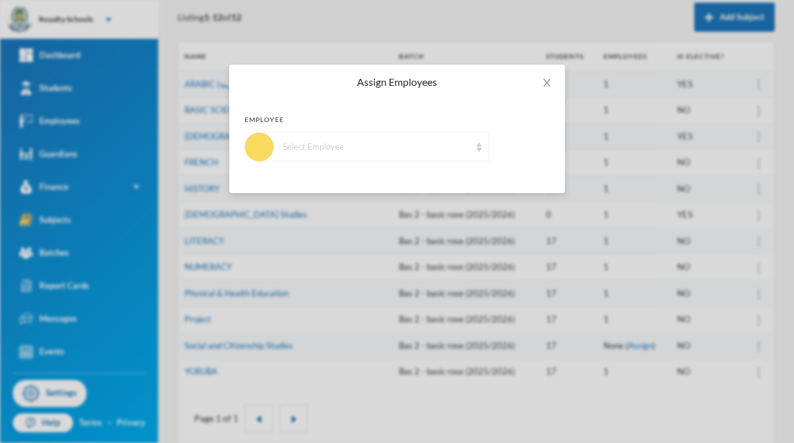
click at [450, 150] on div "Select Employee" at bounding box center [376, 147] width 187 height 13
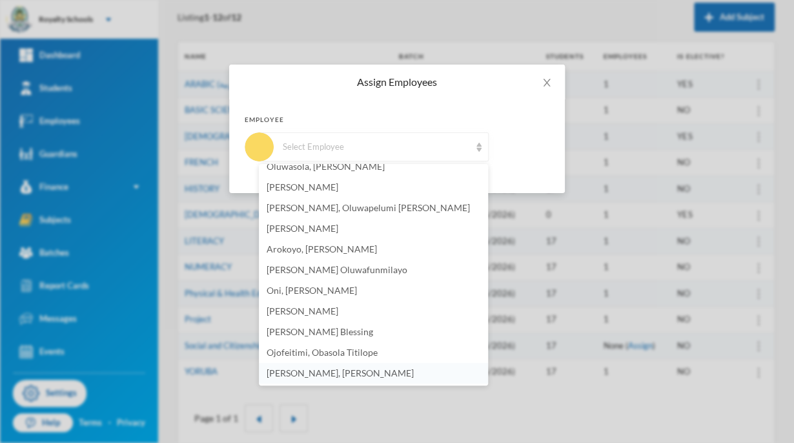
drag, startPoint x: 483, startPoint y: 381, endPoint x: 424, endPoint y: 375, distance: 59.6
click at [424, 375] on li "[PERSON_NAME], [PERSON_NAME]" at bounding box center [373, 373] width 229 height 21
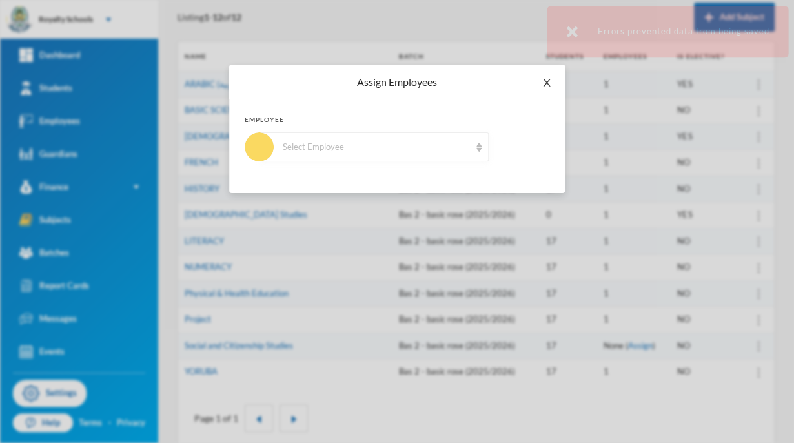
click at [541, 86] on icon "icon: close" at bounding box center [546, 82] width 10 height 10
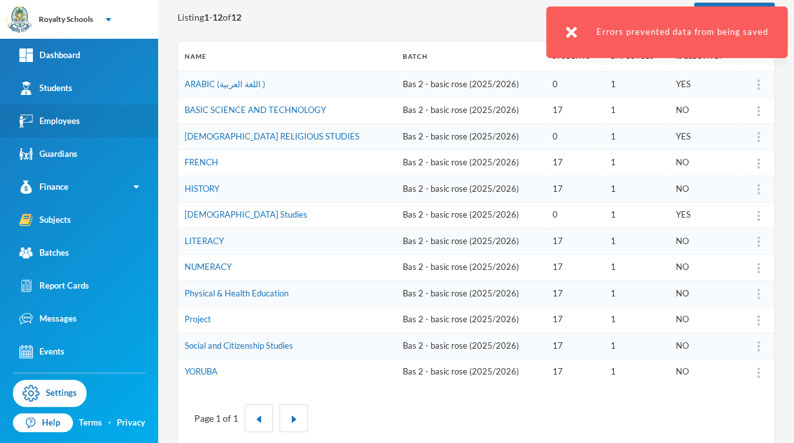
click at [95, 113] on link "Employees" at bounding box center [79, 121] width 158 height 33
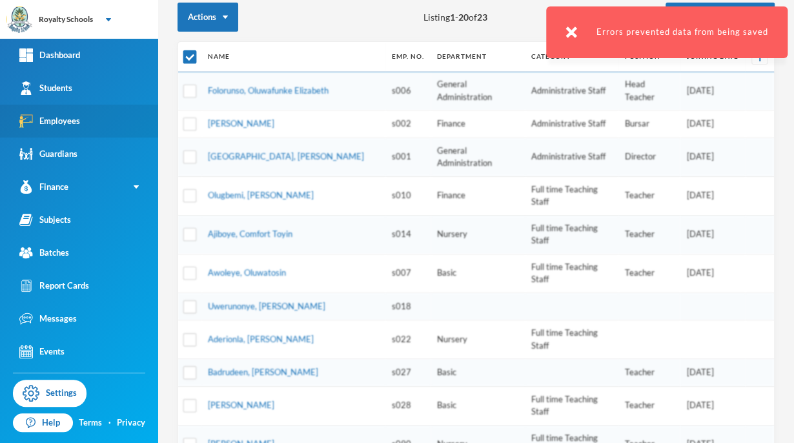
scroll to position [393, 0]
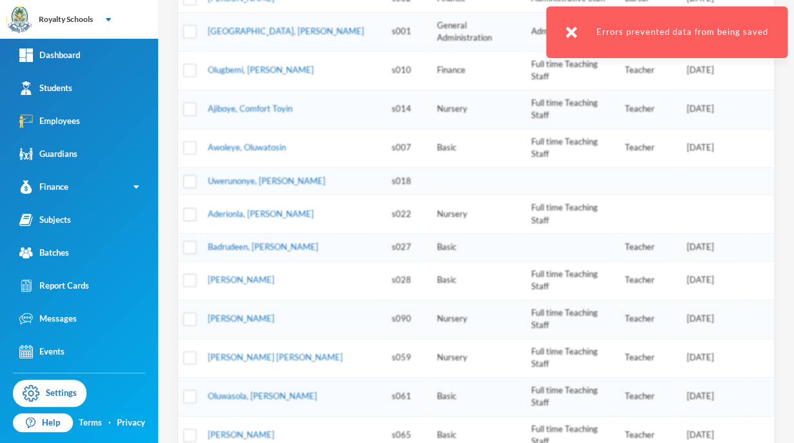
scroll to position [0, 0]
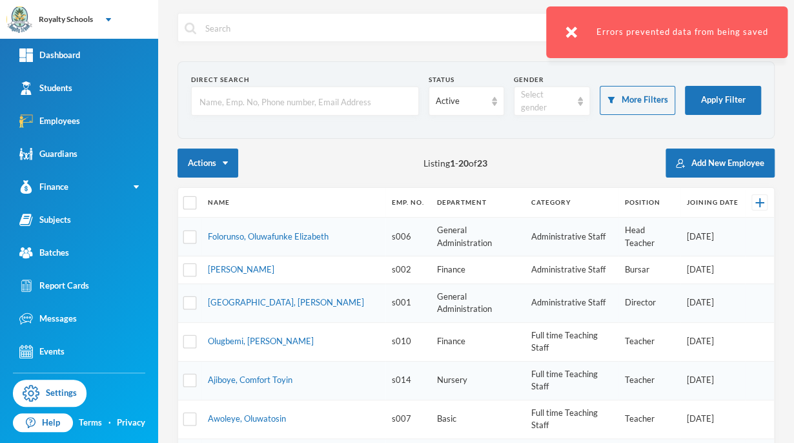
checkbox input "false"
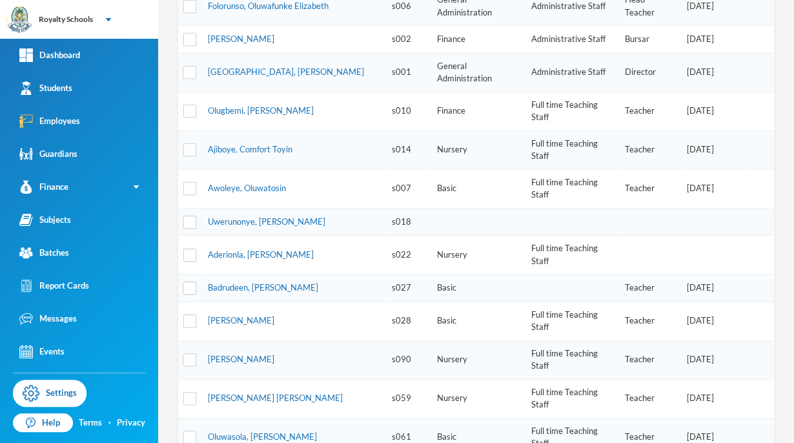
scroll to position [393, 0]
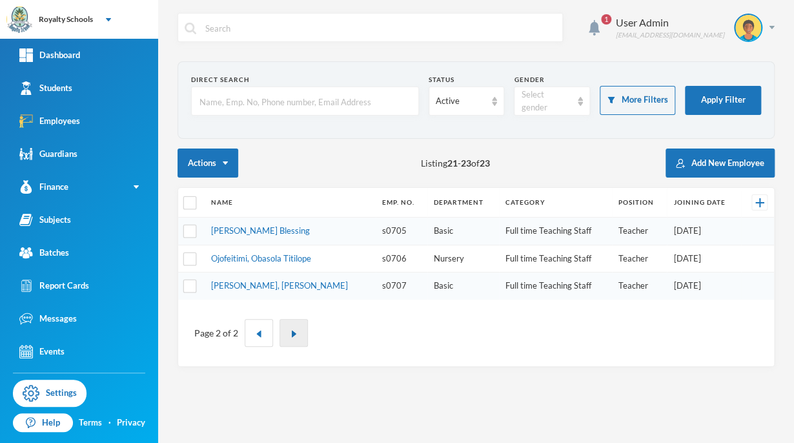
scroll to position [0, 0]
click at [552, 166] on div "Actions Listing 21 - 23 of 23 Add New Employee" at bounding box center [475, 162] width 597 height 29
click at [389, 102] on input "text" at bounding box center [305, 101] width 214 height 29
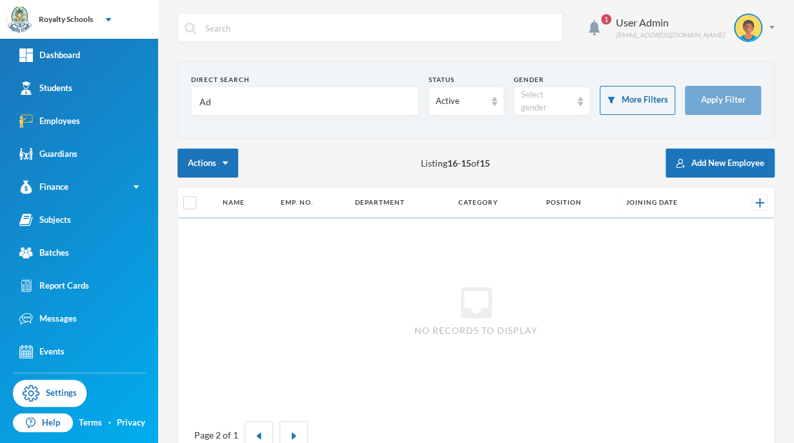
type input "A"
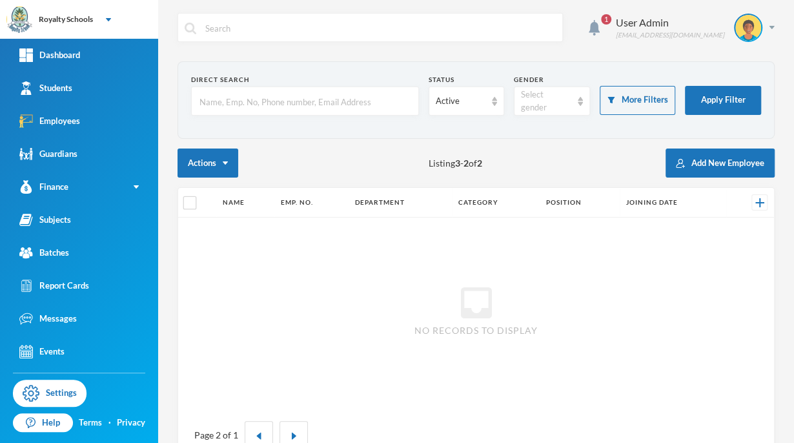
type input "\"
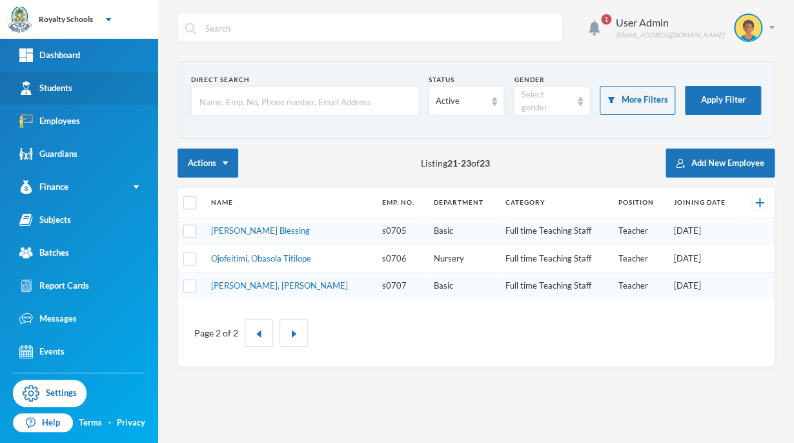
click at [36, 87] on div "Students" at bounding box center [45, 88] width 53 height 14
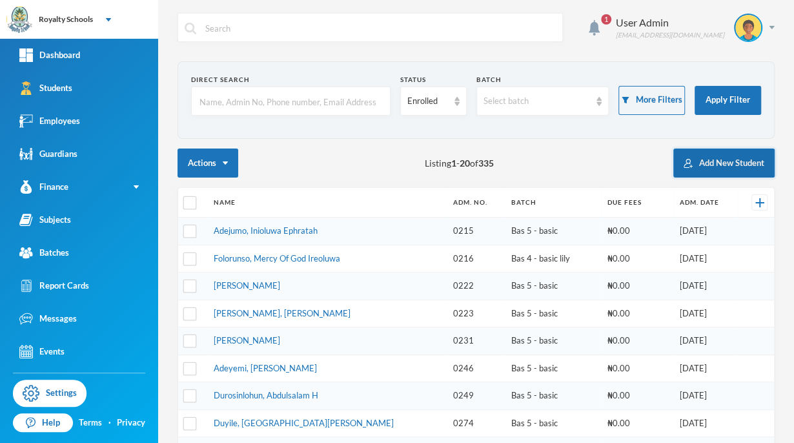
click at [690, 158] on button "Add New Student" at bounding box center [723, 162] width 101 height 29
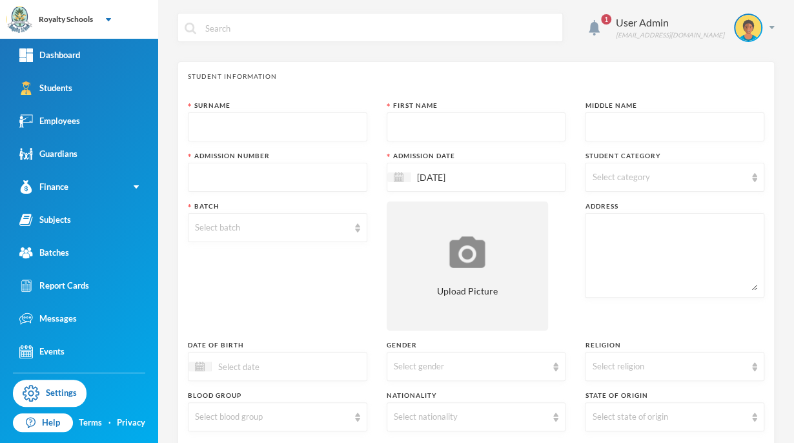
click at [312, 129] on input "text" at bounding box center [277, 127] width 165 height 29
click at [115, 278] on link "Report Cards" at bounding box center [79, 285] width 158 height 33
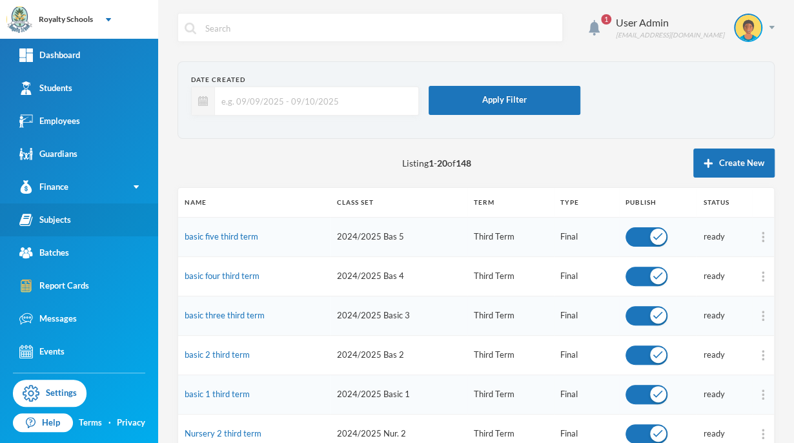
click at [70, 223] on div "Subjects" at bounding box center [45, 220] width 52 height 14
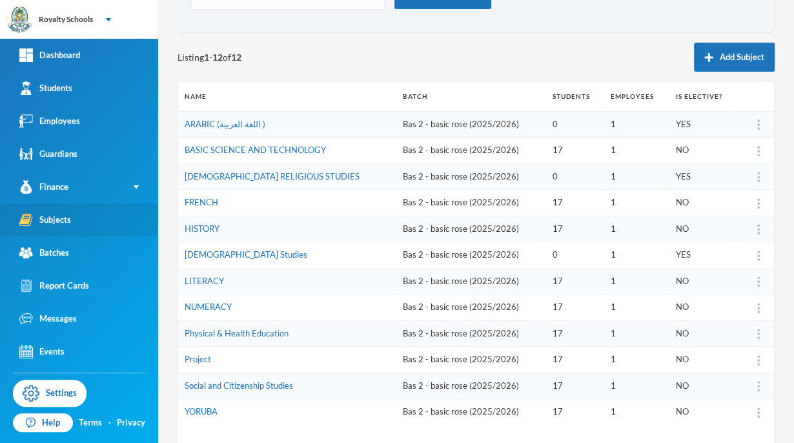
scroll to position [54, 0]
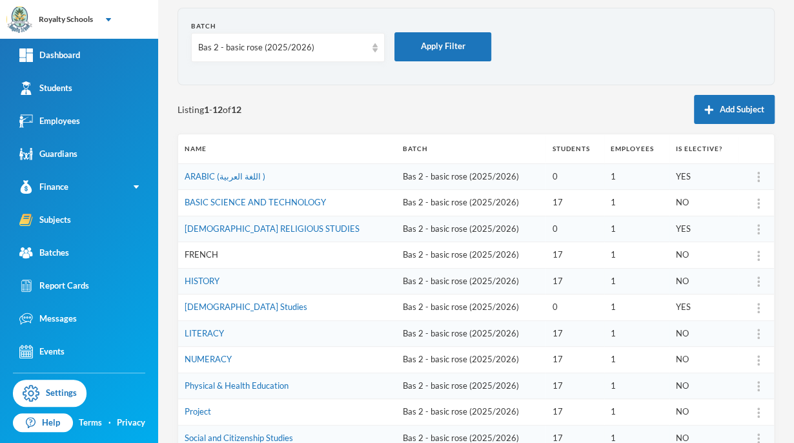
click at [199, 253] on link "FRENCH" at bounding box center [202, 254] width 34 height 10
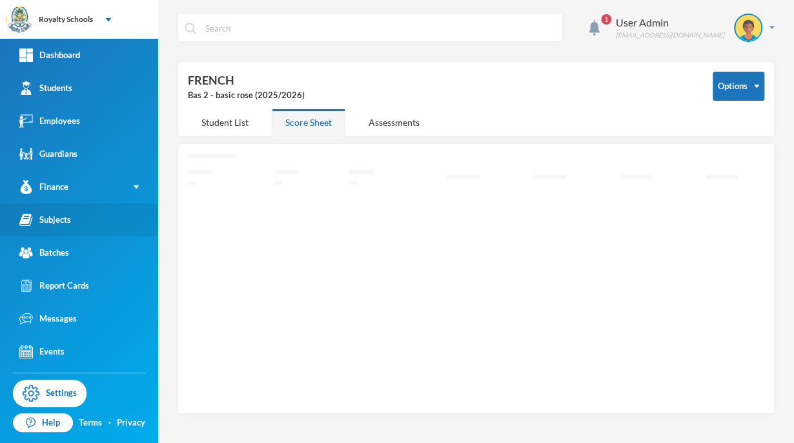
click at [42, 219] on div "Subjects" at bounding box center [45, 220] width 52 height 14
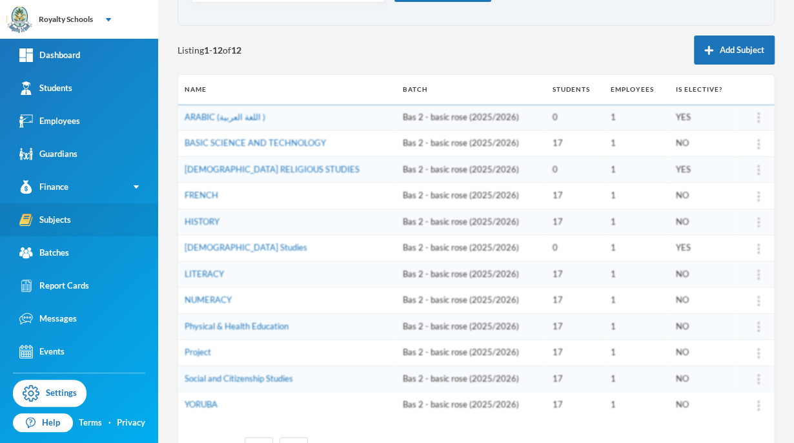
scroll to position [114, 0]
click at [115, 278] on link "Report Cards" at bounding box center [79, 285] width 158 height 33
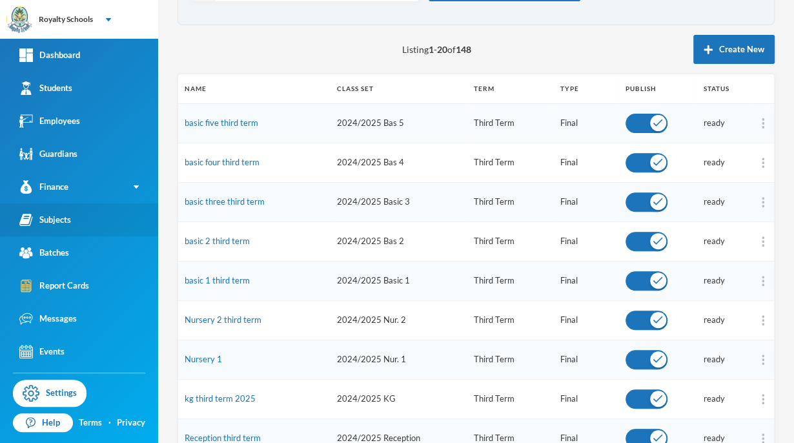
click at [52, 226] on link "Subjects" at bounding box center [79, 219] width 158 height 33
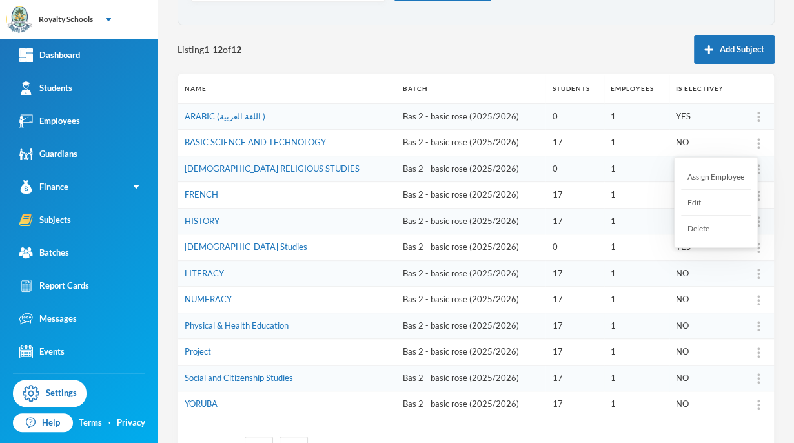
click at [708, 228] on div "Delete" at bounding box center [716, 227] width 70 height 25
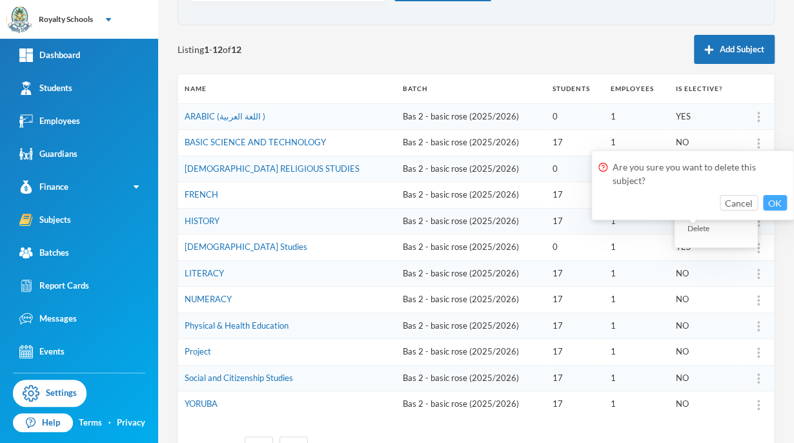
click at [777, 201] on button "OK" at bounding box center [775, 202] width 24 height 15
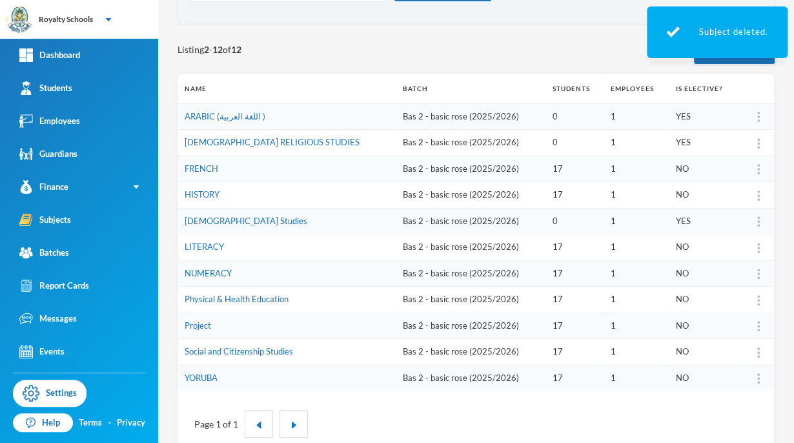
click at [732, 59] on button "Add Subject" at bounding box center [734, 49] width 81 height 29
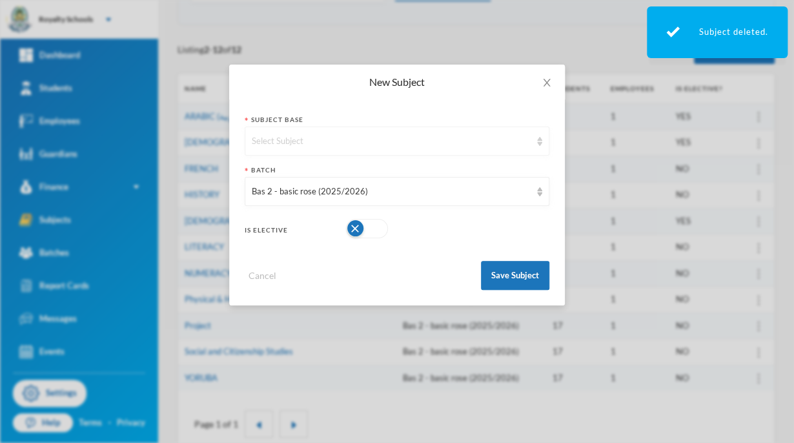
click at [428, 142] on div "Select Subject" at bounding box center [391, 141] width 279 height 13
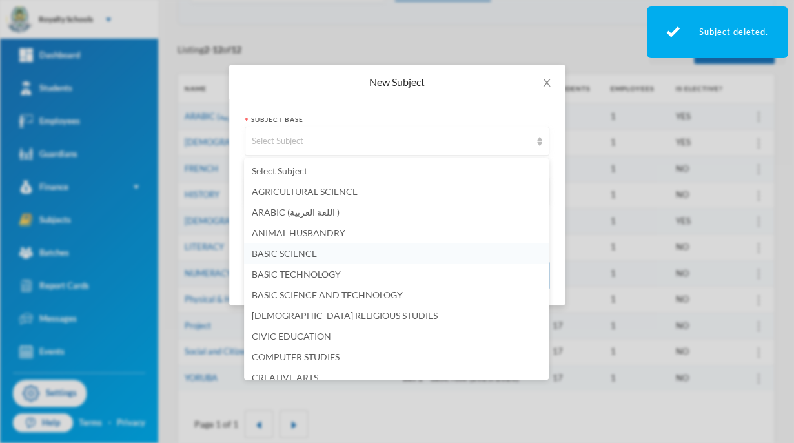
click at [313, 252] on span "BASIC SCIENCE" at bounding box center [284, 253] width 65 height 11
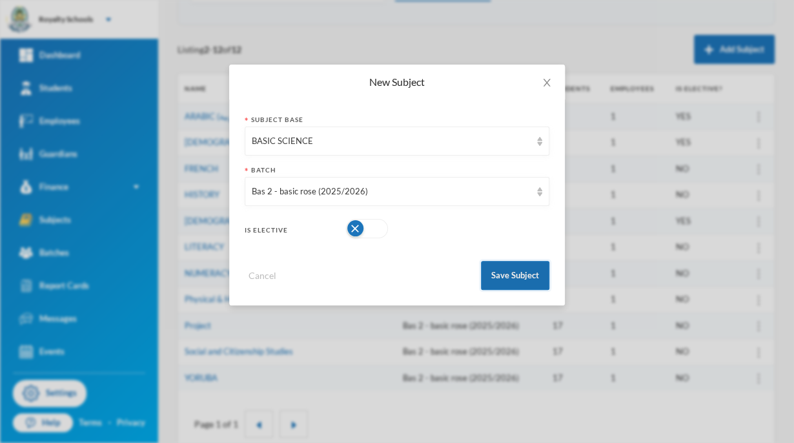
click at [514, 283] on button "Save Subject" at bounding box center [515, 275] width 68 height 29
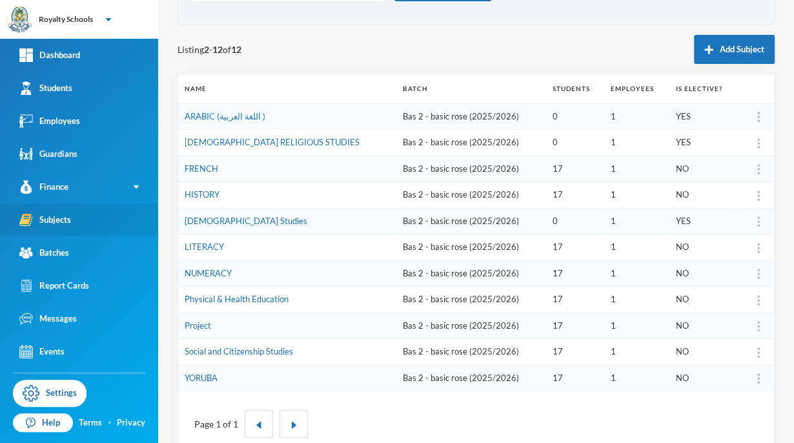
click at [44, 225] on div "Subjects" at bounding box center [45, 220] width 52 height 14
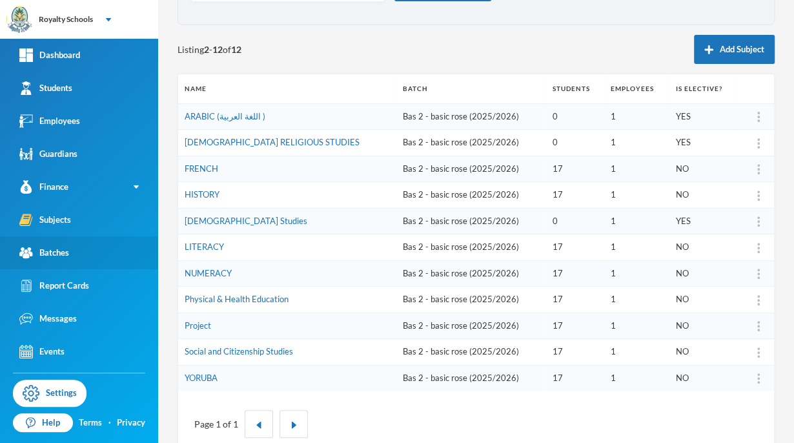
click at [46, 253] on div "Batches" at bounding box center [44, 253] width 50 height 14
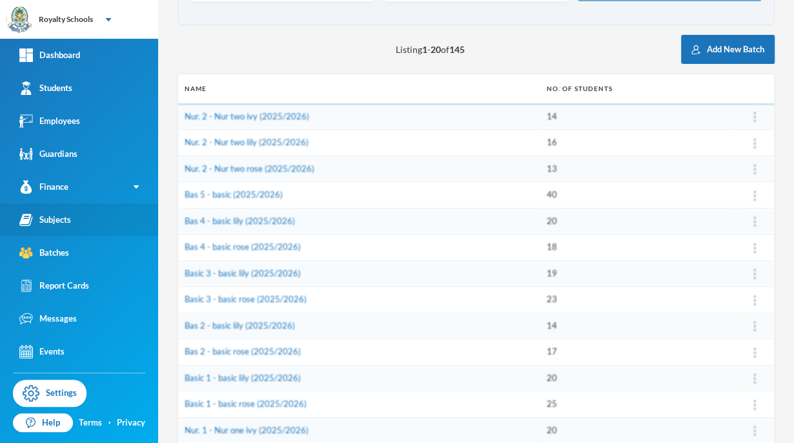
click at [45, 225] on div "Subjects" at bounding box center [45, 220] width 52 height 14
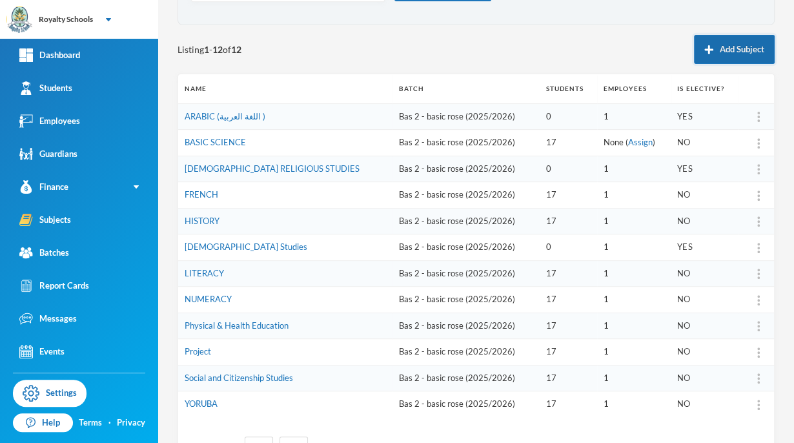
click at [715, 54] on button "Add Subject" at bounding box center [734, 49] width 81 height 29
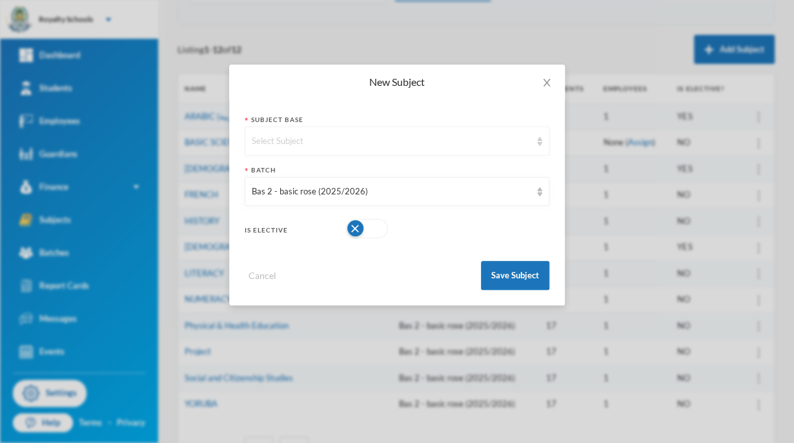
click at [445, 137] on div "Select Subject" at bounding box center [391, 141] width 279 height 13
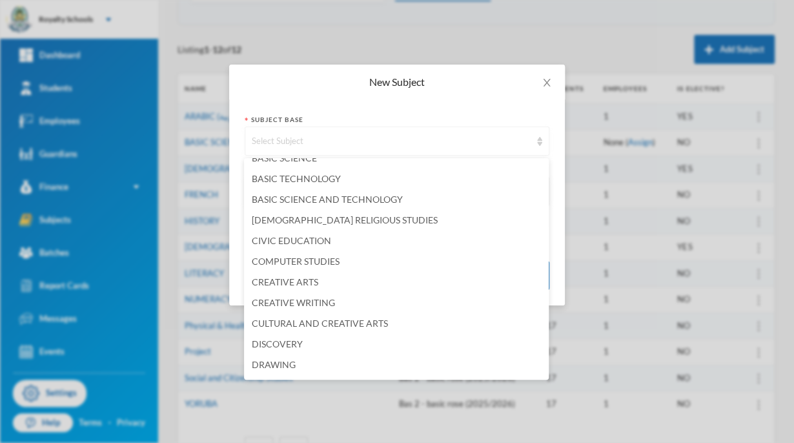
scroll to position [97, 0]
click at [279, 323] on span "CULTURAL AND CREATIVE ARTS" at bounding box center [320, 320] width 136 height 11
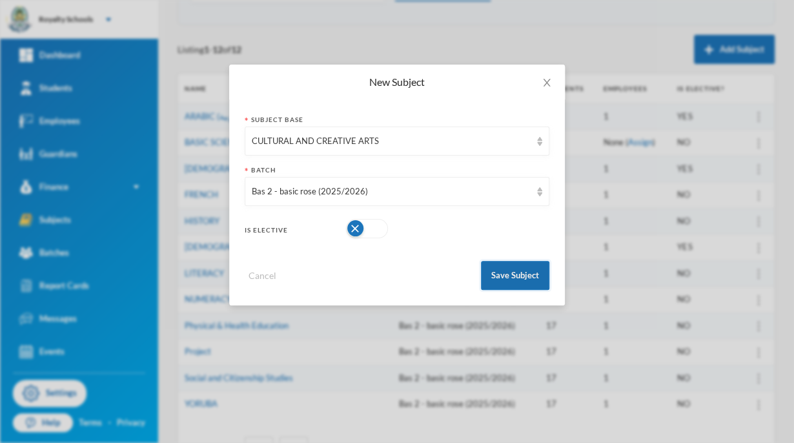
click at [510, 275] on button "Save Subject" at bounding box center [515, 275] width 68 height 29
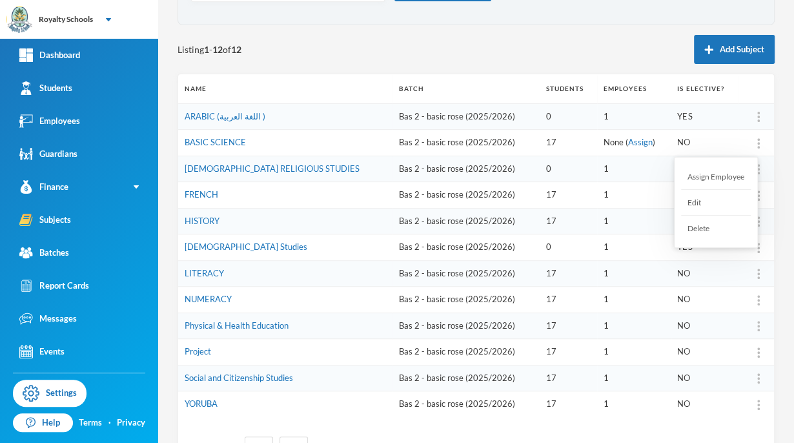
click at [725, 175] on div "Assign Employee" at bounding box center [716, 177] width 70 height 26
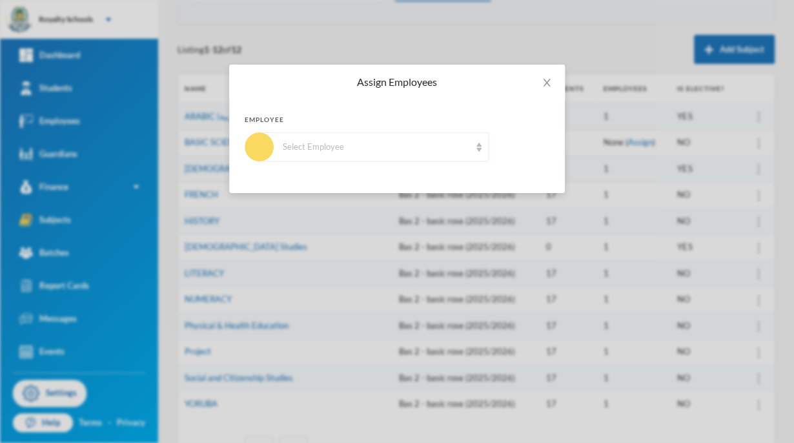
click at [377, 137] on div "Select Employee" at bounding box center [373, 146] width 229 height 29
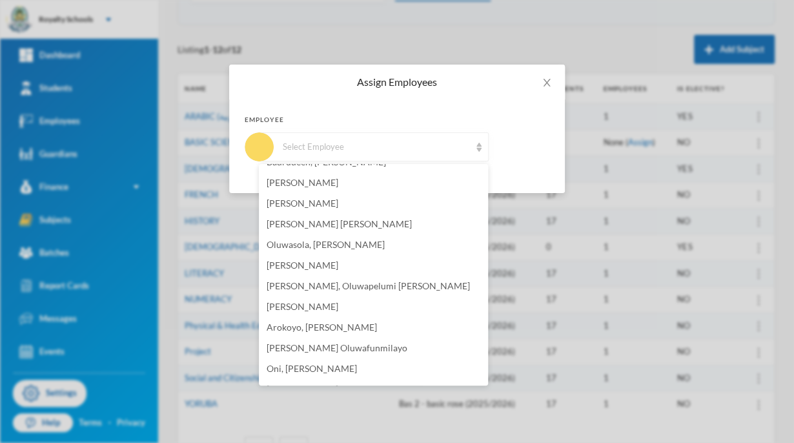
scroll to position [258, 0]
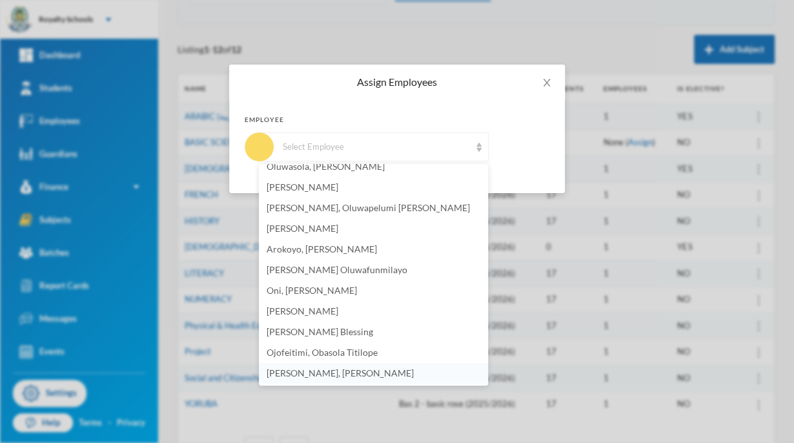
click at [461, 376] on li "[PERSON_NAME], [PERSON_NAME]" at bounding box center [373, 373] width 229 height 21
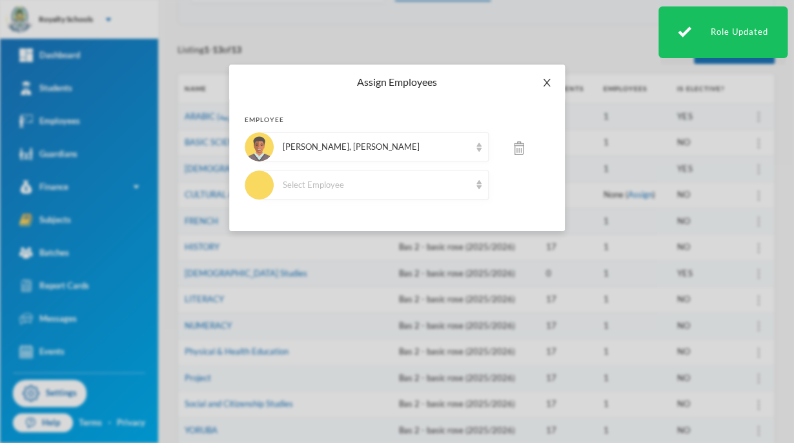
click at [545, 83] on icon "icon: close" at bounding box center [546, 83] width 7 height 8
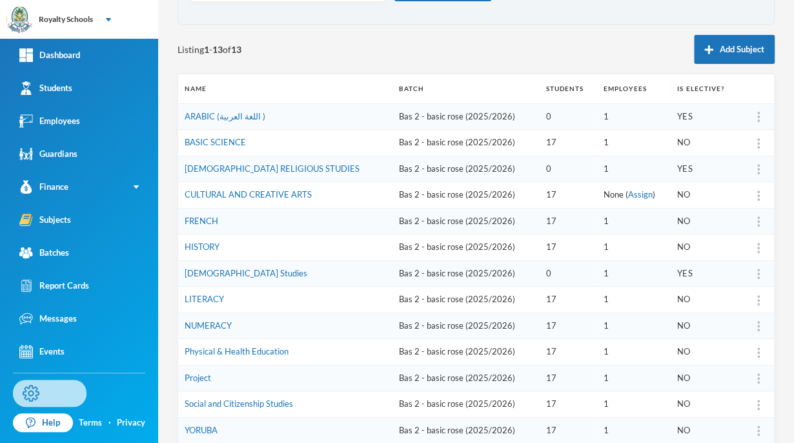
click at [51, 392] on link "Settings" at bounding box center [50, 392] width 74 height 27
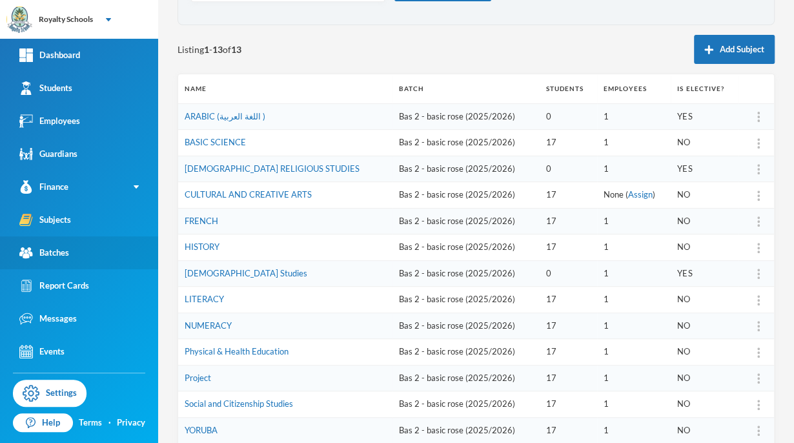
click at [81, 264] on link "Batches" at bounding box center [79, 252] width 158 height 33
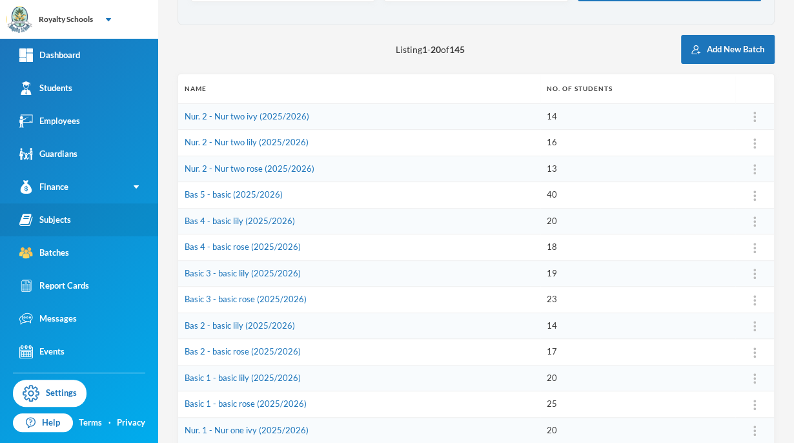
click at [75, 223] on link "Subjects" at bounding box center [79, 219] width 158 height 33
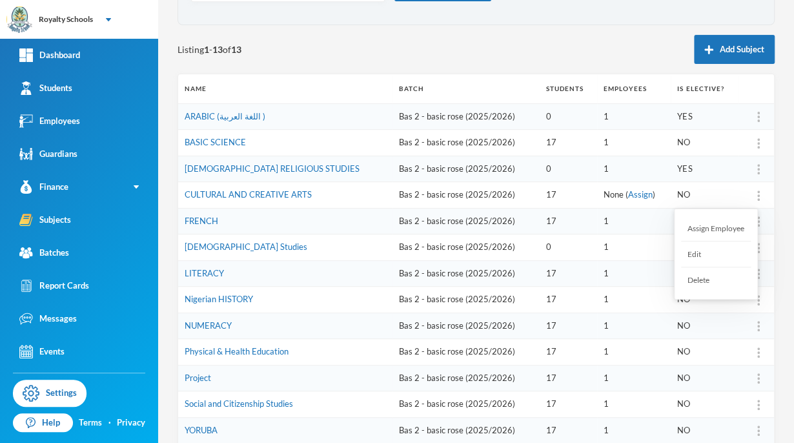
click at [731, 226] on div "Assign Employee" at bounding box center [716, 228] width 70 height 26
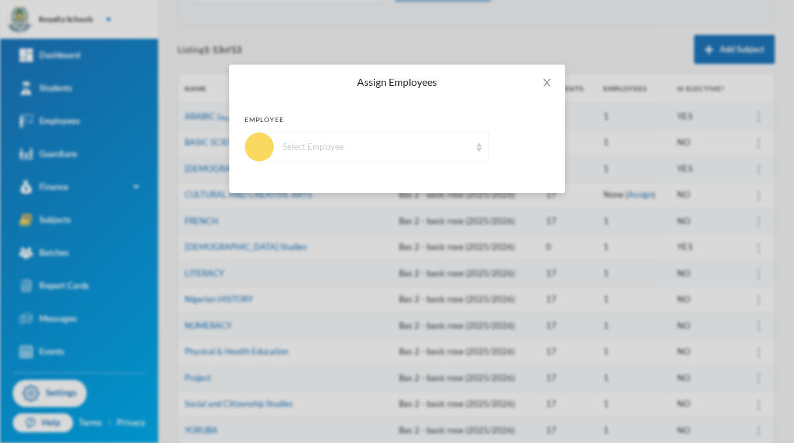
click at [417, 147] on div "Select Employee" at bounding box center [376, 147] width 187 height 13
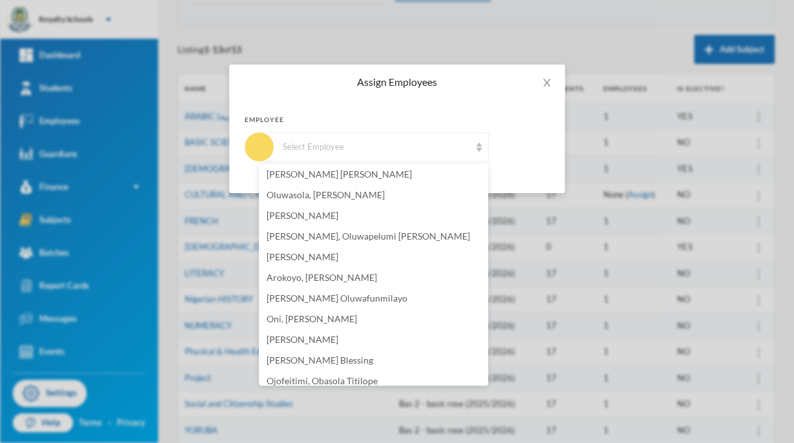
scroll to position [258, 0]
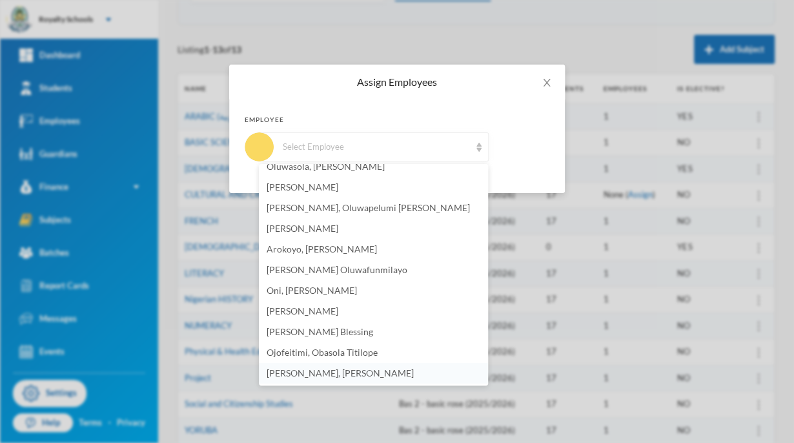
click at [400, 373] on li "[PERSON_NAME], [PERSON_NAME]" at bounding box center [373, 373] width 229 height 21
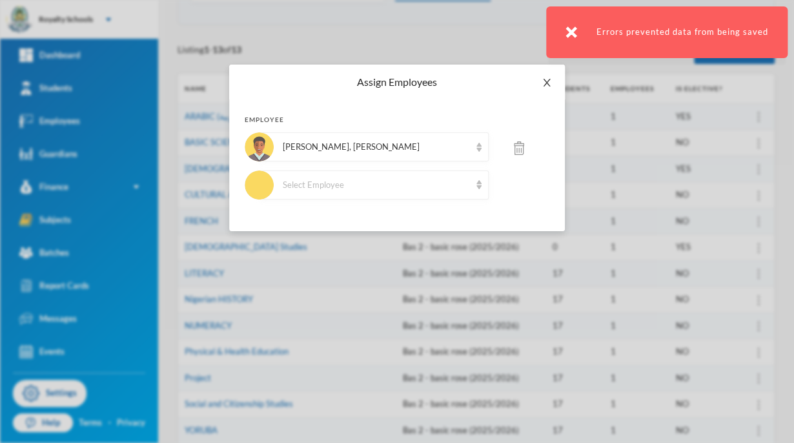
click at [543, 88] on icon "icon: close" at bounding box center [546, 82] width 10 height 10
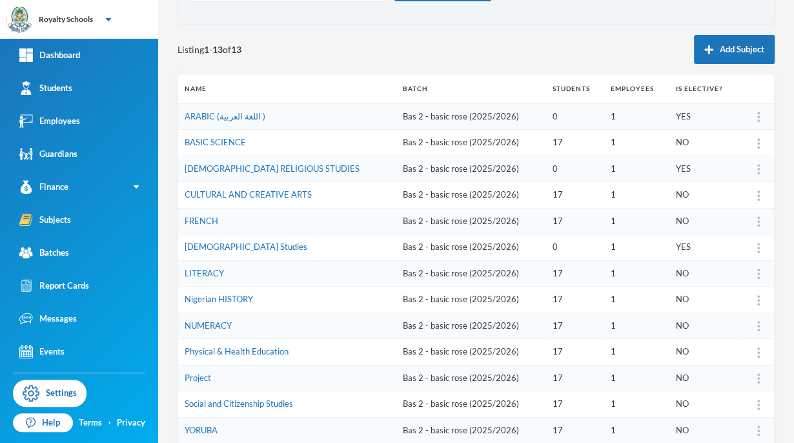
scroll to position [0, 0]
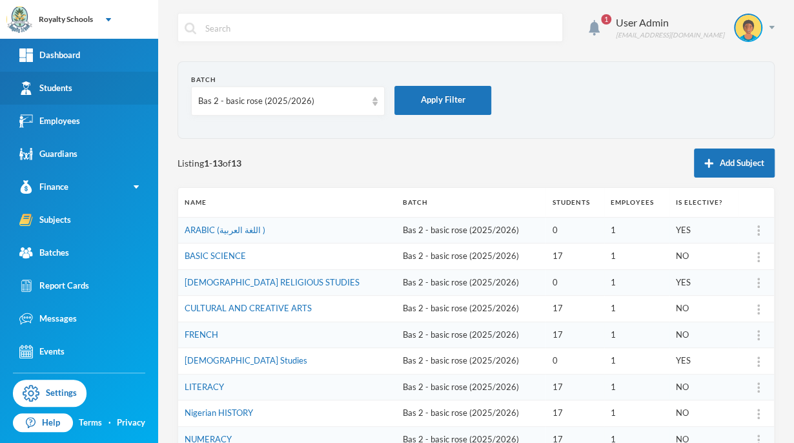
click at [46, 86] on div "Students" at bounding box center [45, 88] width 53 height 14
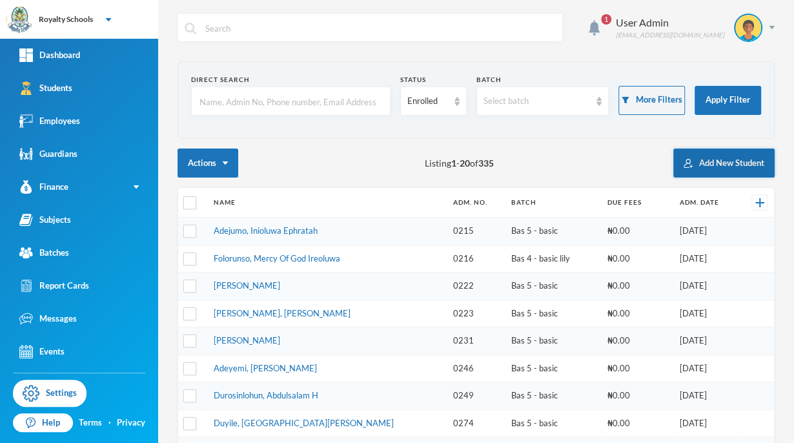
click at [715, 168] on button "Add New Student" at bounding box center [723, 162] width 101 height 29
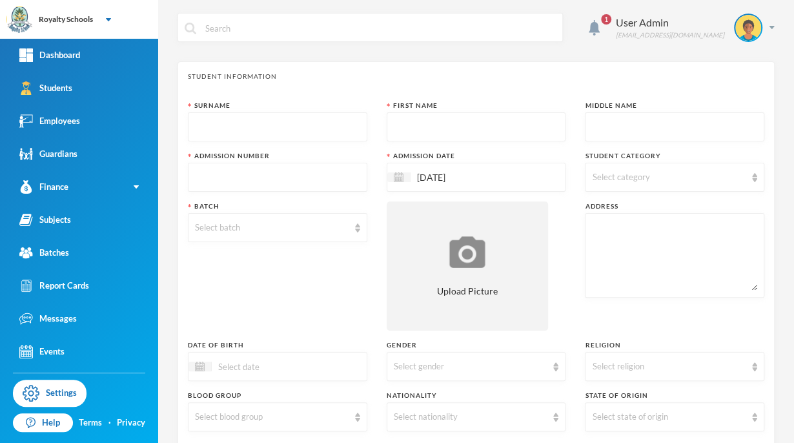
click at [295, 134] on input "text" at bounding box center [277, 127] width 165 height 29
type input "Abdullateef"
click at [419, 135] on input "text" at bounding box center [476, 127] width 165 height 29
drag, startPoint x: 419, startPoint y: 135, endPoint x: 330, endPoint y: 179, distance: 99.5
click at [330, 179] on input "text" at bounding box center [277, 177] width 165 height 29
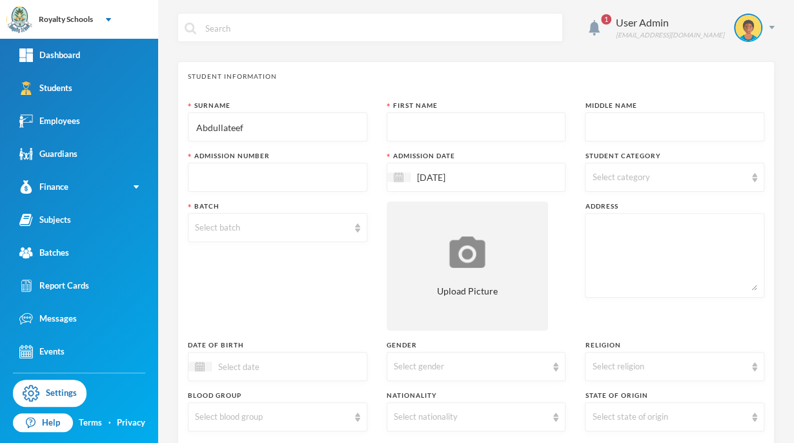
click at [433, 123] on input "text" at bounding box center [476, 127] width 165 height 29
type input "Rodiah"
click at [601, 126] on input "text" at bounding box center [674, 127] width 165 height 29
click at [311, 175] on input "text" at bounding box center [277, 177] width 165 height 29
type input "0831"
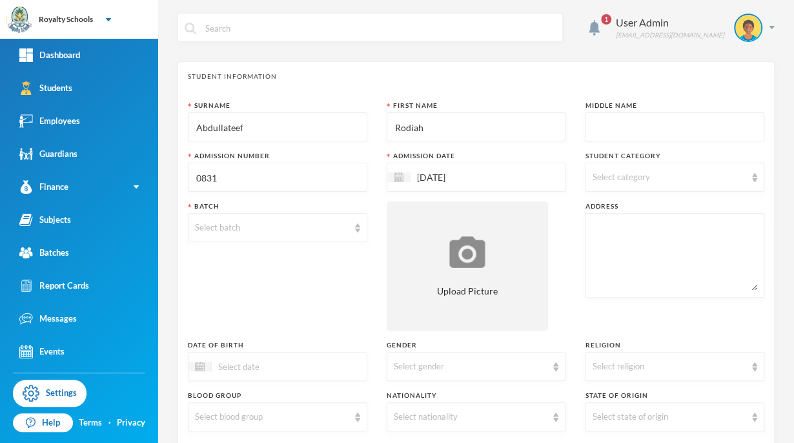
click at [657, 179] on div "Select category" at bounding box center [669, 177] width 154 height 13
click at [592, 208] on input "Day" at bounding box center [593, 210] width 14 height 14
checkbox input "true"
click at [552, 235] on div "Surname [PERSON_NAME] First Name [PERSON_NAME] Middle Name Admission Number 083…" at bounding box center [476, 349] width 576 height 496
click at [302, 230] on div "Select batch" at bounding box center [272, 227] width 154 height 13
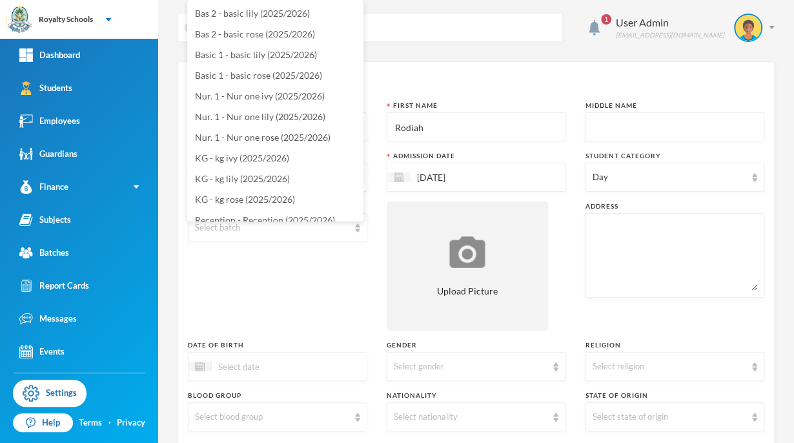
scroll to position [175, 0]
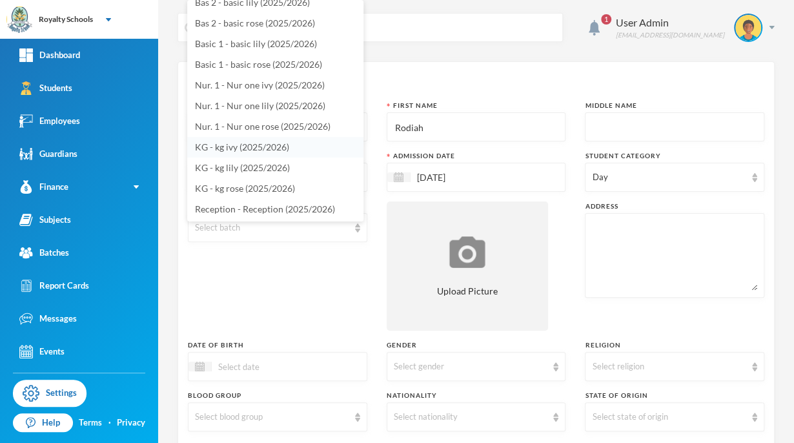
click at [298, 154] on li "KG - kg ivy (2025/2026)" at bounding box center [275, 147] width 176 height 21
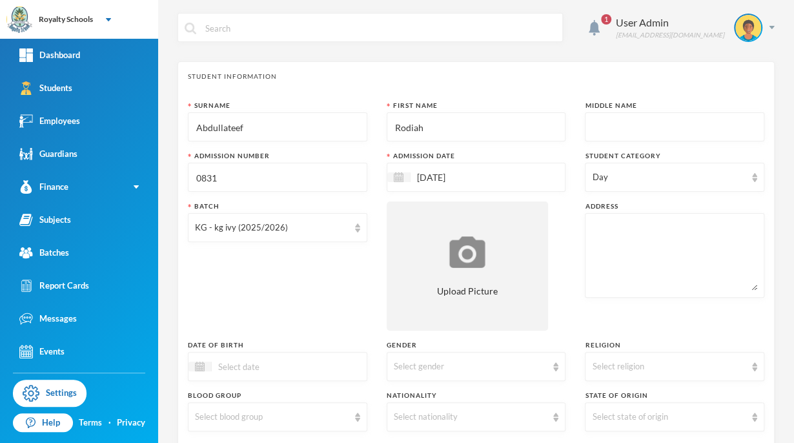
click at [363, 277] on div "Batch KG - kg ivy (2025/2026)" at bounding box center [277, 265] width 179 height 129
click at [679, 374] on div "Select religion" at bounding box center [673, 366] width 179 height 29
click at [607, 421] on li "[DEMOGRAPHIC_DATA]" at bounding box center [666, 416] width 176 height 21
click at [320, 297] on div "Batch KG - kg ivy (2025/2026)" at bounding box center [277, 265] width 179 height 129
click at [437, 175] on input "[DATE]" at bounding box center [464, 177] width 108 height 15
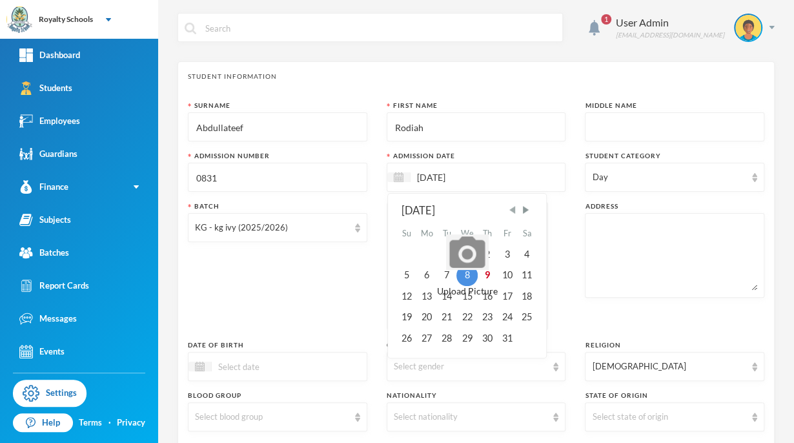
click at [506, 212] on span "Previous Month" at bounding box center [512, 210] width 12 height 12
click at [426, 317] on div "22" at bounding box center [426, 316] width 21 height 21
type input "[DATE]"
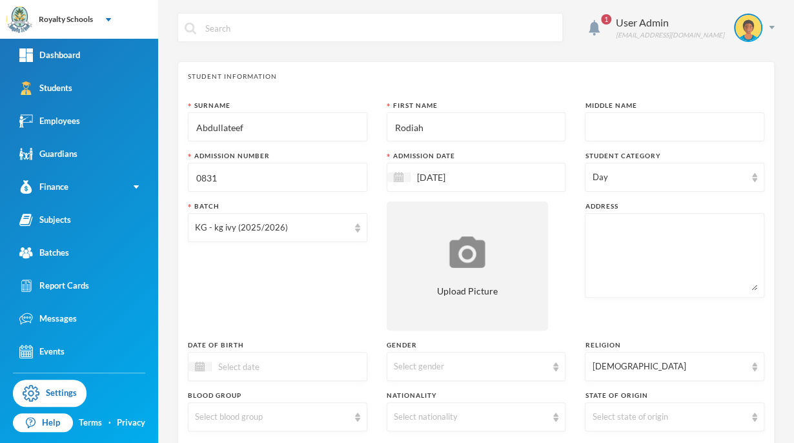
click at [623, 255] on textarea at bounding box center [674, 255] width 165 height 70
type textarea "budo esin zone G ilorin kwara state"
click at [315, 285] on div "Batch KG - kg ivy (2025/2026)" at bounding box center [277, 265] width 179 height 129
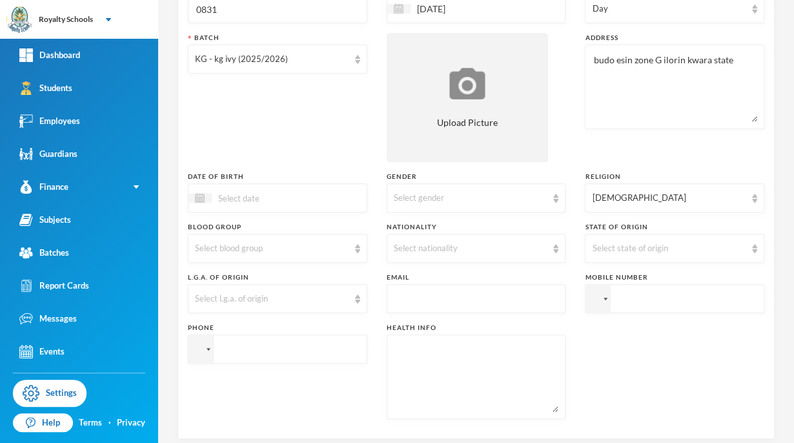
scroll to position [181, 0]
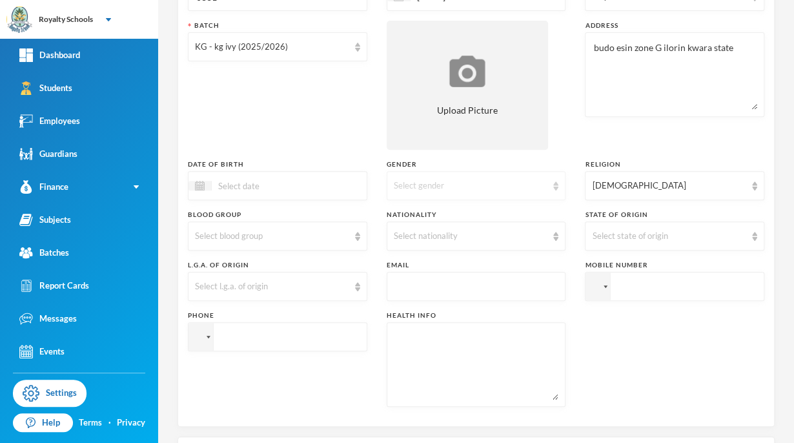
click at [411, 181] on div "Select gender" at bounding box center [471, 185] width 154 height 13
click at [395, 234] on span "[DEMOGRAPHIC_DATA]" at bounding box center [440, 235] width 101 height 11
click at [277, 284] on div "Select l.g.a. of origin" at bounding box center [272, 286] width 154 height 13
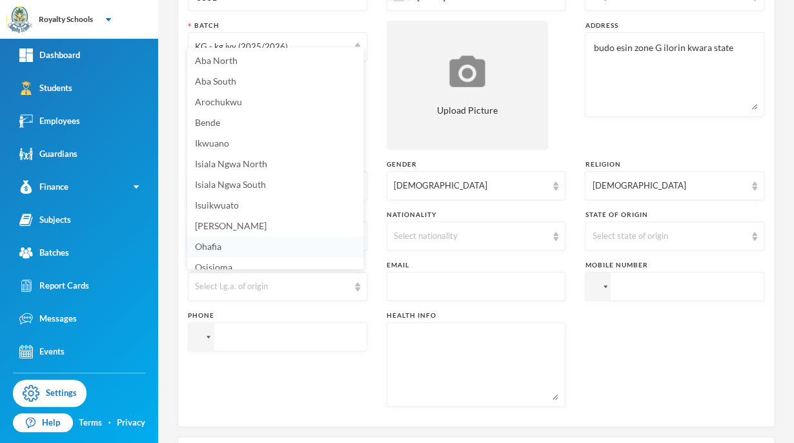
scroll to position [8, 0]
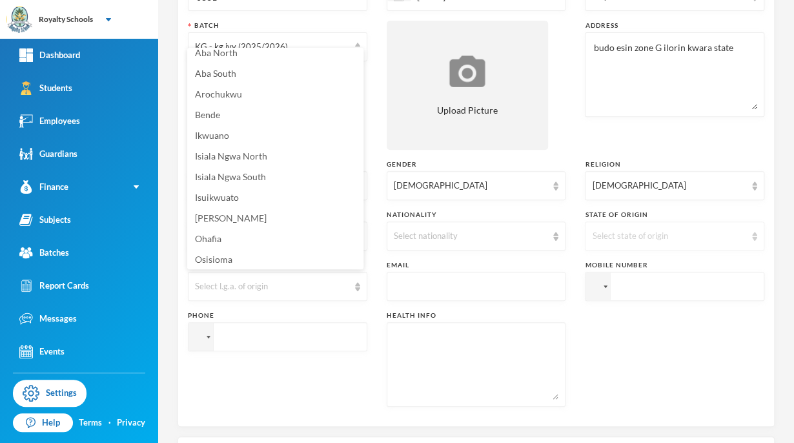
click at [615, 230] on div "Select state of origin" at bounding box center [669, 236] width 154 height 13
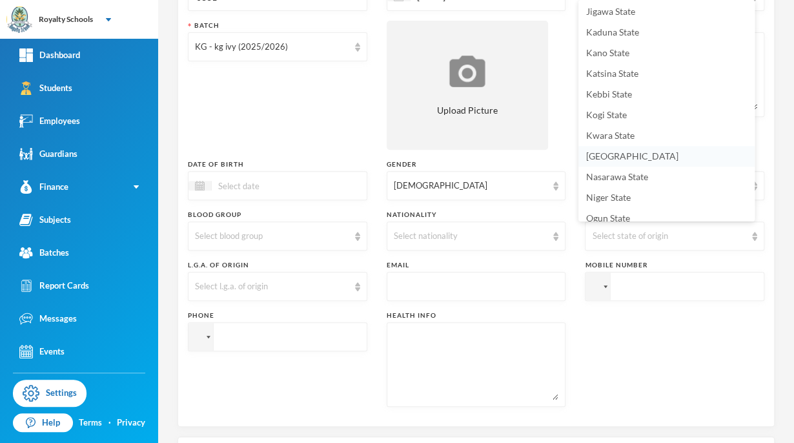
scroll to position [359, 0]
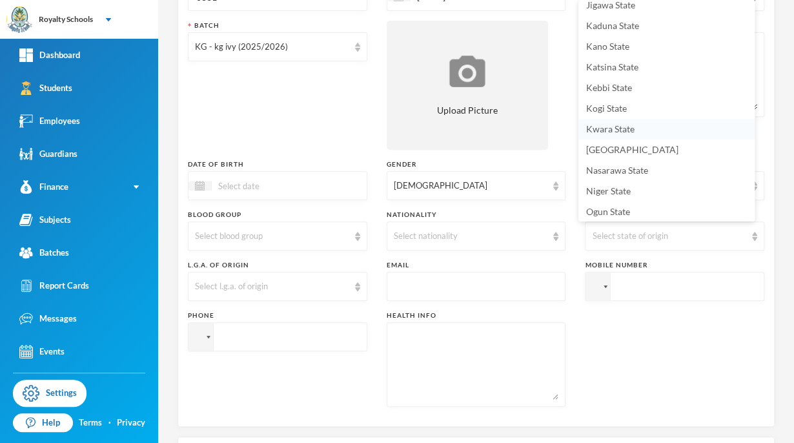
click at [604, 128] on span "Kwara State" at bounding box center [610, 128] width 48 height 11
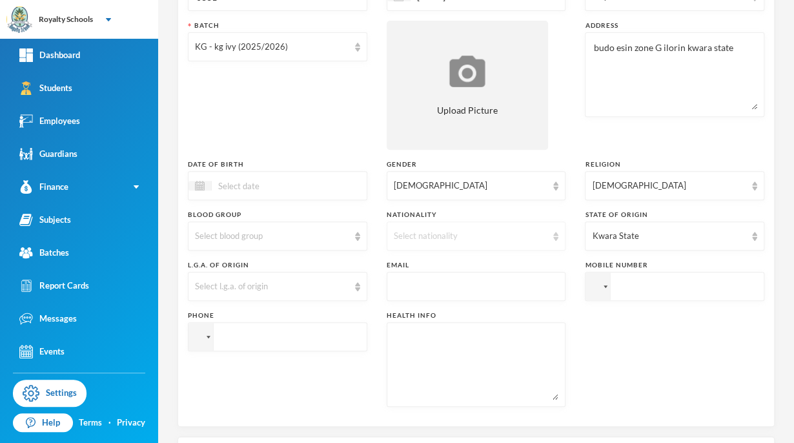
click at [425, 228] on div "Select nationality" at bounding box center [475, 235] width 179 height 29
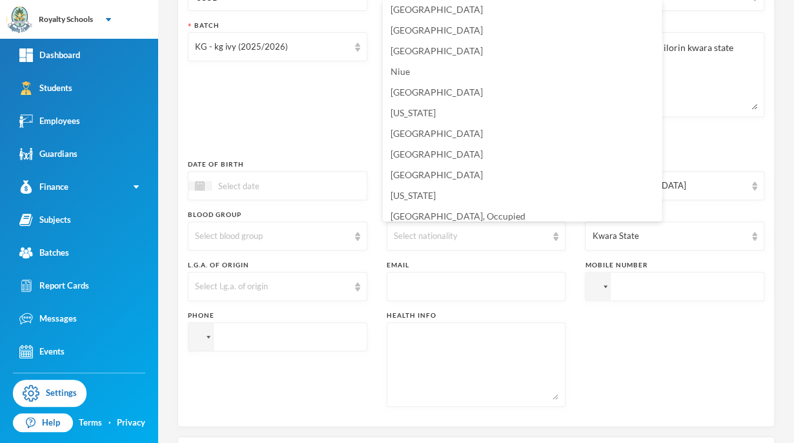
scroll to position [3226, 0]
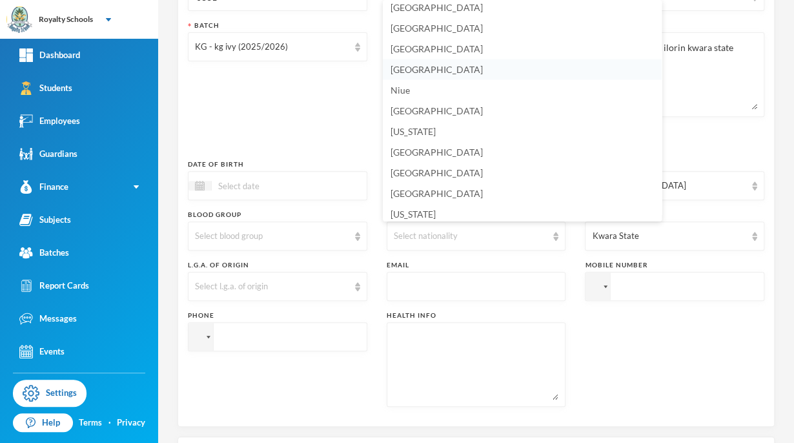
click at [412, 67] on span "[GEOGRAPHIC_DATA]" at bounding box center [436, 69] width 92 height 11
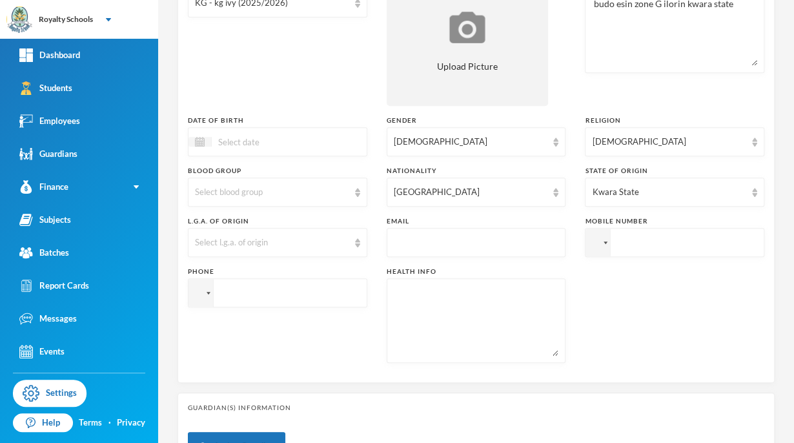
scroll to position [232, 0]
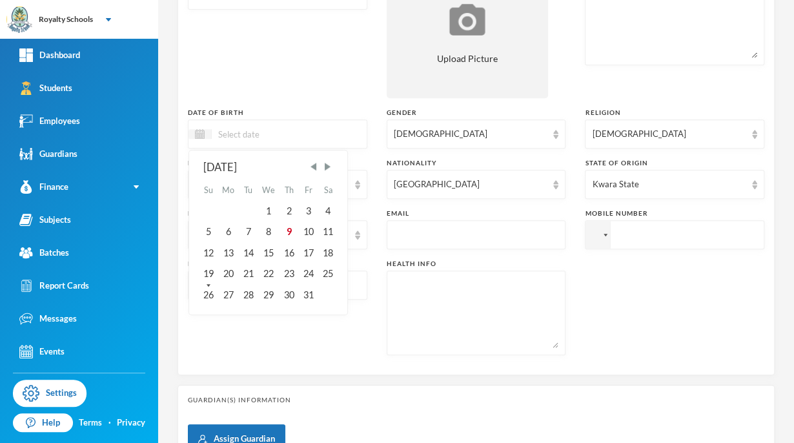
click at [248, 139] on input at bounding box center [266, 133] width 108 height 15
click at [254, 291] on div "28" at bounding box center [247, 294] width 19 height 21
click at [256, 132] on input "28/10/002018" at bounding box center [266, 133] width 108 height 15
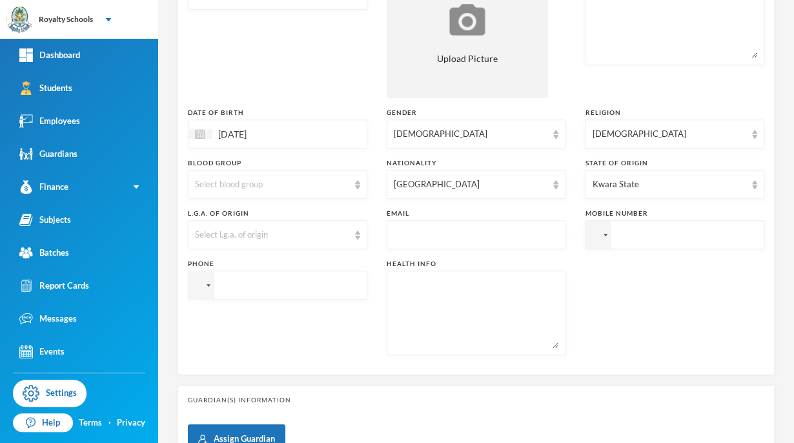
click at [258, 69] on div "Batch KG - kg ivy (2025/2026)" at bounding box center [277, 33] width 179 height 129
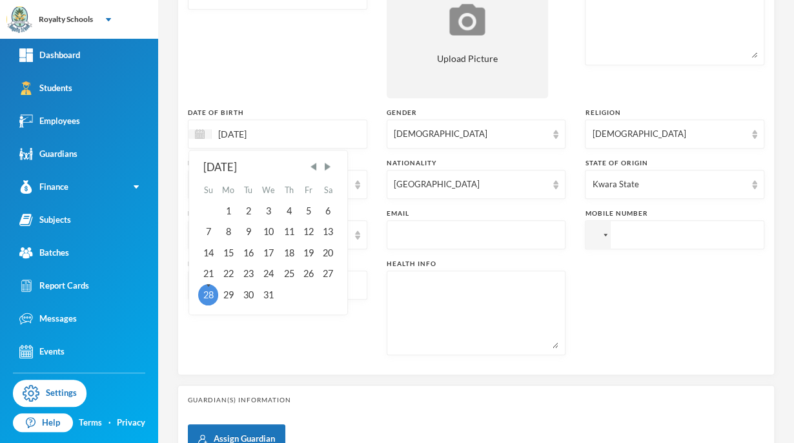
click at [243, 135] on input "[DATE]" at bounding box center [266, 133] width 108 height 15
click at [251, 131] on input "28/01/02010" at bounding box center [266, 133] width 108 height 15
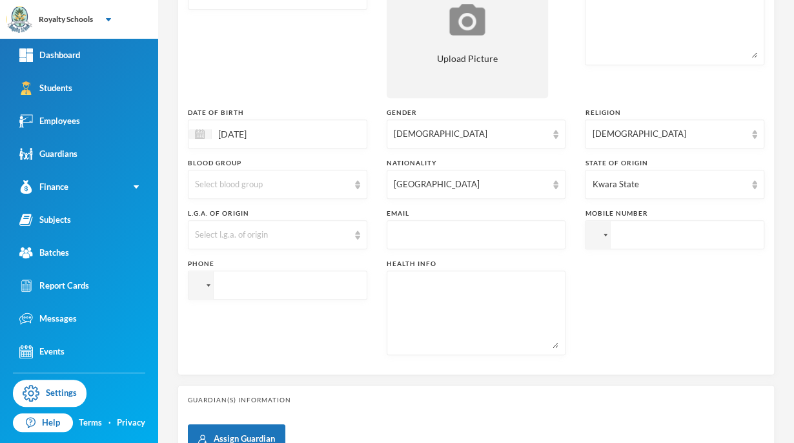
click at [245, 63] on div "Batch KG - kg ivy (2025/2026)" at bounding box center [277, 33] width 179 height 129
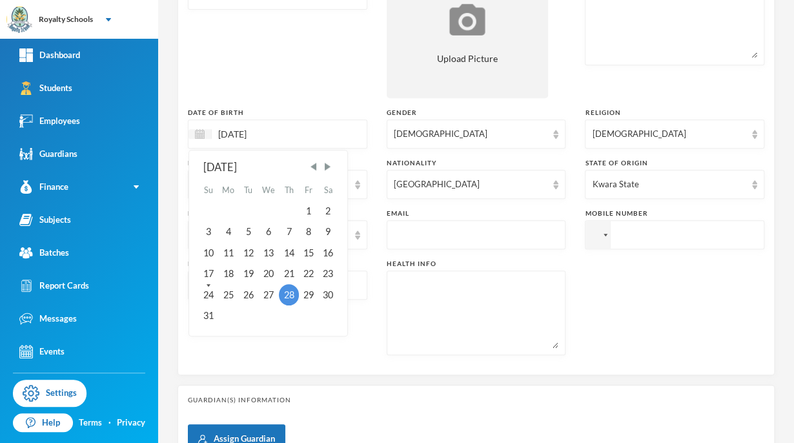
click at [241, 134] on input "[DATE]" at bounding box center [266, 133] width 108 height 15
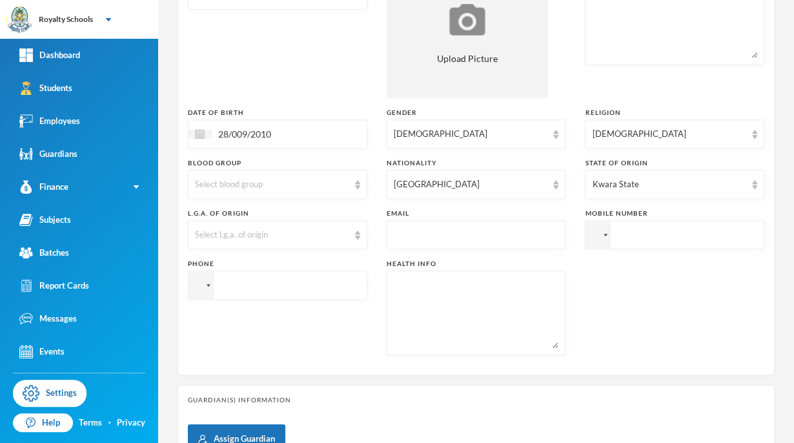
click at [258, 94] on div "Batch KG - kg ivy (2025/2026)" at bounding box center [277, 33] width 179 height 129
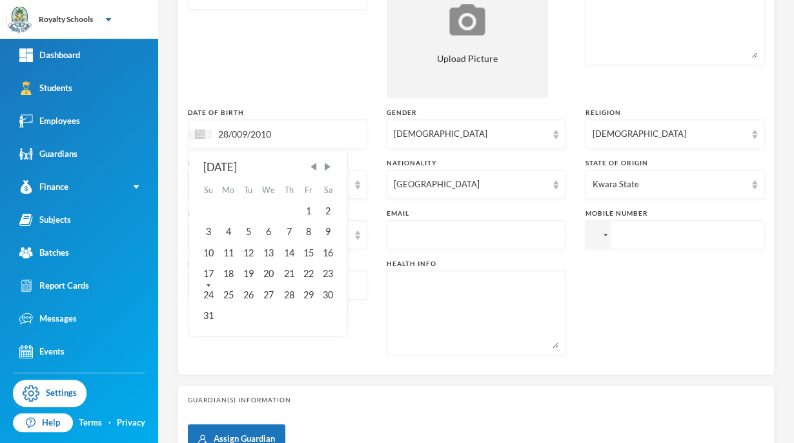
click at [235, 135] on input "28/009/2010" at bounding box center [266, 133] width 108 height 15
click at [332, 58] on div "Batch KG - kg ivy (2025/2026)" at bounding box center [277, 33] width 179 height 129
click at [306, 128] on input "[DATE]" at bounding box center [266, 133] width 108 height 15
click at [255, 132] on input "28/09/002018" at bounding box center [266, 133] width 108 height 15
type input "[DATE]"
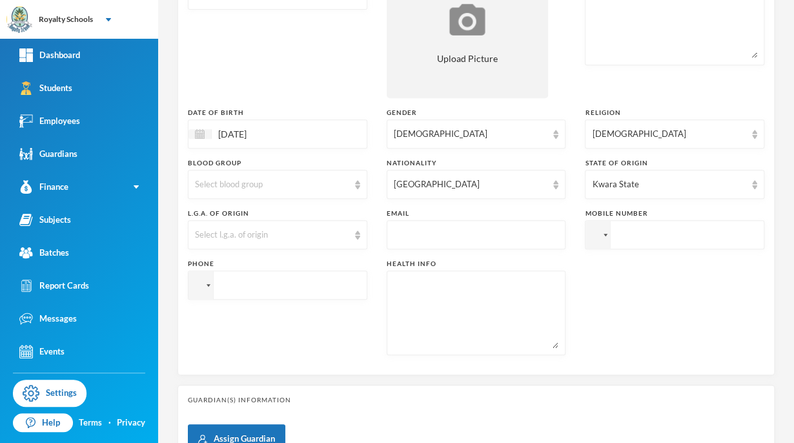
click at [285, 72] on div "Batch KG - kg ivy (2025/2026)" at bounding box center [277, 33] width 179 height 129
click at [213, 233] on div "Select l.g.a. of origin" at bounding box center [272, 234] width 154 height 13
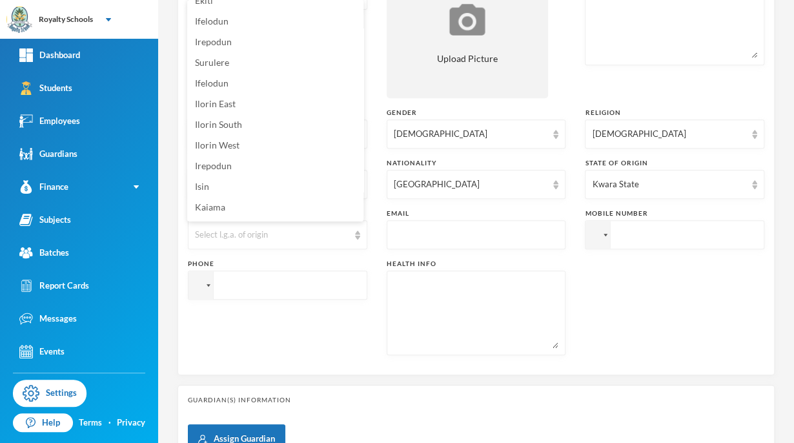
scroll to position [137, 0]
click at [239, 137] on li "Ilorin West" at bounding box center [275, 144] width 176 height 21
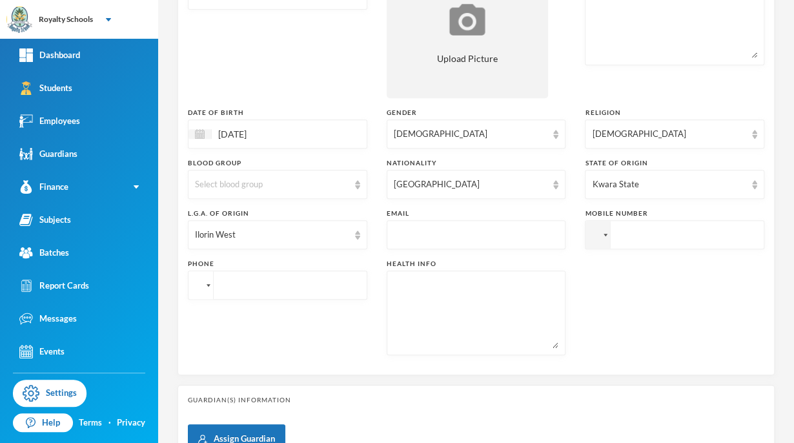
click at [201, 283] on div at bounding box center [199, 285] width 10 height 7
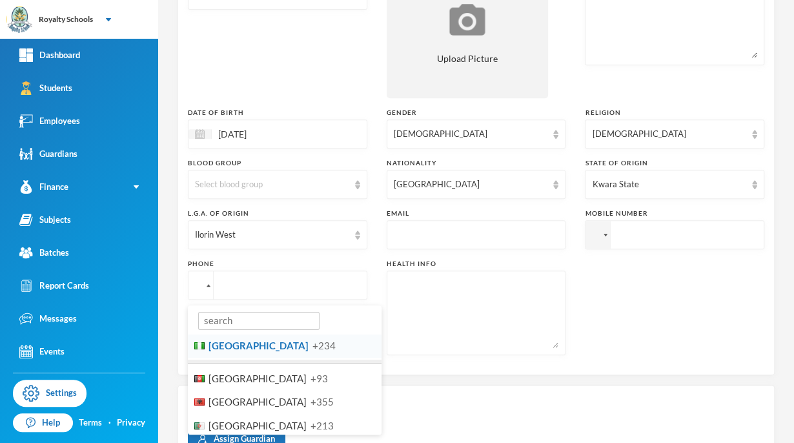
click at [248, 353] on li "Nigeria +234" at bounding box center [285, 346] width 194 height 24
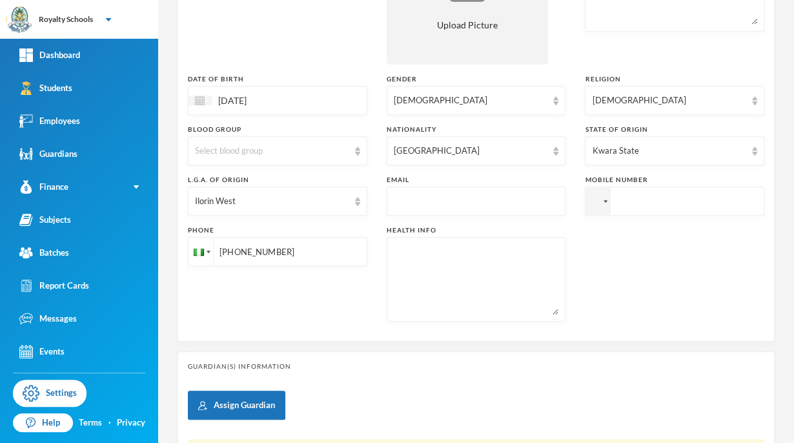
scroll to position [410, 0]
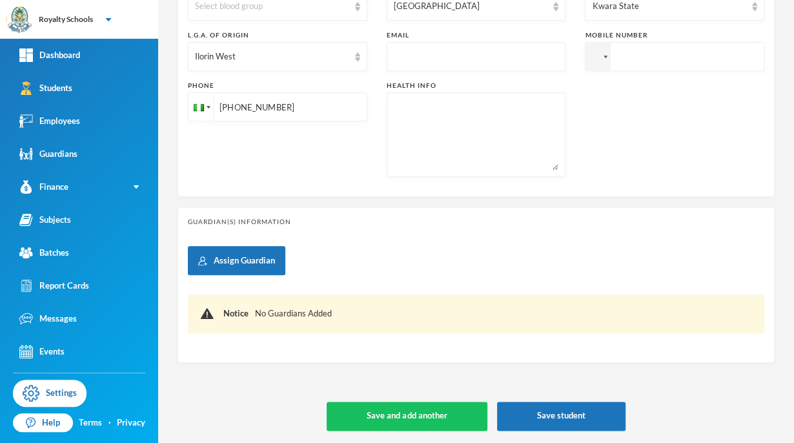
type input "[PHONE_NUMBER]"
click at [656, 238] on div "Guardian(s) Information Assign Guardian Notice No Guardians Added" at bounding box center [475, 284] width 597 height 156
click at [603, 57] on div at bounding box center [605, 56] width 4 height 3
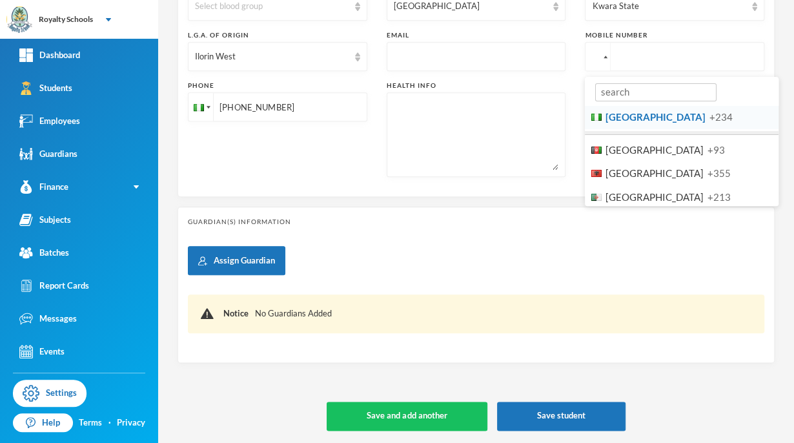
click at [689, 109] on li "Nigeria +234" at bounding box center [681, 117] width 194 height 24
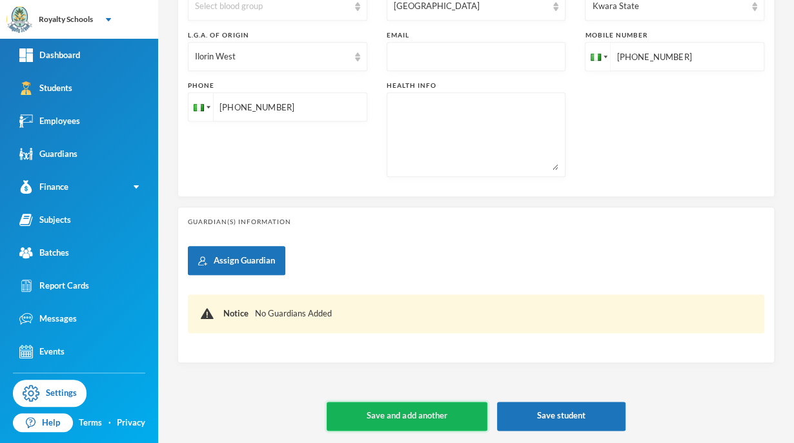
type input "[PHONE_NUMBER]"
click at [357, 408] on button "Save and add another" at bounding box center [406, 415] width 160 height 29
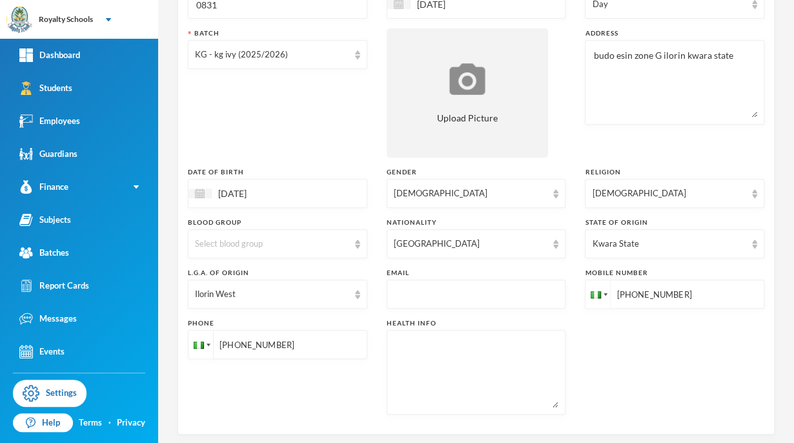
type input "[DATE]"
type input "+234"
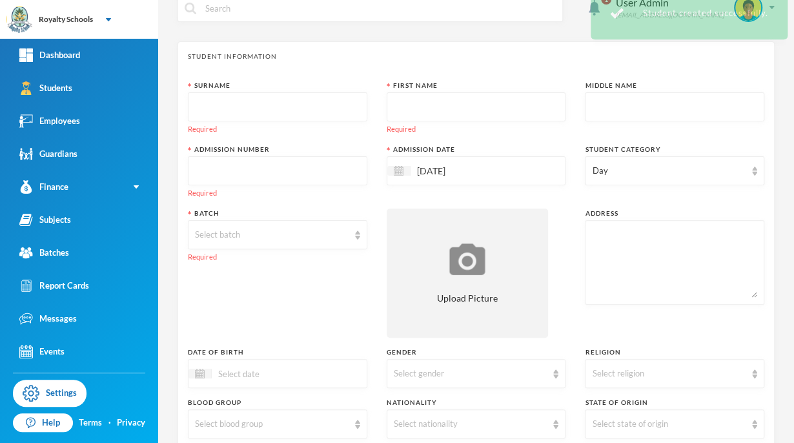
scroll to position [5, 0]
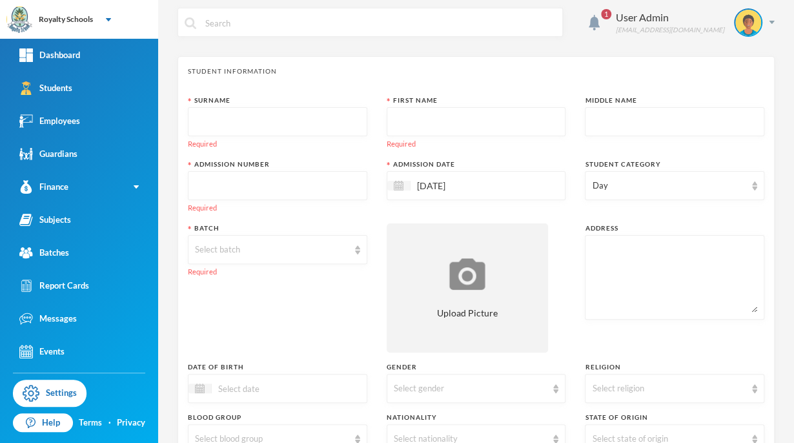
click at [308, 117] on input "text" at bounding box center [277, 122] width 165 height 29
type input "[PERSON_NAME]"
click at [424, 120] on input "text" at bounding box center [476, 122] width 165 height 29
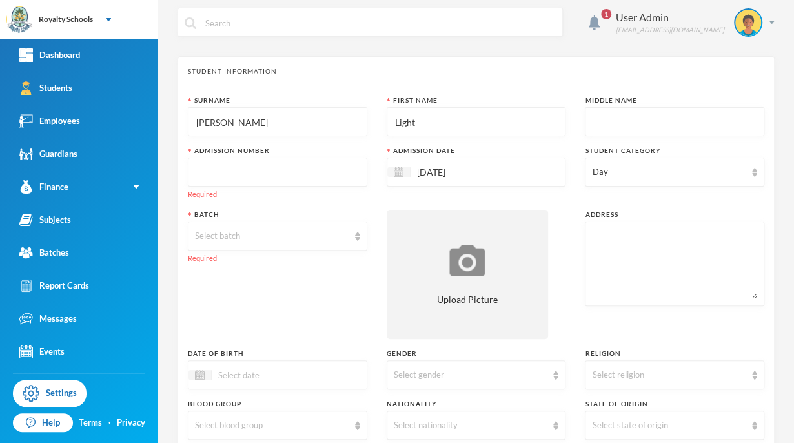
type input "Light"
click at [271, 174] on input "text" at bounding box center [277, 172] width 165 height 29
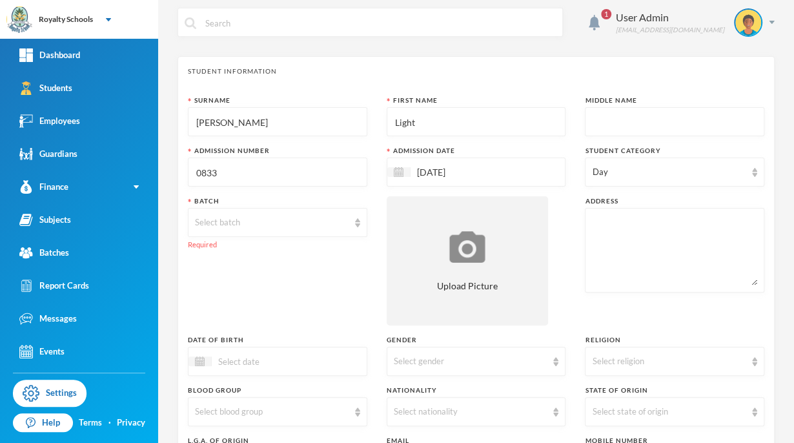
type input "0833"
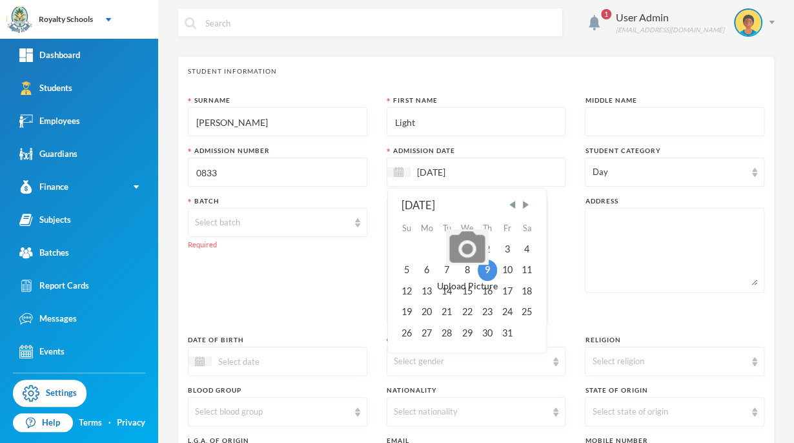
click at [459, 174] on input "[DATE]" at bounding box center [464, 172] width 108 height 15
click at [509, 201] on span "Previous Month" at bounding box center [512, 205] width 12 height 12
click at [421, 308] on div "22" at bounding box center [426, 311] width 21 height 21
type input "[DATE]"
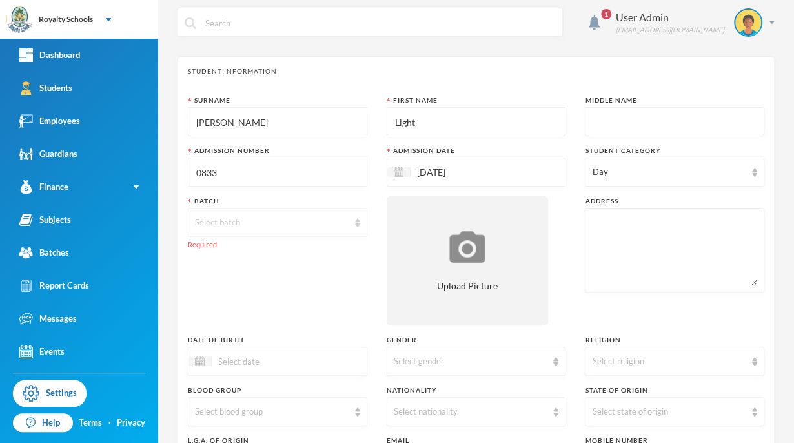
click at [229, 230] on div "Select batch" at bounding box center [277, 222] width 179 height 29
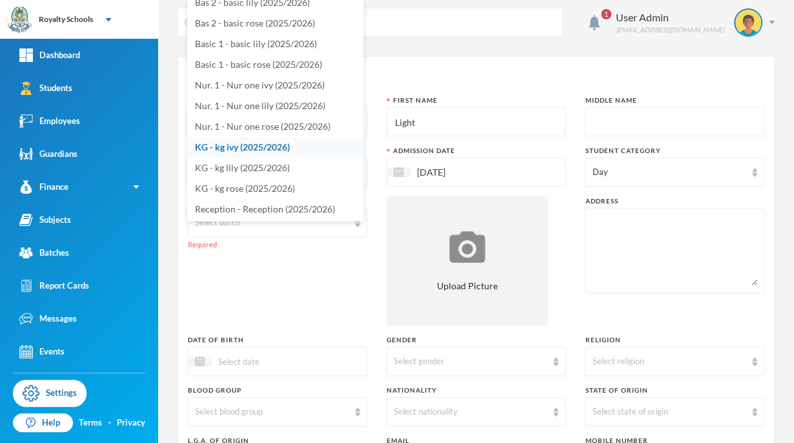
click at [266, 139] on li "KG - kg ivy (2025/2026)" at bounding box center [275, 147] width 176 height 21
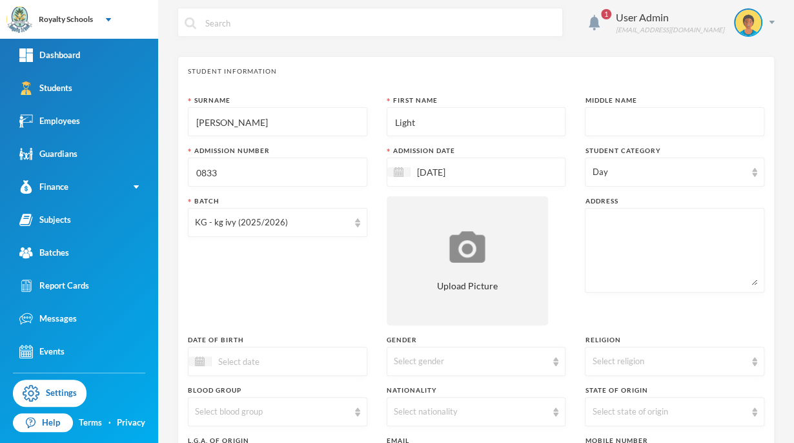
click at [592, 254] on textarea at bounding box center [674, 250] width 165 height 70
type textarea "odore area [GEOGRAPHIC_DATA]"
click at [560, 228] on div "Surname [PERSON_NAME] First Name Light Middle Name Admission Number 0833 Admiss…" at bounding box center [476, 343] width 576 height 496
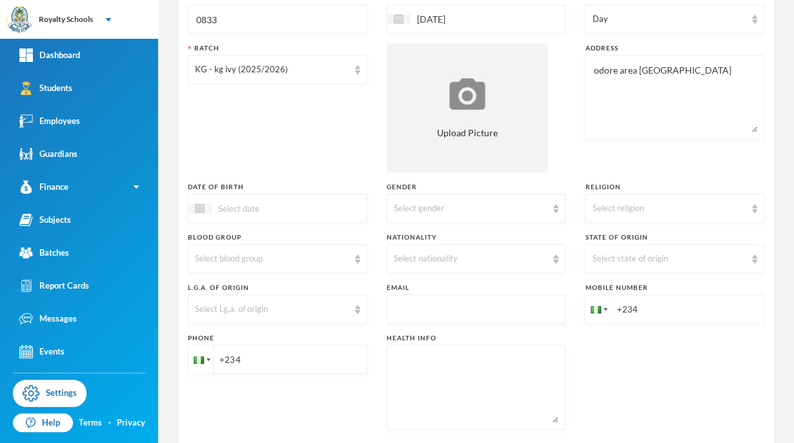
scroll to position [186, 0]
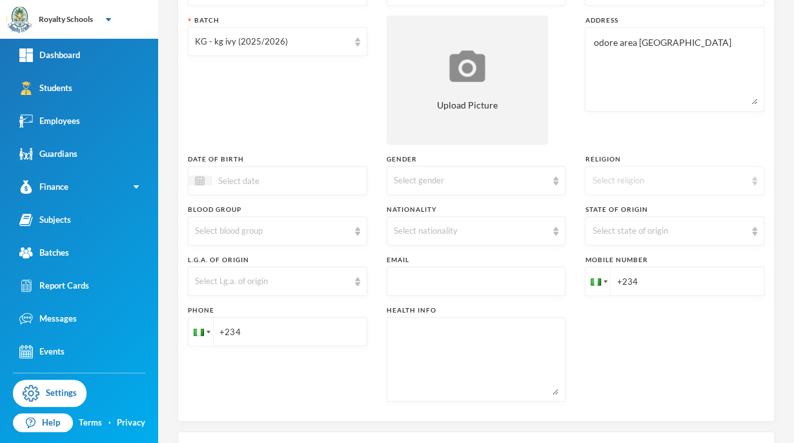
click at [638, 188] on div "Select religion" at bounding box center [673, 180] width 179 height 29
click at [619, 212] on span "[DEMOGRAPHIC_DATA]" at bounding box center [636, 209] width 101 height 11
click at [472, 170] on div "Select gender" at bounding box center [475, 180] width 179 height 29
click at [420, 209] on li "[DEMOGRAPHIC_DATA]" at bounding box center [471, 209] width 176 height 21
click at [279, 188] on div at bounding box center [277, 180] width 179 height 29
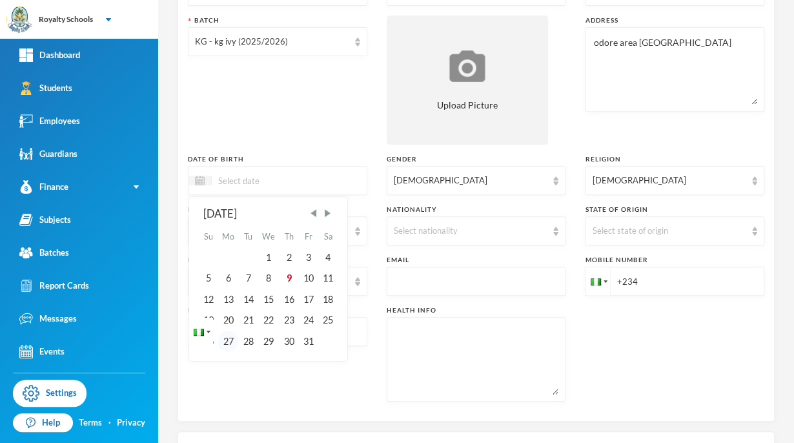
click at [227, 344] on div "27" at bounding box center [228, 340] width 21 height 21
click at [240, 176] on input "27/10/02023" at bounding box center [266, 180] width 108 height 15
type input "27/1/02023"
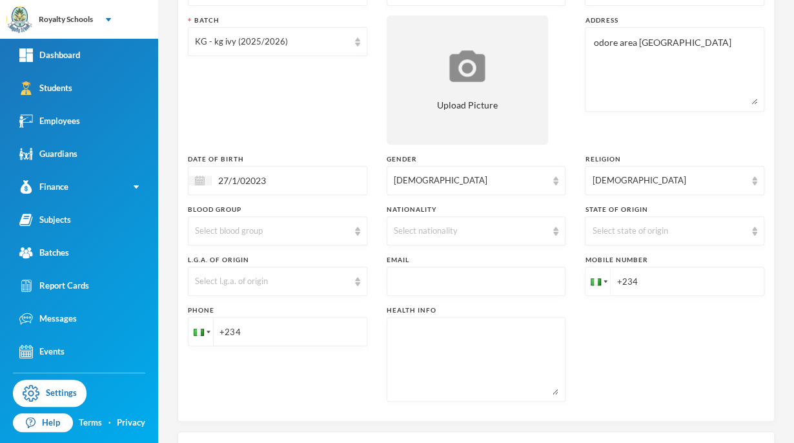
click at [323, 125] on div "Batch KG - kg ivy (2025/2026)" at bounding box center [277, 79] width 179 height 129
click at [230, 282] on div "Select l.g.a. of origin" at bounding box center [272, 281] width 154 height 13
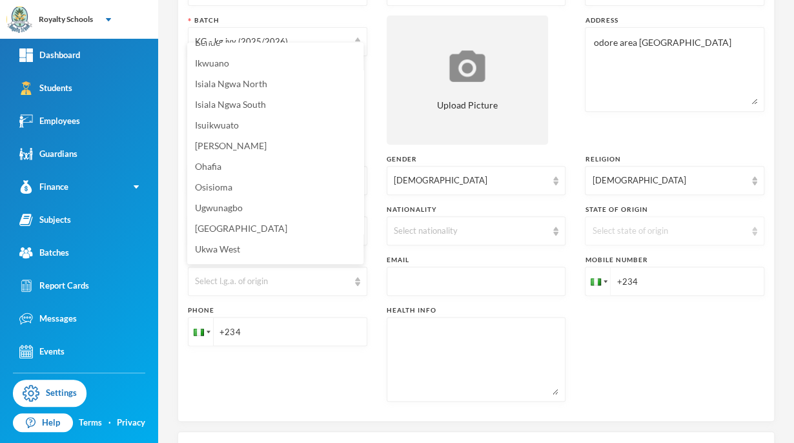
click at [594, 230] on div "Select state of origin" at bounding box center [669, 231] width 154 height 13
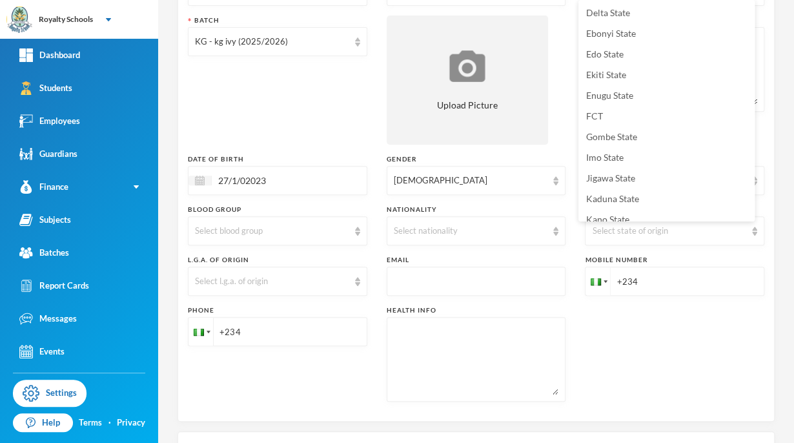
scroll to position [160, 0]
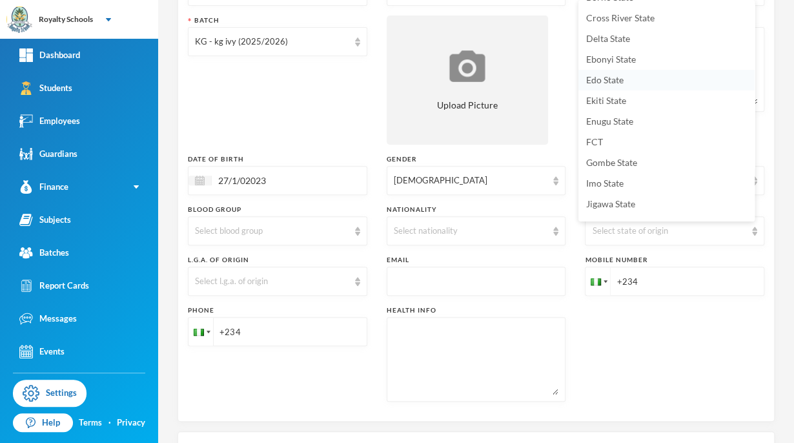
click at [619, 82] on span "Edo State" at bounding box center [604, 79] width 37 height 11
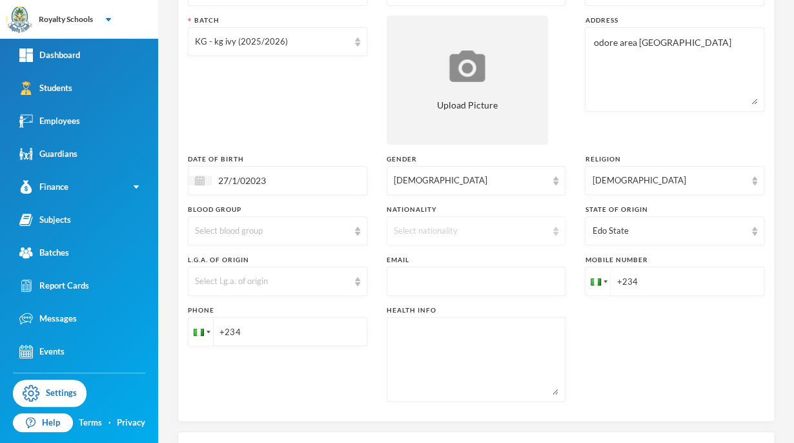
click at [444, 225] on div "Select nationality" at bounding box center [471, 231] width 154 height 13
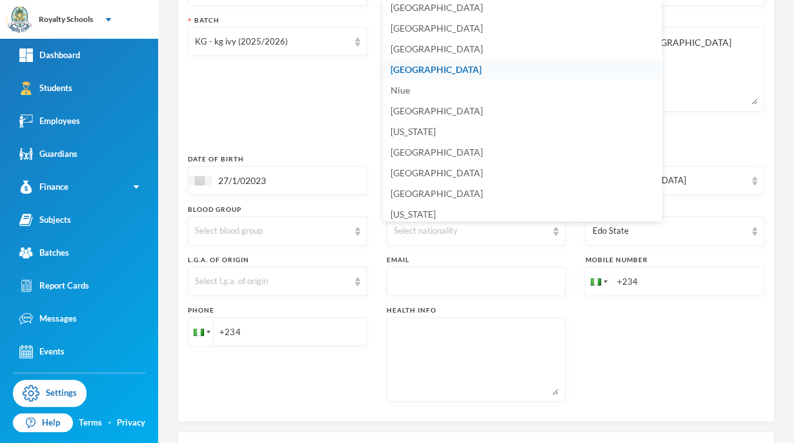
click at [439, 66] on li "[GEOGRAPHIC_DATA]" at bounding box center [522, 69] width 279 height 21
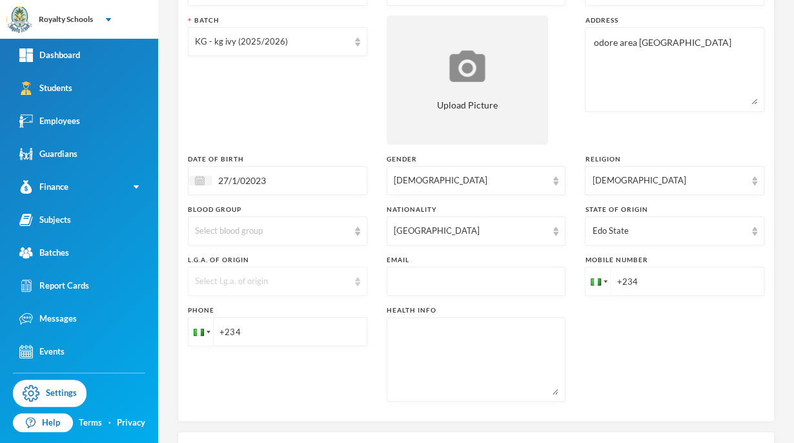
click at [227, 285] on div "Select l.g.a. of origin" at bounding box center [272, 281] width 154 height 13
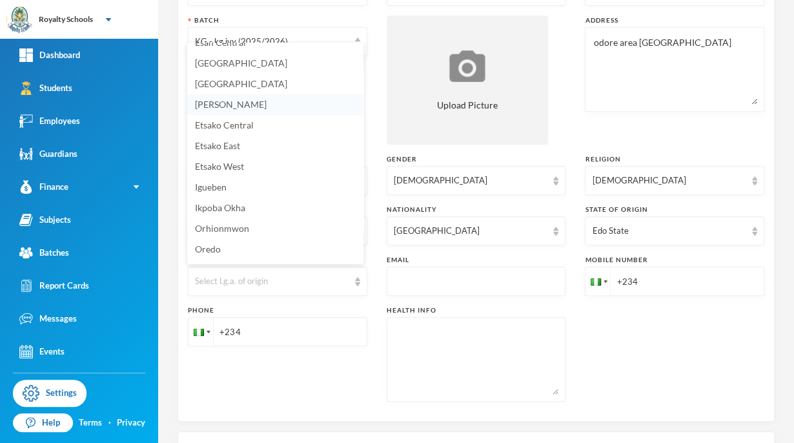
click at [241, 107] on li "[PERSON_NAME]" at bounding box center [275, 104] width 176 height 21
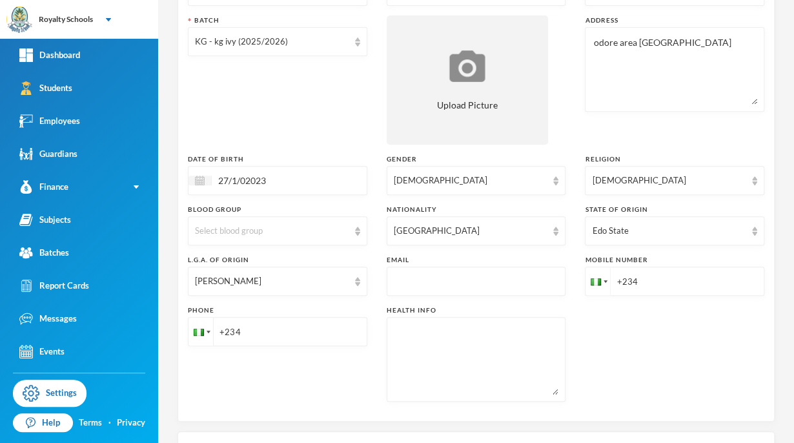
click at [661, 282] on input "+234" at bounding box center [673, 280] width 179 height 29
type input "[PHONE_NUMBER]"
click at [310, 385] on div "Phone +234" at bounding box center [277, 353] width 179 height 96
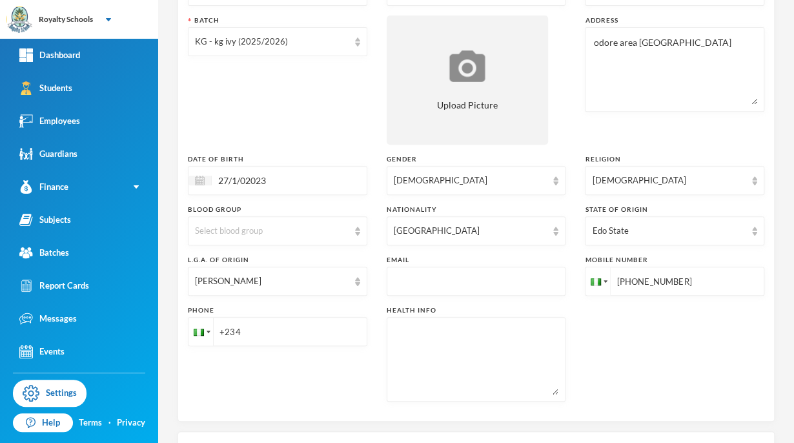
click at [609, 377] on div "Surname [PERSON_NAME] First Name Light Middle Name Admission Number 0833 Admiss…" at bounding box center [476, 163] width 576 height 496
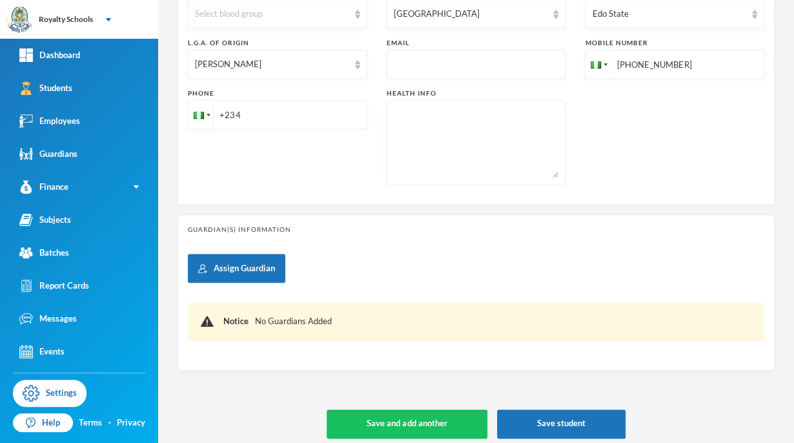
scroll to position [410, 0]
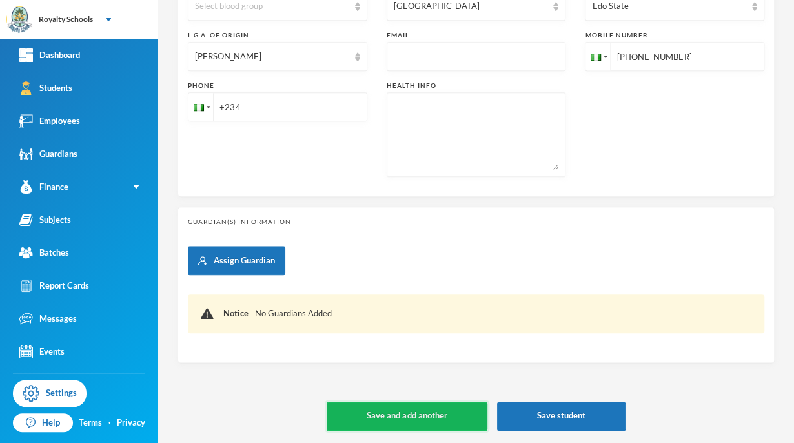
click at [426, 414] on button "Save and add another" at bounding box center [406, 415] width 160 height 29
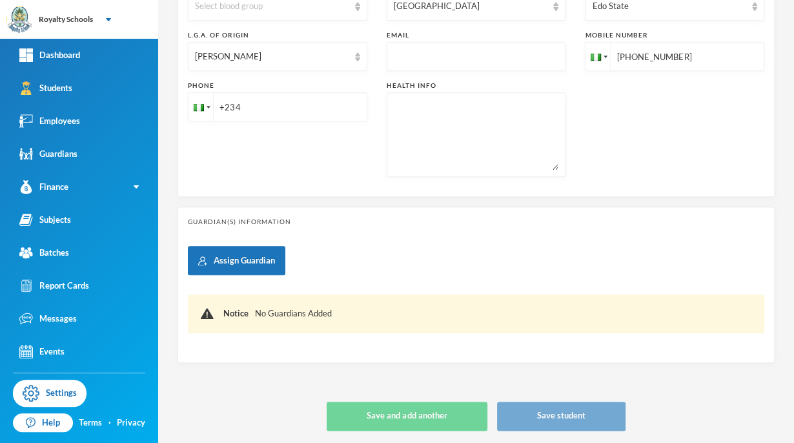
type input "[DATE]"
type input "+234"
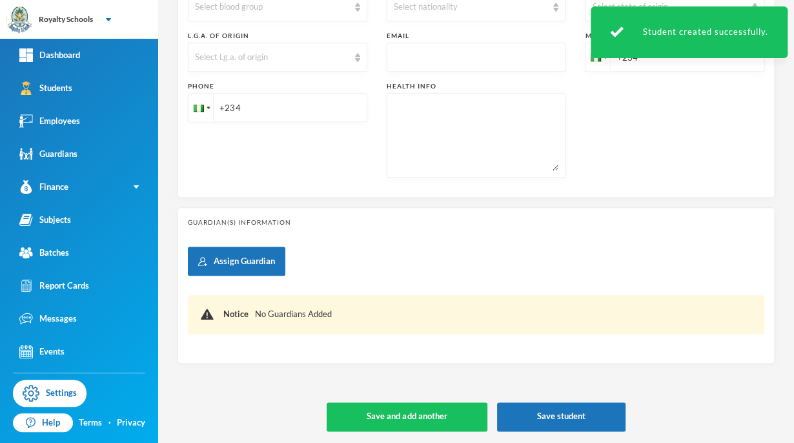
scroll to position [50, 0]
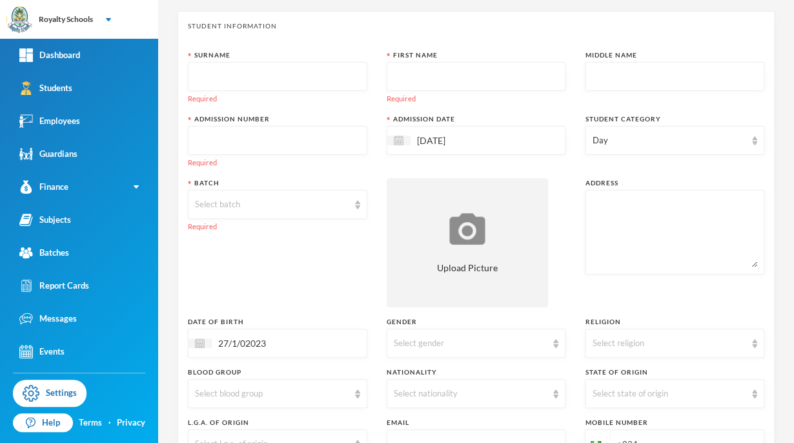
click at [328, 72] on input "text" at bounding box center [277, 77] width 165 height 29
type input "Ajao"
click at [448, 74] on input "text" at bounding box center [476, 77] width 165 height 29
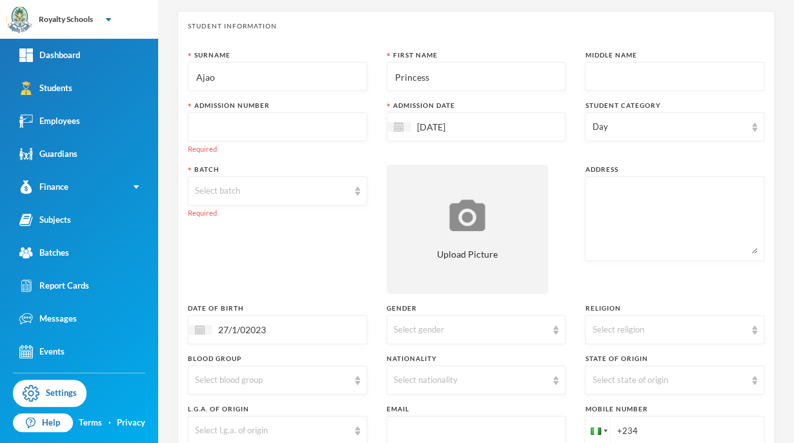
type input "Princess"
click at [599, 75] on input "text" at bounding box center [674, 77] width 165 height 29
type input "[GEOGRAPHIC_DATA]"
click at [333, 117] on input "text" at bounding box center [277, 126] width 165 height 29
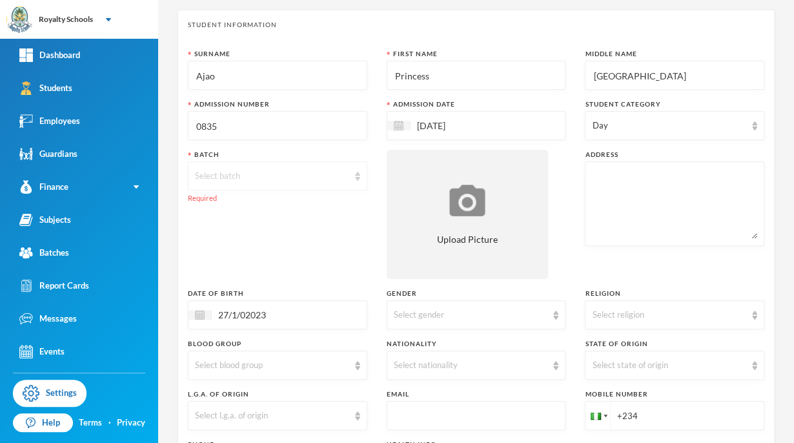
type input "0835"
click at [277, 176] on div "Select batch" at bounding box center [272, 176] width 154 height 13
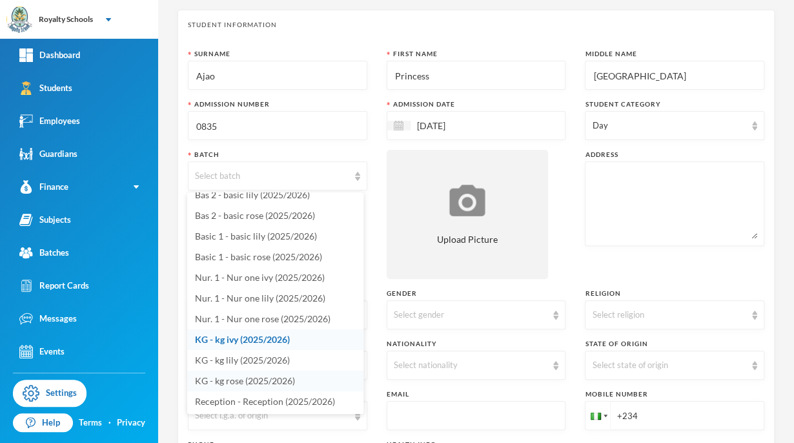
click at [225, 381] on span "KG - kg rose (2025/2026)" at bounding box center [245, 380] width 100 height 11
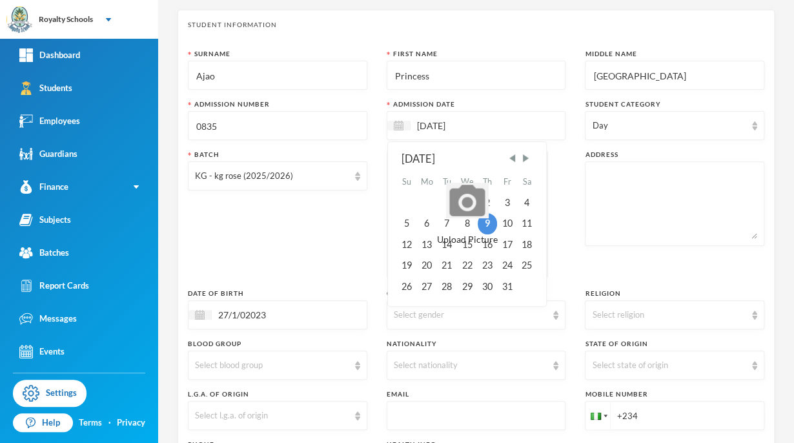
click at [488, 123] on input "[DATE]" at bounding box center [464, 125] width 108 height 15
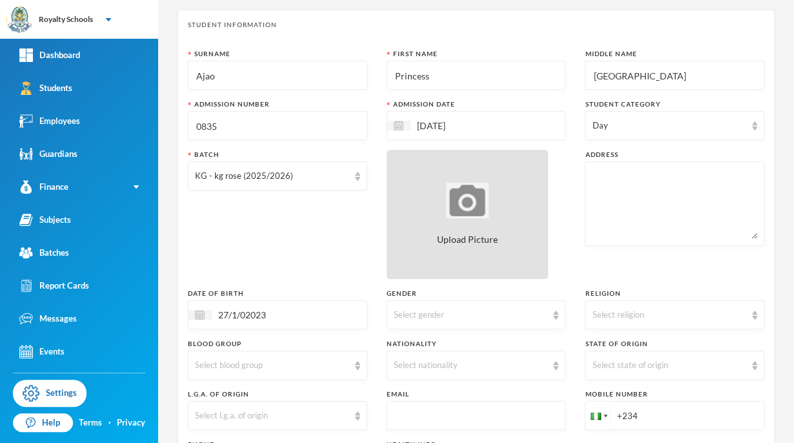
click at [468, 245] on span "Upload Picture" at bounding box center [467, 239] width 61 height 14
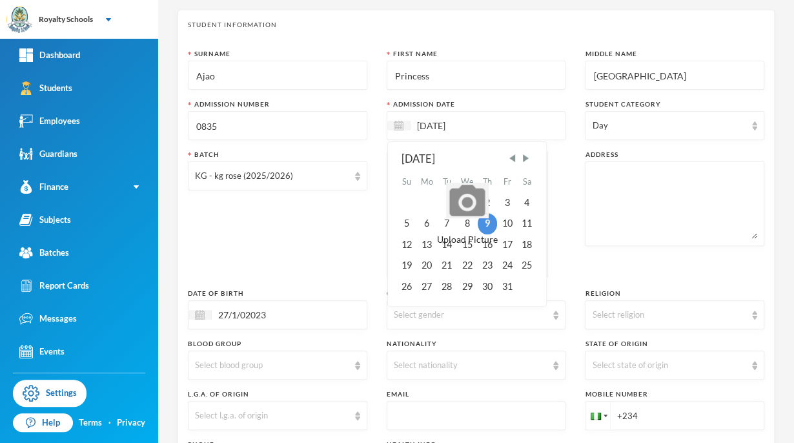
click at [437, 123] on input "[DATE]" at bounding box center [464, 125] width 108 height 15
click at [464, 247] on div "15" at bounding box center [466, 244] width 21 height 21
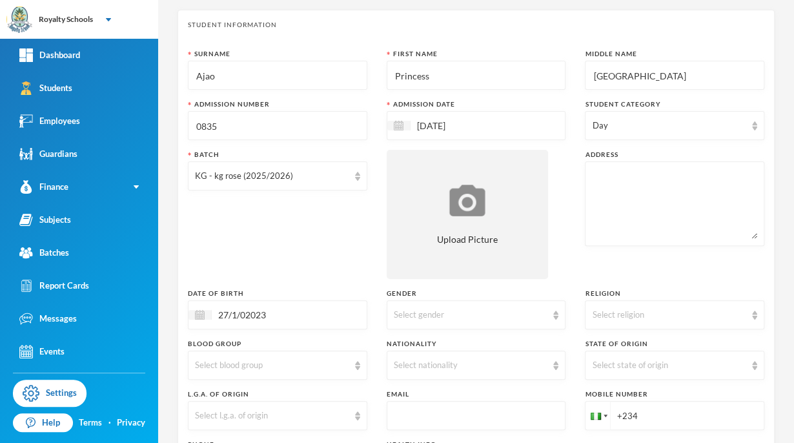
click at [358, 206] on div "Batch KG - kg rose (2025/2026)" at bounding box center [277, 214] width 179 height 129
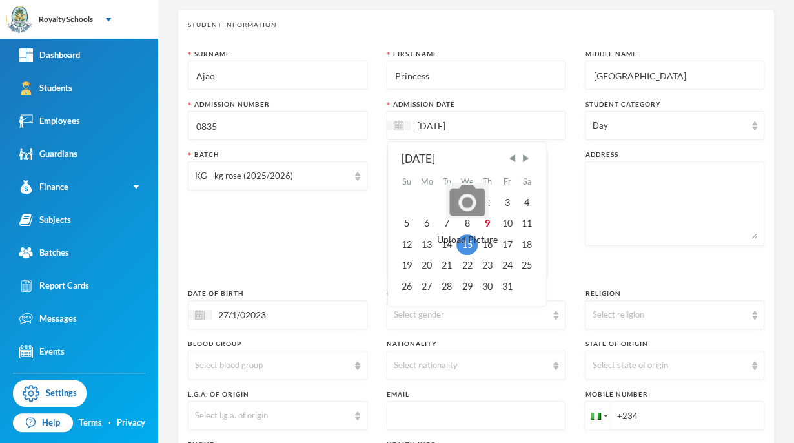
click at [434, 127] on input "[DATE]" at bounding box center [464, 125] width 108 height 15
click at [507, 156] on span "Previous Month" at bounding box center [512, 158] width 12 height 12
click at [424, 243] on div "15" at bounding box center [426, 244] width 21 height 21
type input "[DATE]"
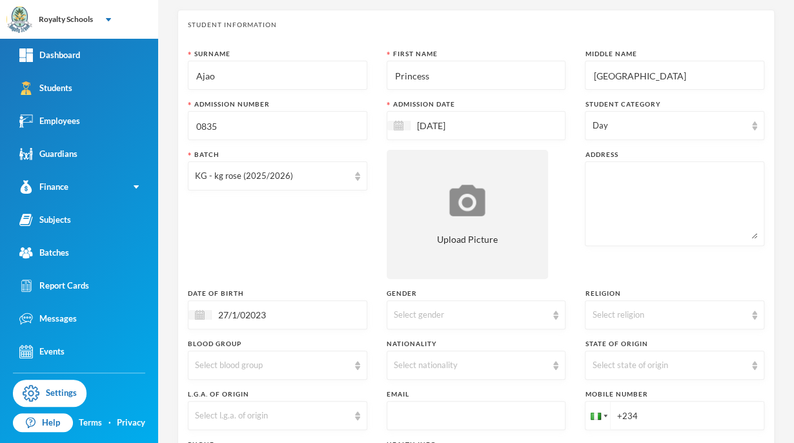
click at [595, 168] on textarea at bounding box center [674, 203] width 165 height 70
type textarea "No 91 ajao close budo esin ilorin"
click at [537, 306] on div "Select gender" at bounding box center [475, 314] width 179 height 29
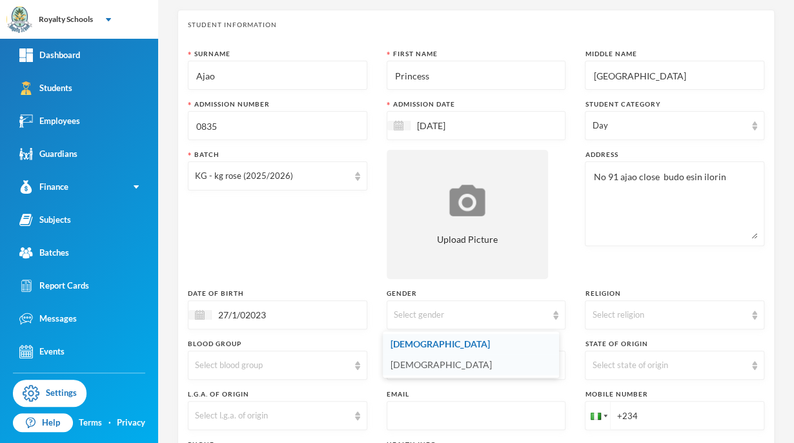
click at [421, 362] on li "[DEMOGRAPHIC_DATA]" at bounding box center [471, 364] width 176 height 21
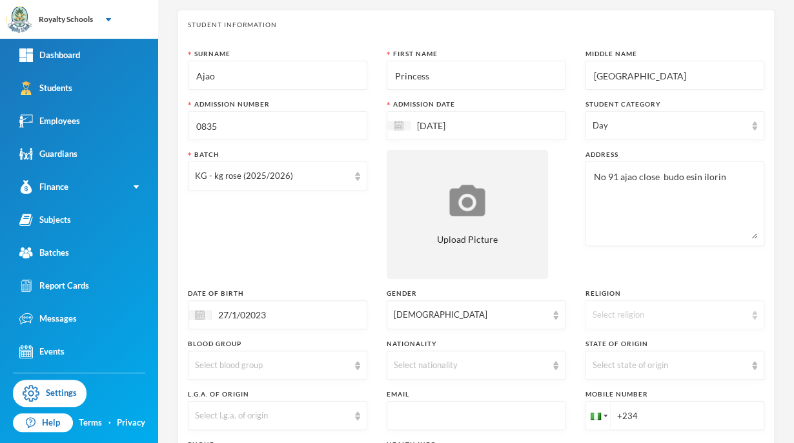
click at [657, 323] on div "Select religion" at bounding box center [673, 314] width 179 height 29
click at [628, 343] on span "[DEMOGRAPHIC_DATA]" at bounding box center [635, 343] width 99 height 11
click at [608, 366] on div "Select state of origin" at bounding box center [669, 365] width 154 height 13
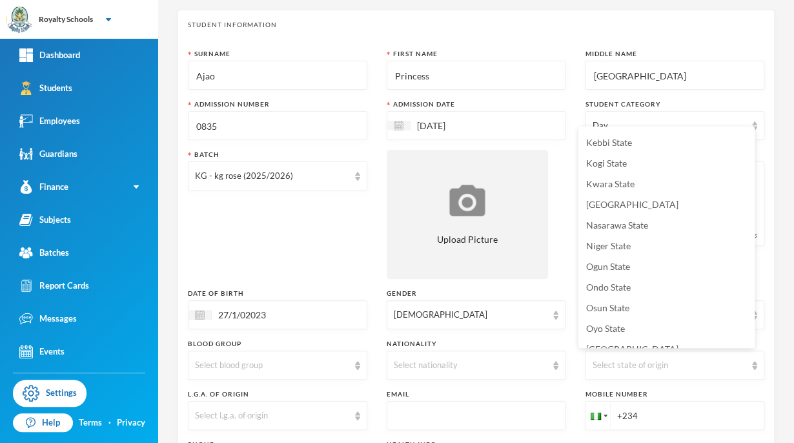
scroll to position [457, 0]
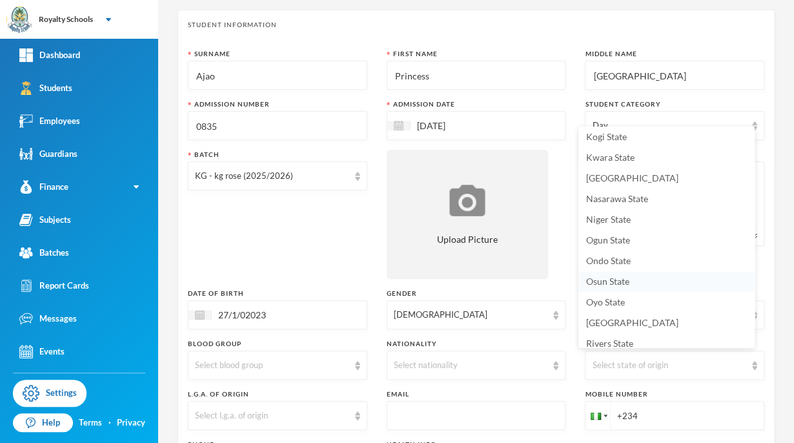
click at [614, 279] on span "Osun State" at bounding box center [607, 280] width 43 height 11
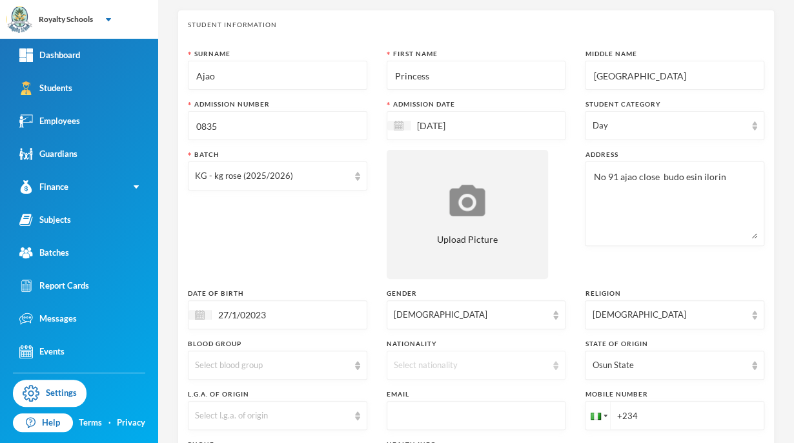
click at [432, 371] on div "Select nationality" at bounding box center [475, 364] width 179 height 29
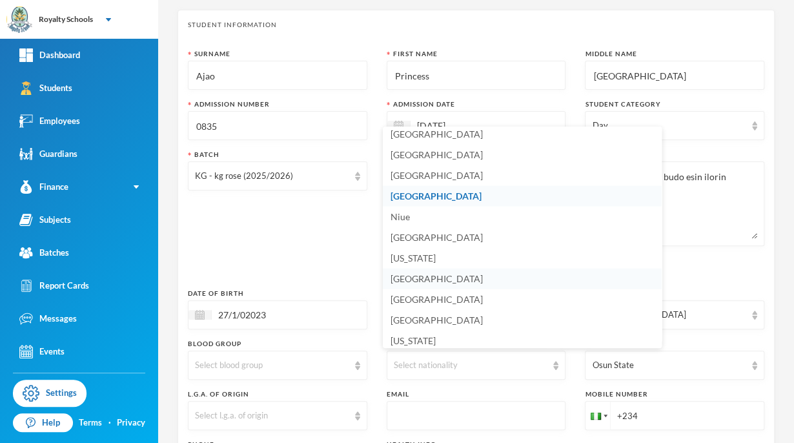
scroll to position [3228, 0]
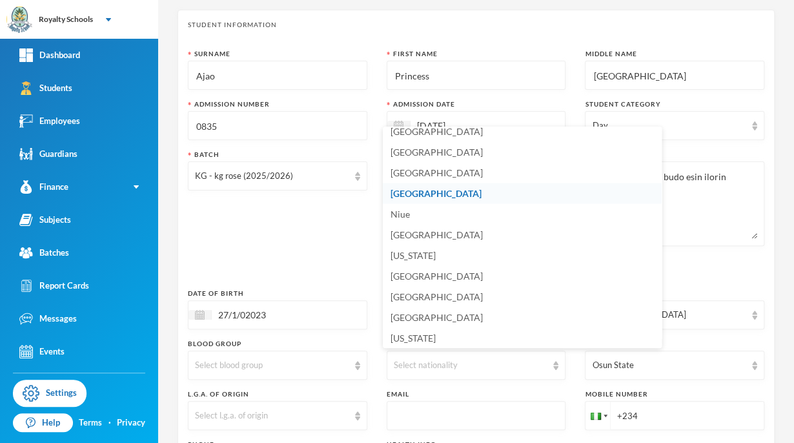
click at [435, 186] on li "[GEOGRAPHIC_DATA]" at bounding box center [522, 193] width 279 height 21
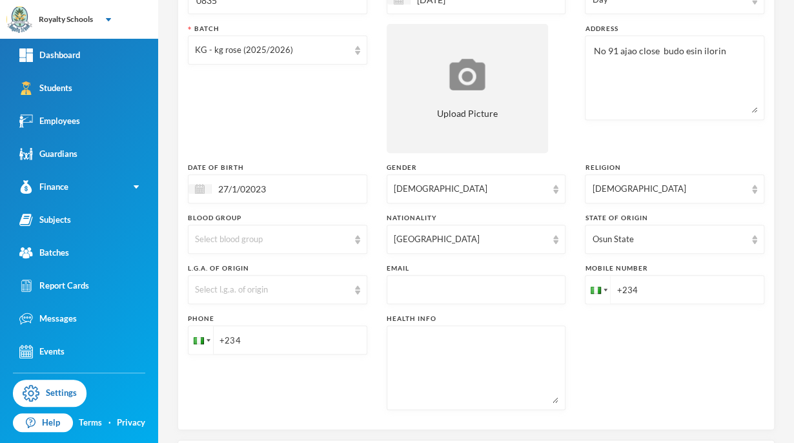
scroll to position [178, 0]
click at [292, 288] on div "Select l.g.a. of origin" at bounding box center [272, 289] width 154 height 13
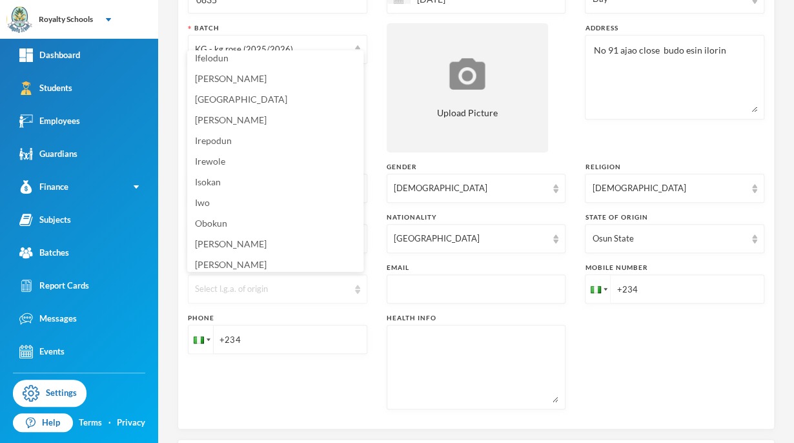
scroll to position [616, 0]
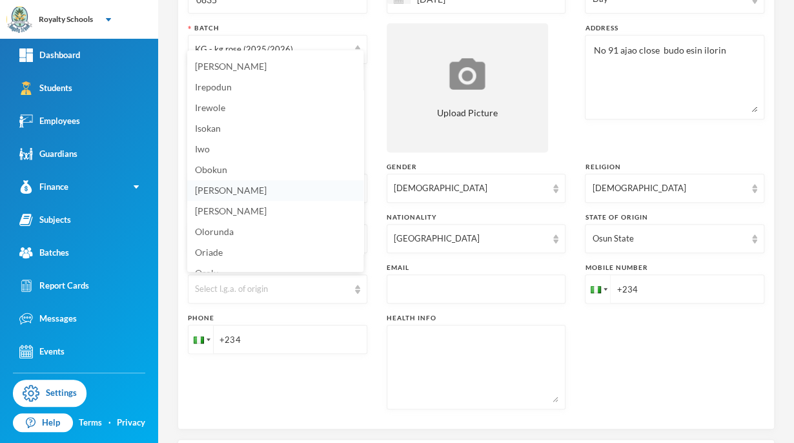
click at [223, 191] on span "[PERSON_NAME]" at bounding box center [231, 190] width 72 height 11
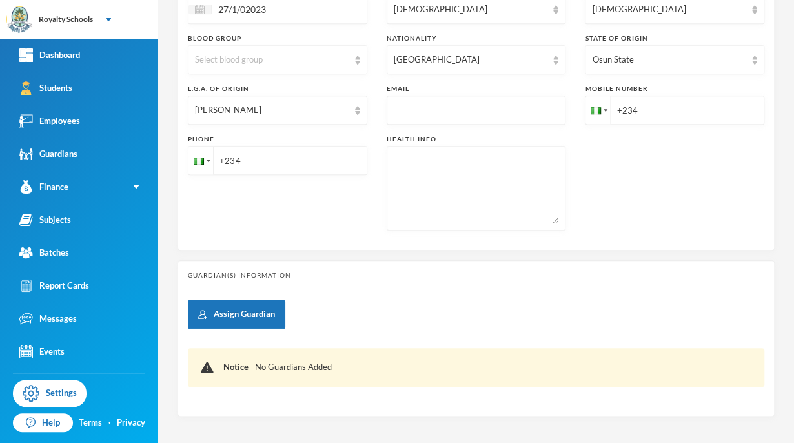
scroll to position [319, 0]
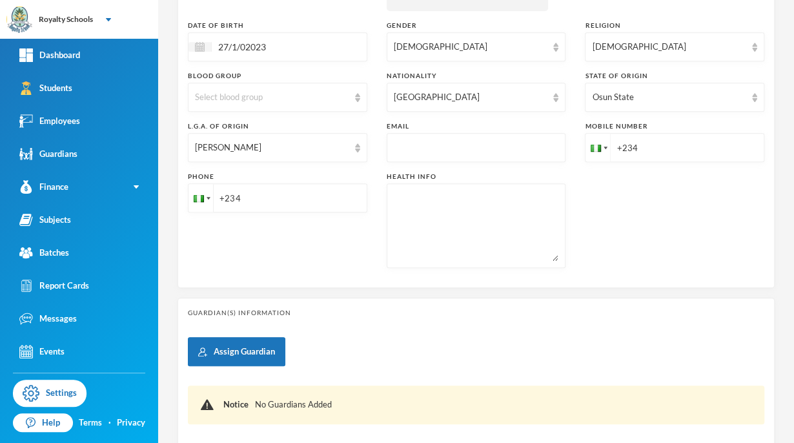
click at [676, 150] on input "+234" at bounding box center [673, 147] width 179 height 29
type input "[PHONE_NUMBER]"
click at [317, 195] on input "+234" at bounding box center [277, 197] width 179 height 29
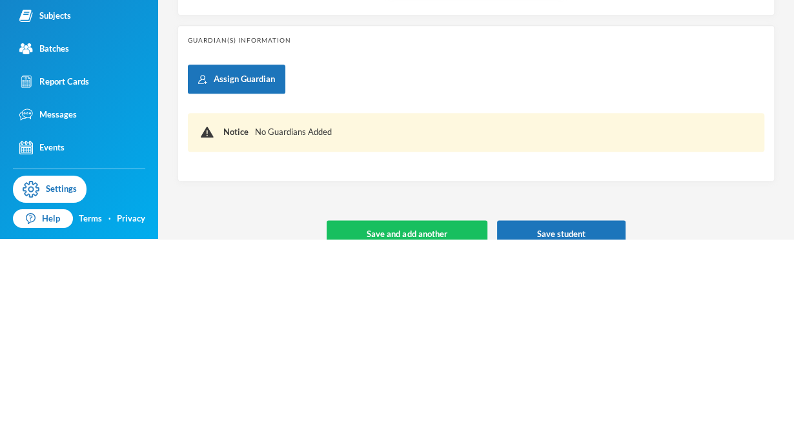
scroll to position [388, 0]
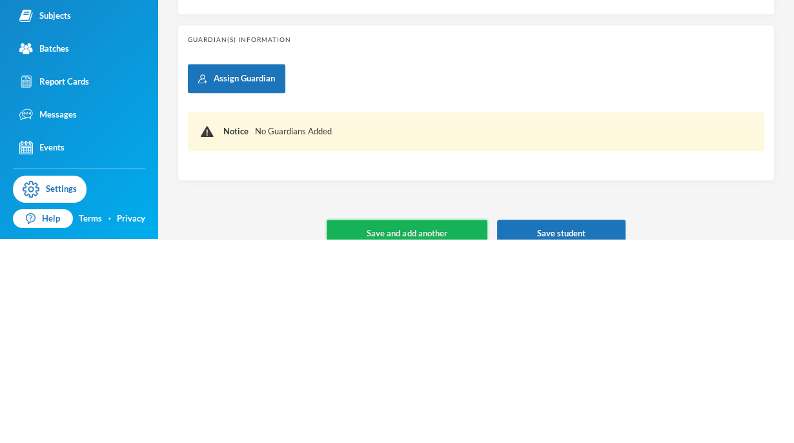
type input "[PHONE_NUMBER]"
click at [454, 432] on button "Save and add another" at bounding box center [406, 437] width 160 height 29
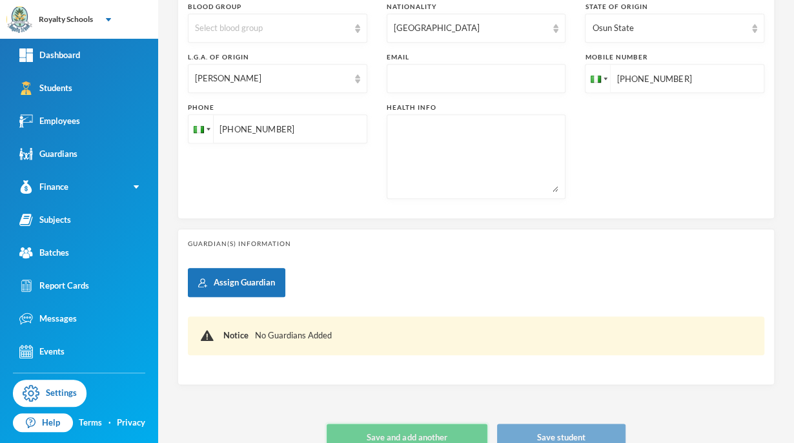
type input "[DATE]"
type input "+234"
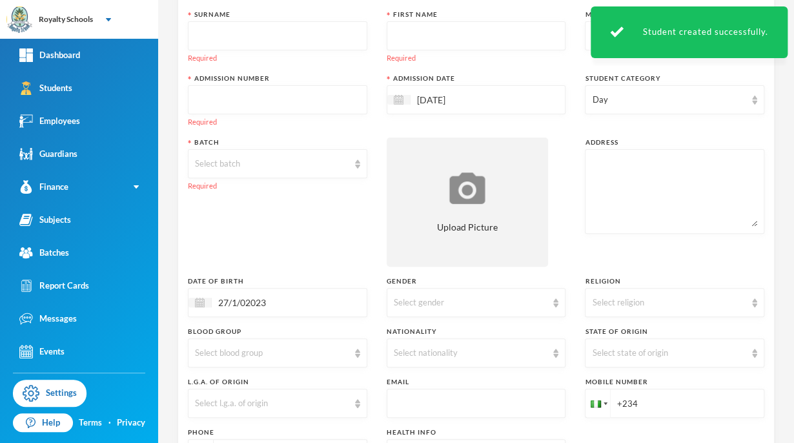
scroll to position [0, 0]
